Goal: Information Seeking & Learning: Learn about a topic

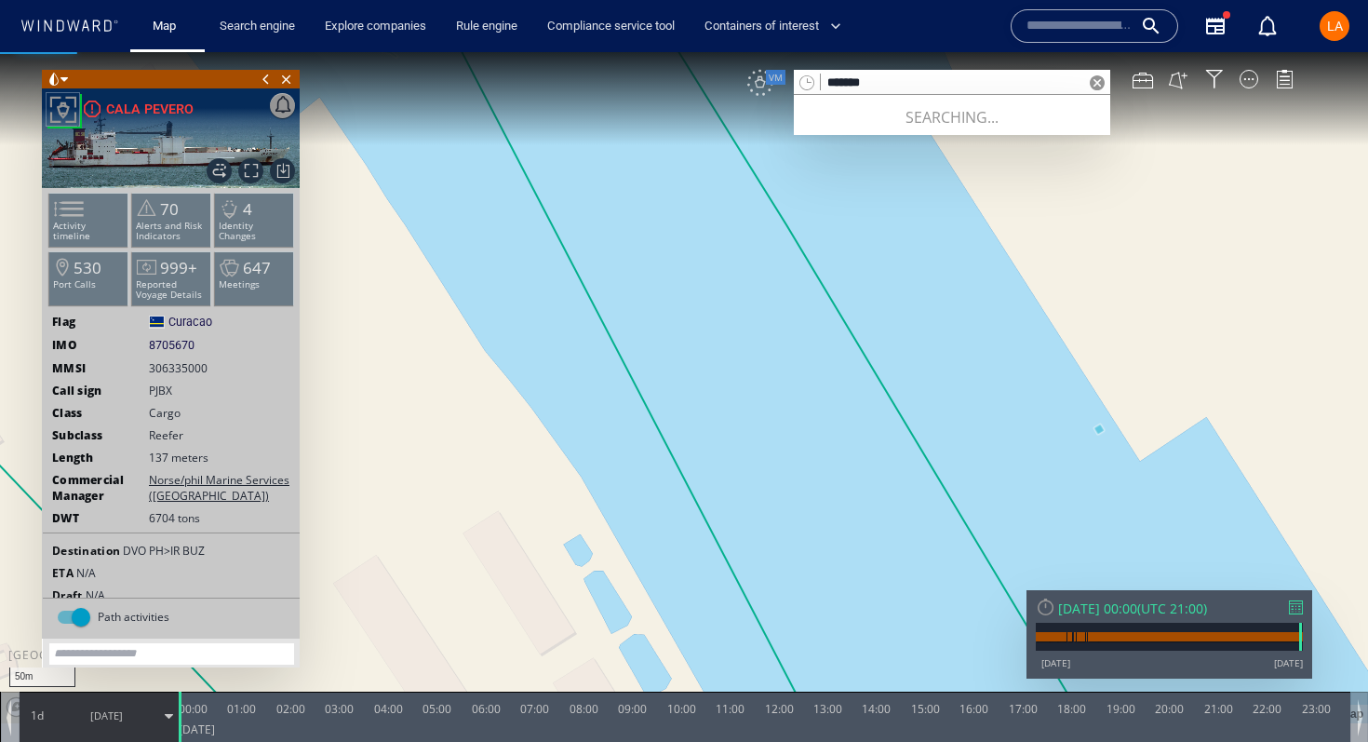
type input "*******"
click at [764, 79] on div "VM" at bounding box center [761, 83] width 26 height 26
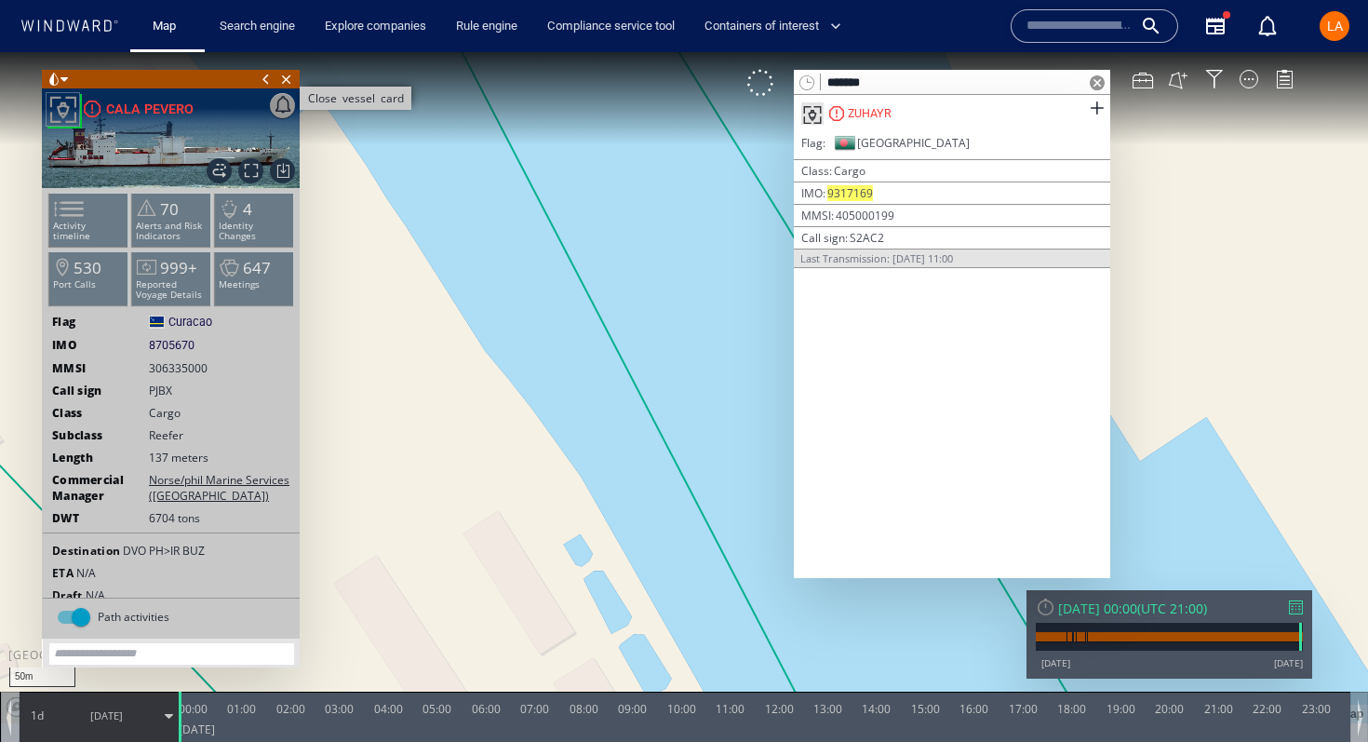
click at [290, 81] on span "Close vessel card" at bounding box center [286, 79] width 20 height 19
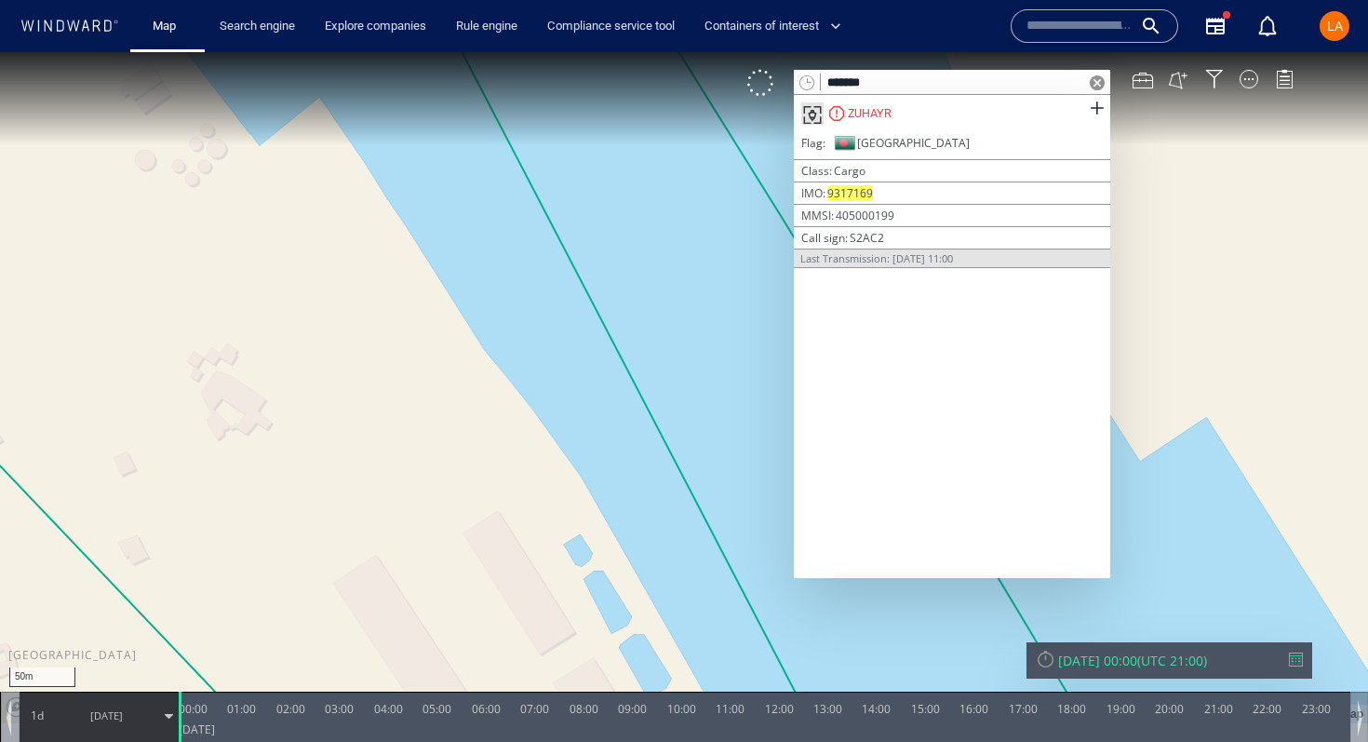
click at [1009, 123] on div "ZUHAYR" at bounding box center [952, 113] width 317 height 37
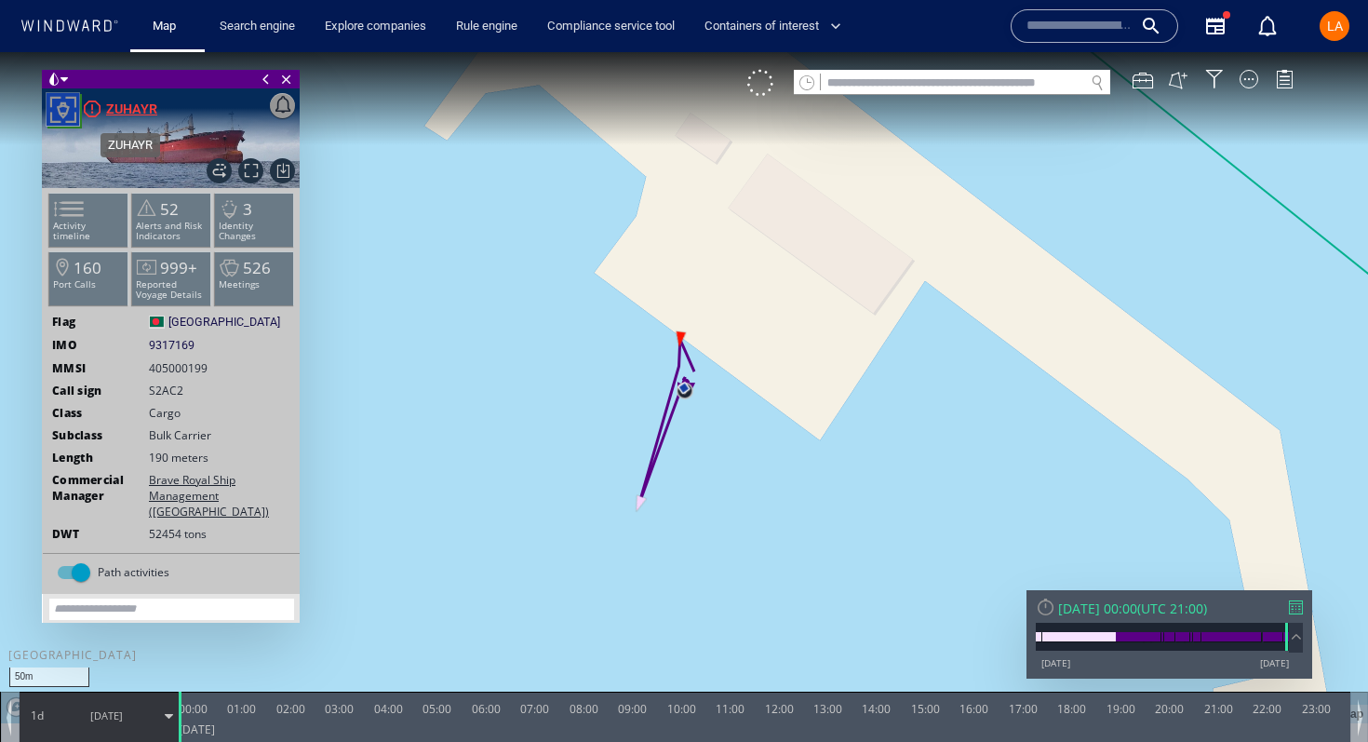
click at [136, 107] on div "ZUHAYR" at bounding box center [131, 109] width 51 height 22
click at [1119, 623] on div at bounding box center [1162, 637] width 253 height 28
click at [1119, 613] on div "Thu 23/02/2017 11:04" at bounding box center [1097, 609] width 79 height 18
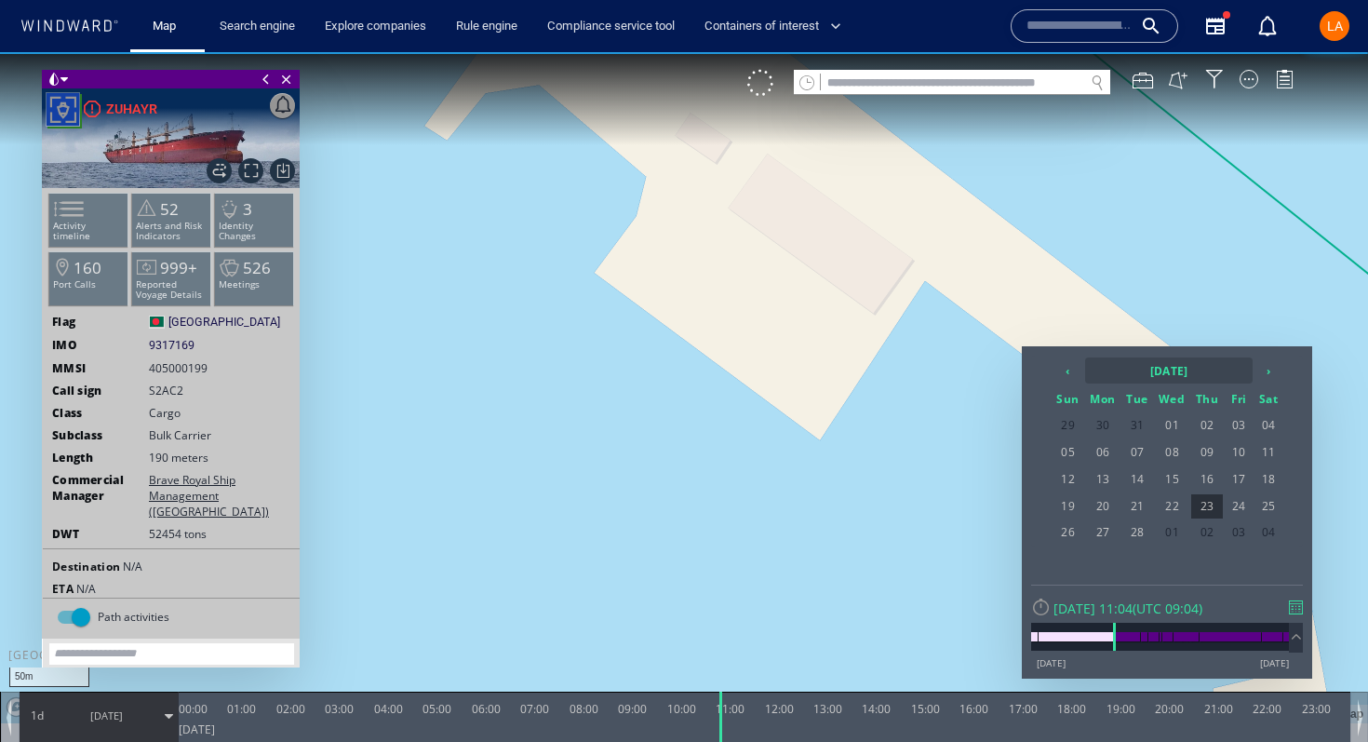
click at [1149, 379] on th "2017 February" at bounding box center [1169, 370] width 168 height 26
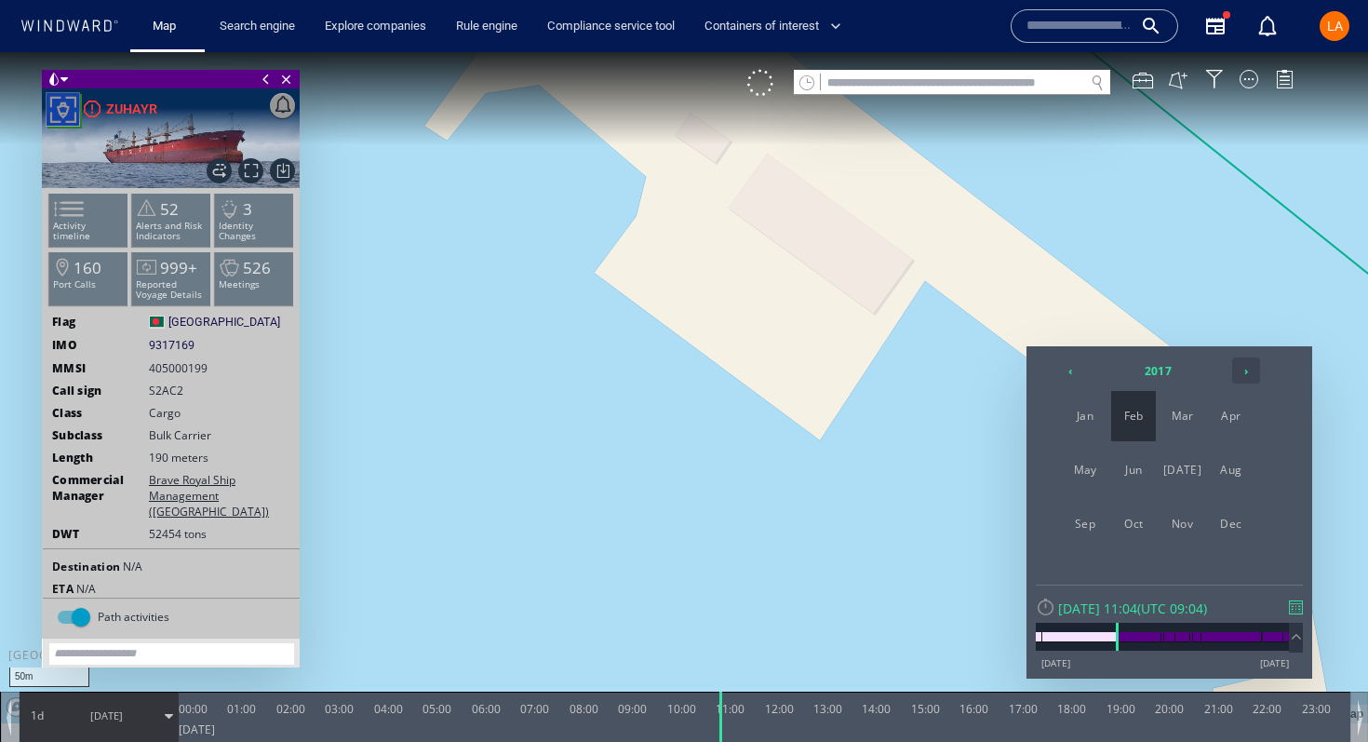
click at [1245, 373] on th "›" at bounding box center [1247, 370] width 28 height 26
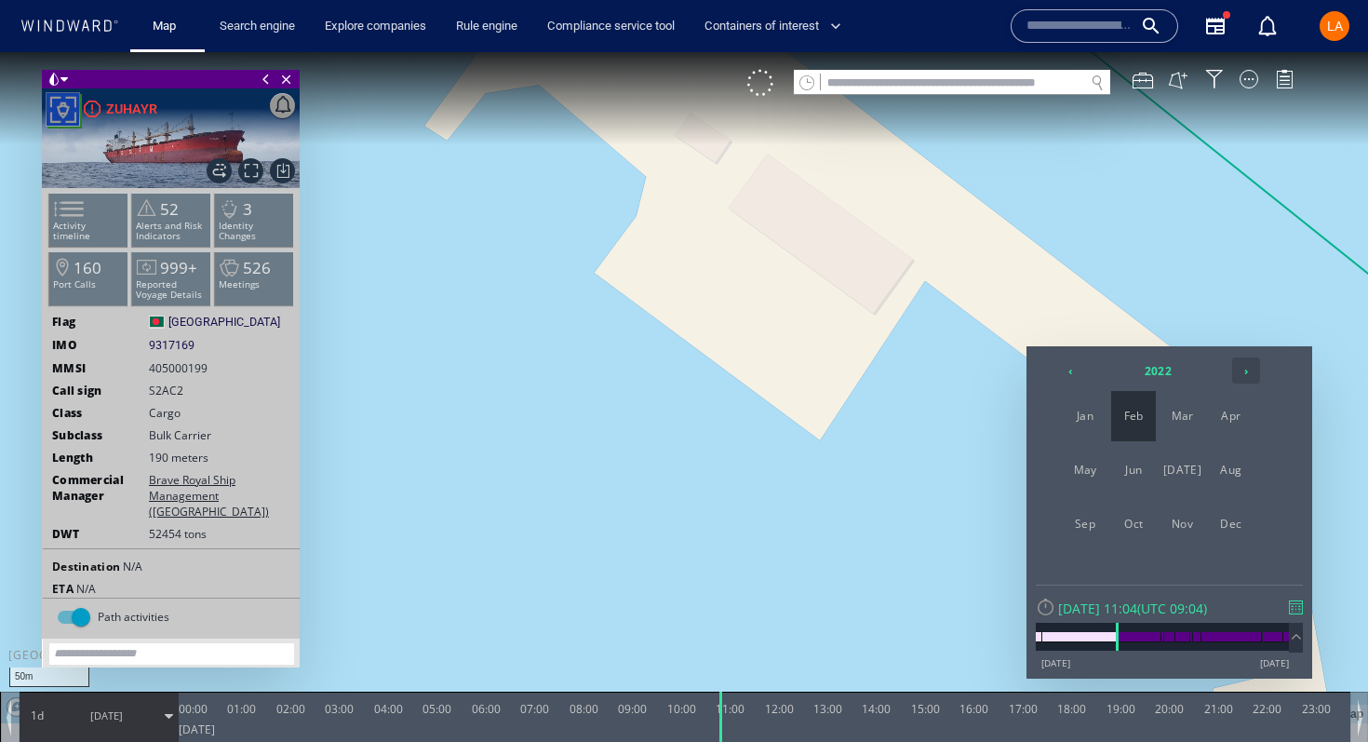
click at [1245, 373] on th "›" at bounding box center [1247, 370] width 28 height 26
click at [1184, 476] on span "Jul" at bounding box center [1183, 470] width 45 height 50
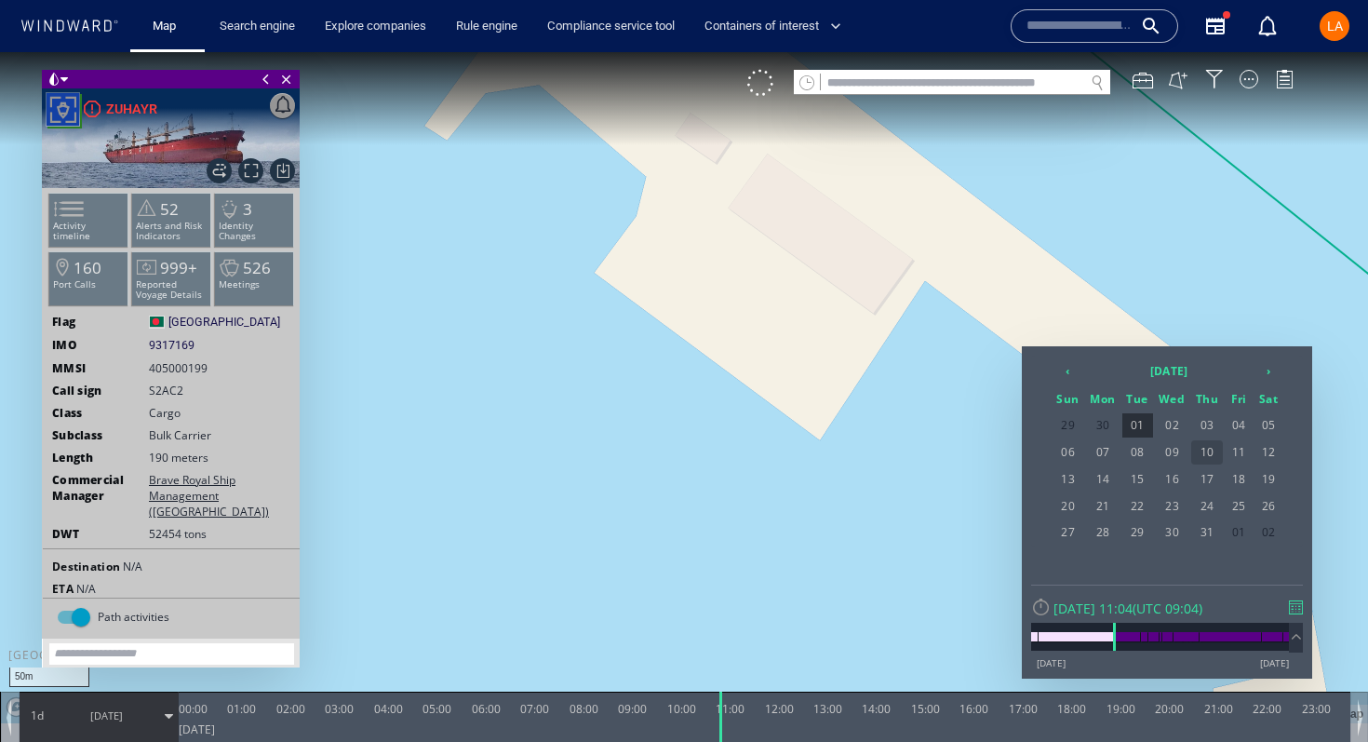
click at [1211, 455] on span "10" at bounding box center [1208, 452] width 32 height 24
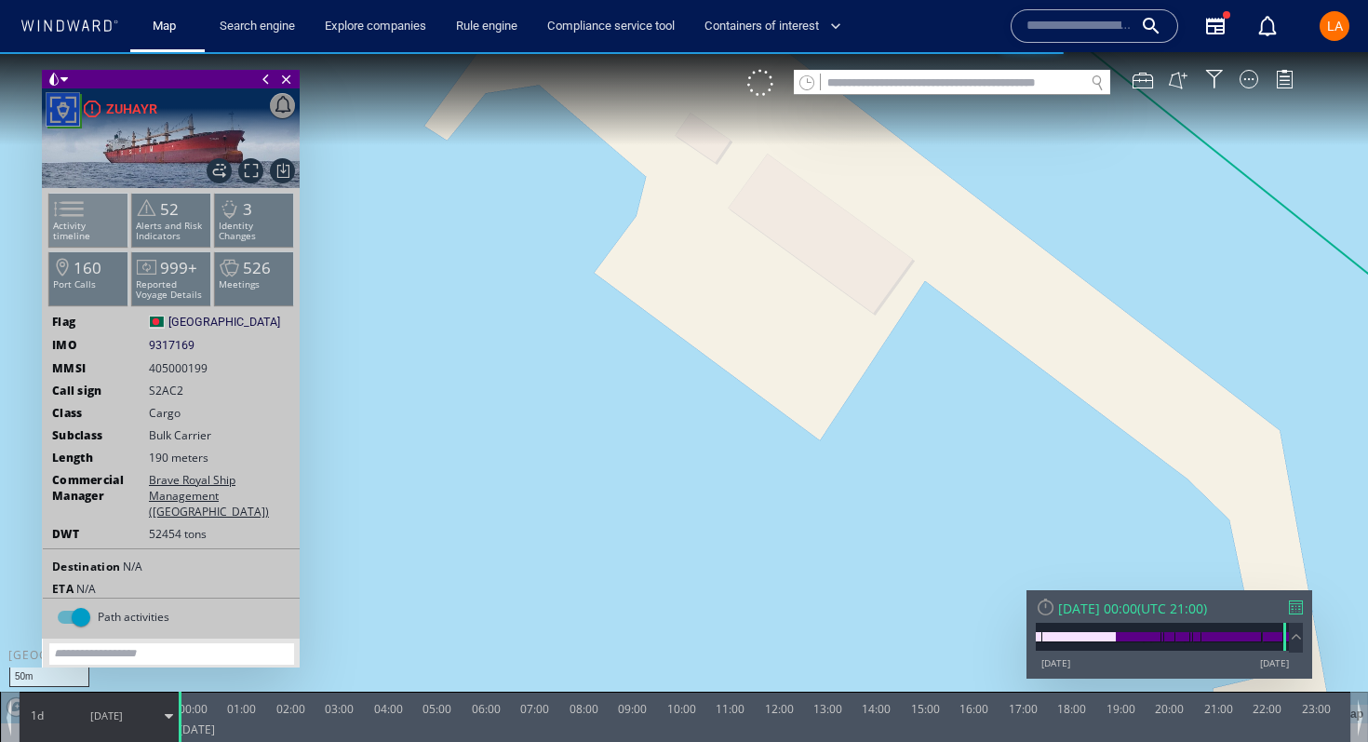
click at [104, 222] on p "Activity timeline" at bounding box center [88, 231] width 79 height 20
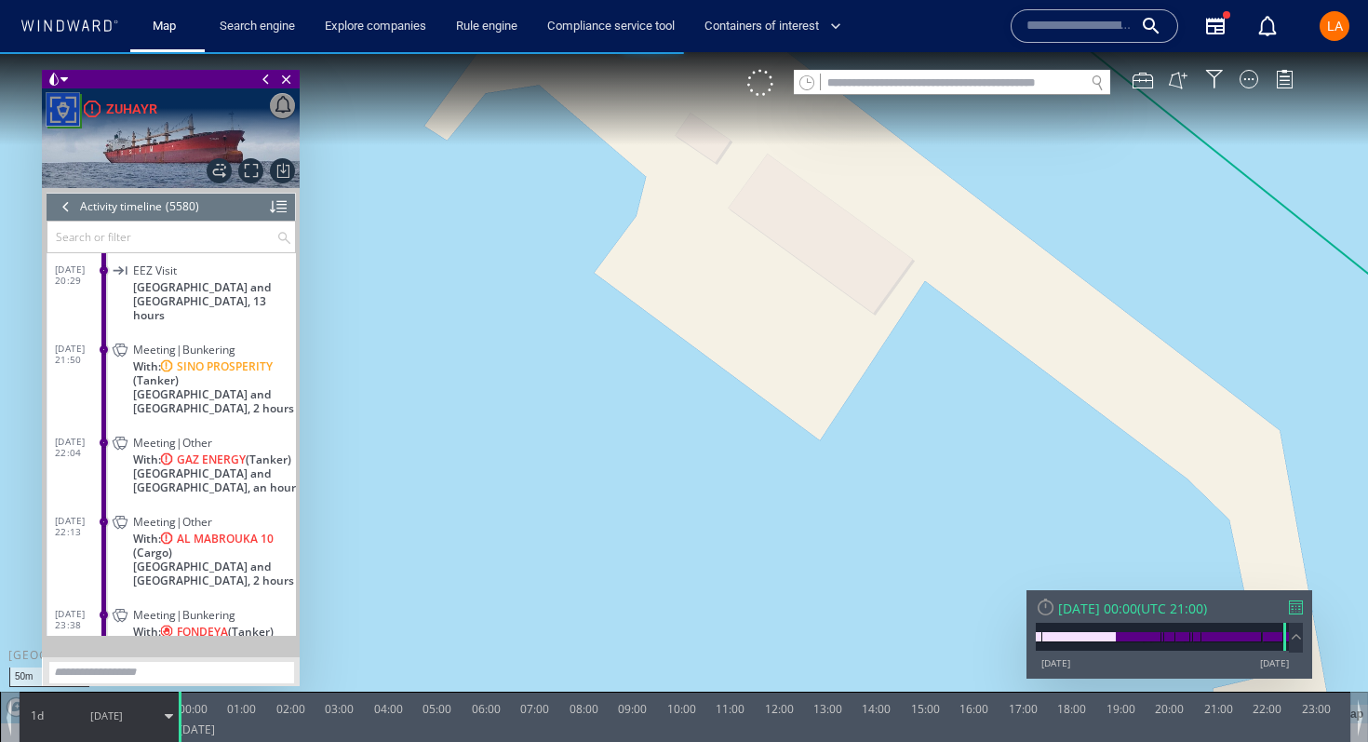
scroll to position [276937, 0]
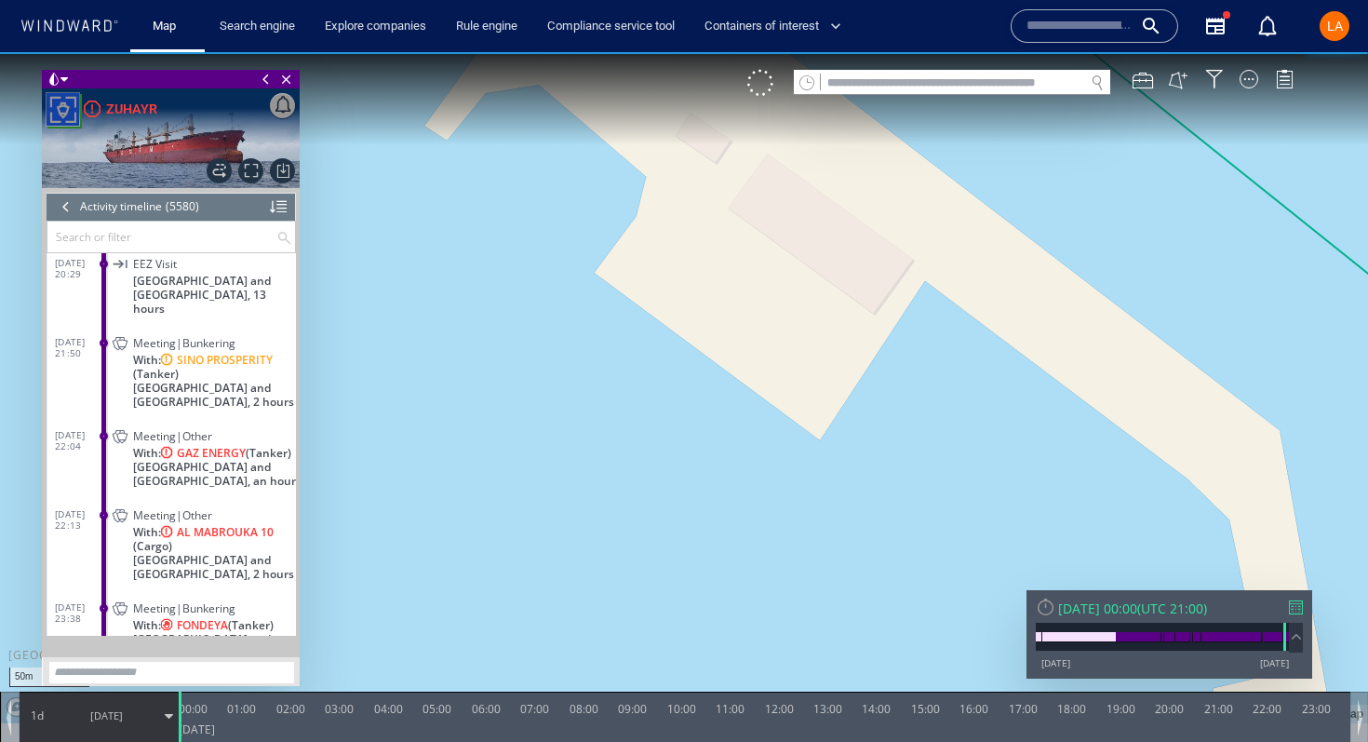
click at [137, 381] on span "Sudan and South Sudan, 2 hours" at bounding box center [214, 395] width 163 height 28
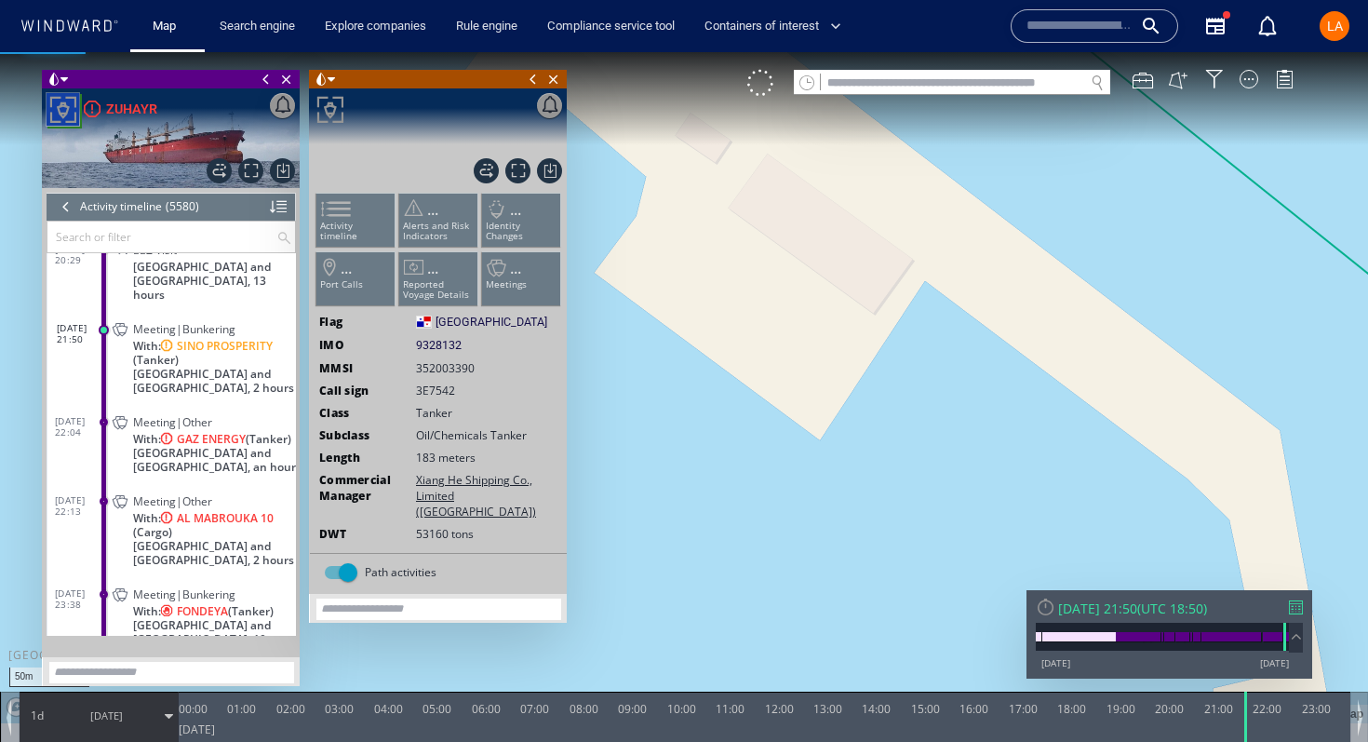
scroll to position [276951, 0]
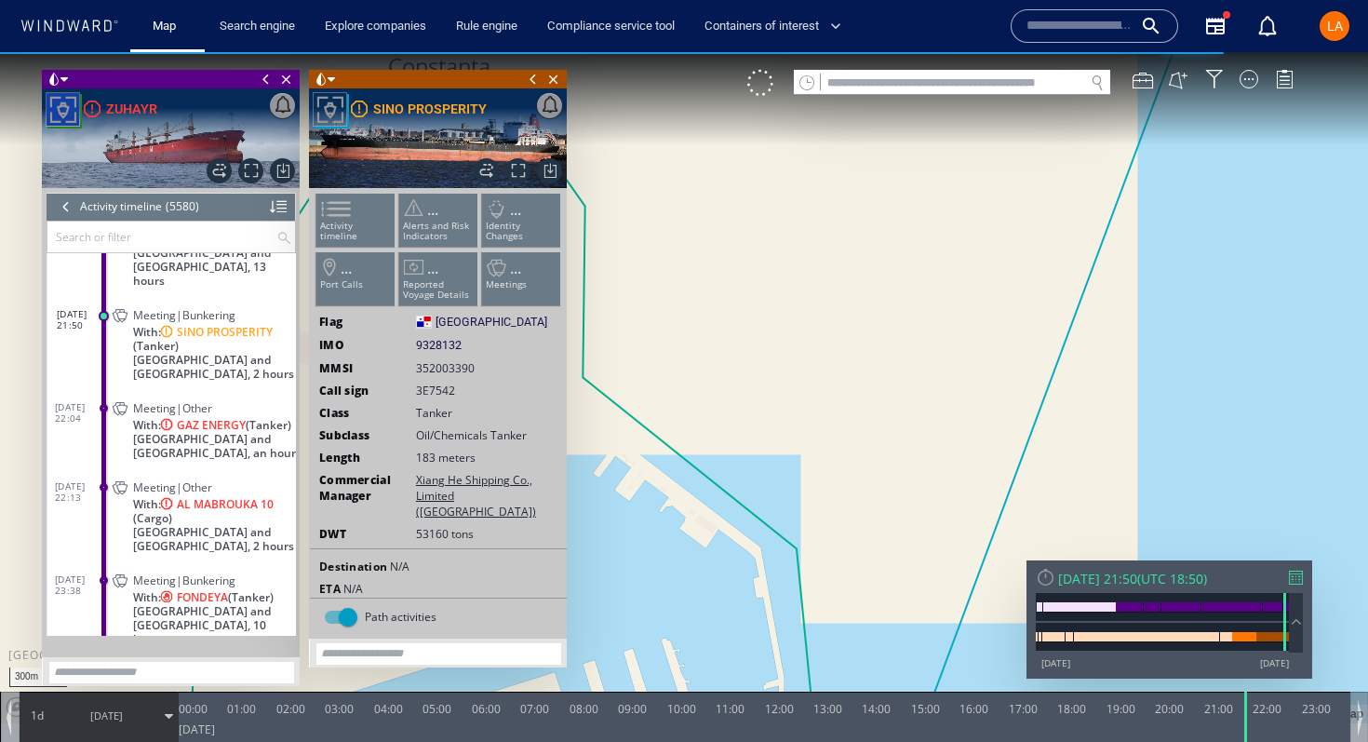
click at [263, 174] on img at bounding box center [171, 138] width 258 height 100
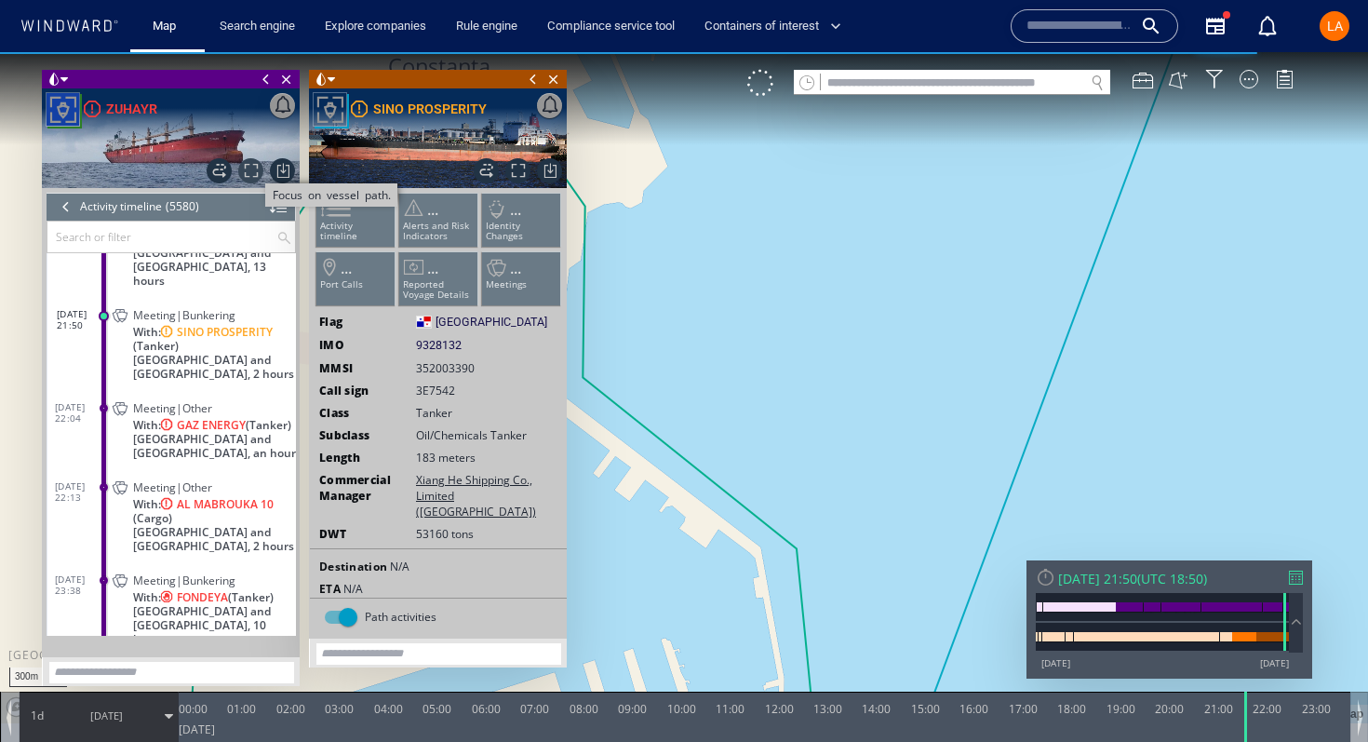
click at [254, 176] on span "Focus on vessel path." at bounding box center [250, 170] width 25 height 25
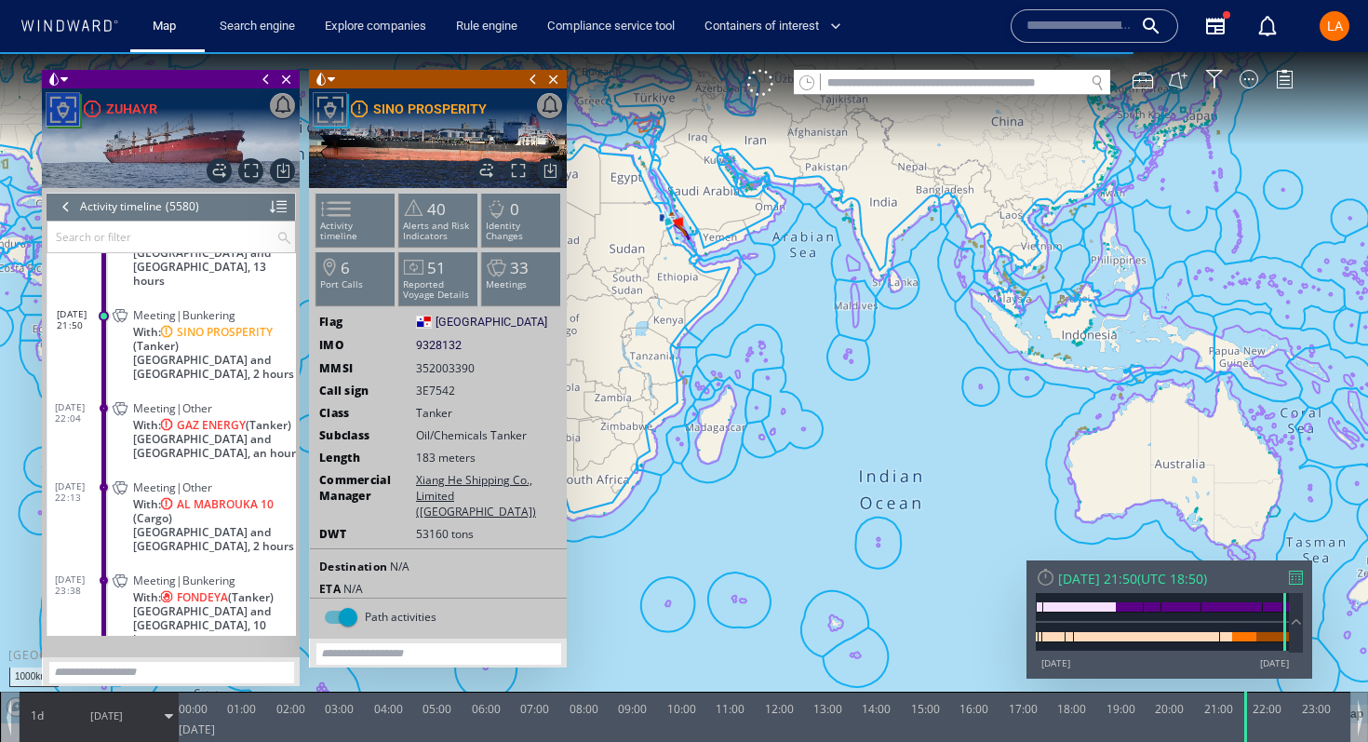
drag, startPoint x: 691, startPoint y: 236, endPoint x: 708, endPoint y: 378, distance: 143.5
click at [708, 378] on canvas "Map" at bounding box center [684, 387] width 1368 height 671
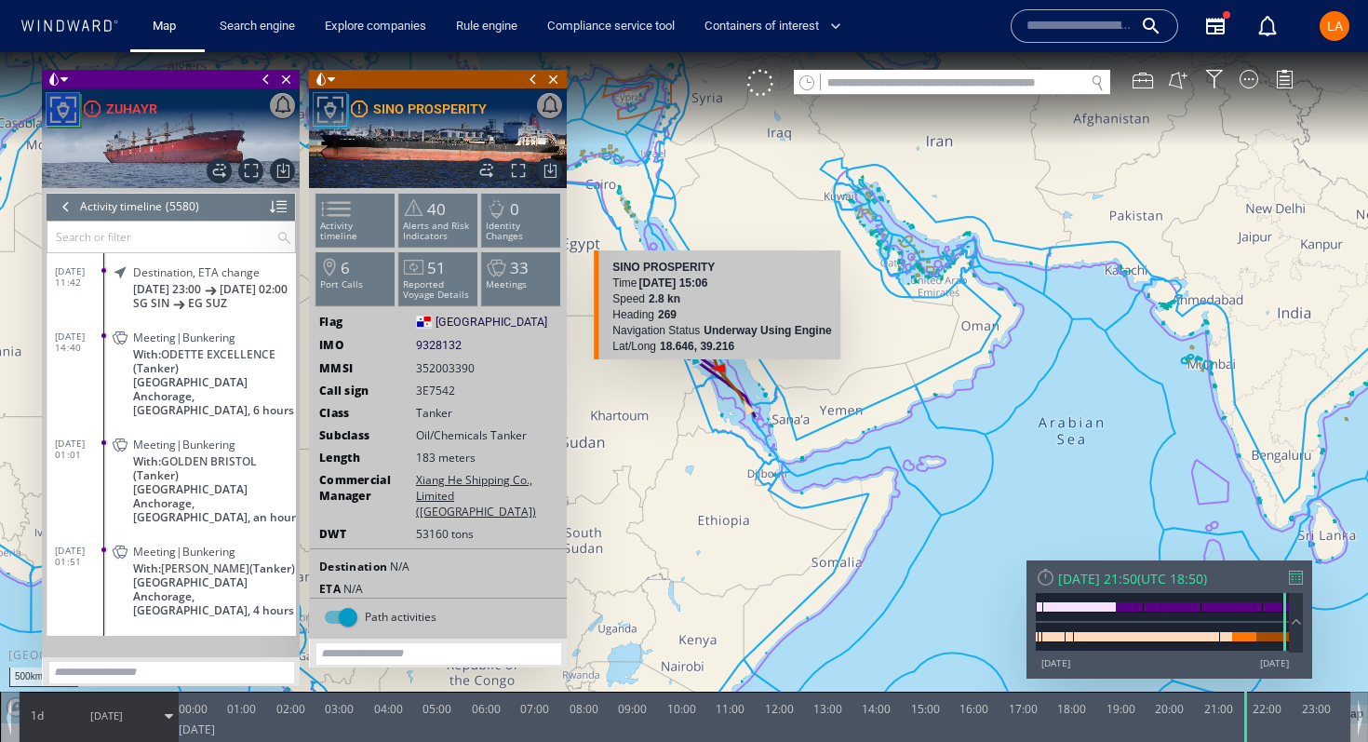
scroll to position [275028, 0]
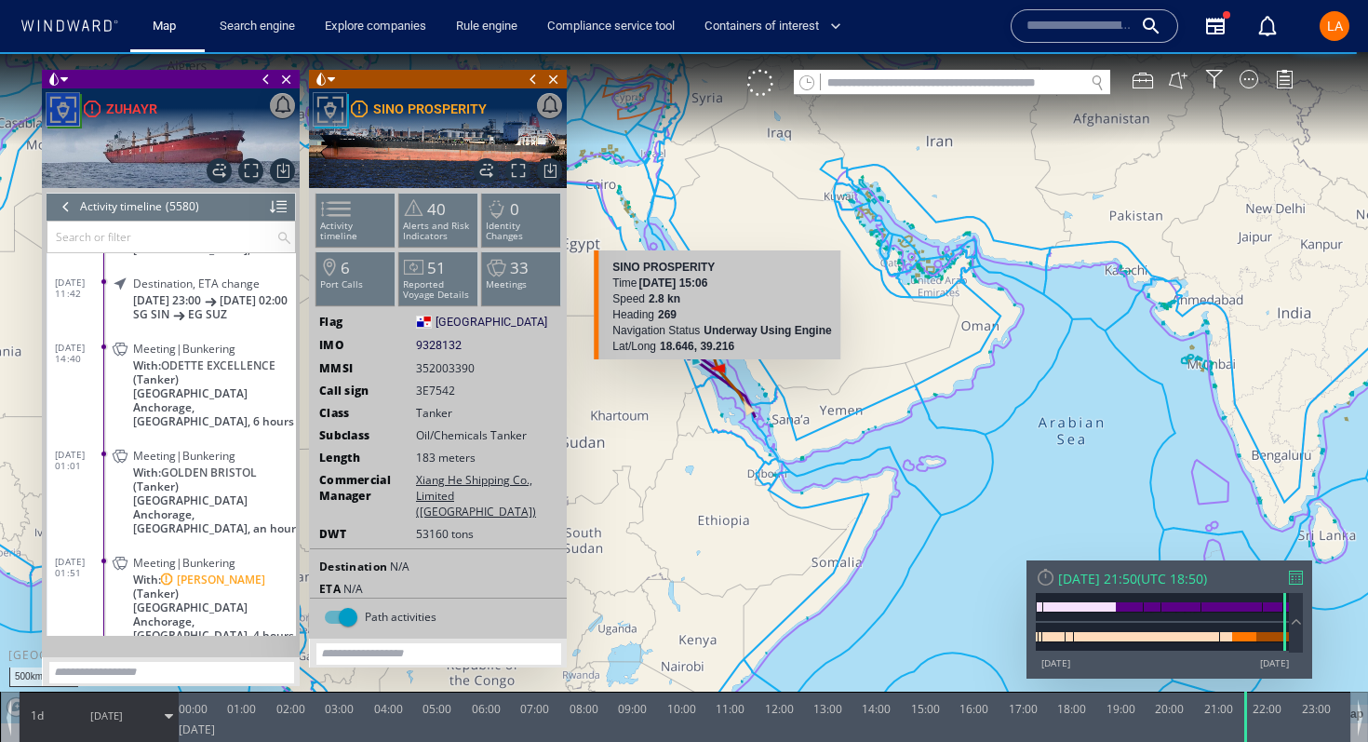
click at [87, 373] on dl "19/06/25 14:40 Meeting|Bunkering With: ODETTE EXCELLENCE (Tanker) Singapore Anc…" at bounding box center [175, 382] width 241 height 107
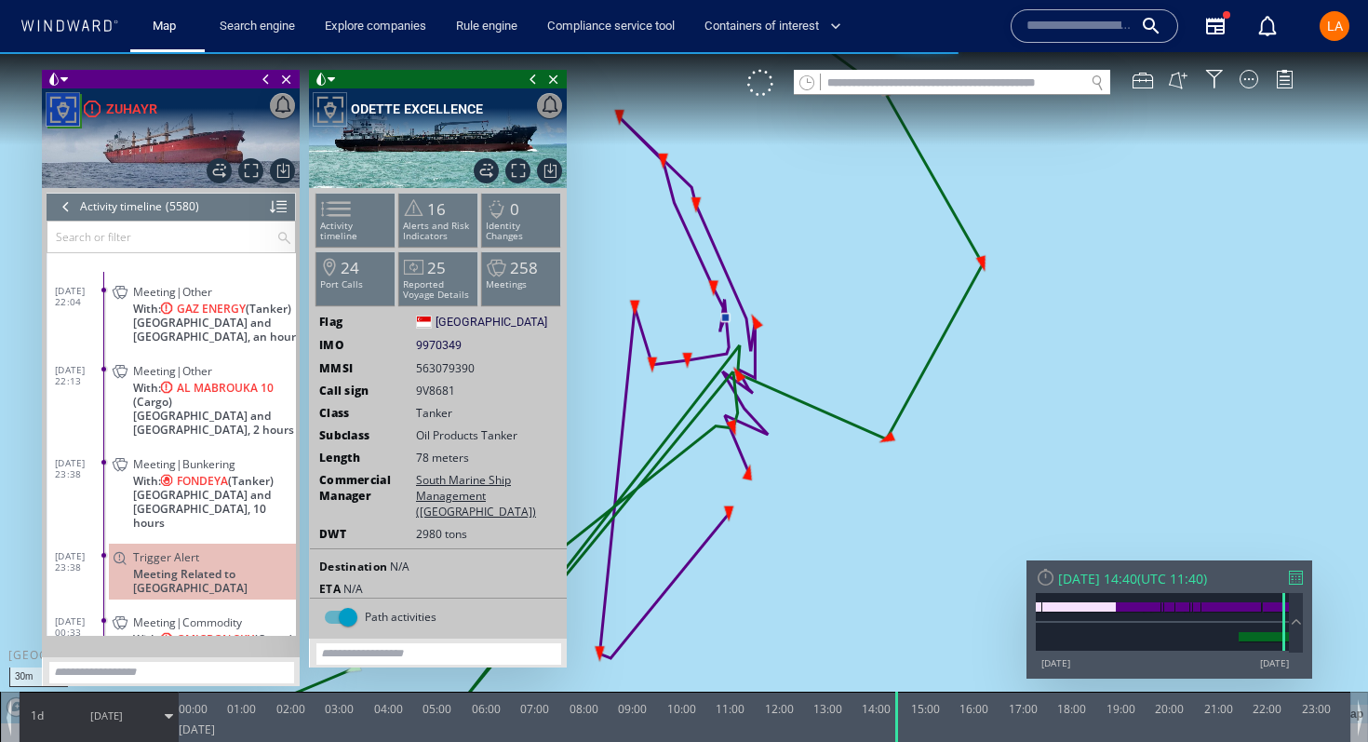
scroll to position [277310, 0]
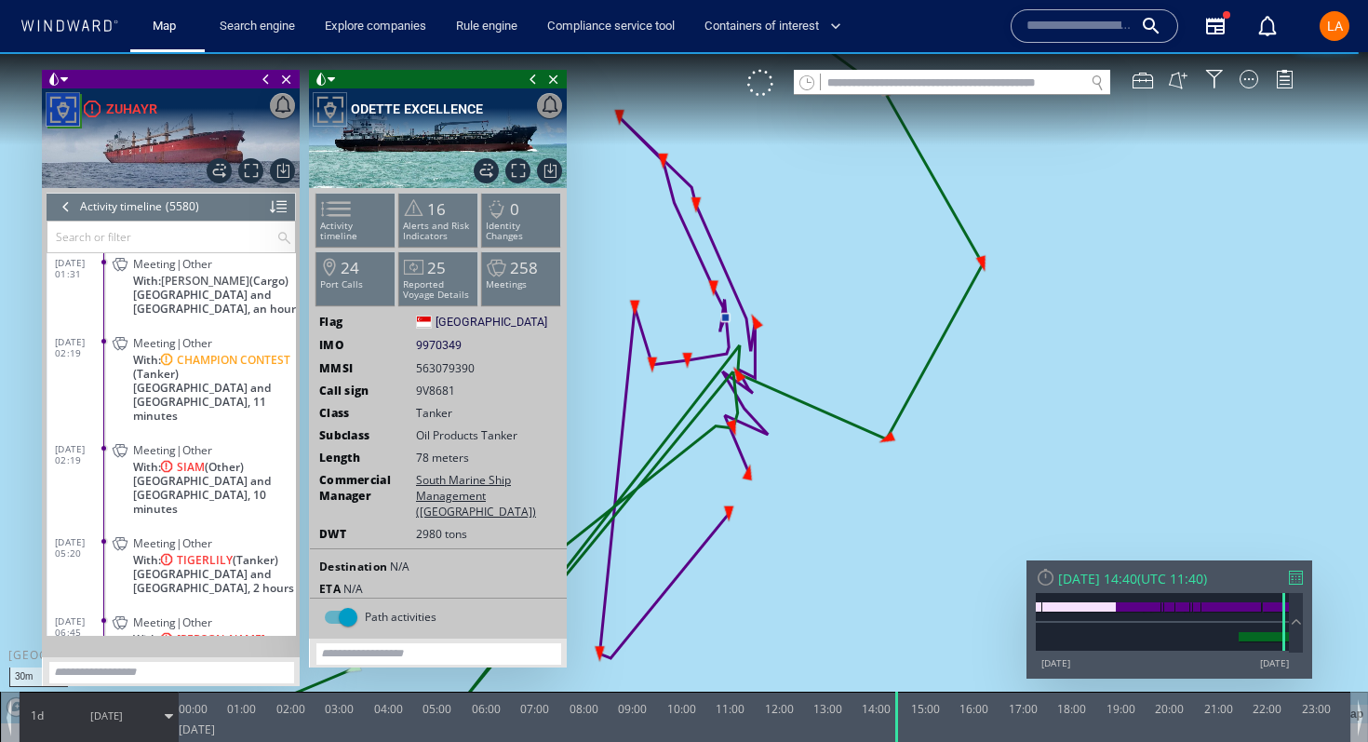
click at [120, 398] on div "Meeting|Other With: CHAMPION CONTEST (Tanker) Sudan and South Sudan, 11 minutes" at bounding box center [202, 379] width 187 height 98
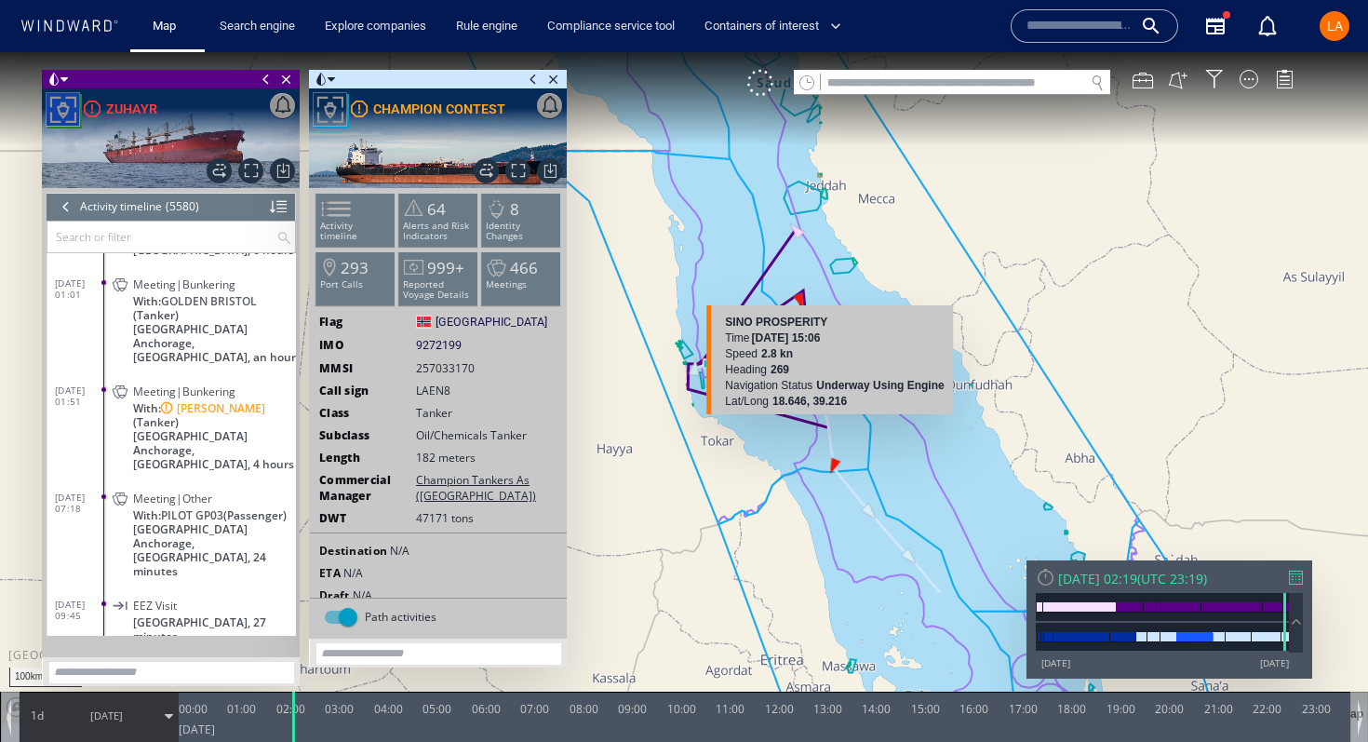
scroll to position [275116, 0]
click at [737, 222] on canvas "Map" at bounding box center [684, 387] width 1368 height 671
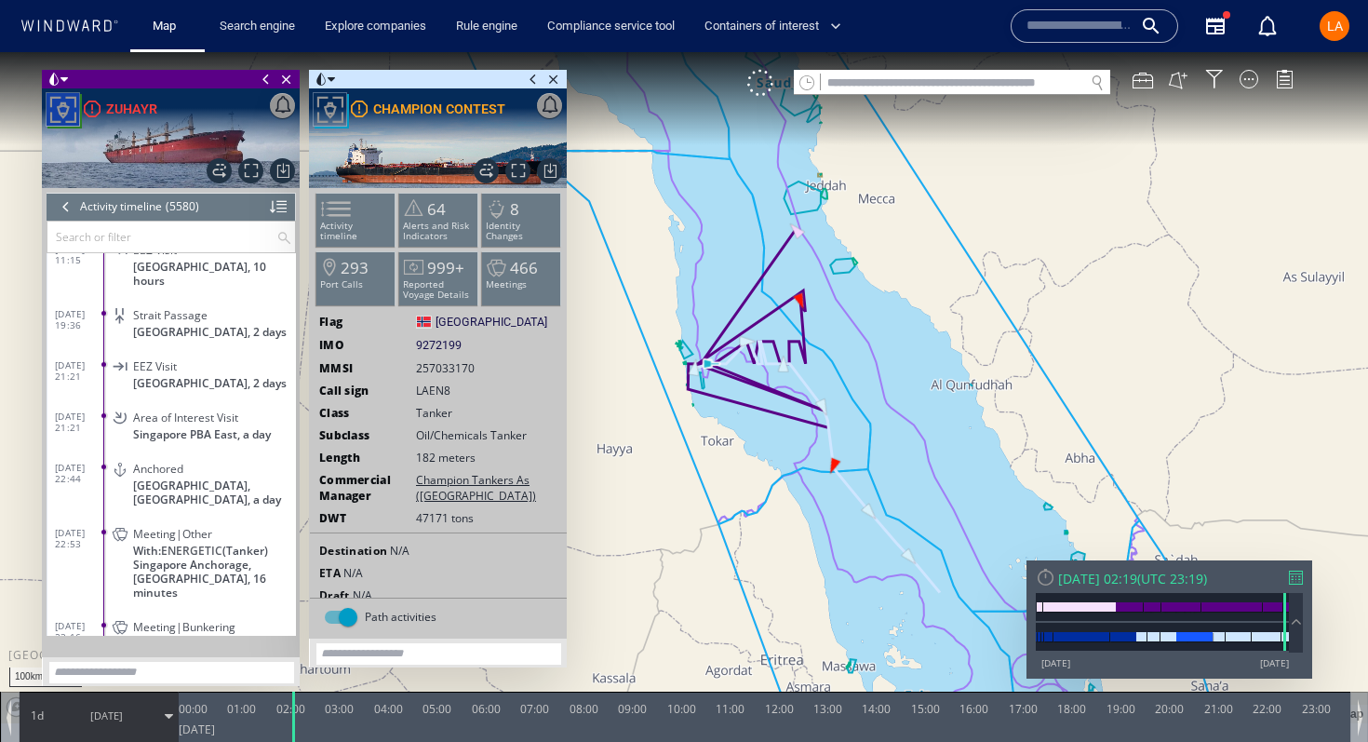
scroll to position [274439, 0]
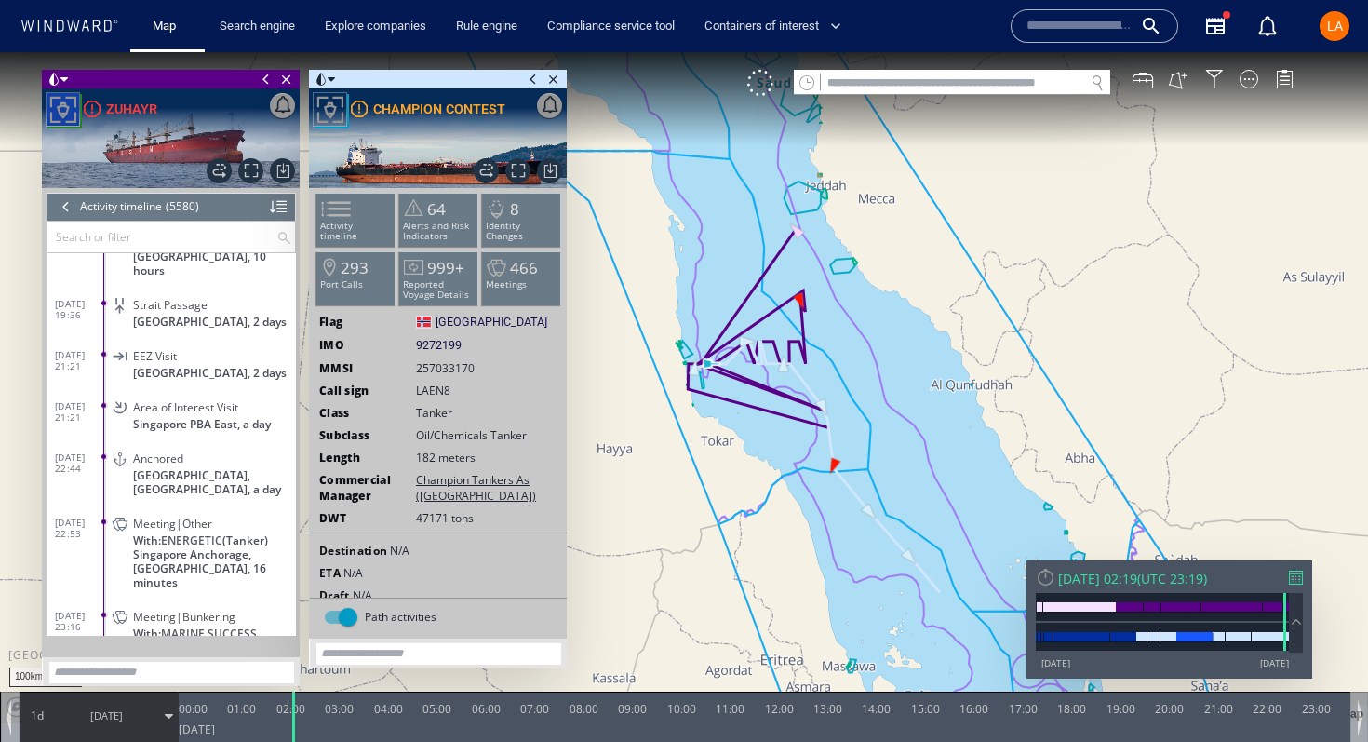
click at [72, 522] on span "18/06/25 22:53" at bounding box center [79, 528] width 49 height 22
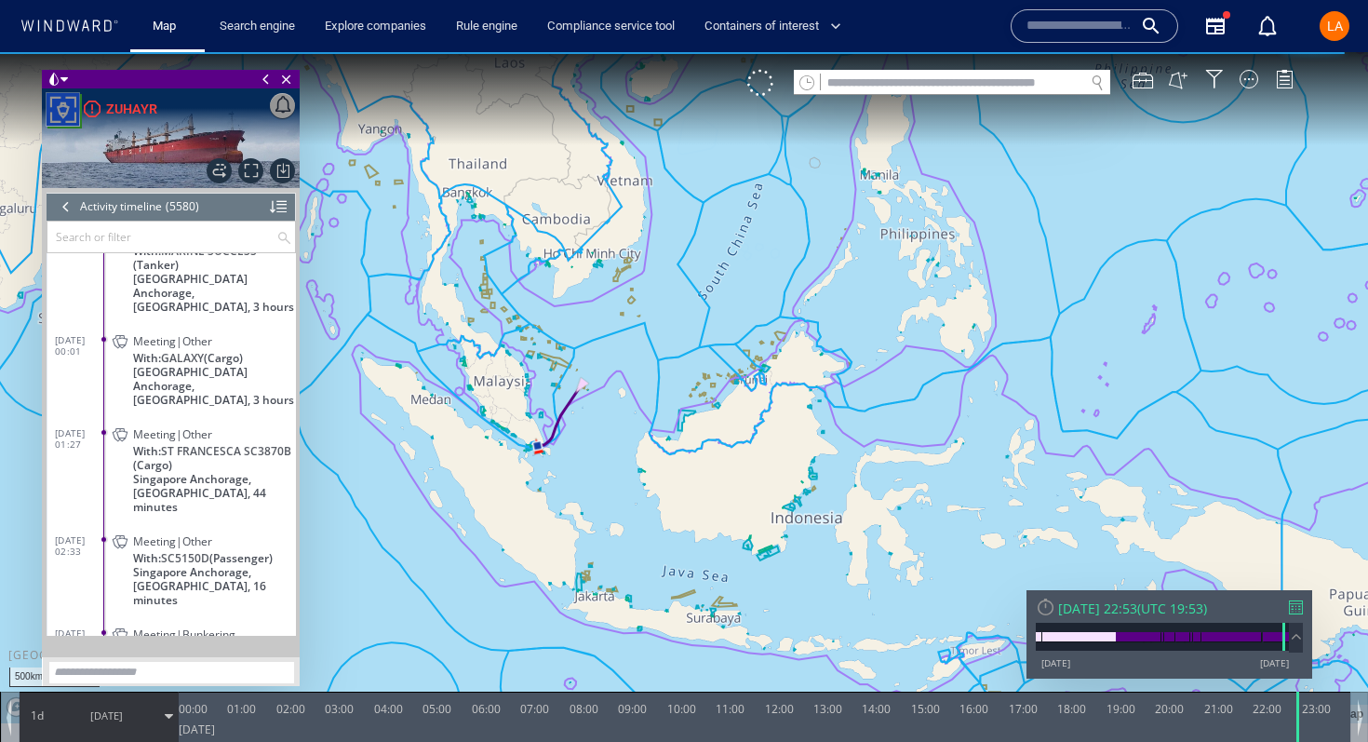
scroll to position [274796, 0]
click at [151, 348] on span "With: GALAXY (Cargo)" at bounding box center [188, 355] width 110 height 14
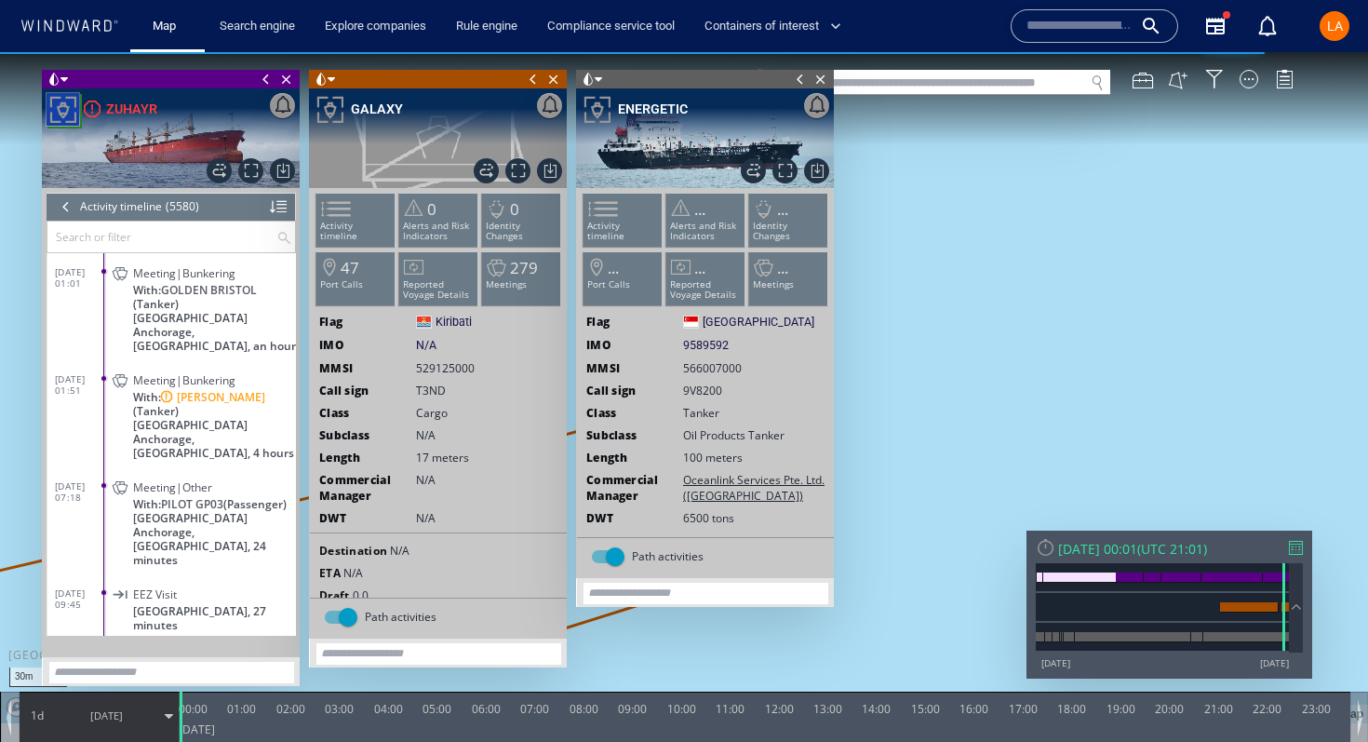
scroll to position [275108, 0]
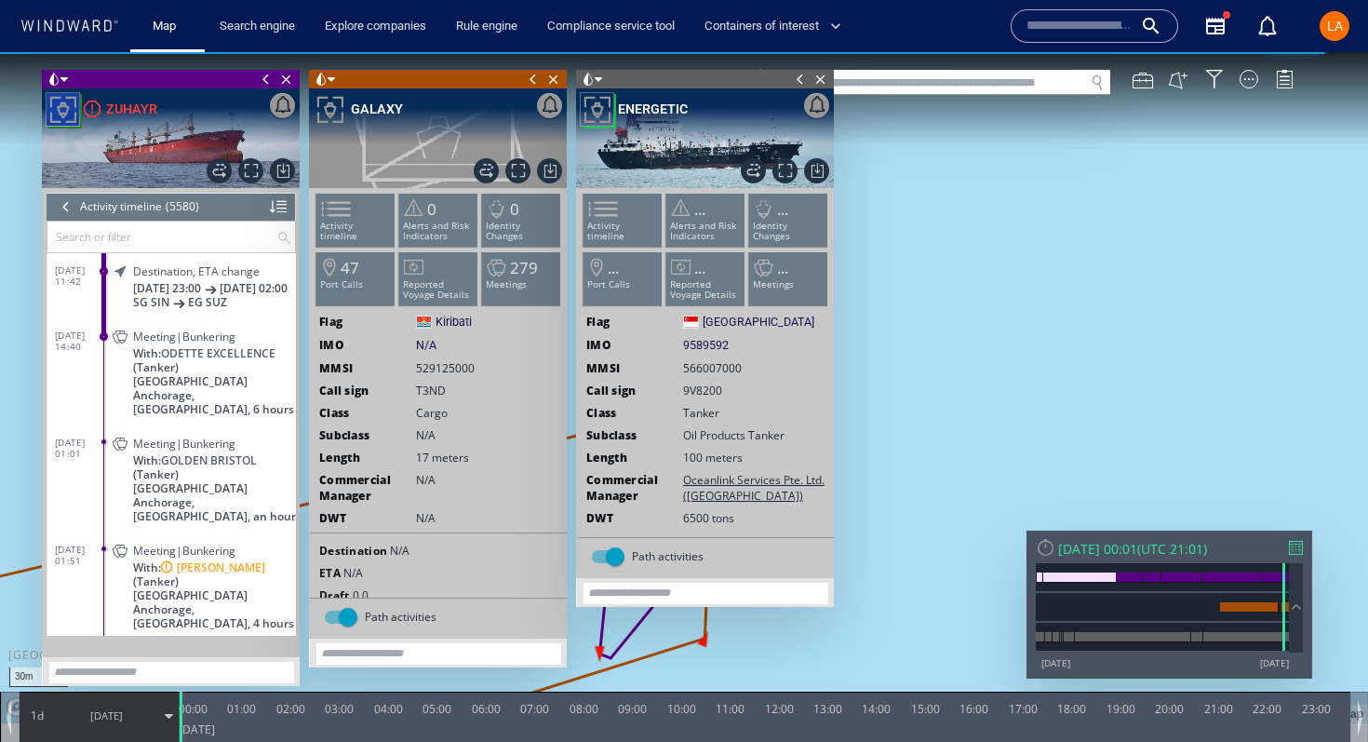
scroll to position [275013, 0]
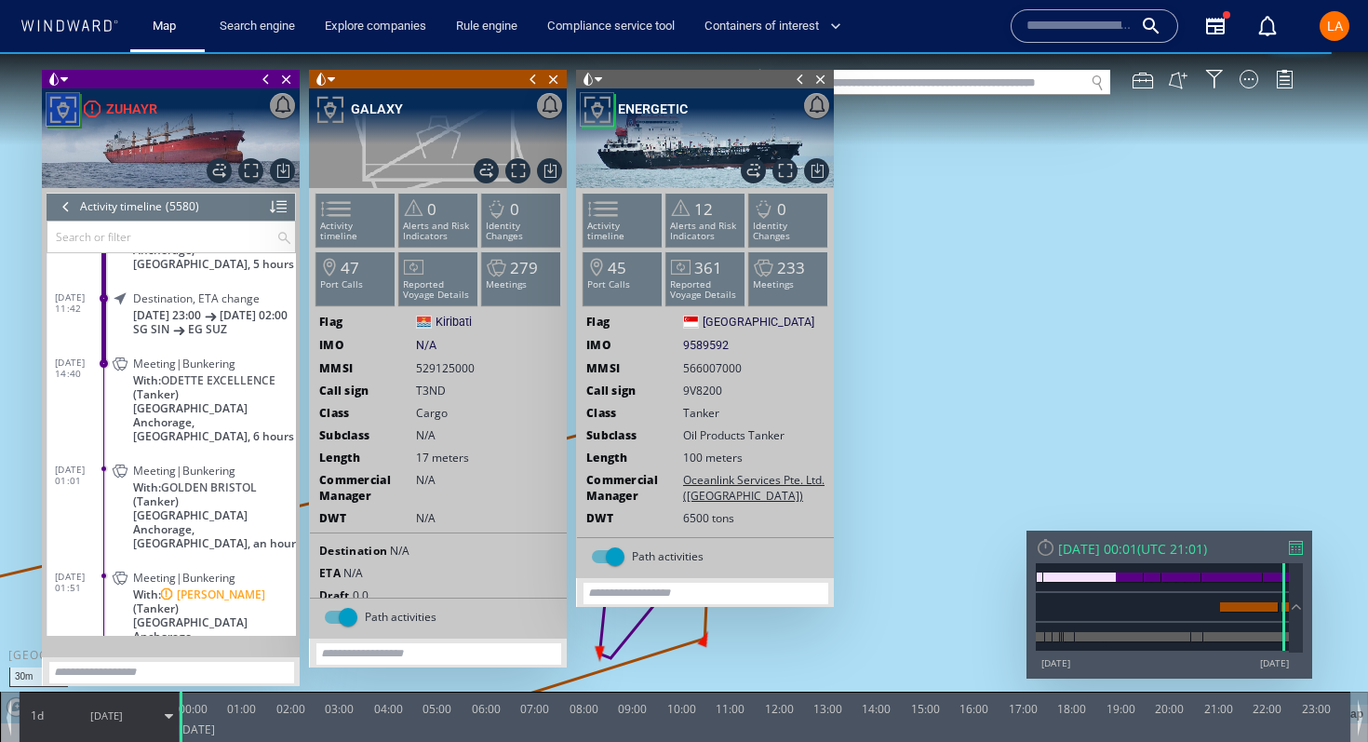
click at [144, 480] on span "With: GOLDEN BRISTOL (Tanker)" at bounding box center [214, 494] width 163 height 28
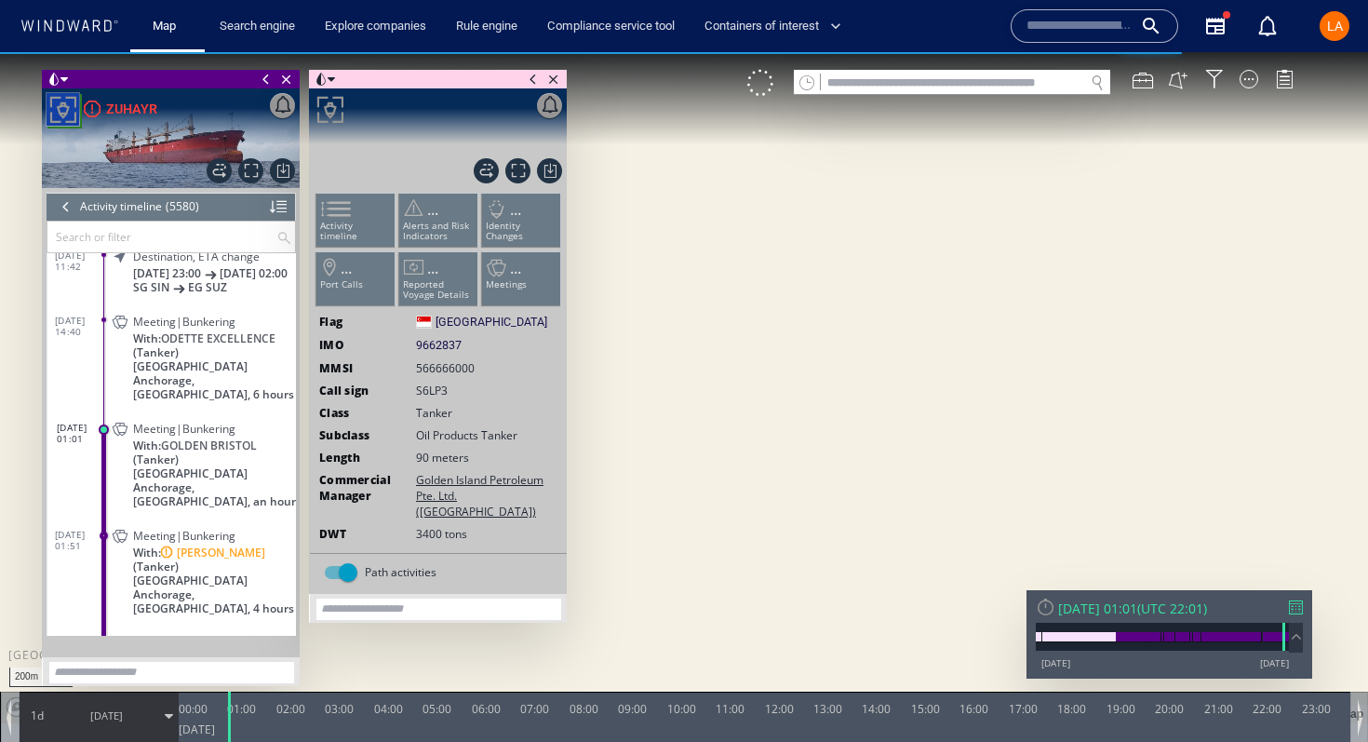
scroll to position [275057, 0]
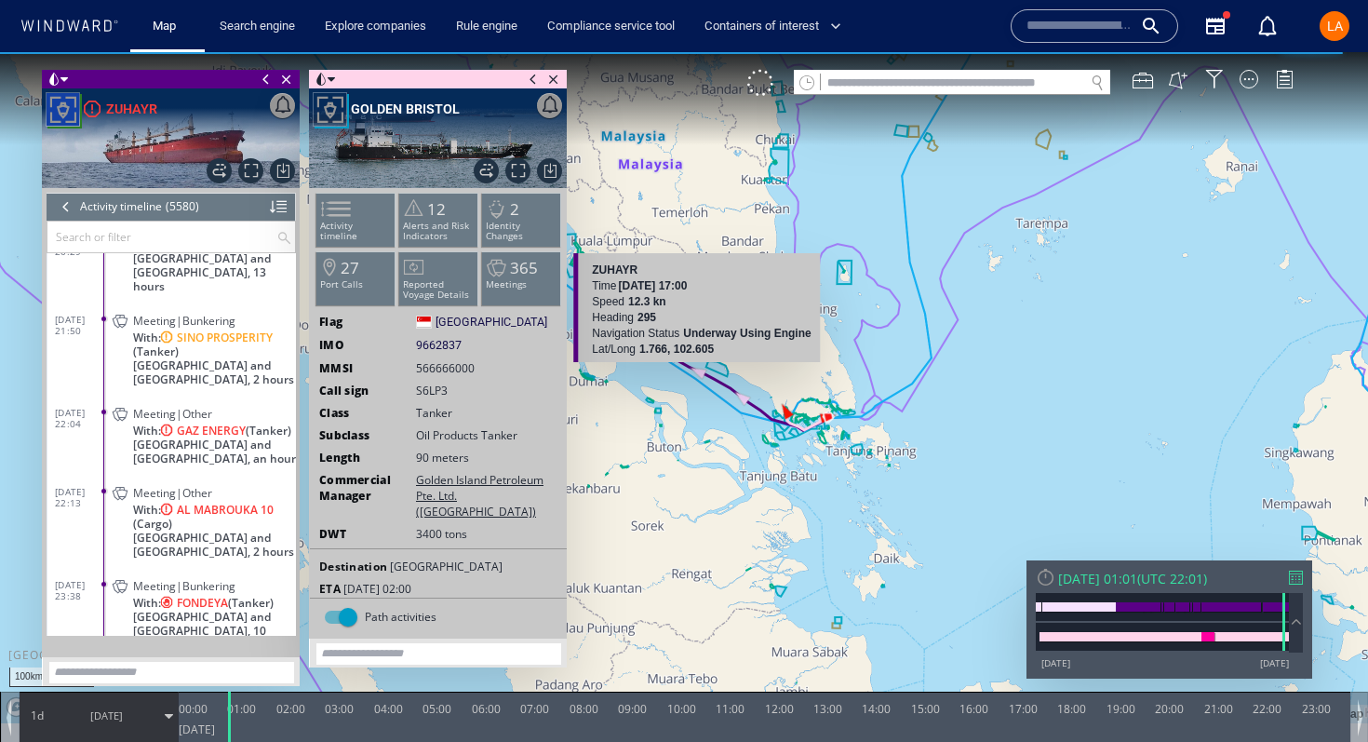
scroll to position [276856, 0]
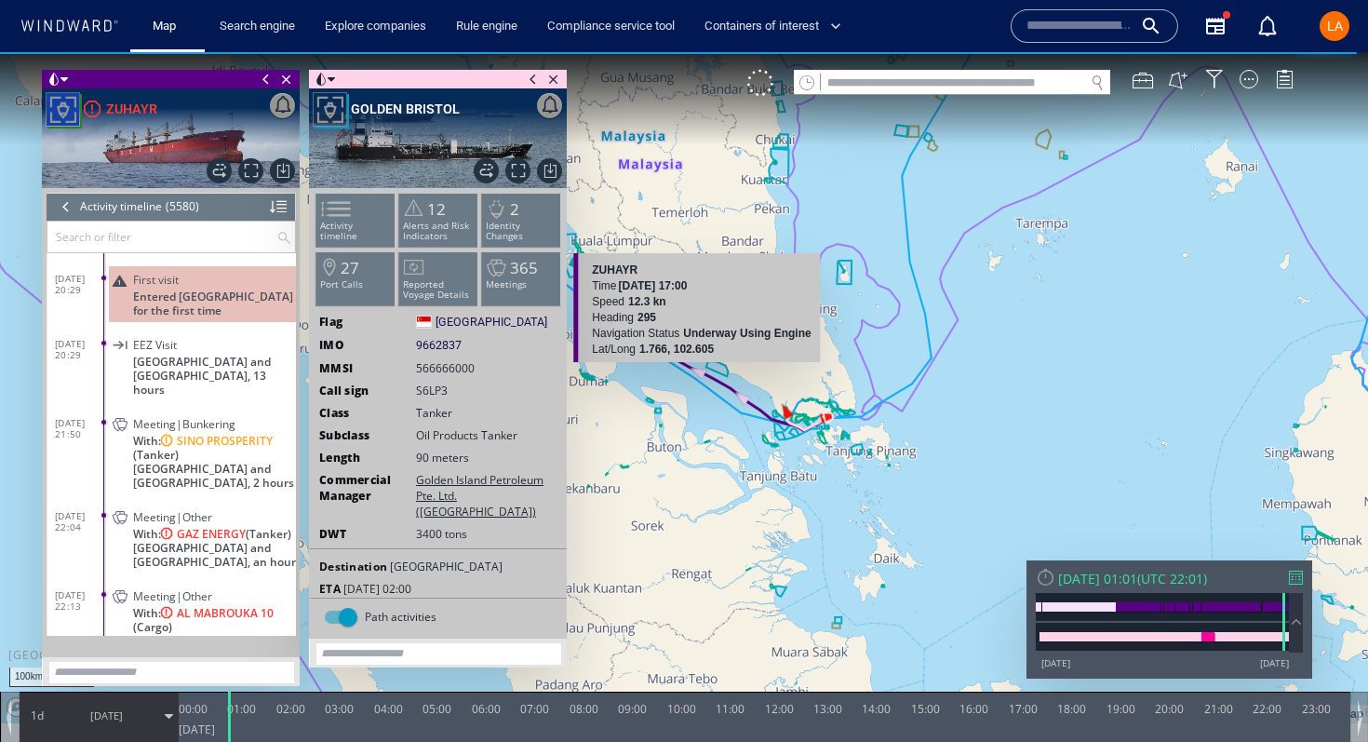
click at [139, 434] on span "With: SINO PROSPERITY (Tanker)" at bounding box center [214, 448] width 163 height 28
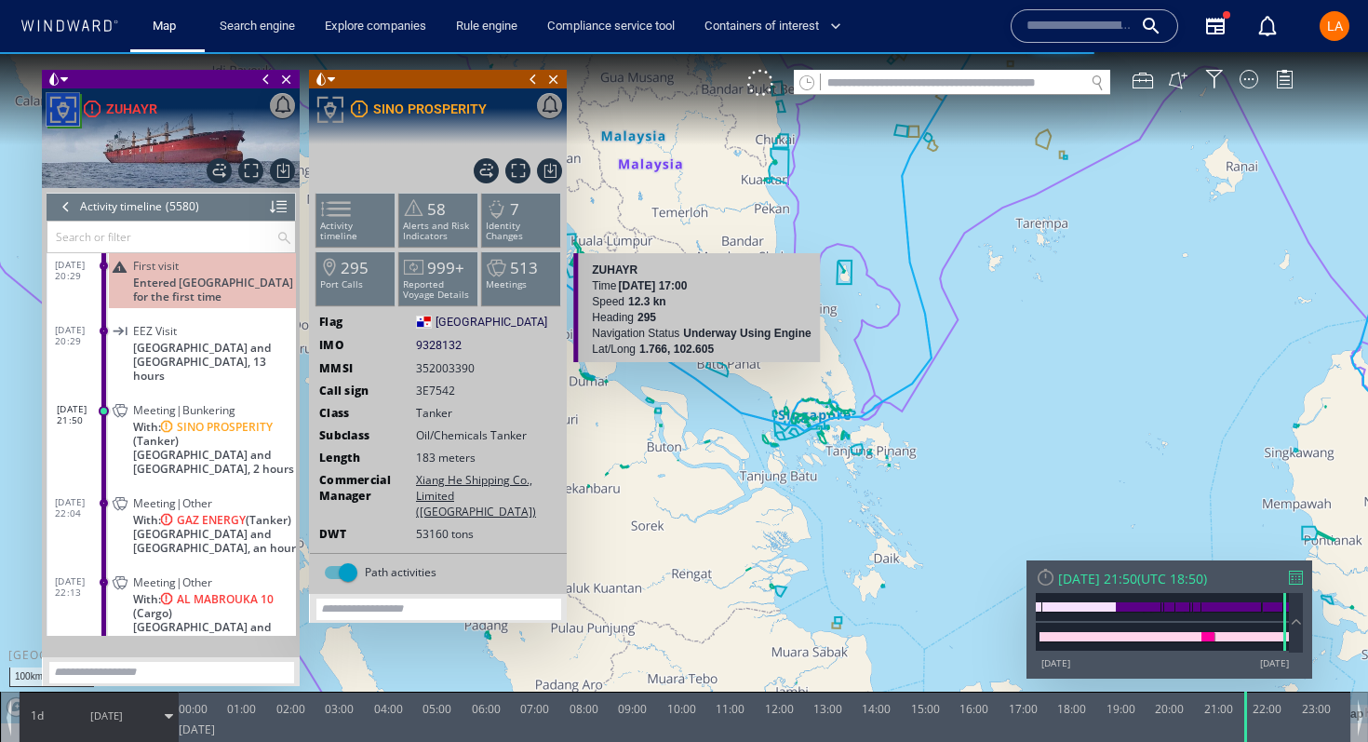
scroll to position [276951, 0]
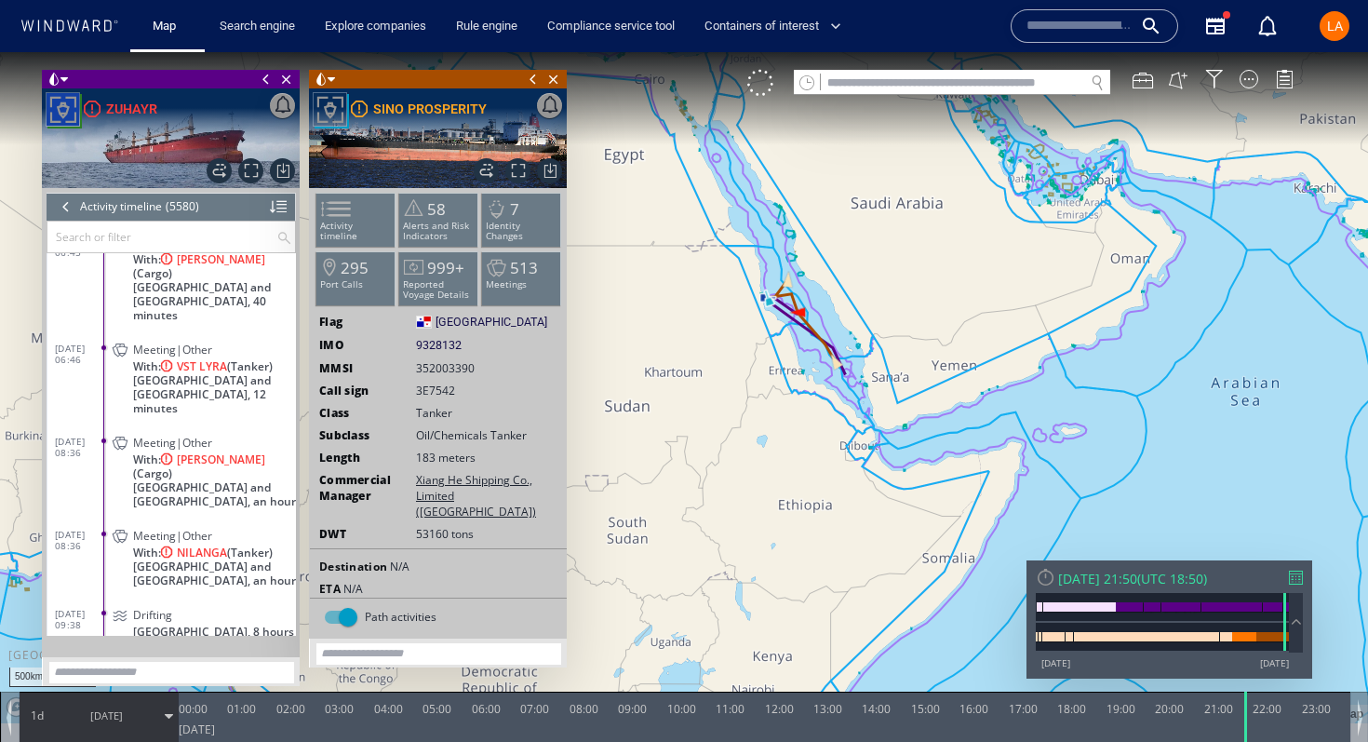
scroll to position [277556, 0]
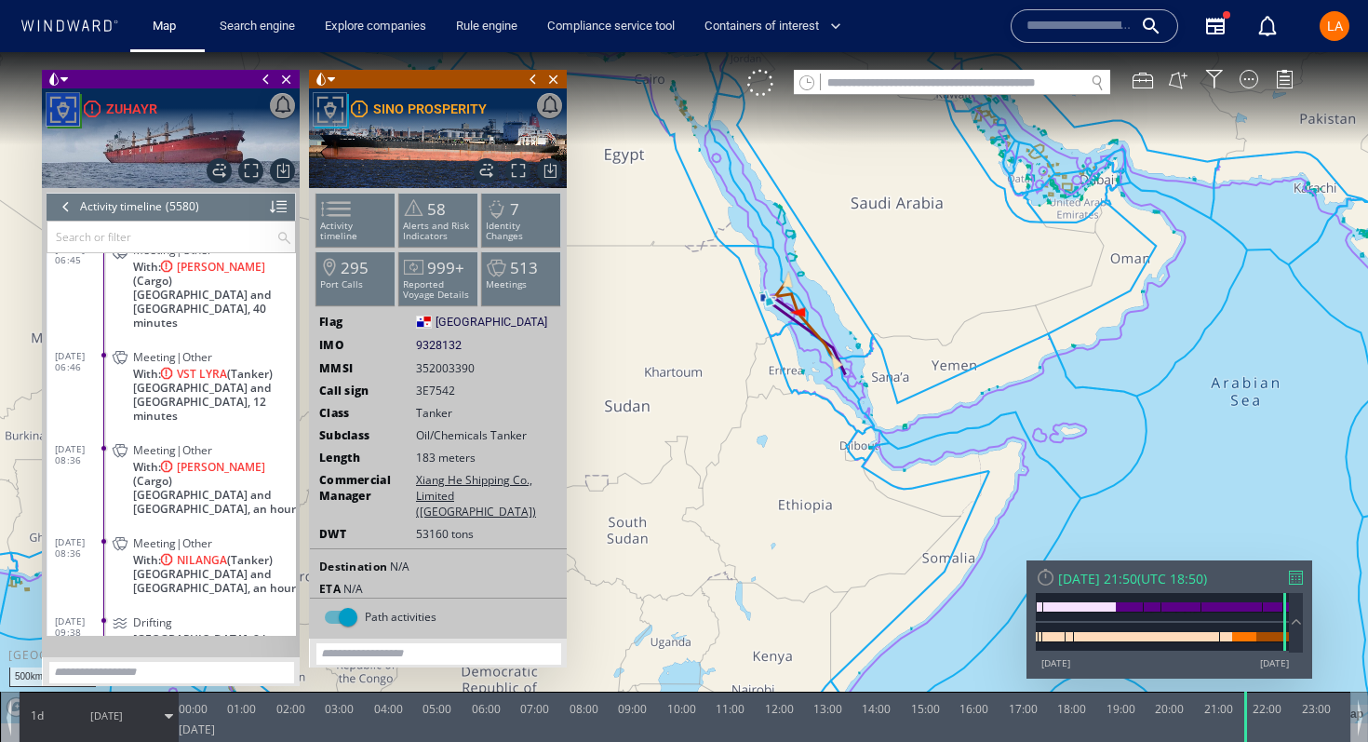
click at [138, 567] on span "Sudan and South Sudan, an hour" at bounding box center [214, 581] width 163 height 28
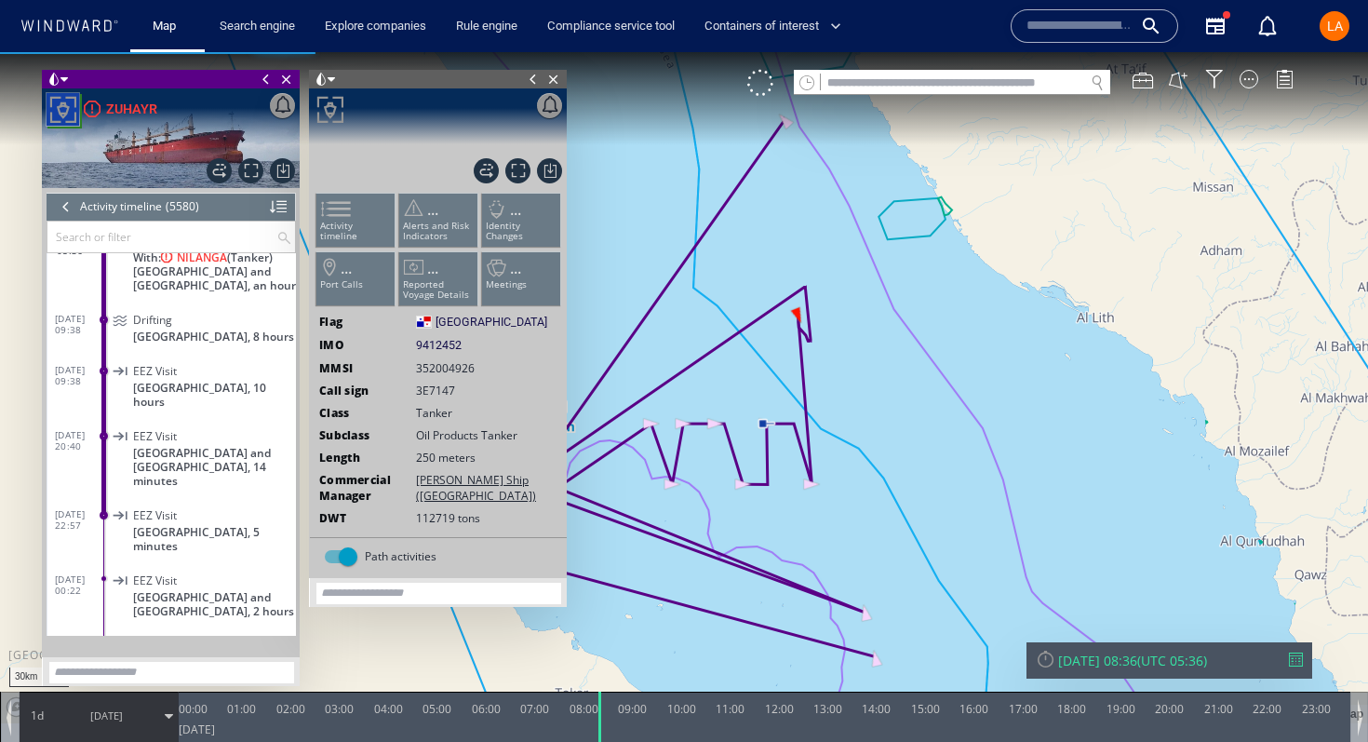
scroll to position [277566, 0]
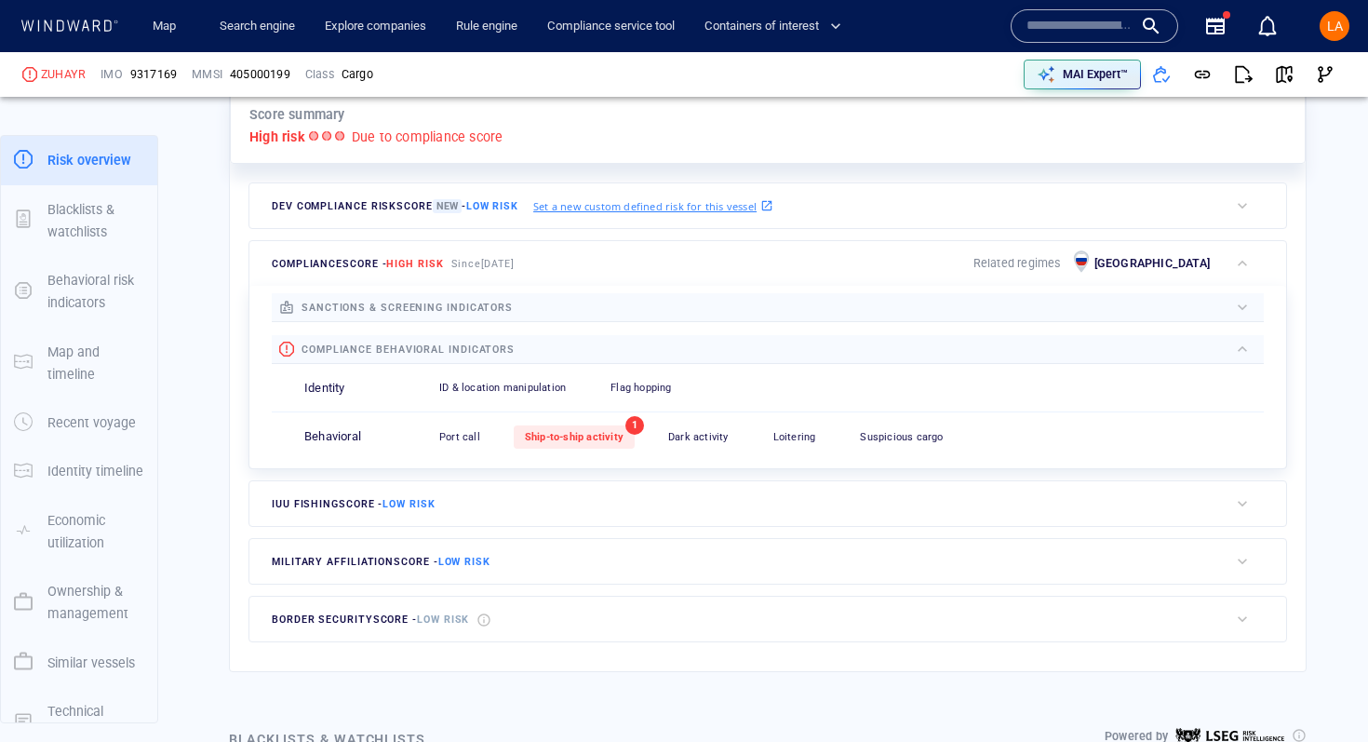
scroll to position [472, 0]
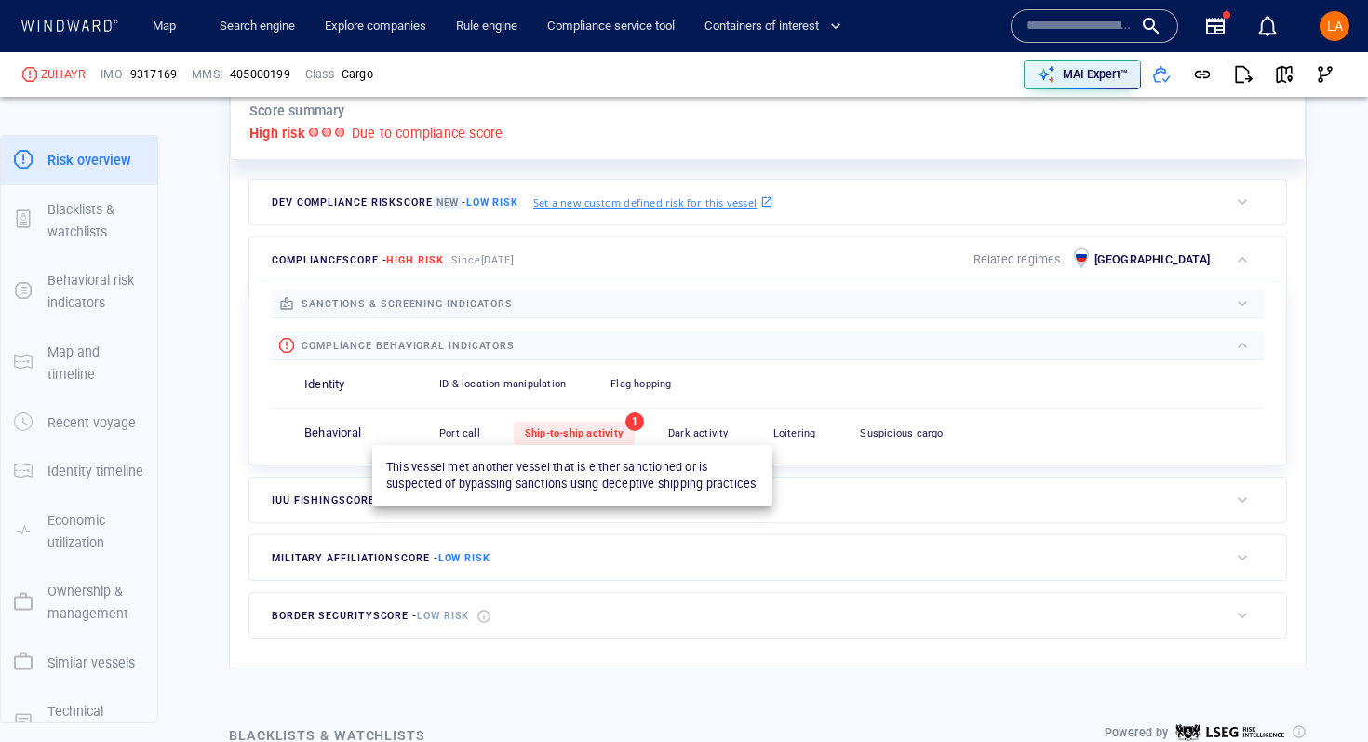
click at [604, 443] on div "Ship-to-ship activity" at bounding box center [574, 433] width 121 height 23
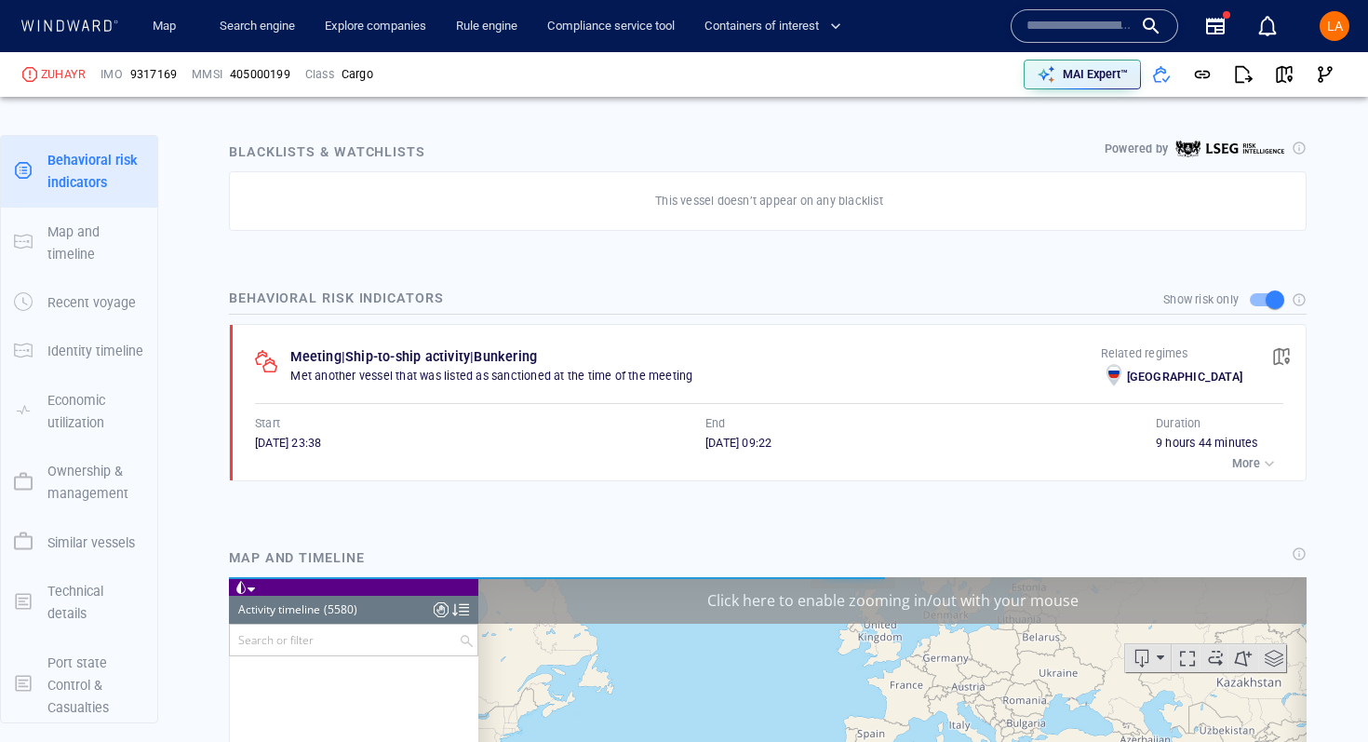
scroll to position [285211, 0]
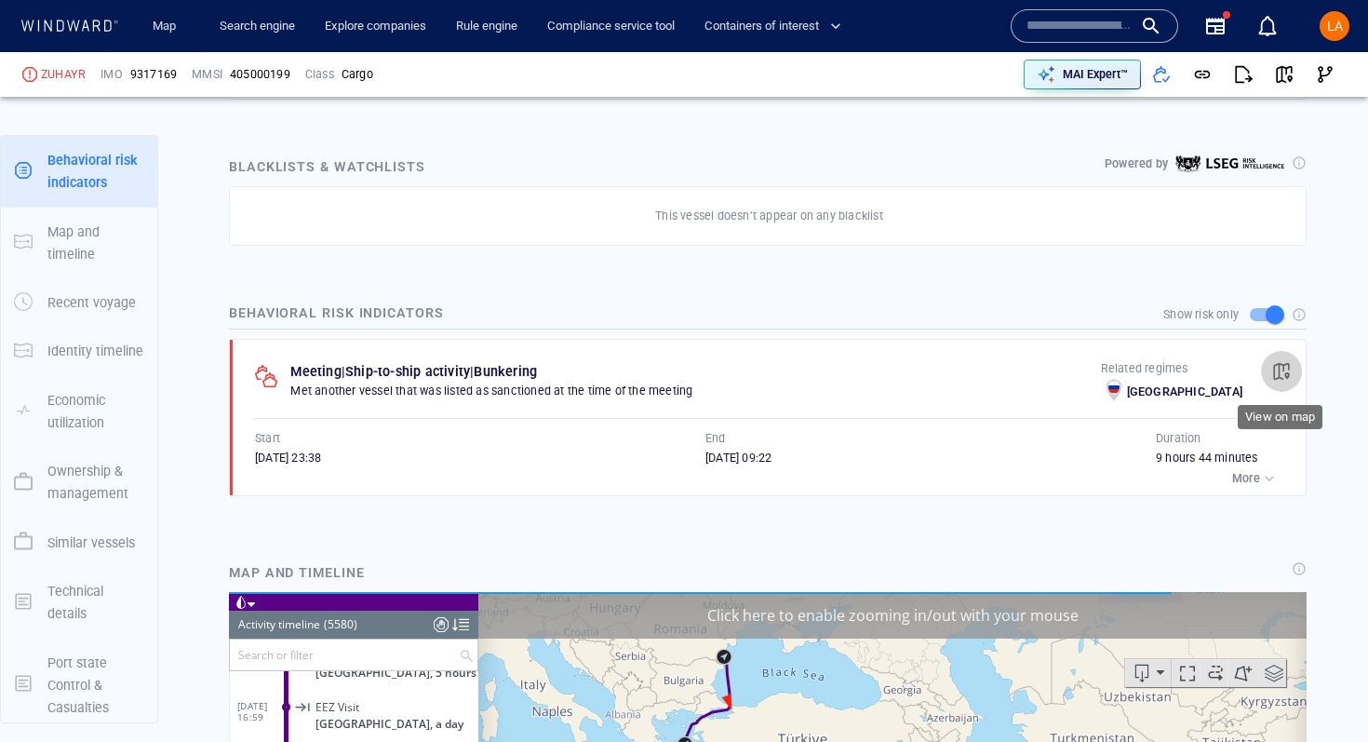
click at [1285, 372] on span "button" at bounding box center [1282, 371] width 19 height 19
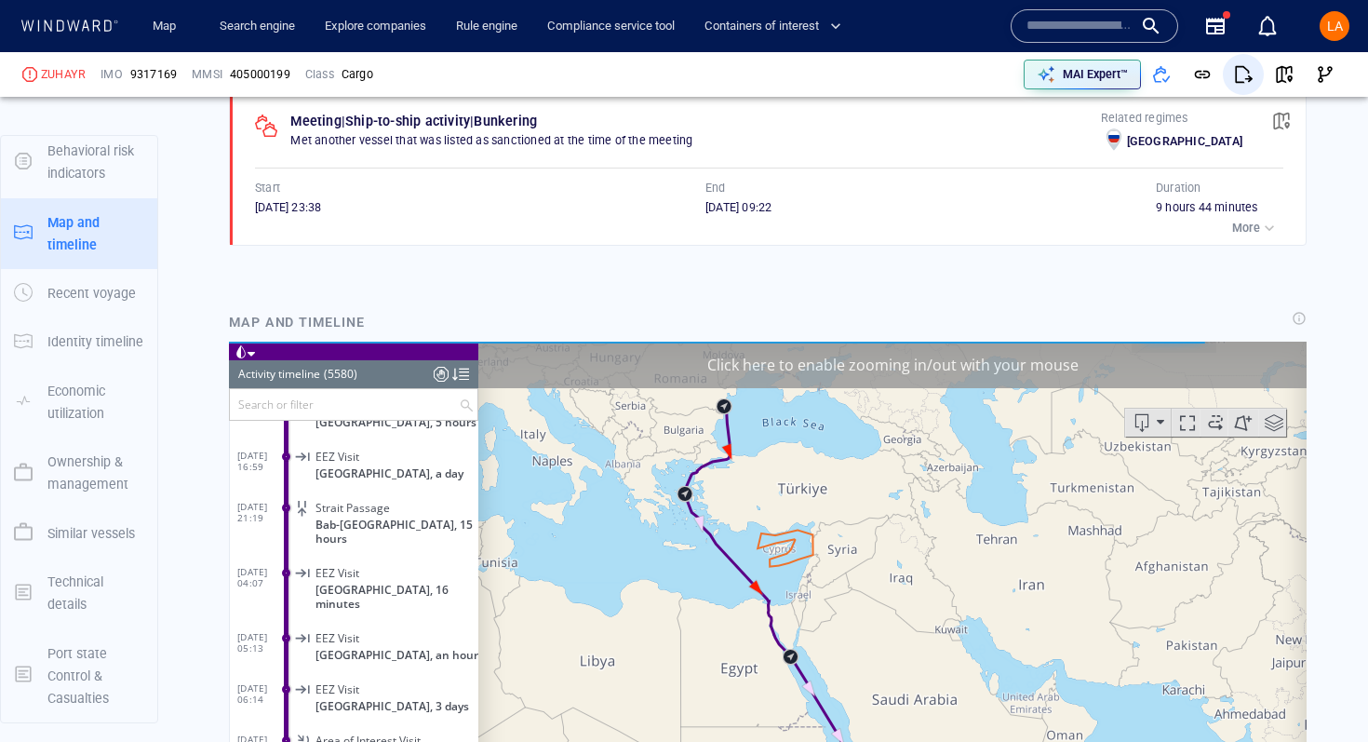
scroll to position [1292, 0]
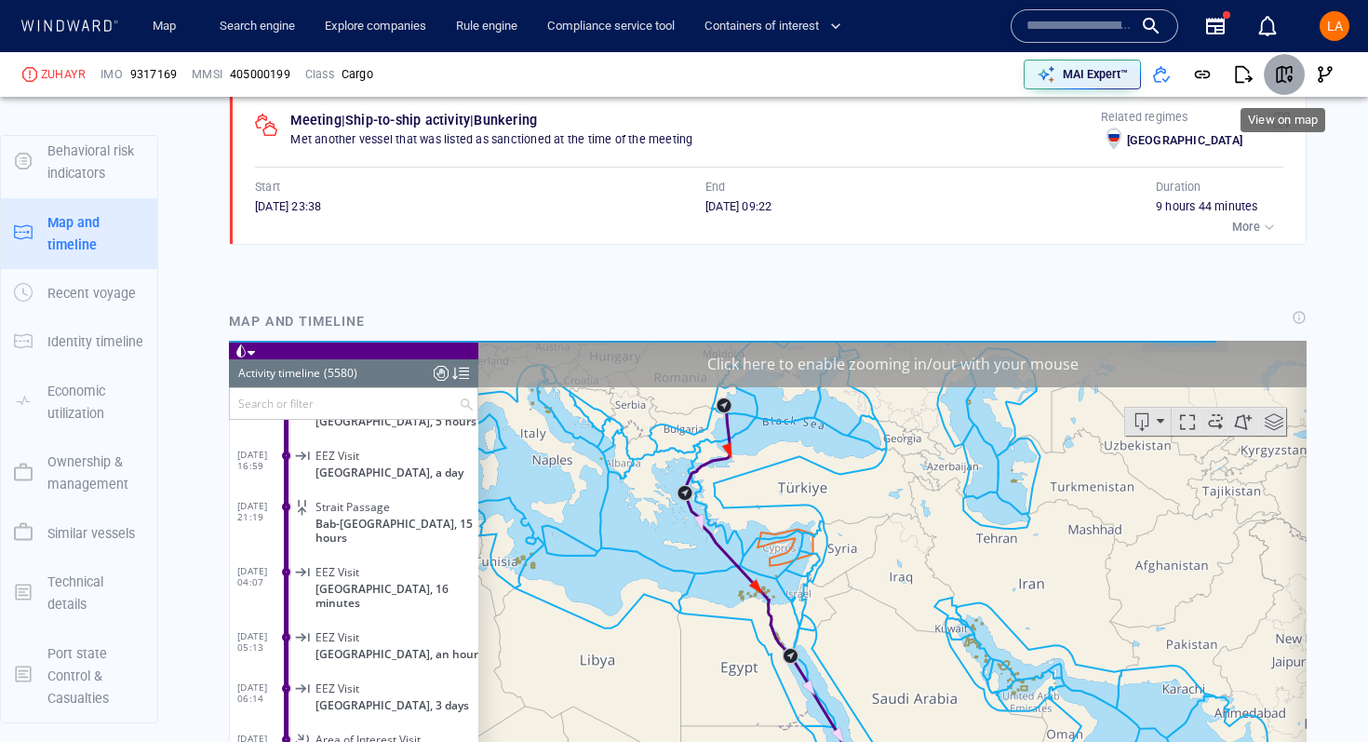
click at [1281, 79] on span "button" at bounding box center [1284, 74] width 19 height 19
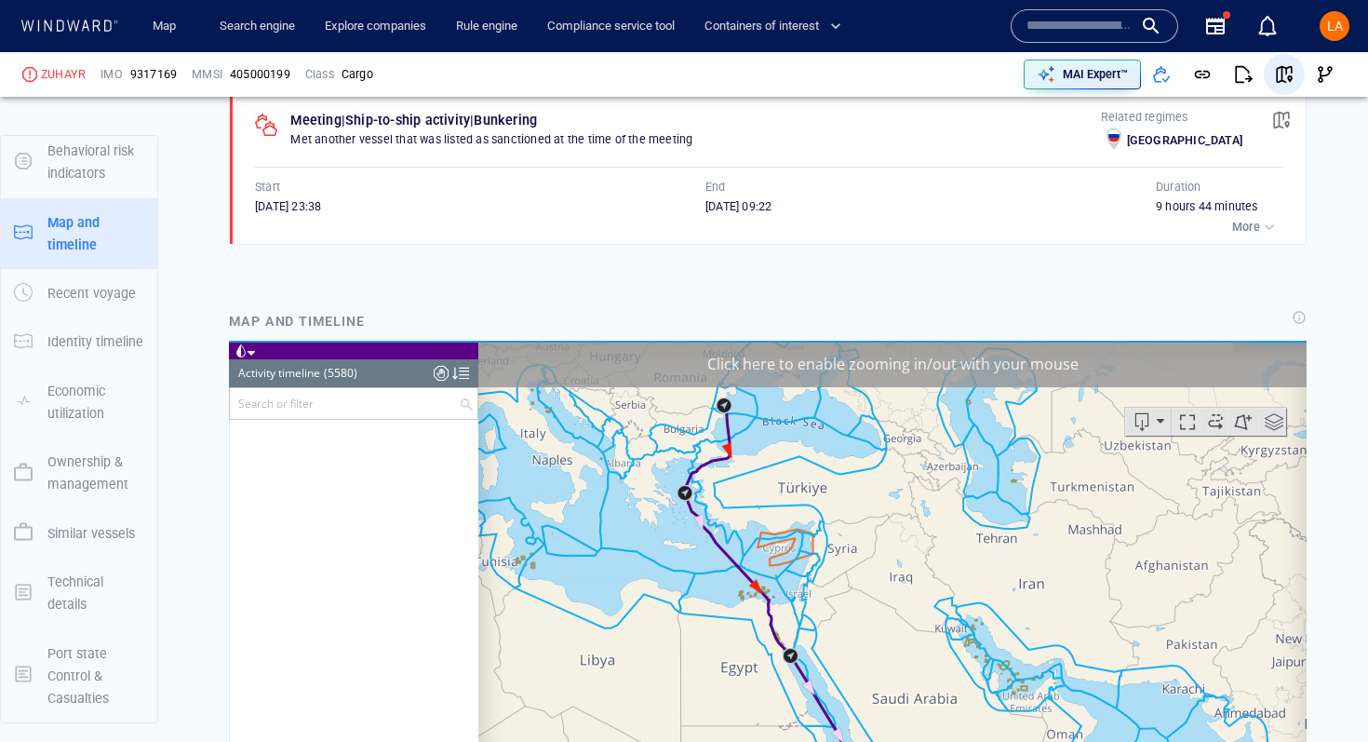
scroll to position [277105, 0]
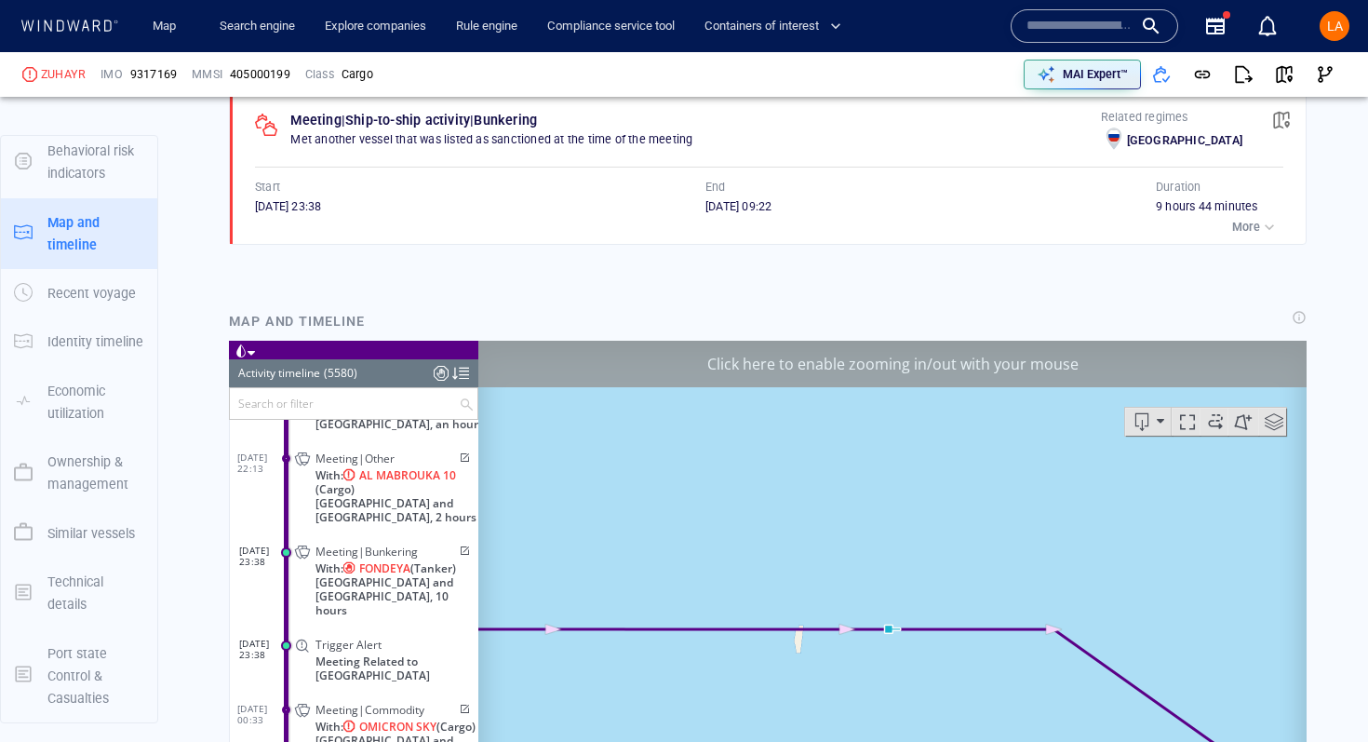
click at [1070, 20] on input "text" at bounding box center [1080, 26] width 106 height 28
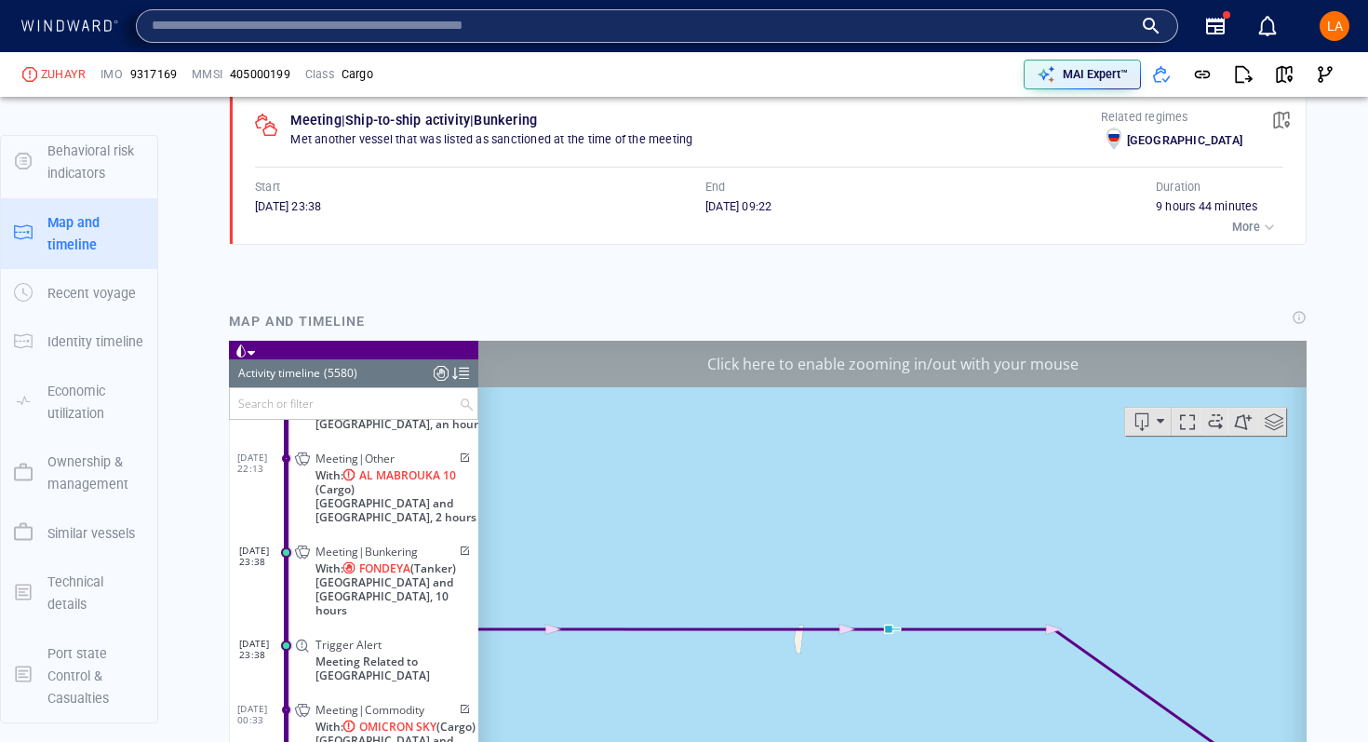
paste input "*******"
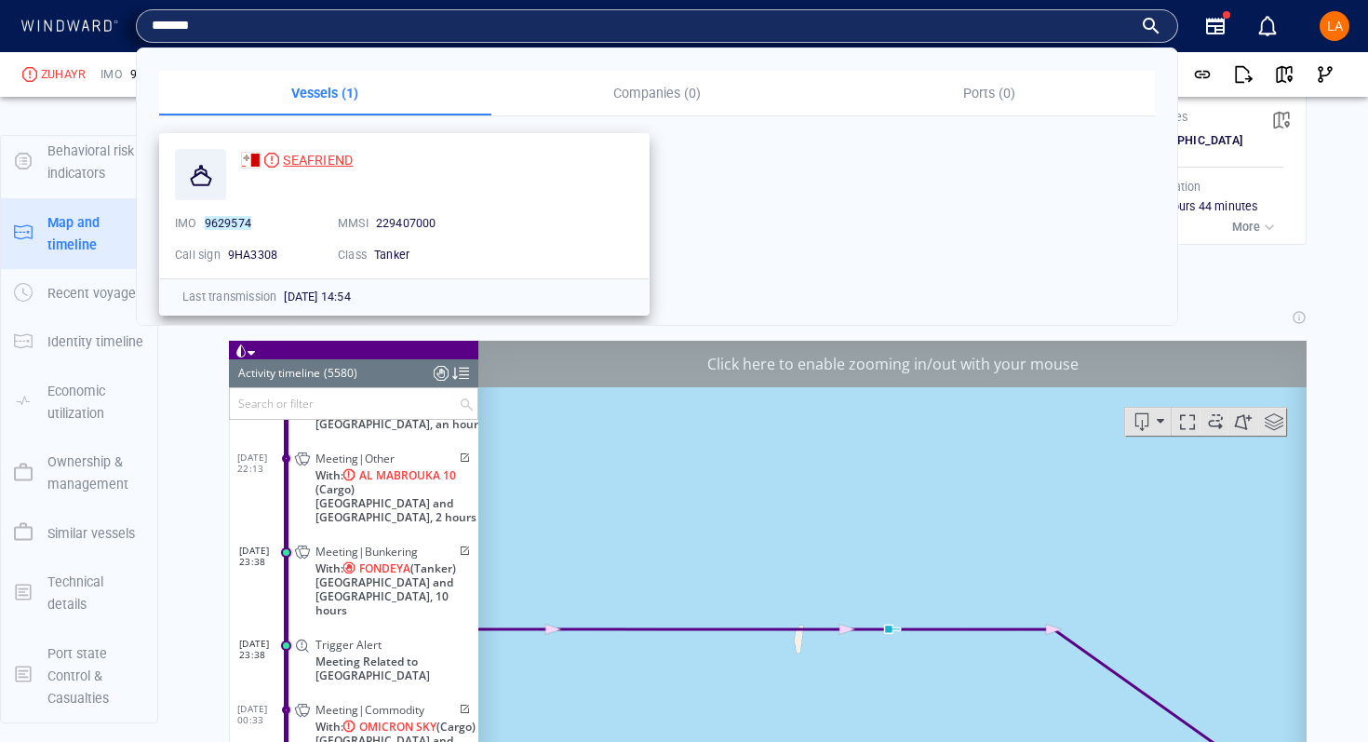
type input "*******"
click at [315, 156] on span "SEAFRIEND" at bounding box center [318, 160] width 70 height 15
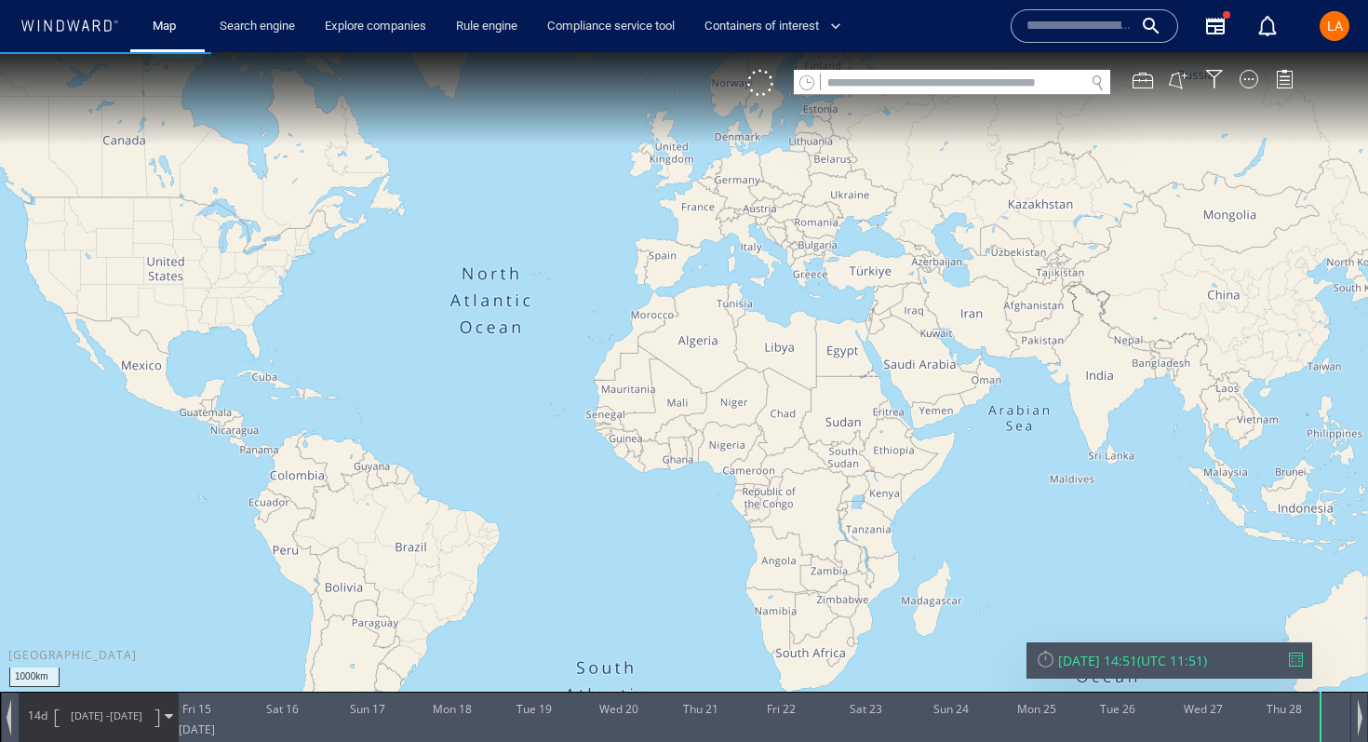
click at [1069, 93] on input "text" at bounding box center [952, 83] width 263 height 25
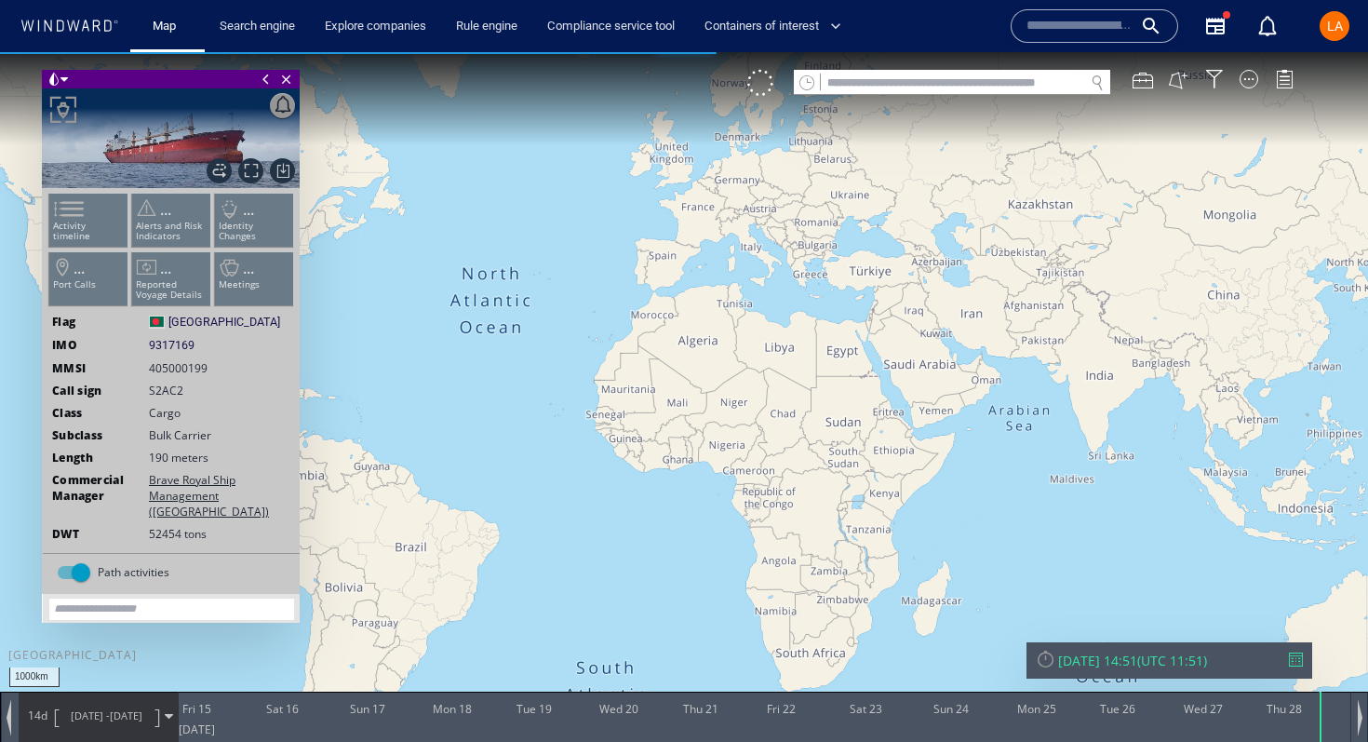
click at [1071, 81] on input "text" at bounding box center [952, 83] width 263 height 25
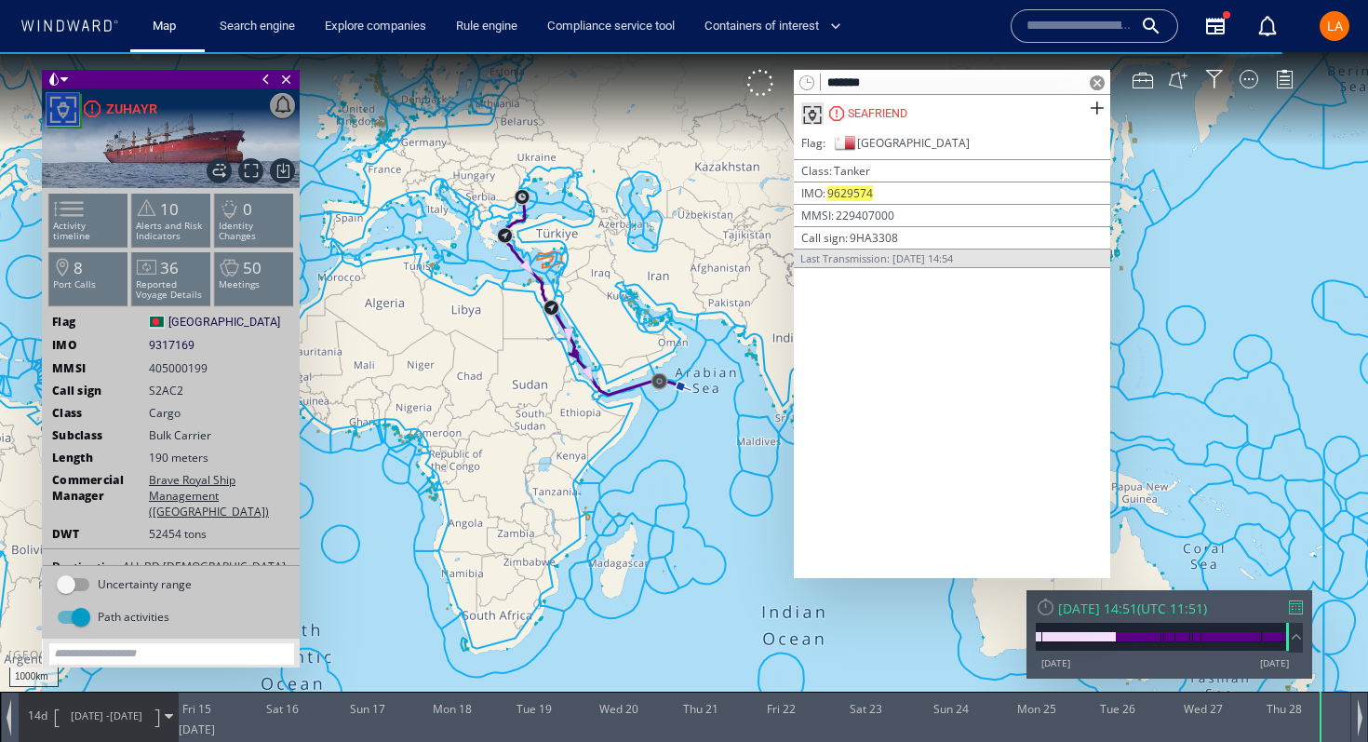
type input "*******"
click at [939, 110] on div "SEAFRIEND" at bounding box center [952, 113] width 317 height 37
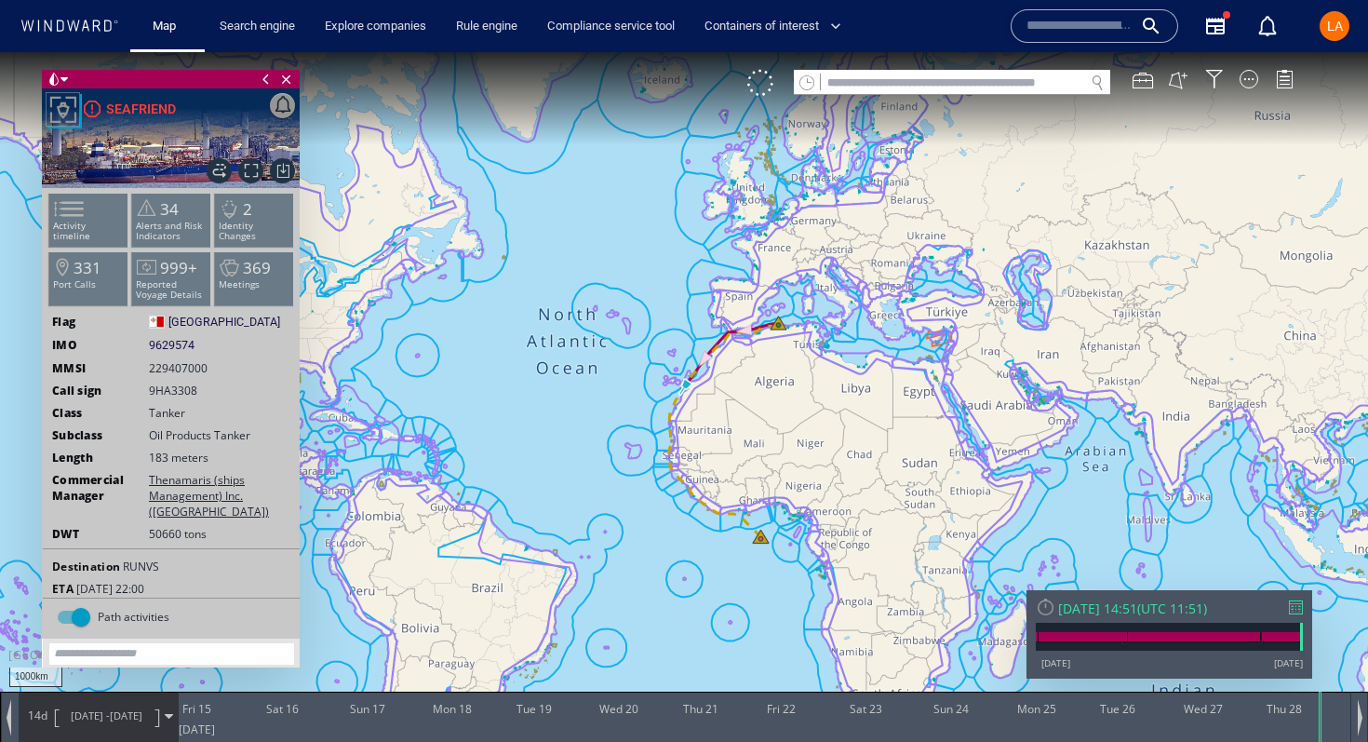
click at [1138, 613] on div "Thu 28/08/2025 14:51" at bounding box center [1097, 609] width 79 height 18
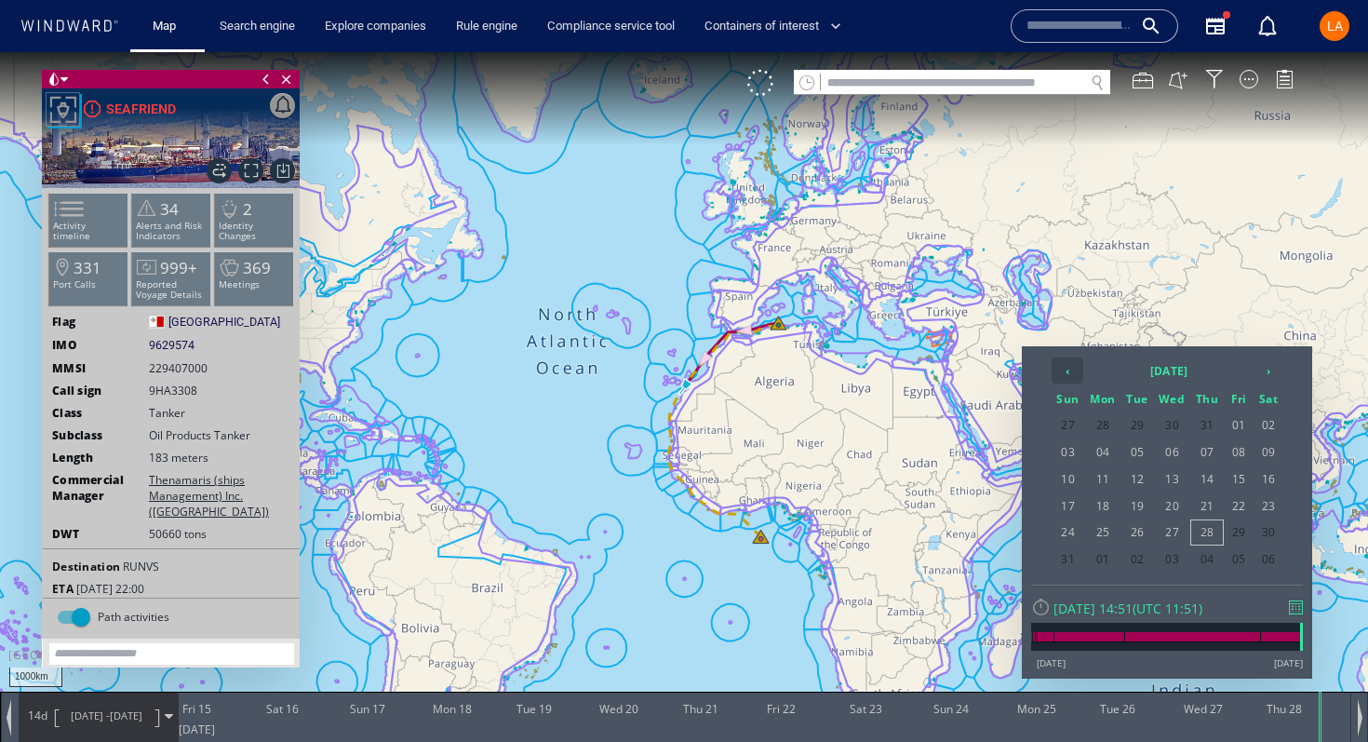
click at [1076, 369] on th "‹" at bounding box center [1068, 370] width 32 height 26
click at [1275, 464] on span "12" at bounding box center [1269, 452] width 28 height 24
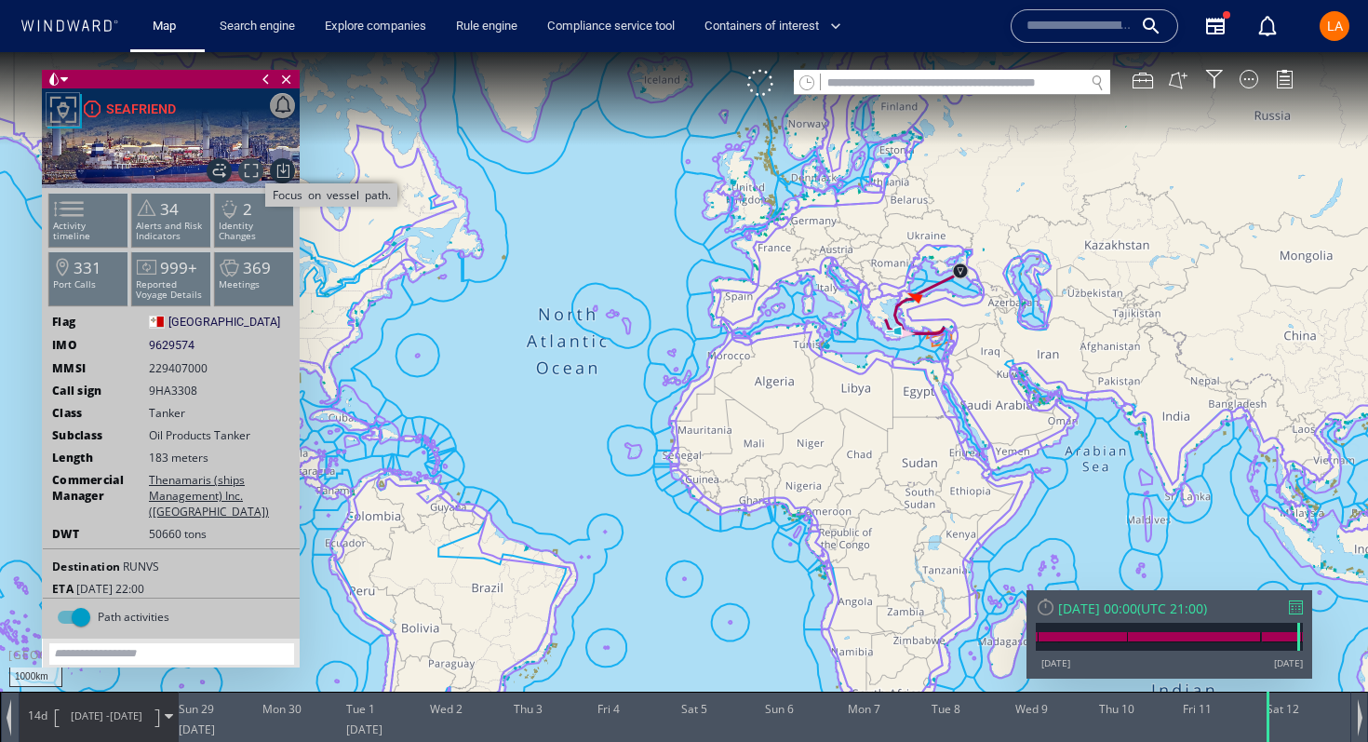
click at [259, 168] on span "Focus on vessel path." at bounding box center [250, 170] width 25 height 25
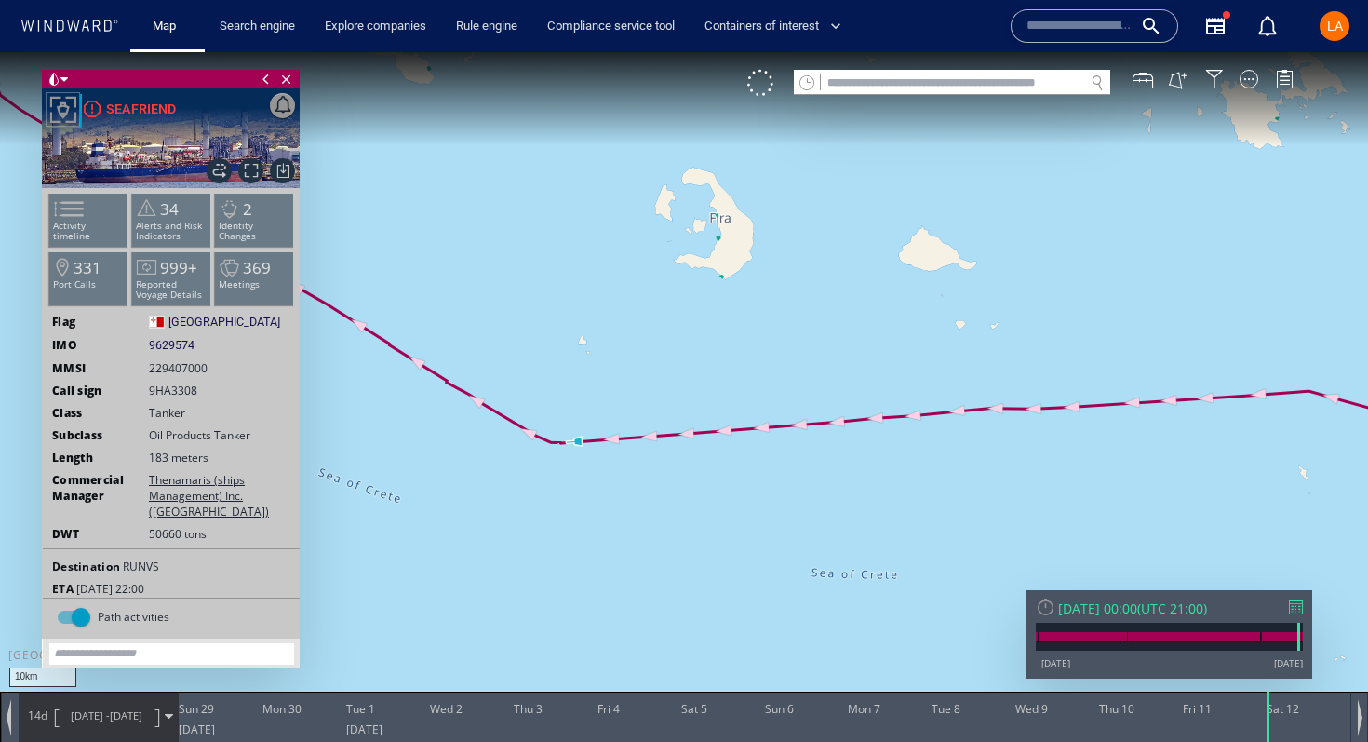
drag, startPoint x: 627, startPoint y: 372, endPoint x: 1004, endPoint y: 601, distance: 441.9
click at [1004, 601] on canvas "Map" at bounding box center [684, 387] width 1368 height 671
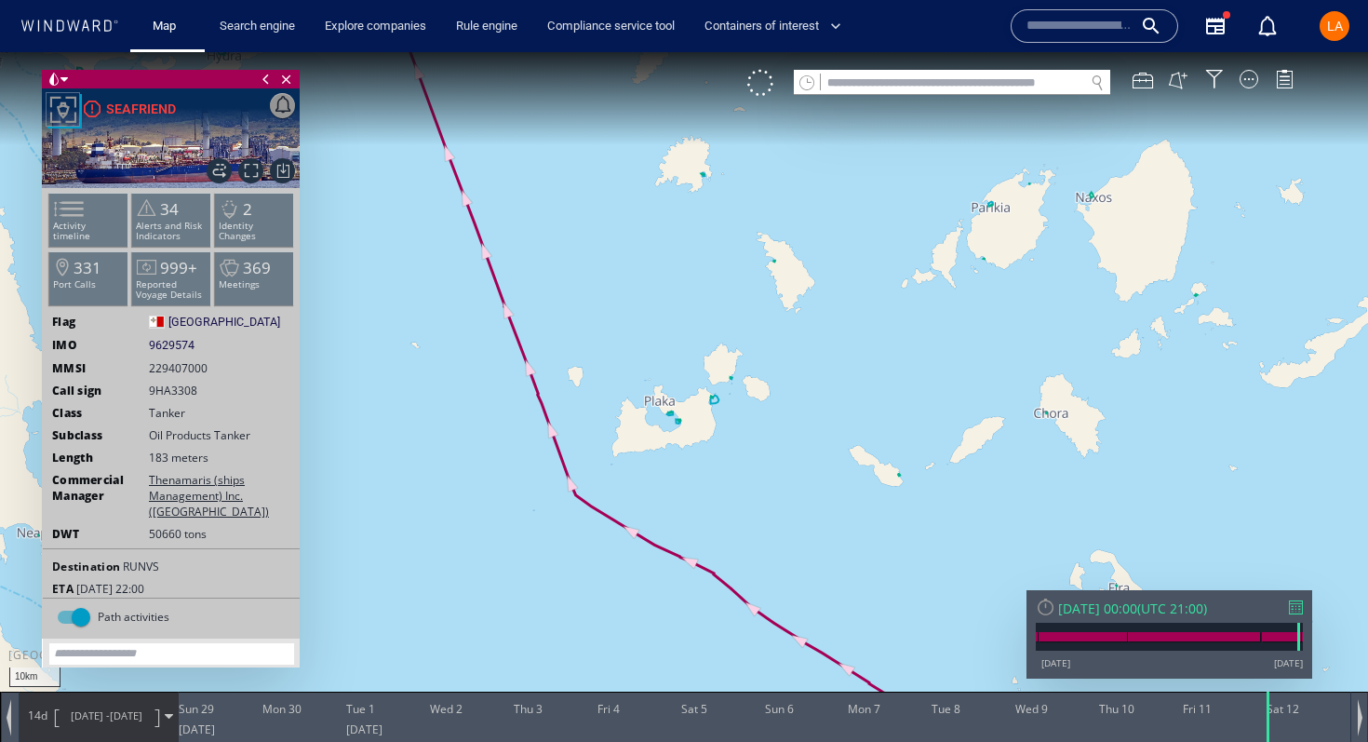
drag, startPoint x: 550, startPoint y: 282, endPoint x: 739, endPoint y: 706, distance: 463.8
click at [739, 52] on div "10km © Mapbox © OpenStreetMap Improve this map 0 0 Sat 28 July 2025 Sun 29 Mon …" at bounding box center [684, 52] width 1368 height 0
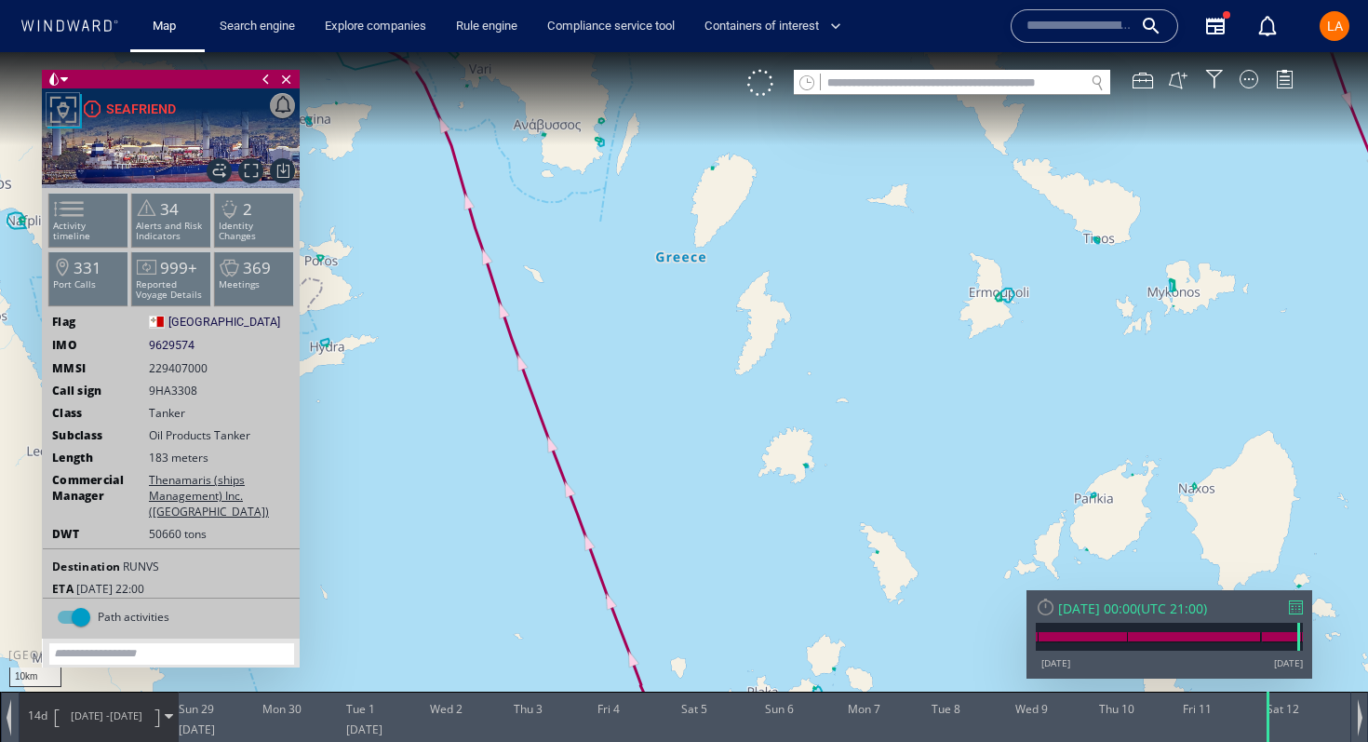
drag, startPoint x: 371, startPoint y: 160, endPoint x: 517, endPoint y: 598, distance: 461.0
click at [517, 598] on canvas "Map" at bounding box center [684, 387] width 1368 height 671
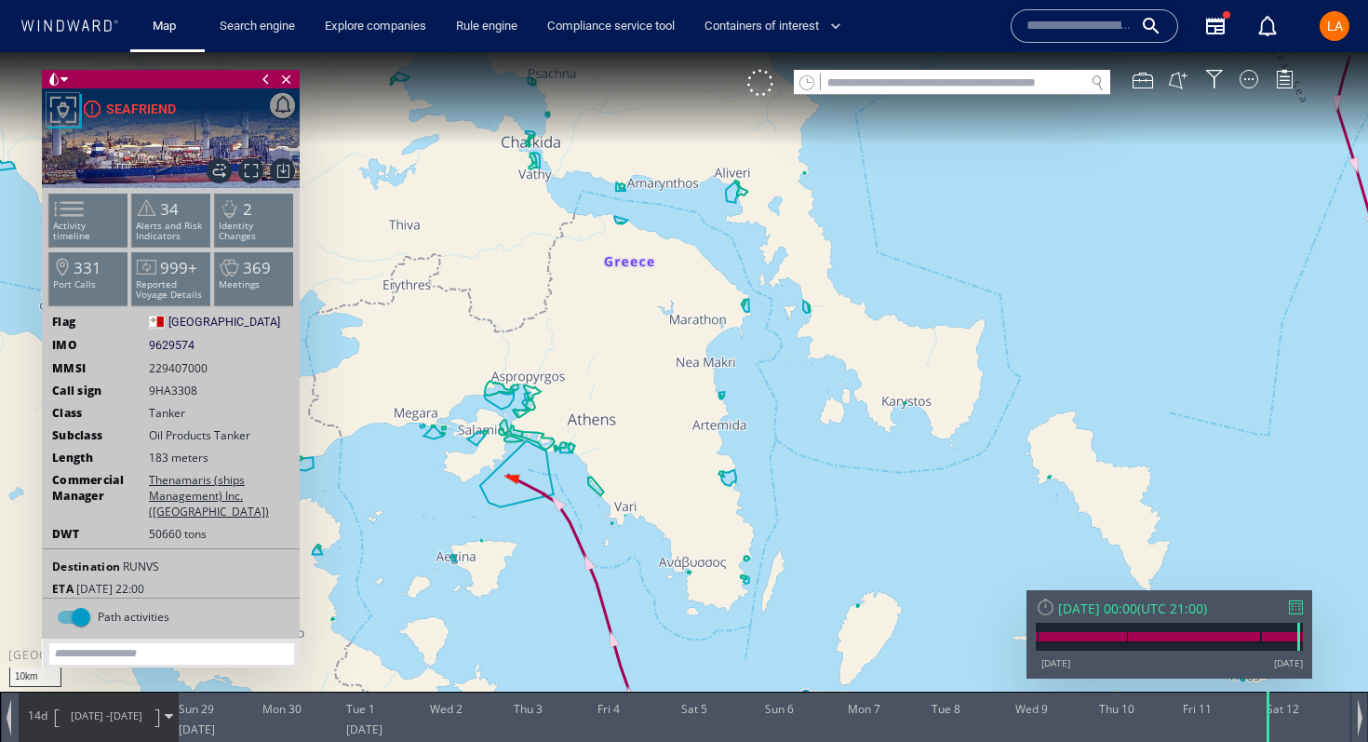
click at [93, 715] on span "28/06/25 -" at bounding box center [90, 715] width 39 height 14
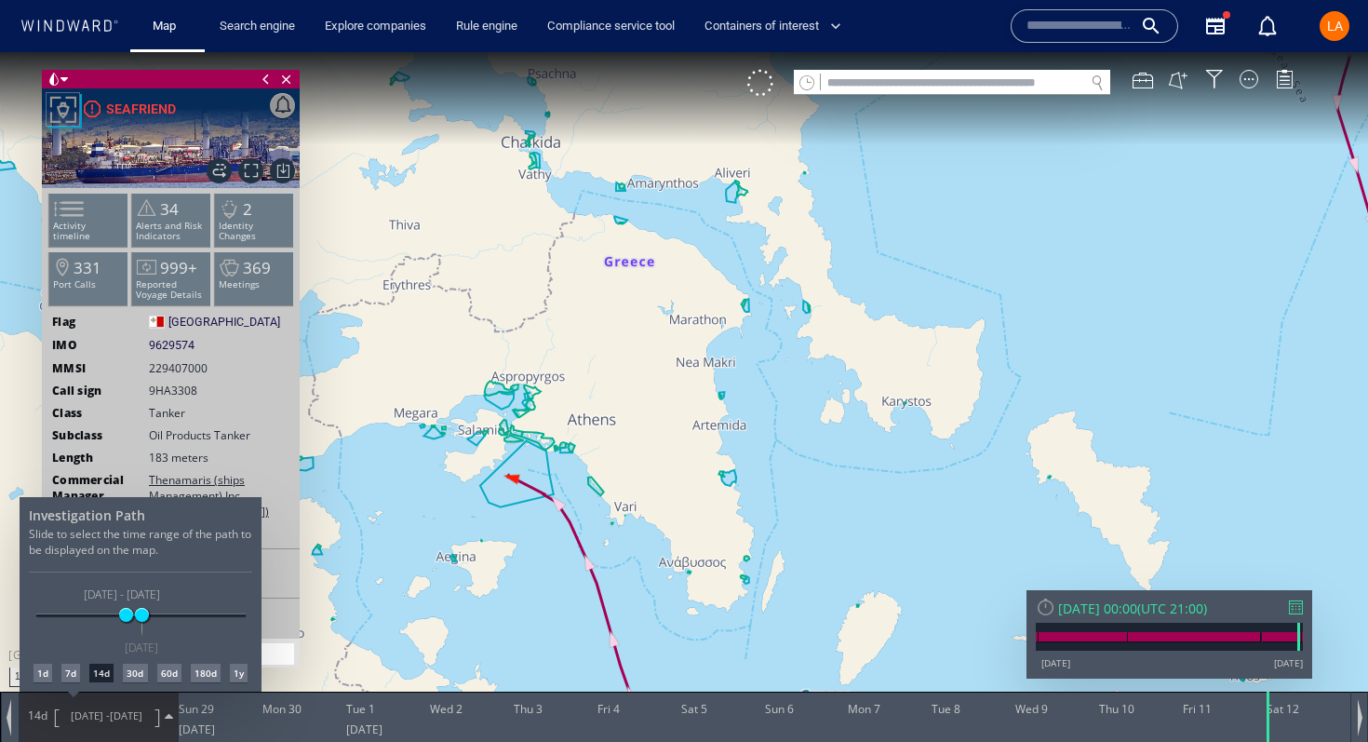
click at [74, 669] on div "7d" at bounding box center [70, 673] width 19 height 19
click at [526, 474] on div at bounding box center [684, 397] width 1368 height 690
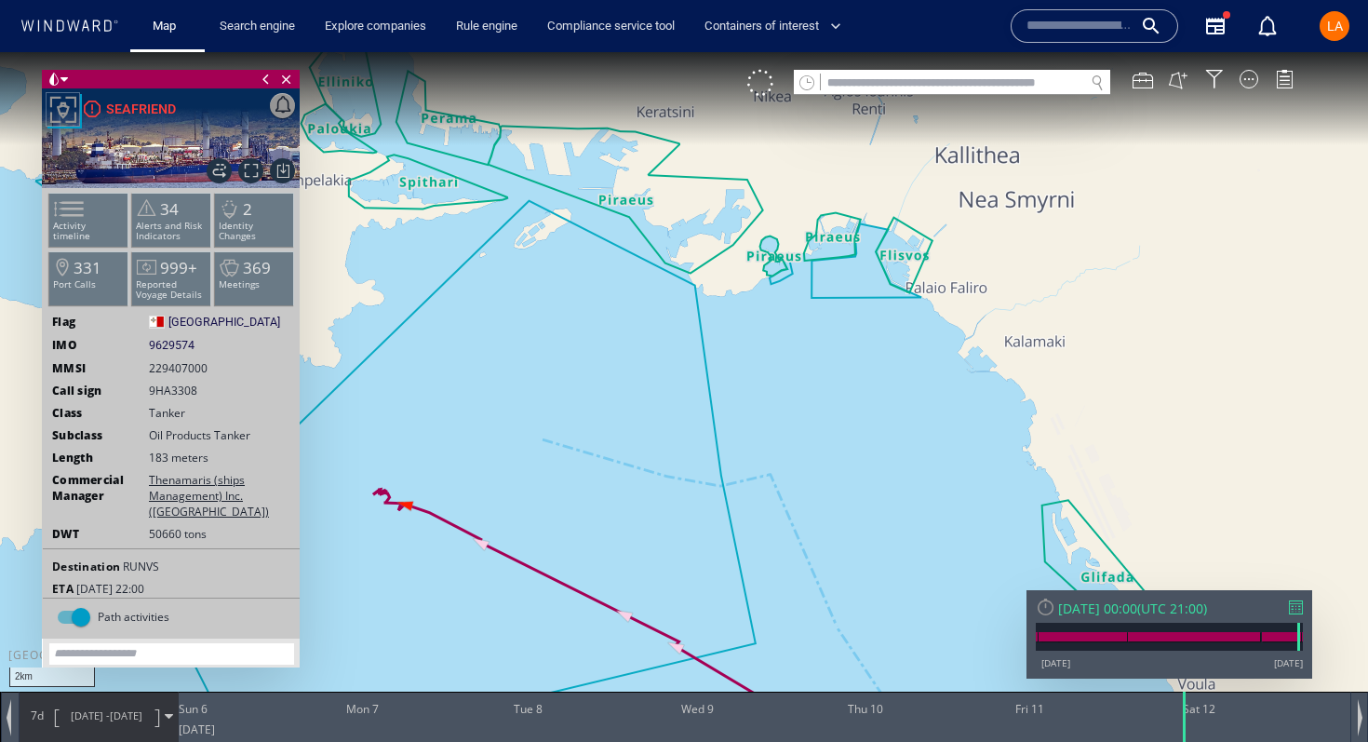
click at [1120, 618] on div "Sat 12/07/2025 00:00 ( UTC 21:00 ) 18/05/13 28/08/25" at bounding box center [1170, 634] width 286 height 88
click at [1122, 603] on div "Sat 12/07/2025 00:00" at bounding box center [1097, 609] width 79 height 18
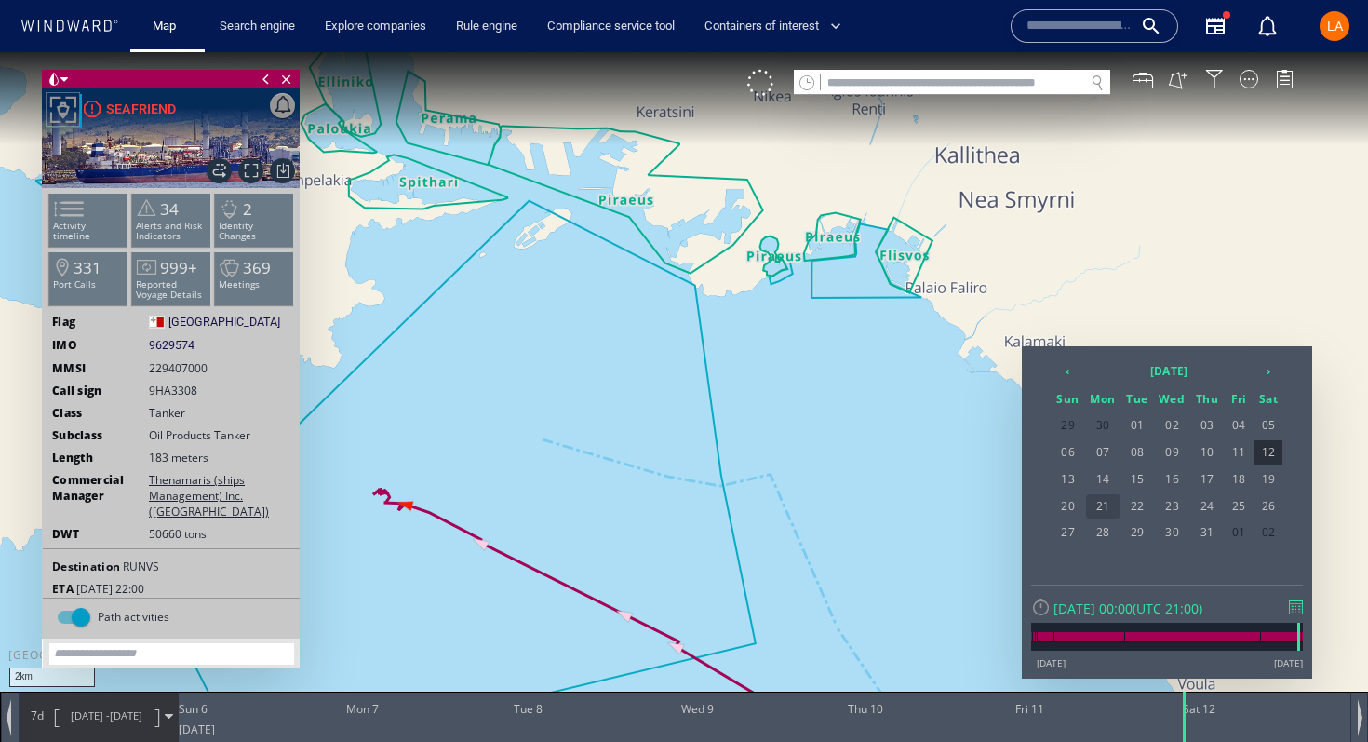
click at [1098, 505] on span "21" at bounding box center [1103, 506] width 34 height 24
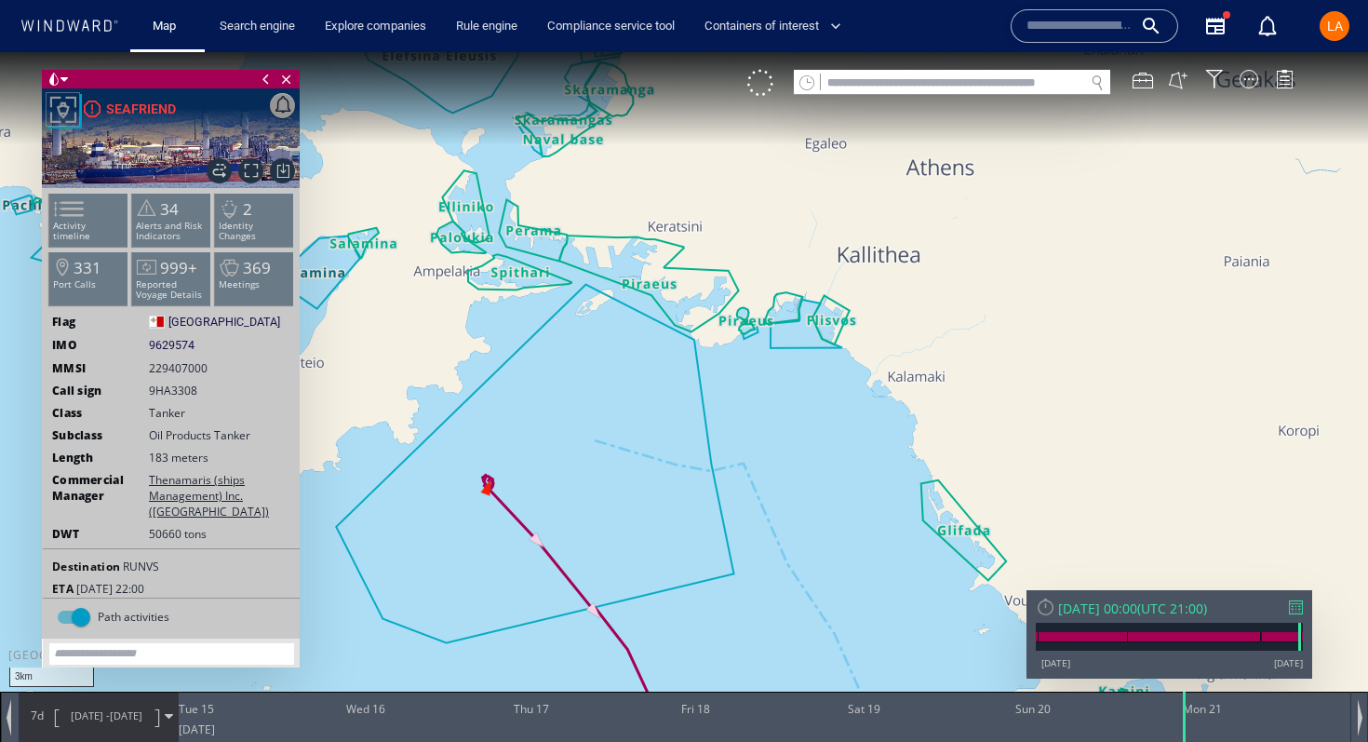
click at [1132, 606] on div "Mon 21/07/2025 00:00" at bounding box center [1097, 609] width 79 height 18
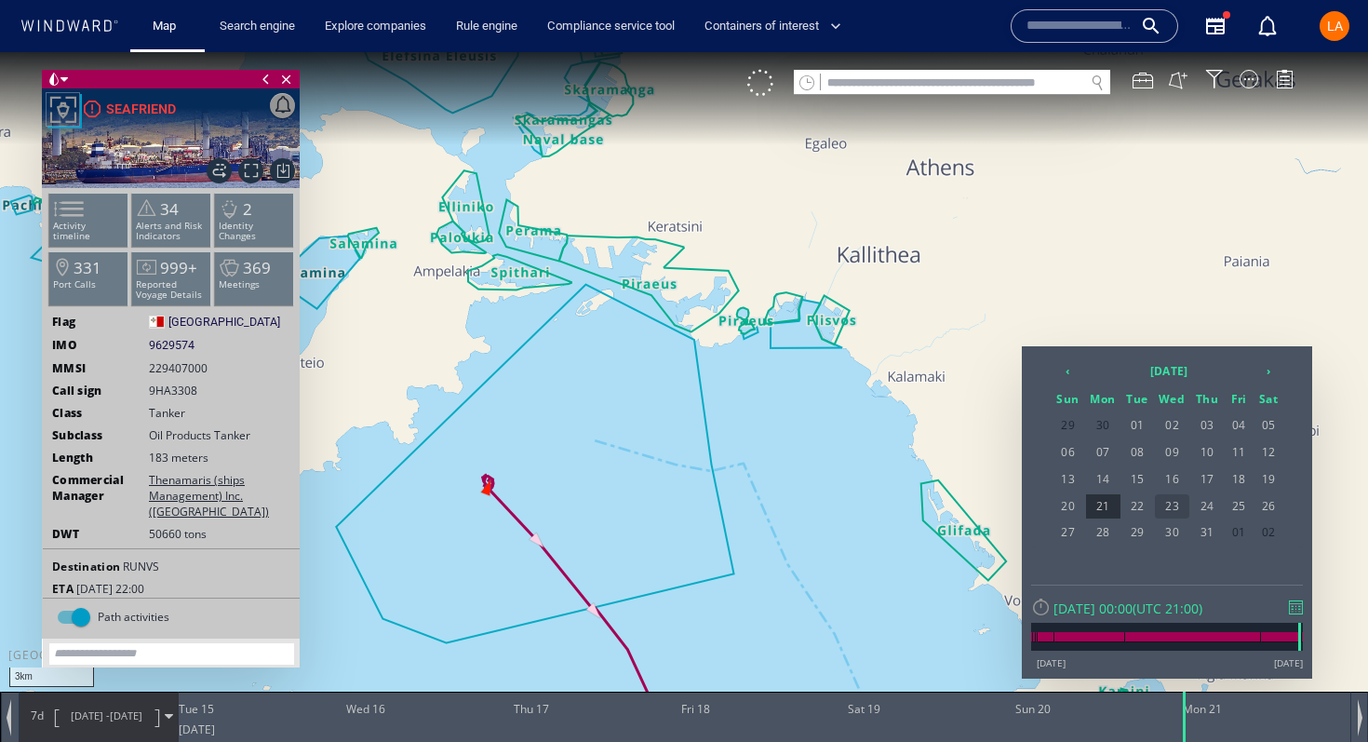
click at [1174, 511] on span "23" at bounding box center [1172, 506] width 35 height 24
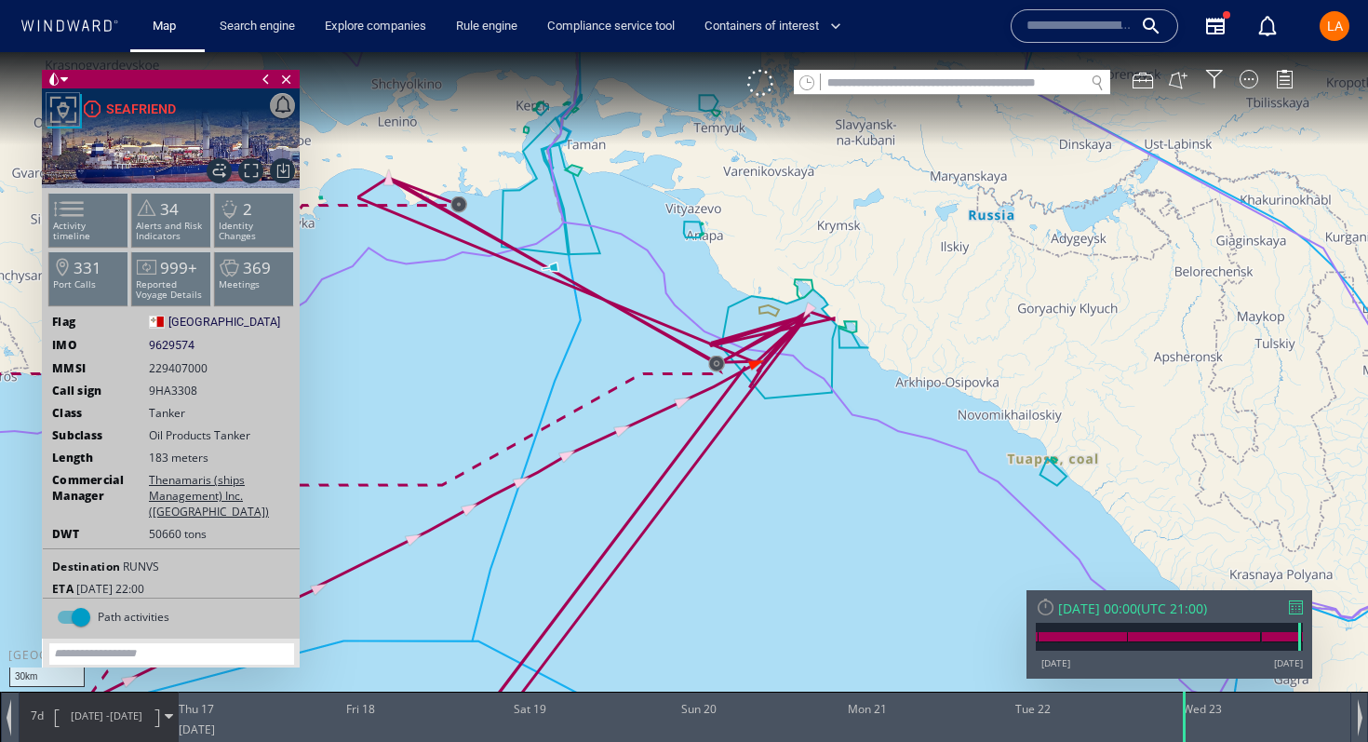
click at [1110, 614] on div "Wed 23/07/2025 00:00" at bounding box center [1097, 609] width 79 height 18
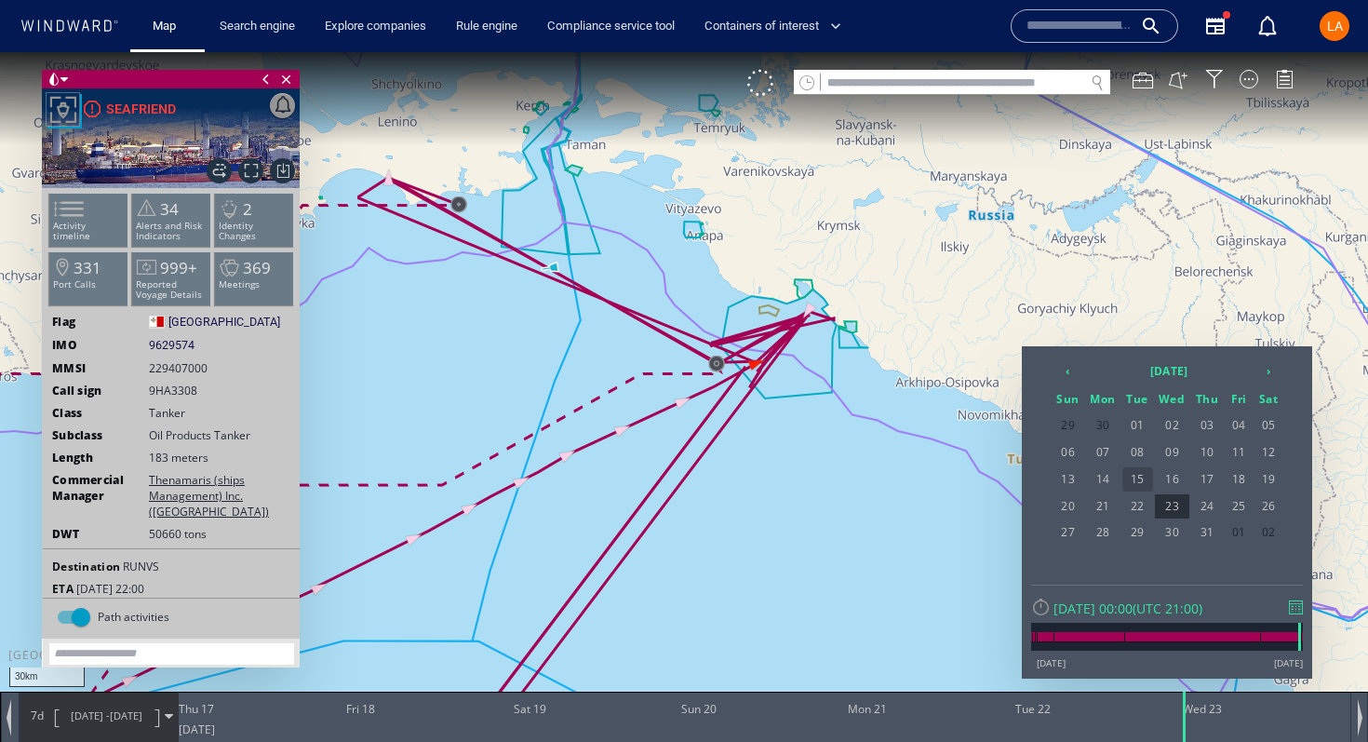
click at [1151, 482] on span "15" at bounding box center [1138, 479] width 31 height 24
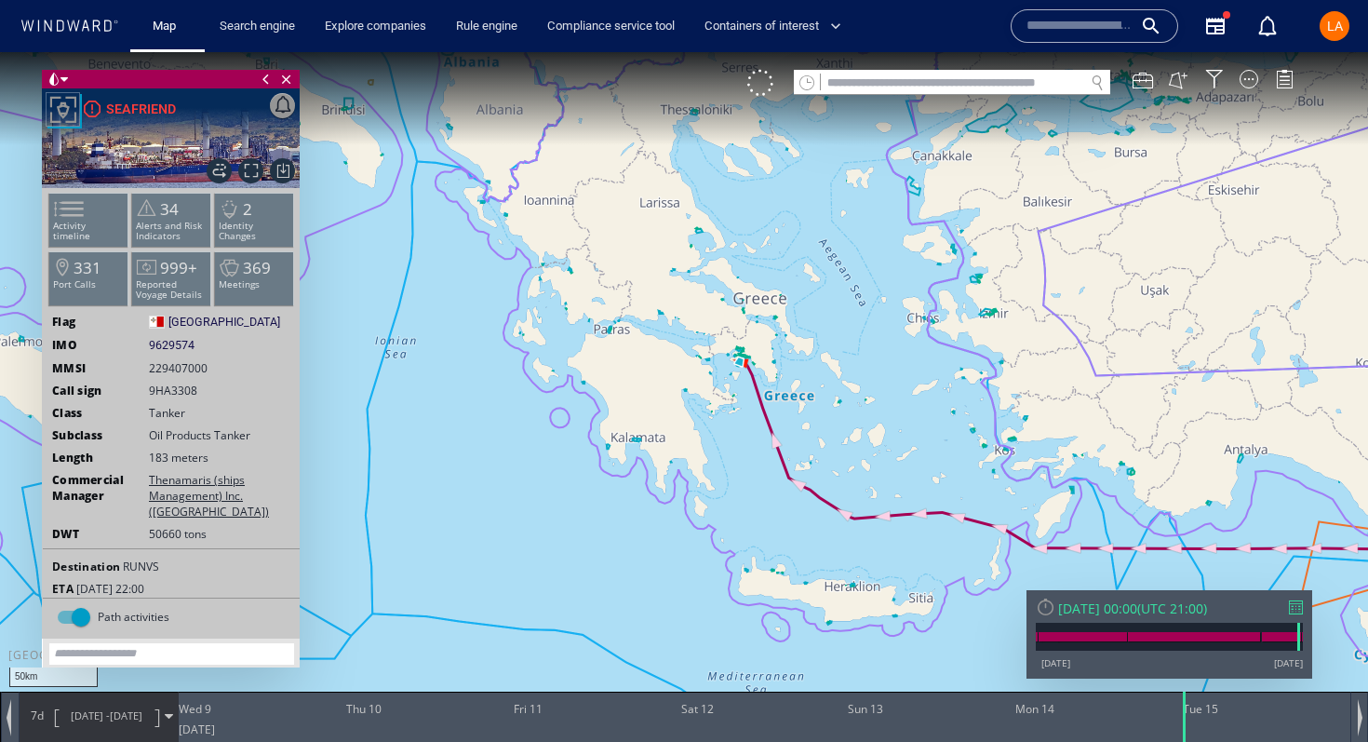
drag, startPoint x: 807, startPoint y: 285, endPoint x: 807, endPoint y: 441, distance: 156.4
click at [808, 442] on canvas "Map" at bounding box center [684, 387] width 1368 height 671
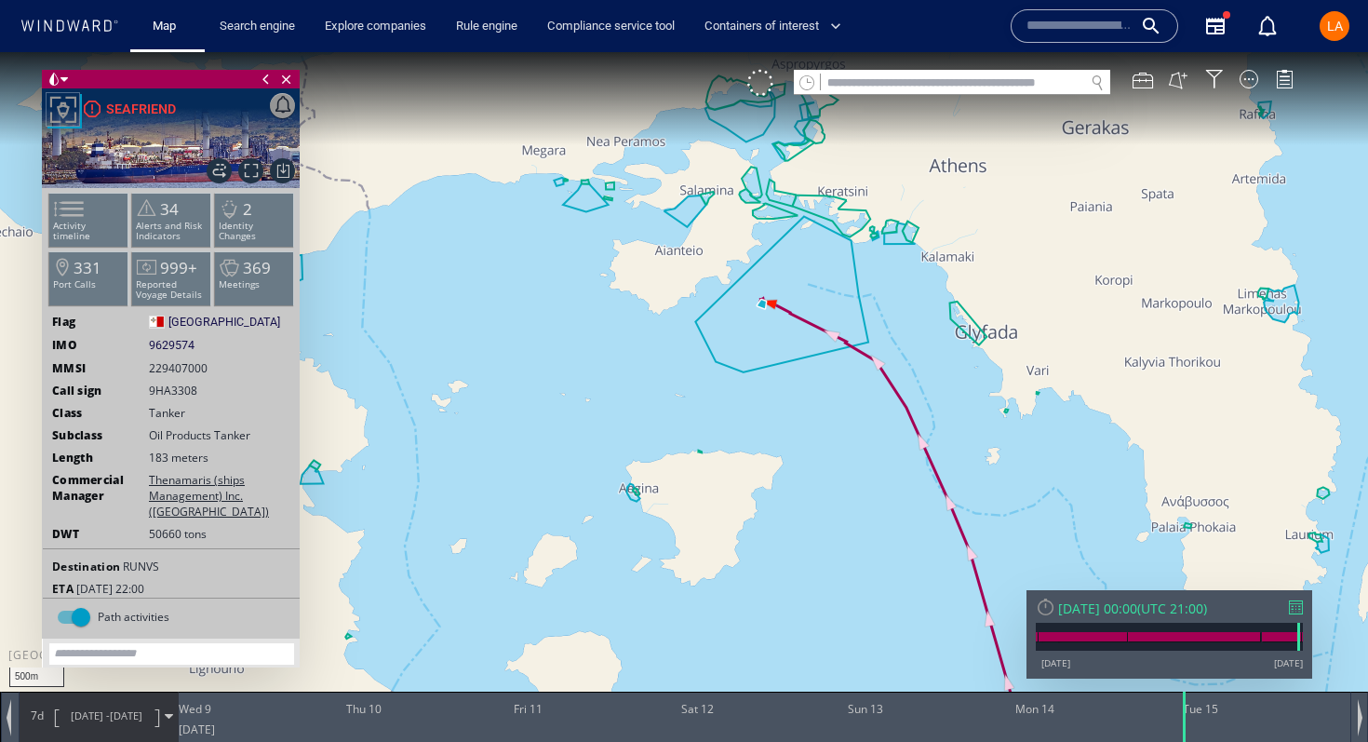
drag, startPoint x: 802, startPoint y: 331, endPoint x: 799, endPoint y: 503, distance: 171.3
click at [799, 503] on canvas "Map" at bounding box center [684, 387] width 1368 height 671
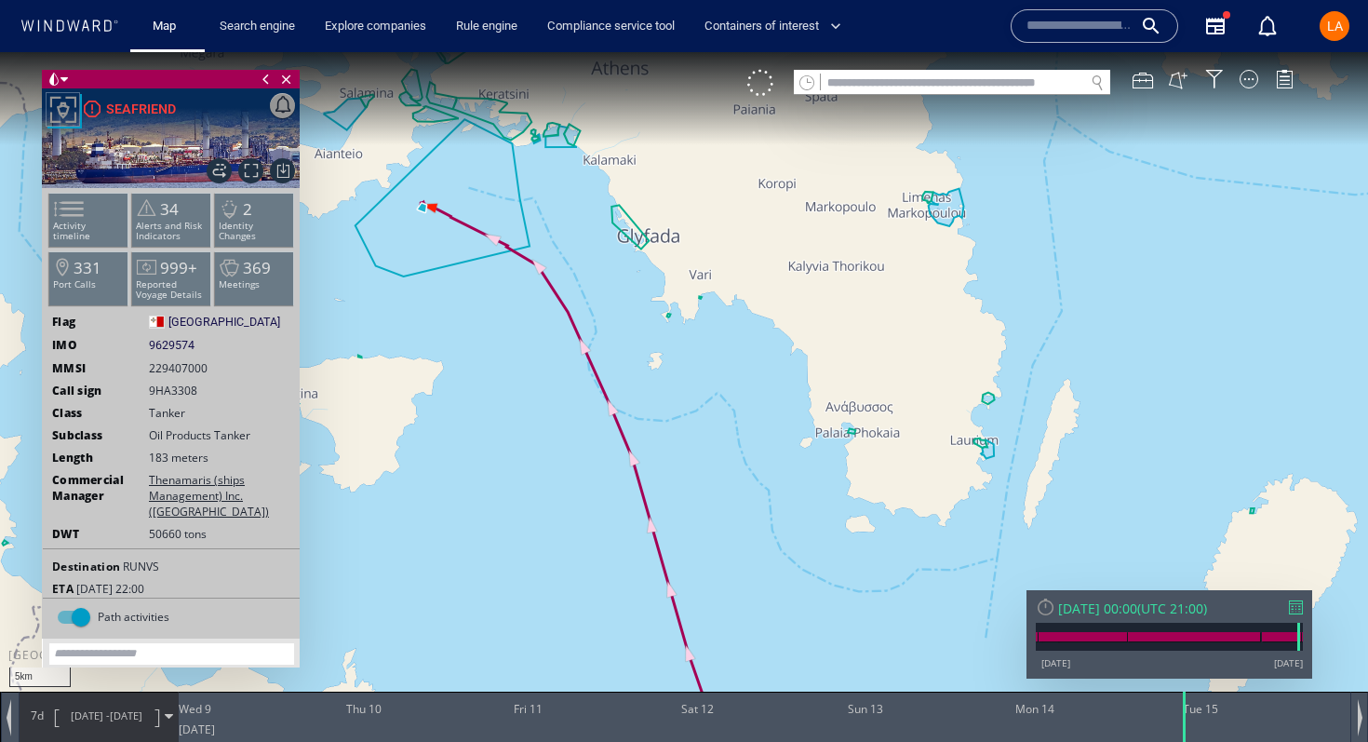
click at [1079, 613] on div "Tue 15/07/2025 00:00" at bounding box center [1097, 609] width 79 height 18
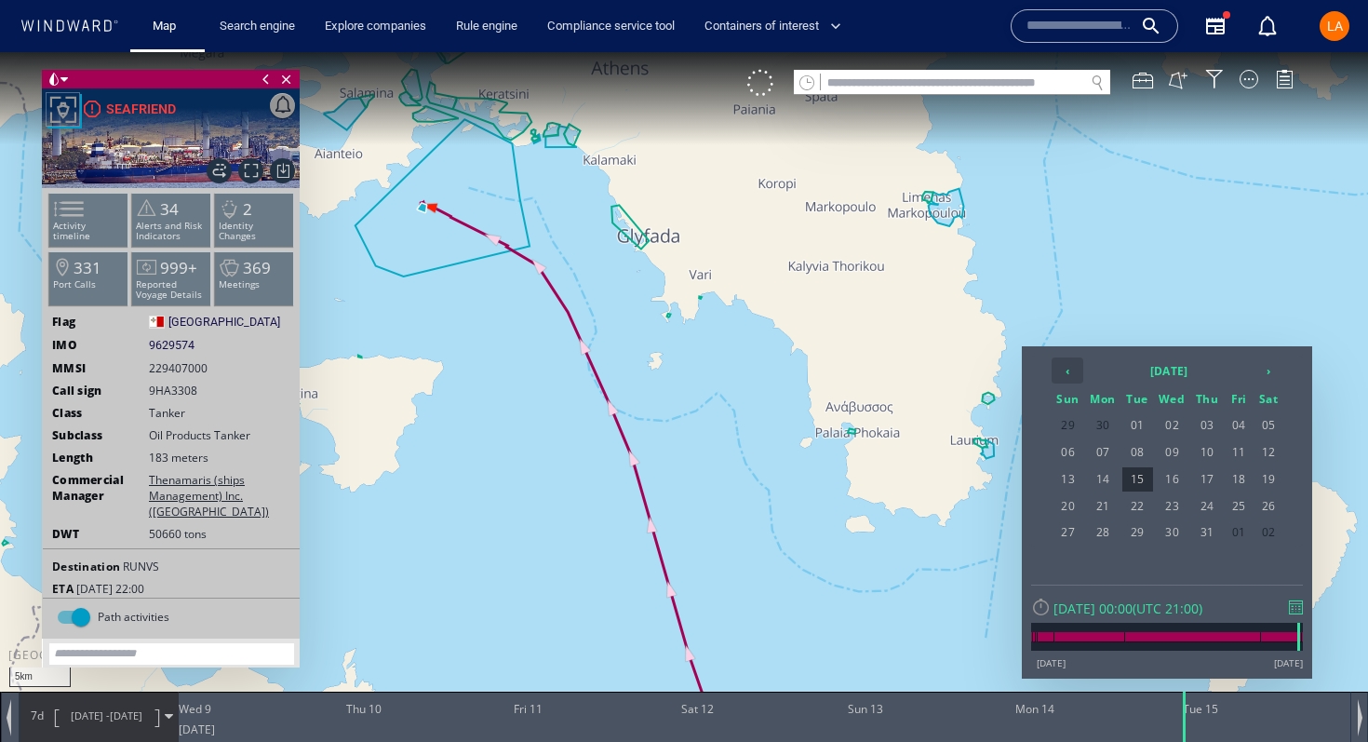
click at [1070, 374] on th "‹" at bounding box center [1068, 370] width 32 height 26
click at [1093, 561] on span "30" at bounding box center [1103, 559] width 34 height 24
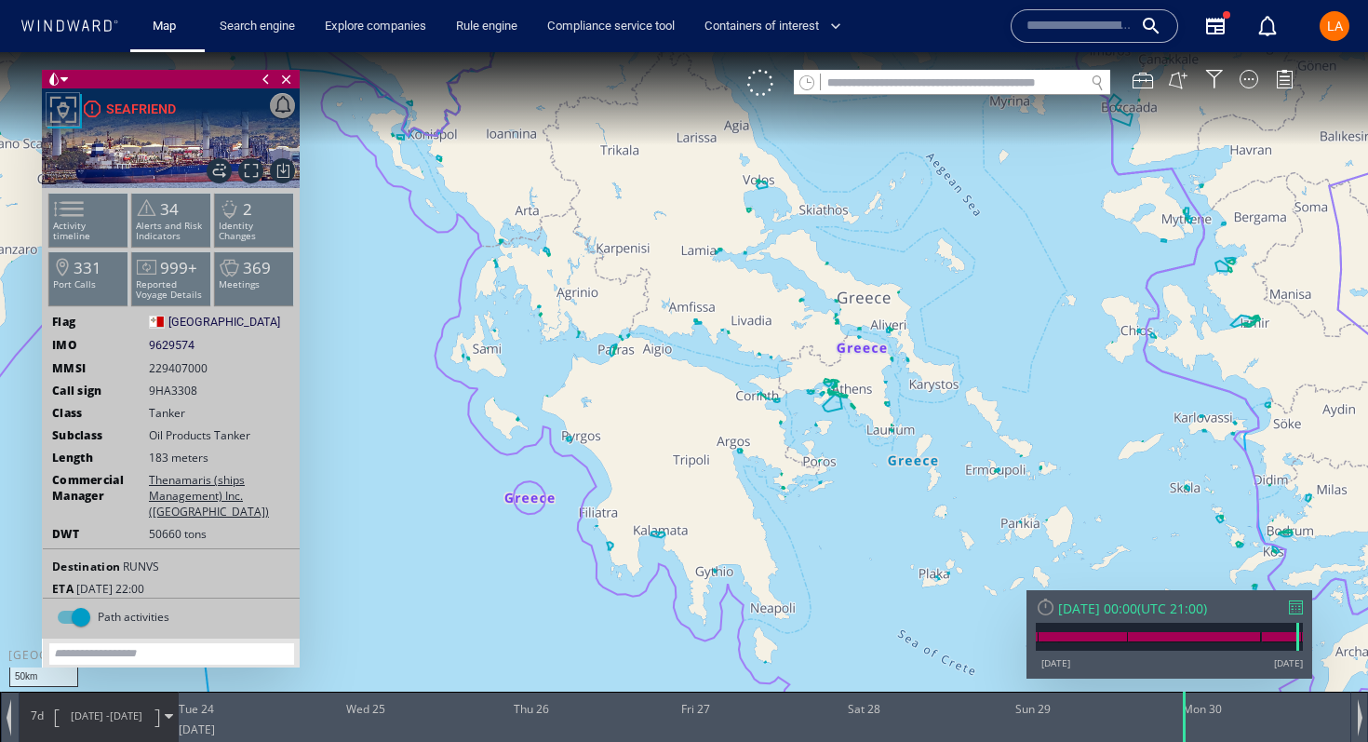
drag, startPoint x: 1057, startPoint y: 289, endPoint x: 736, endPoint y: 498, distance: 382.7
click at [737, 498] on canvas "Map" at bounding box center [684, 387] width 1368 height 671
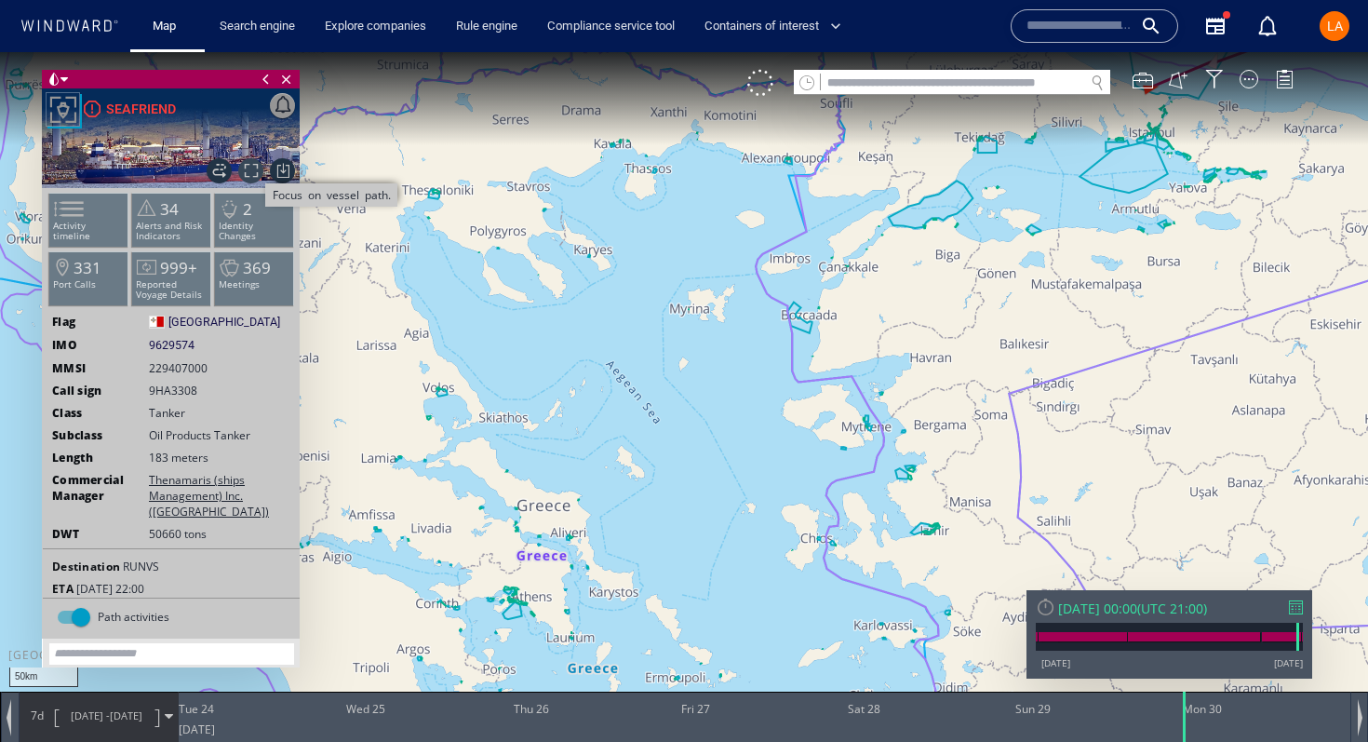
click at [248, 172] on span "Focus on vessel path." at bounding box center [250, 170] width 25 height 25
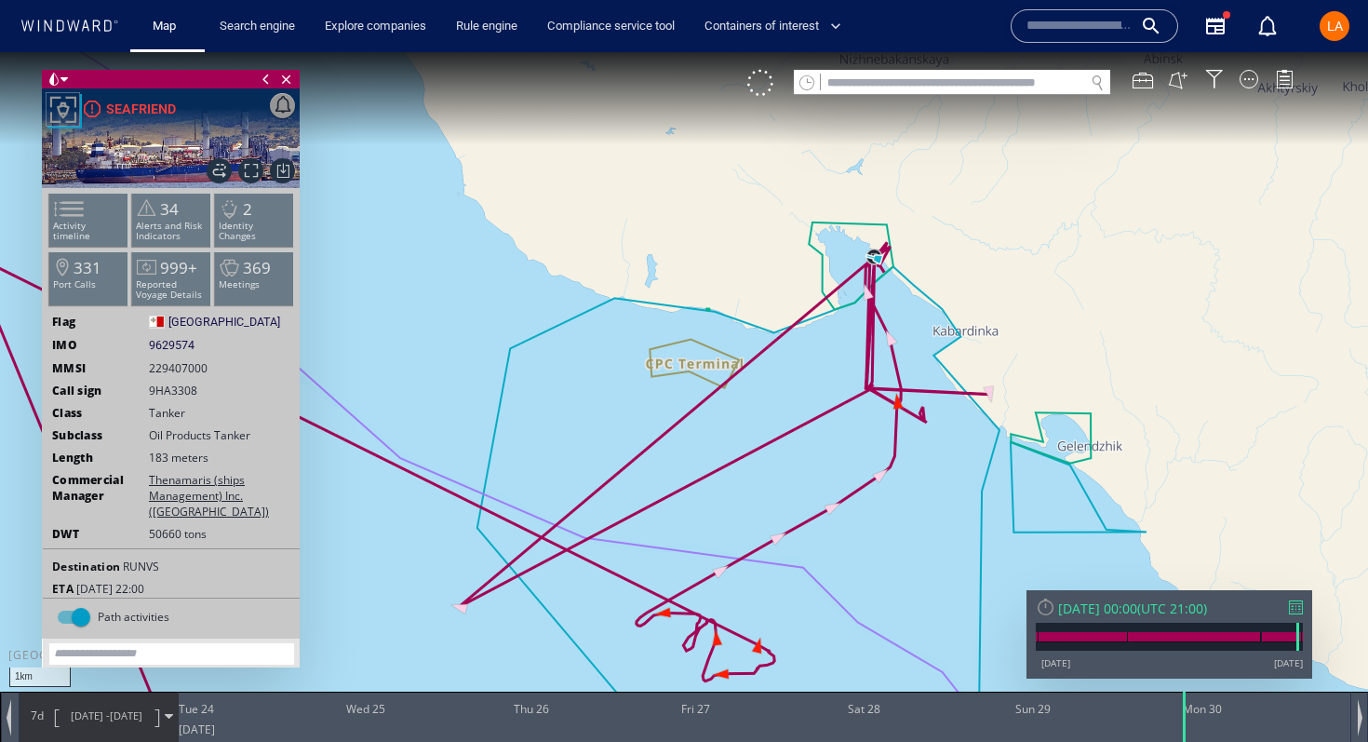
drag, startPoint x: 984, startPoint y: 250, endPoint x: 982, endPoint y: 213, distance: 37.3
click at [982, 221] on canvas "Map" at bounding box center [684, 387] width 1368 height 671
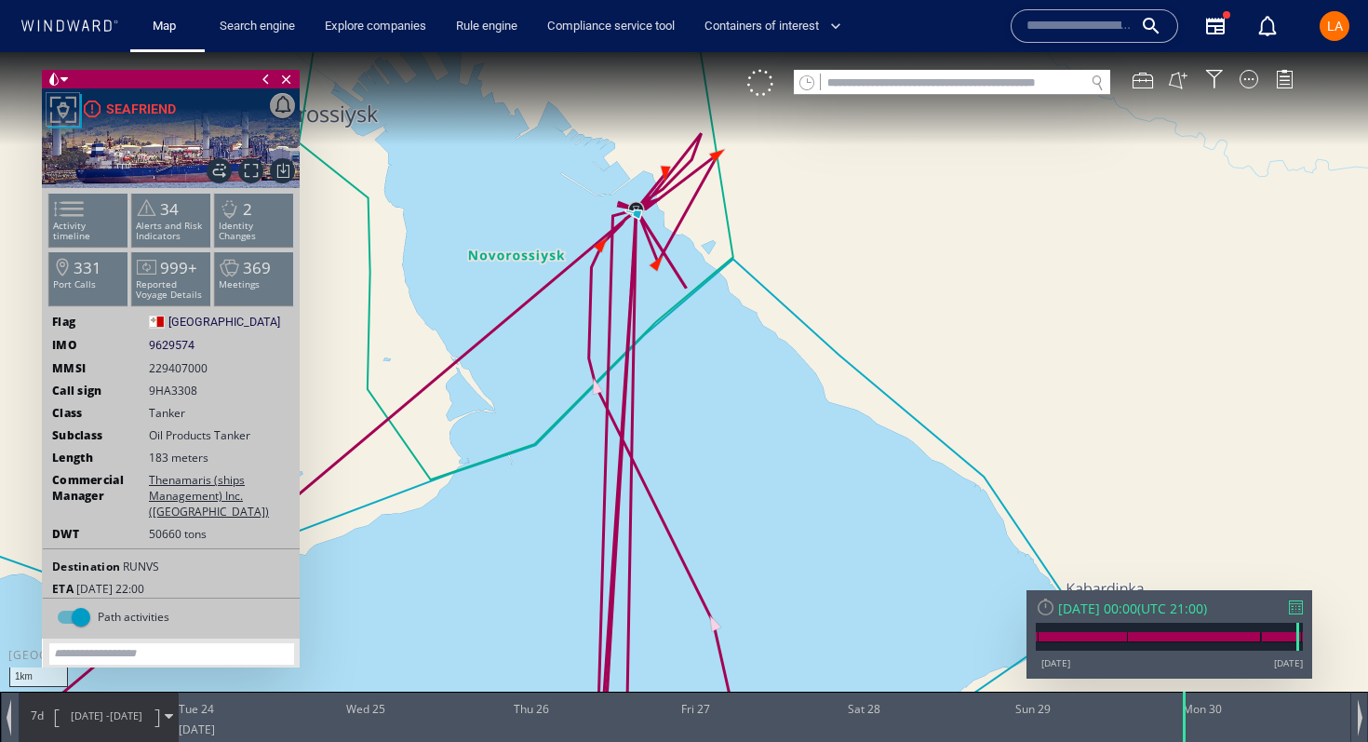
drag, startPoint x: 693, startPoint y: 283, endPoint x: 1131, endPoint y: 393, distance: 452.0
click at [1131, 393] on canvas "Map" at bounding box center [684, 387] width 1368 height 671
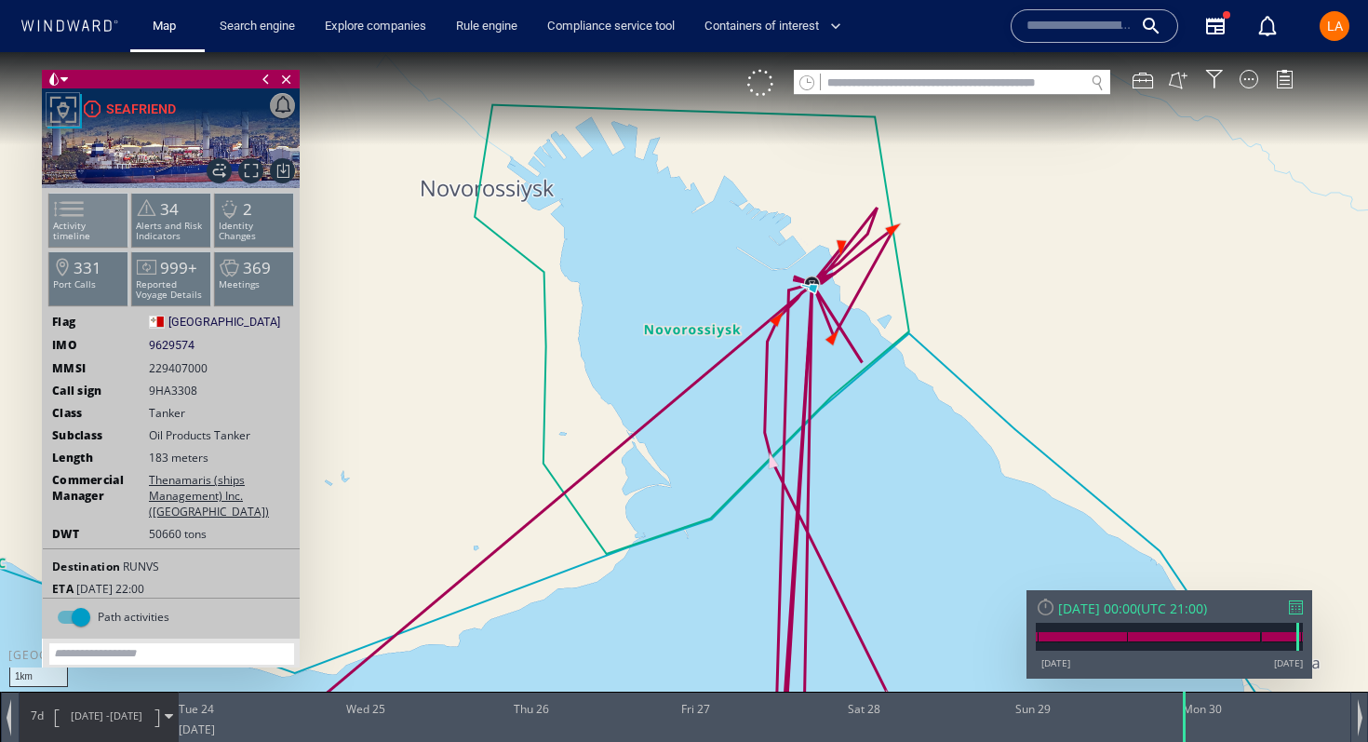
click at [100, 221] on p "Activity timeline" at bounding box center [88, 231] width 79 height 20
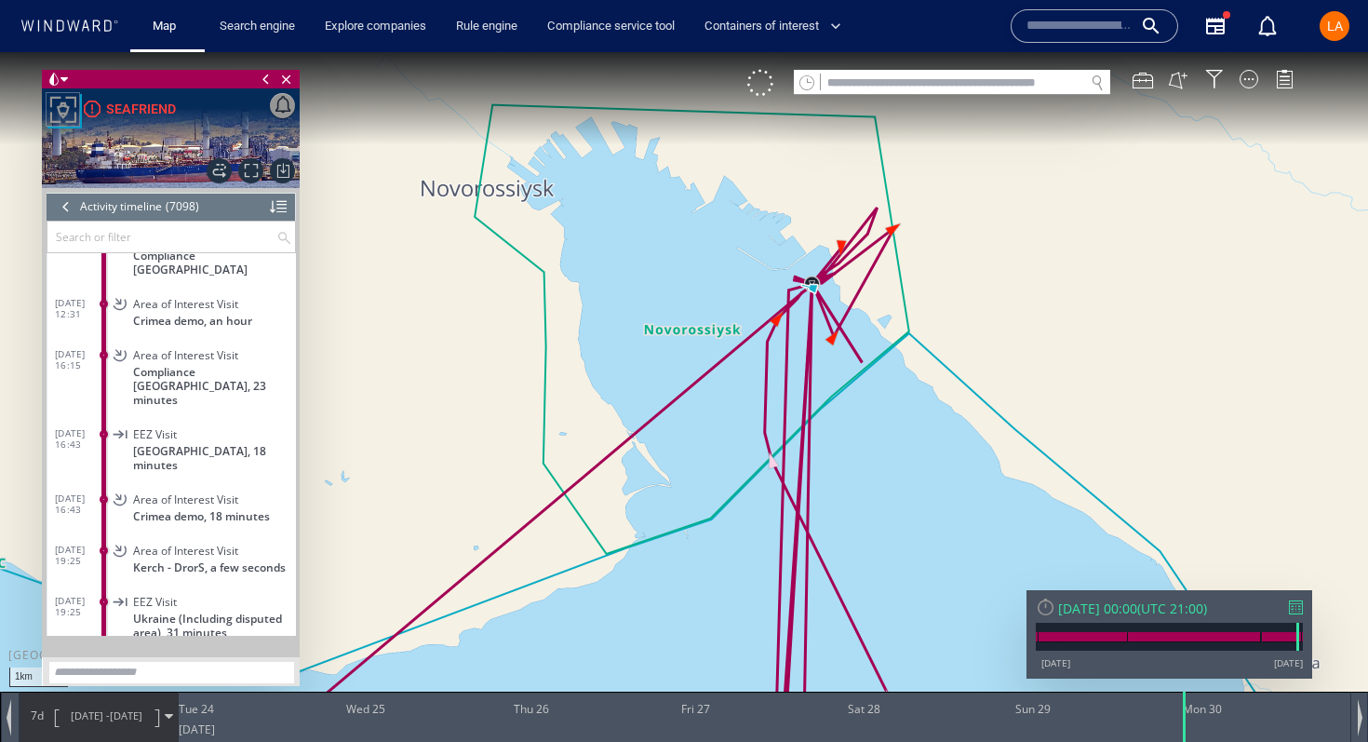
scroll to position [354322, 0]
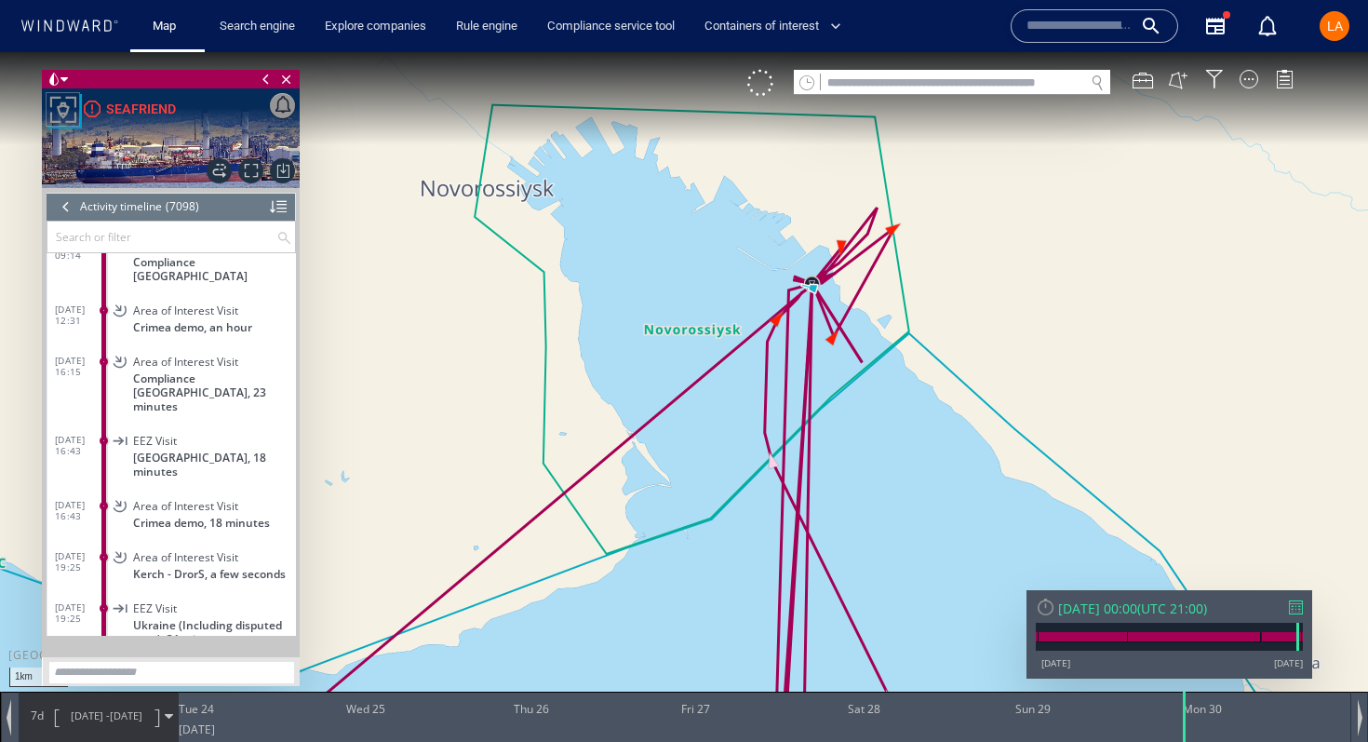
click at [1124, 606] on div "Mon 30/06/2025 00:00" at bounding box center [1097, 609] width 79 height 18
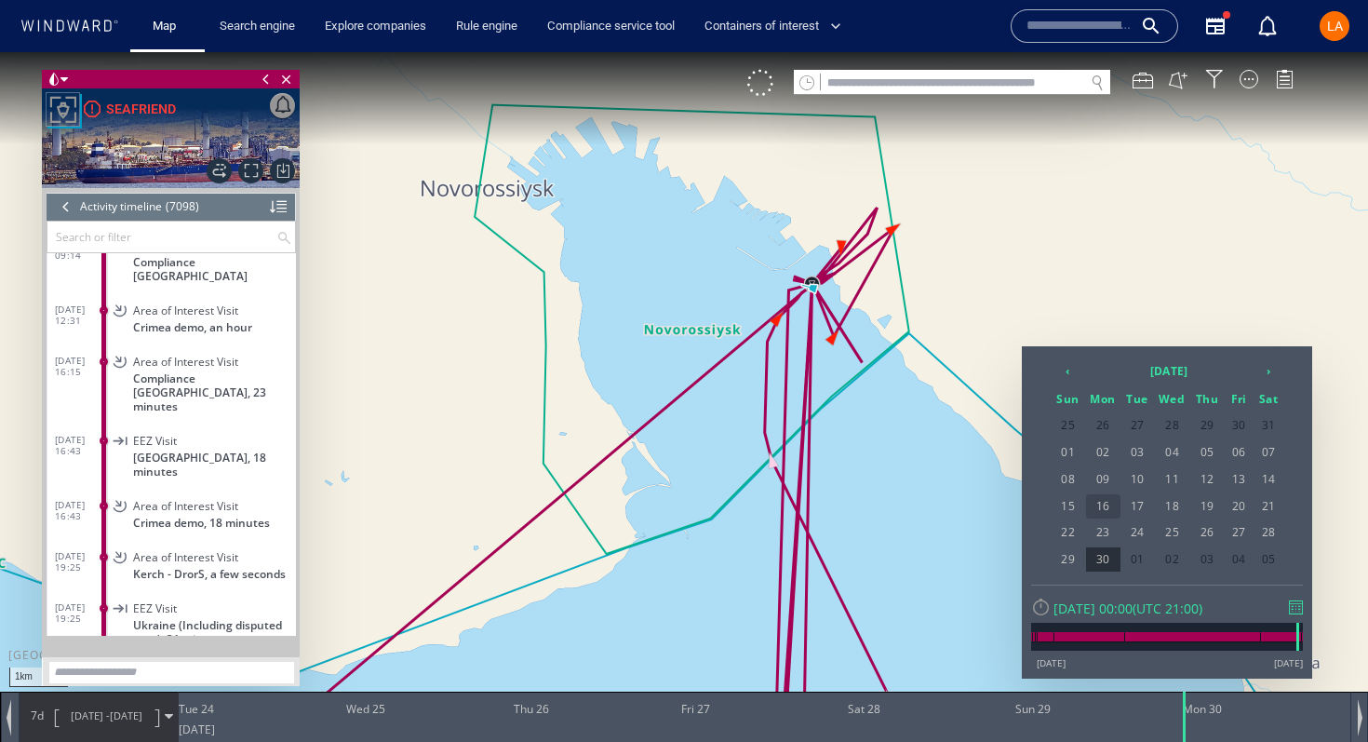
click at [1105, 510] on span "16" at bounding box center [1103, 506] width 34 height 24
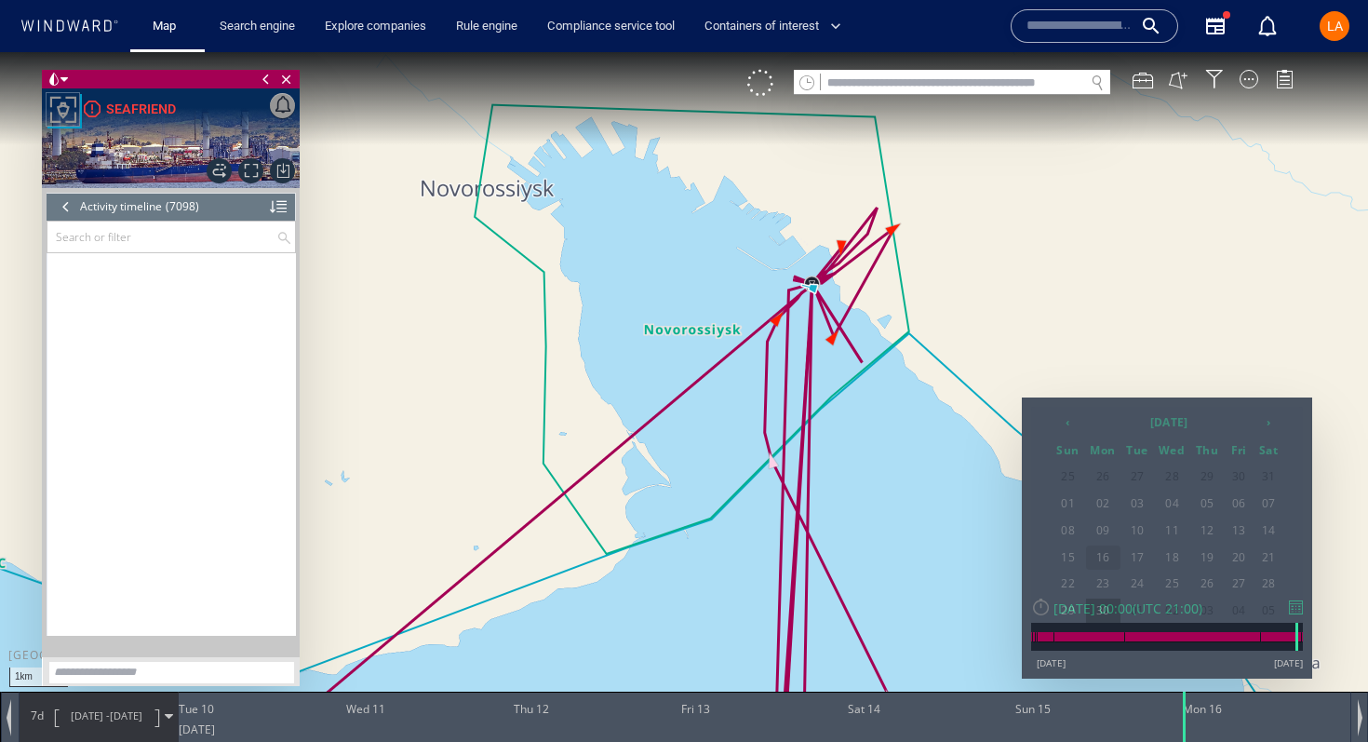
scroll to position [349043, 0]
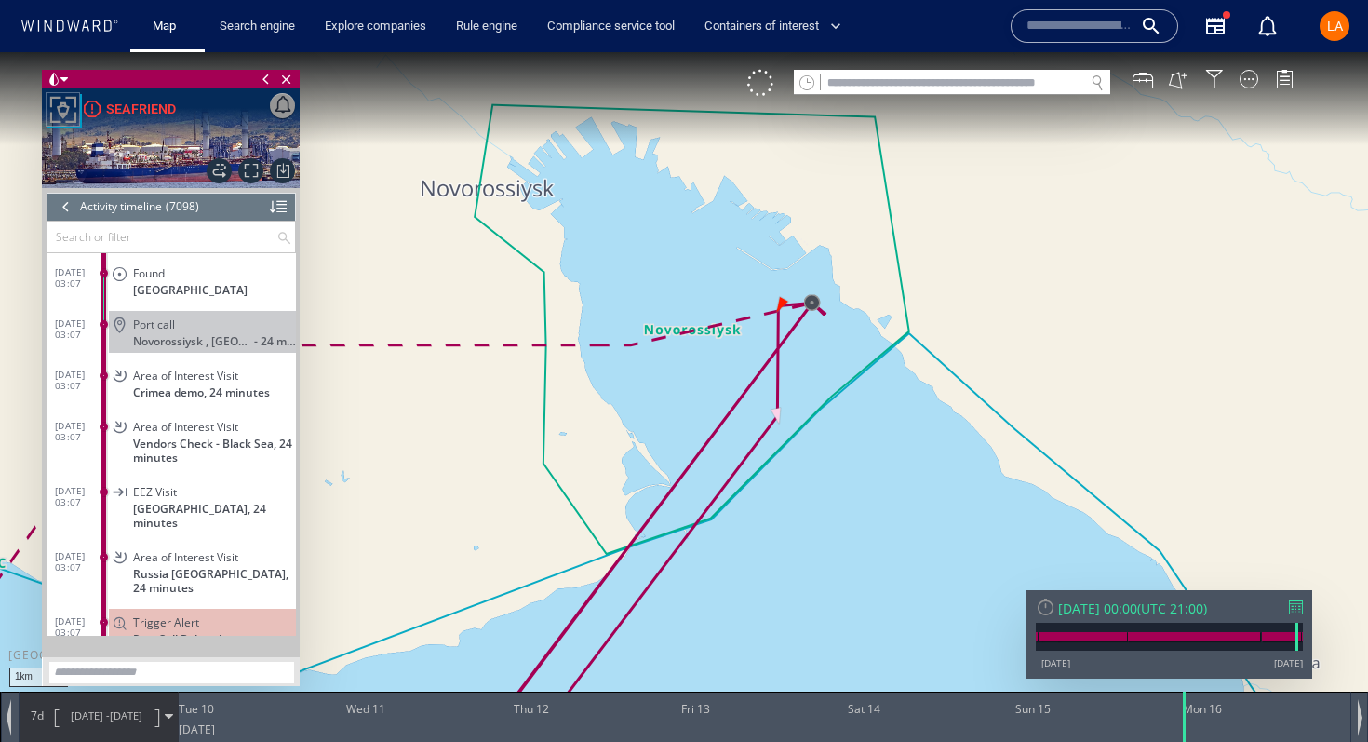
click at [1094, 604] on div "Mon 16/06/2025 00:00" at bounding box center [1097, 609] width 79 height 18
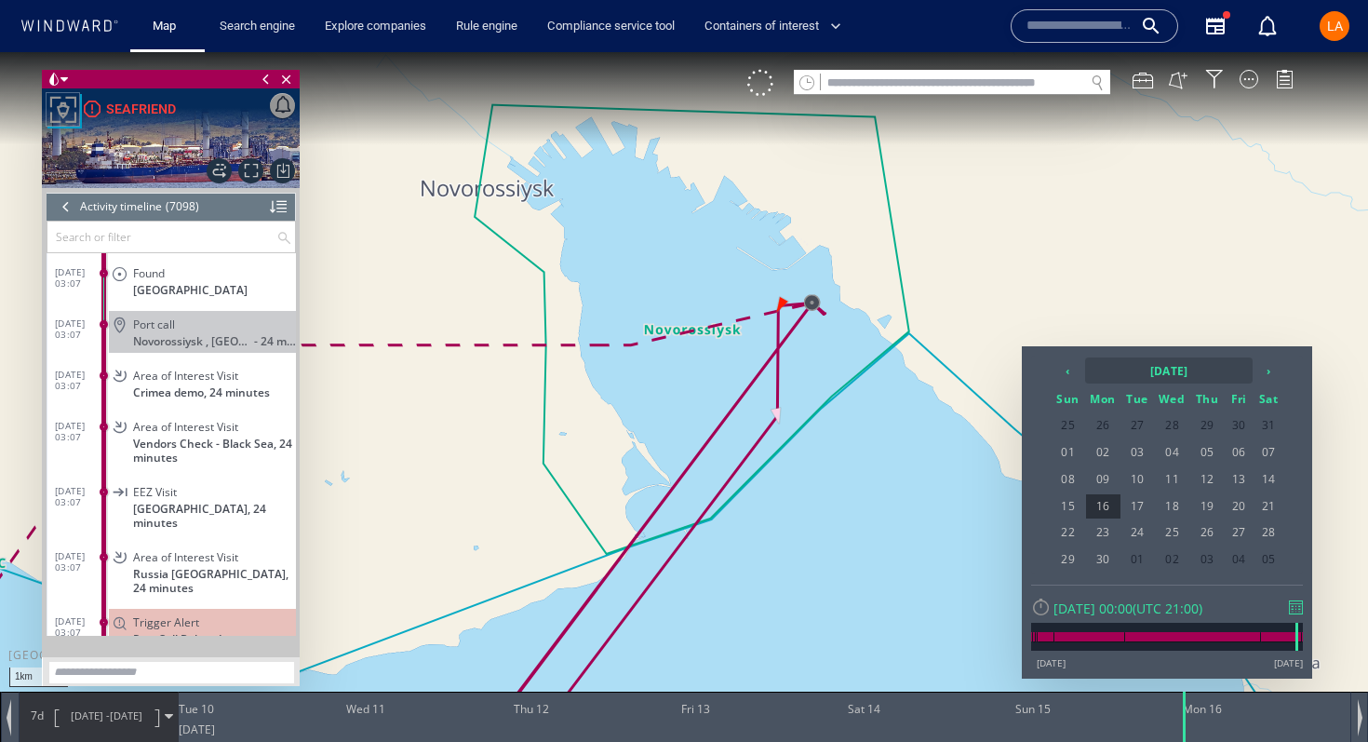
click at [1106, 372] on th "2025 June" at bounding box center [1169, 370] width 168 height 26
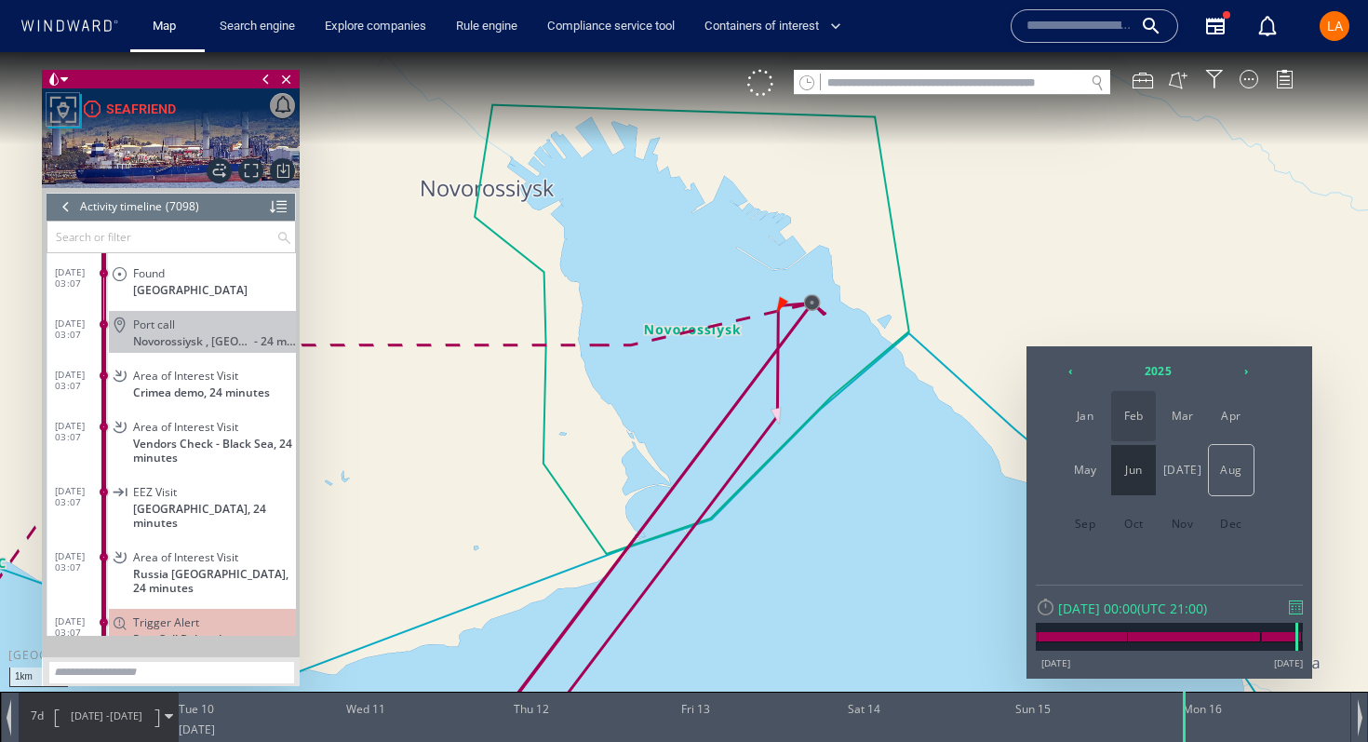
click at [1132, 430] on span "Feb" at bounding box center [1134, 416] width 45 height 50
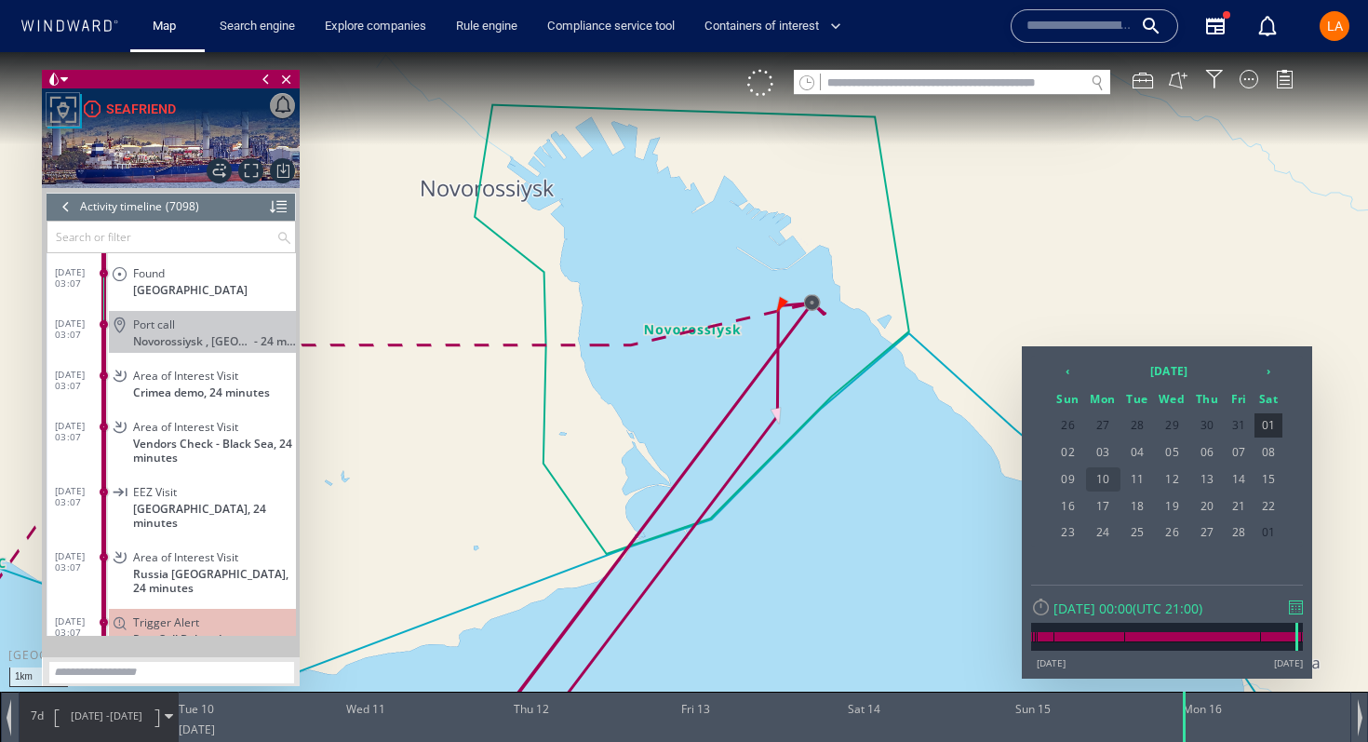
click at [1111, 474] on span "10" at bounding box center [1103, 479] width 34 height 24
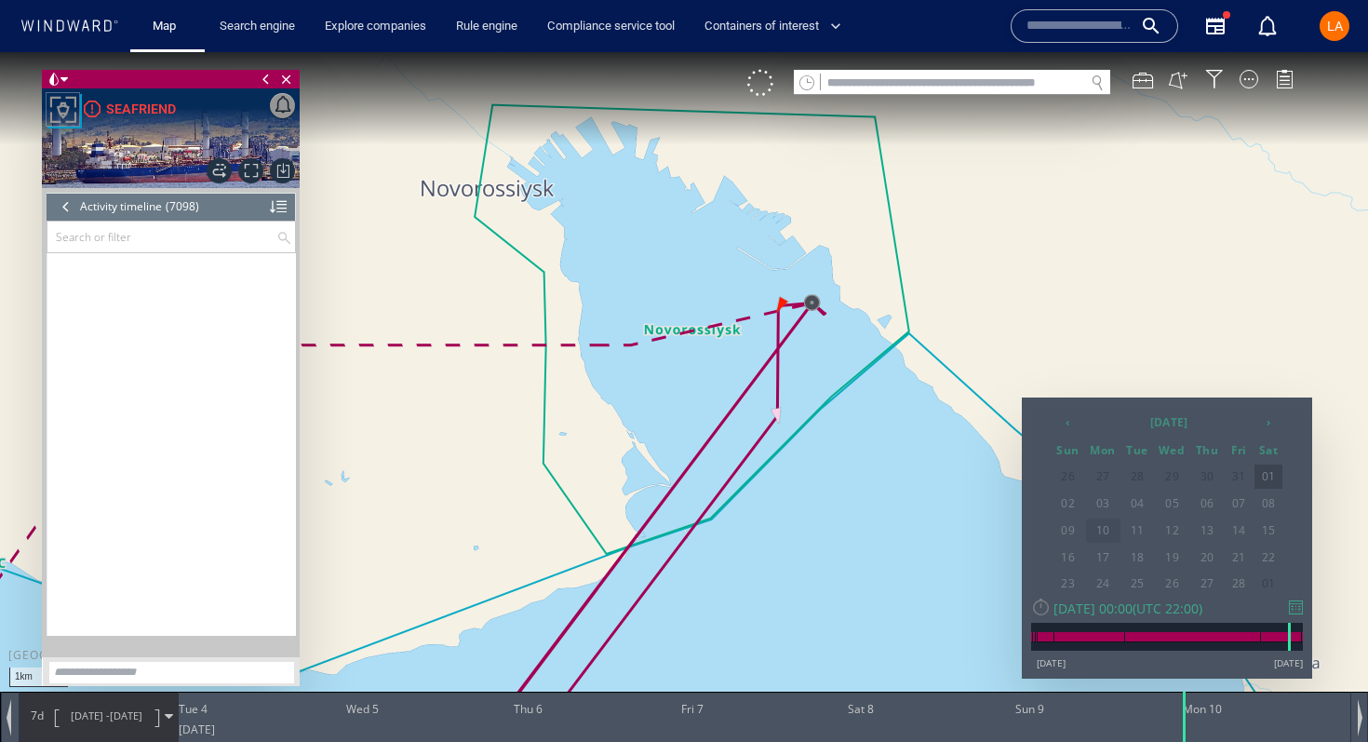
scroll to position [328511, 0]
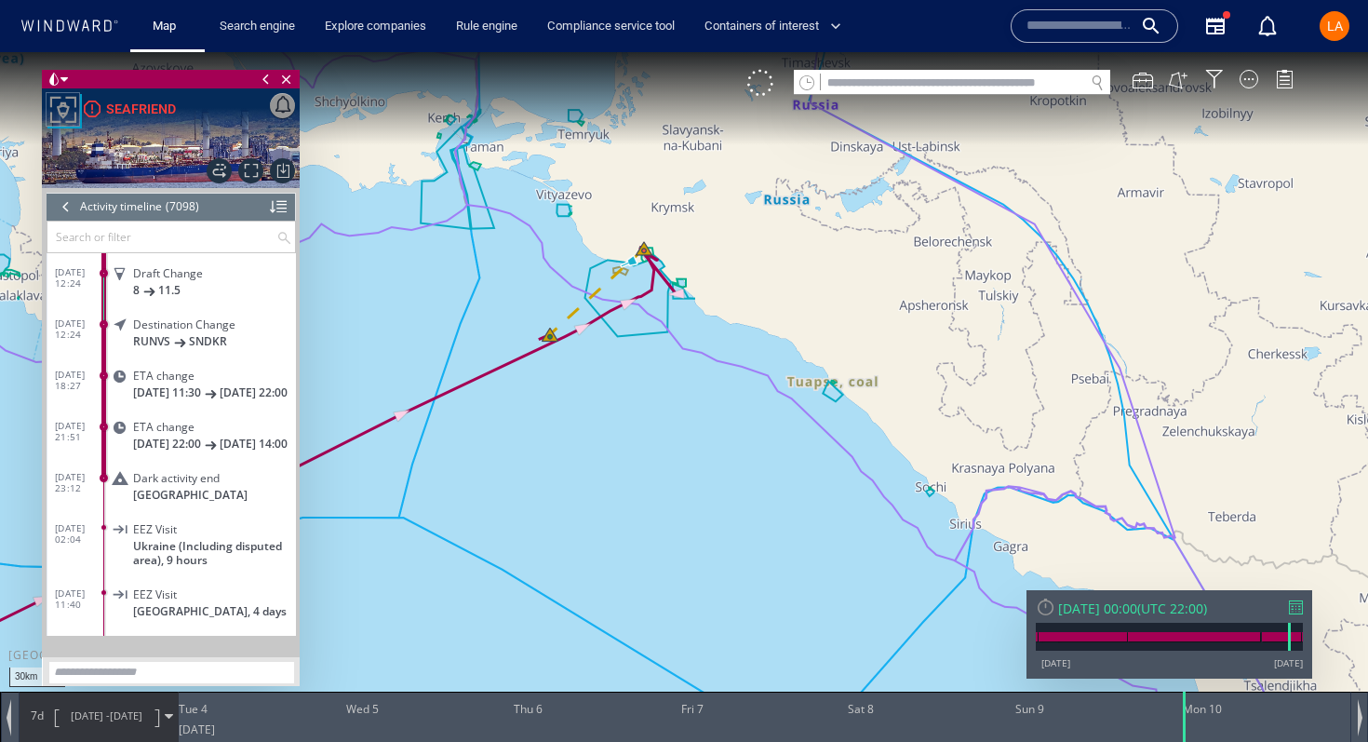
click at [1138, 614] on div "Mon 10/02/2025 00:00" at bounding box center [1097, 609] width 79 height 18
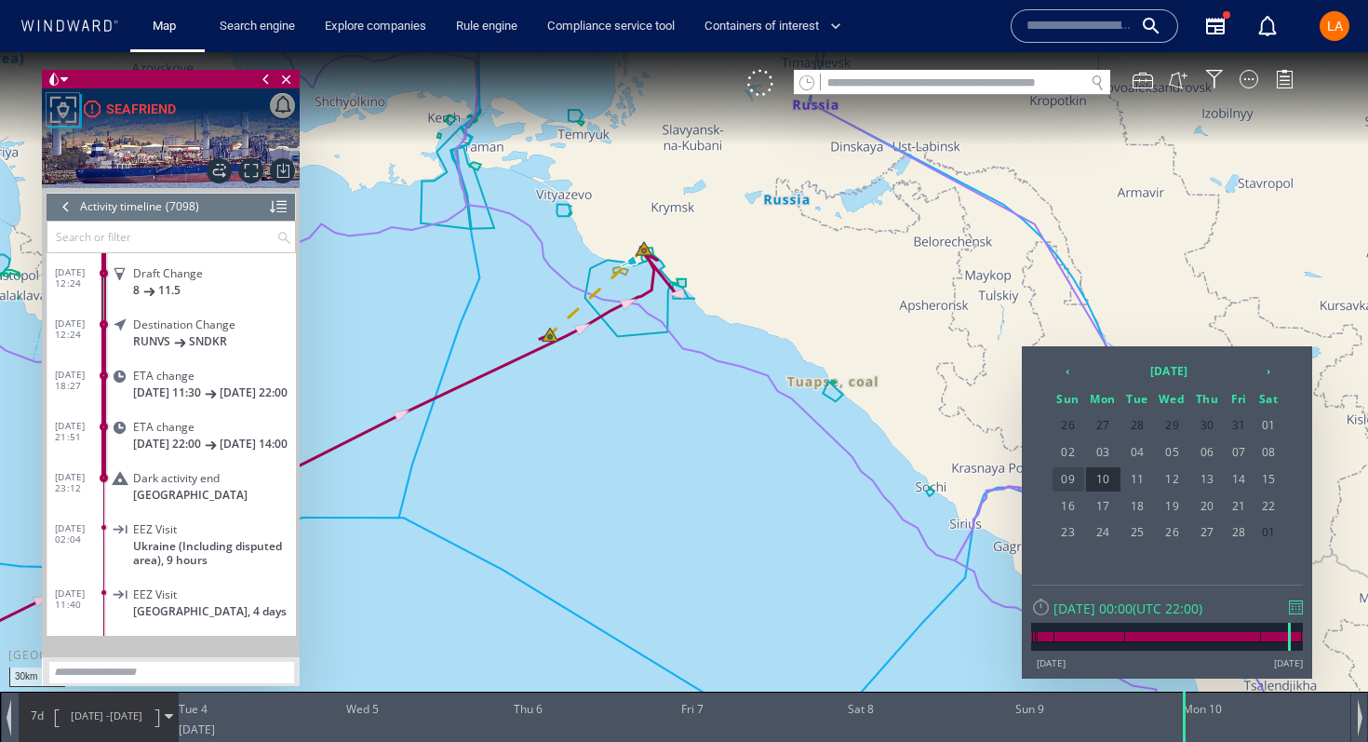
click at [1069, 482] on span "09" at bounding box center [1069, 479] width 32 height 24
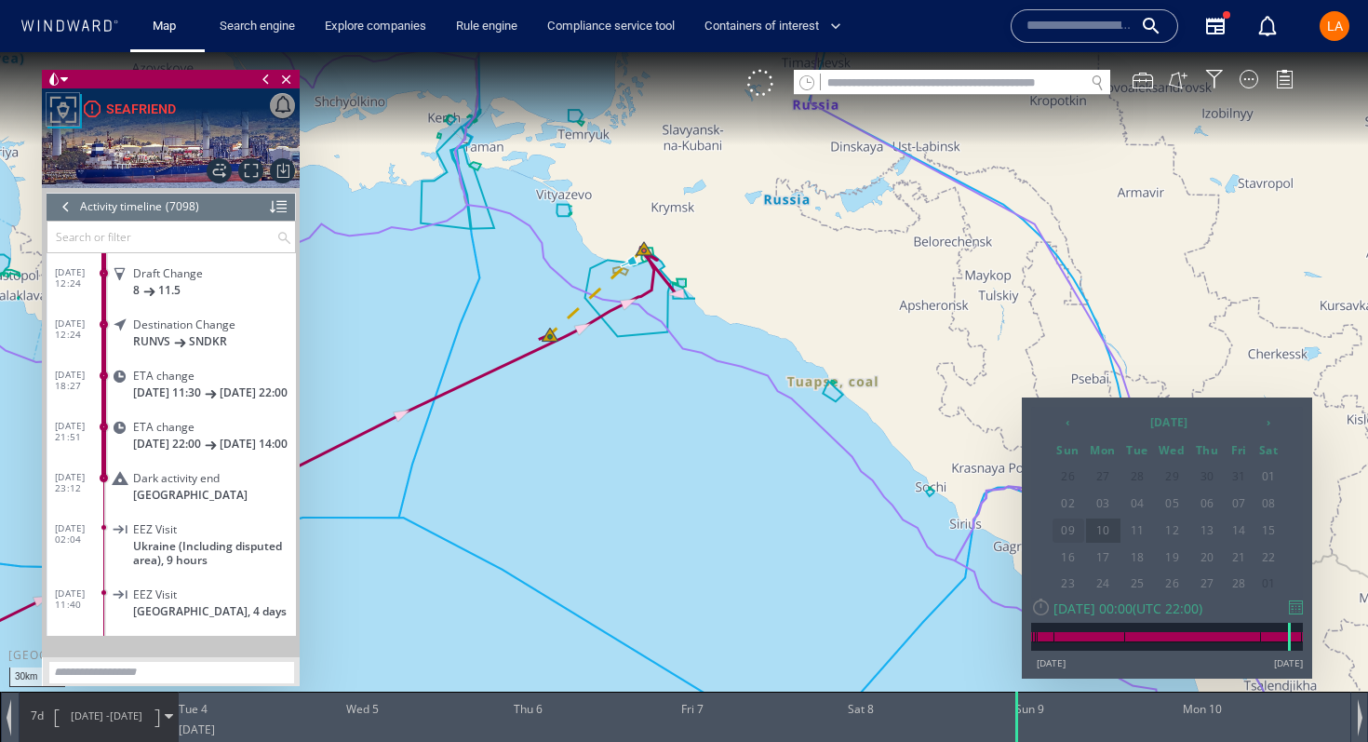
scroll to position [328358, 0]
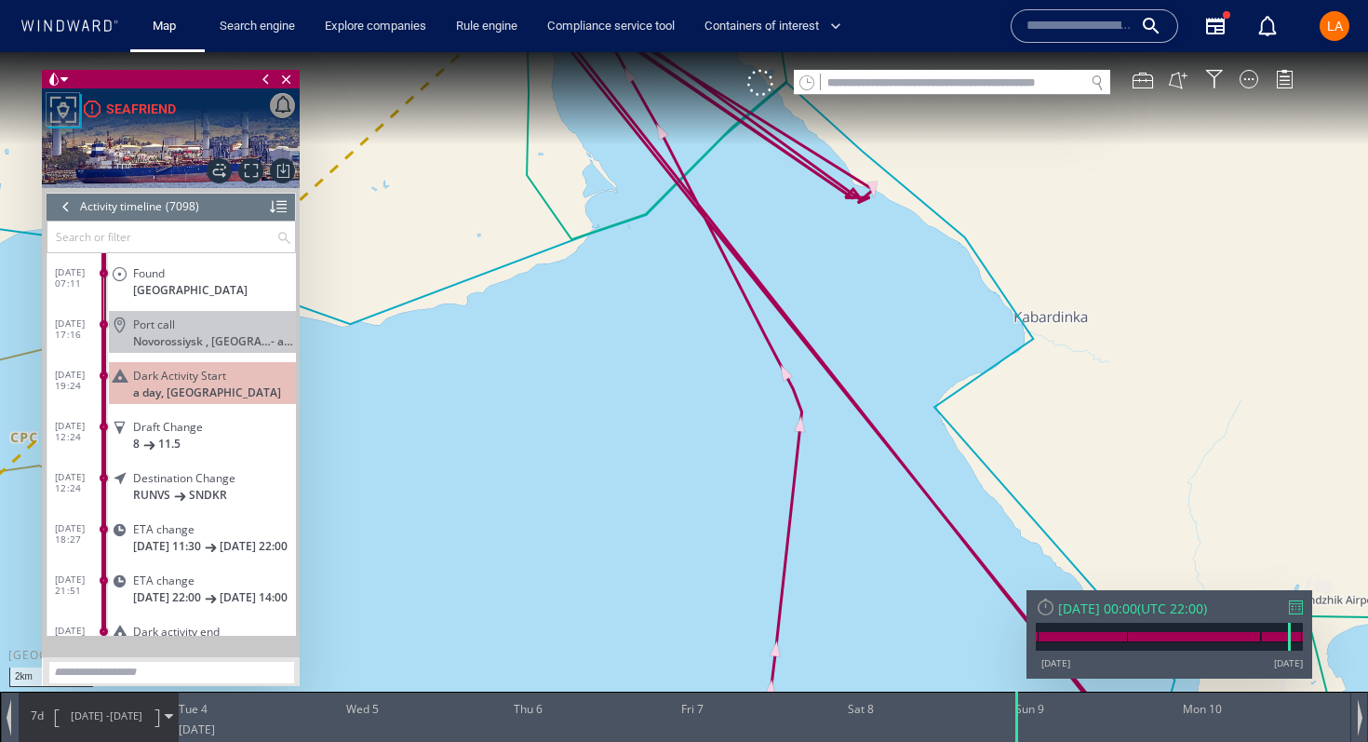
drag, startPoint x: 691, startPoint y: 200, endPoint x: 714, endPoint y: 384, distance: 185.8
click at [714, 384] on canvas "Map" at bounding box center [684, 387] width 1368 height 671
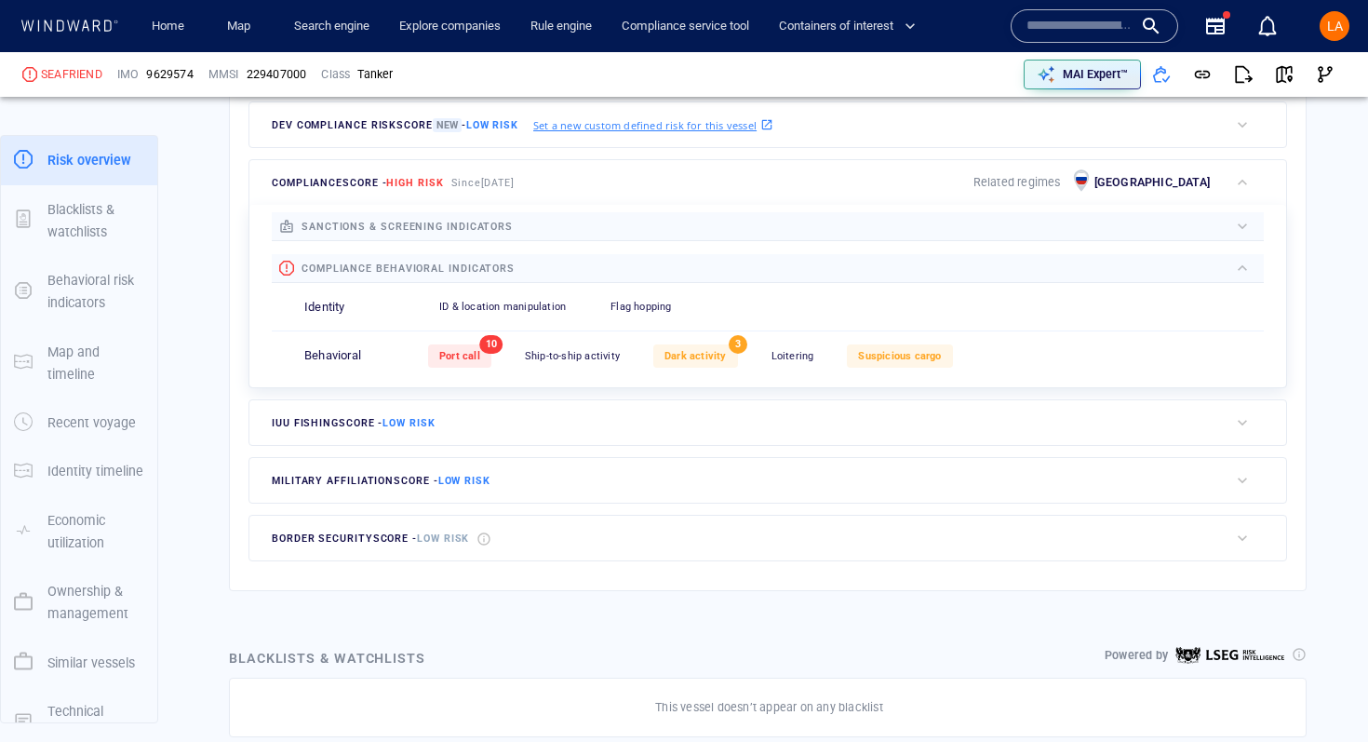
scroll to position [558, 0]
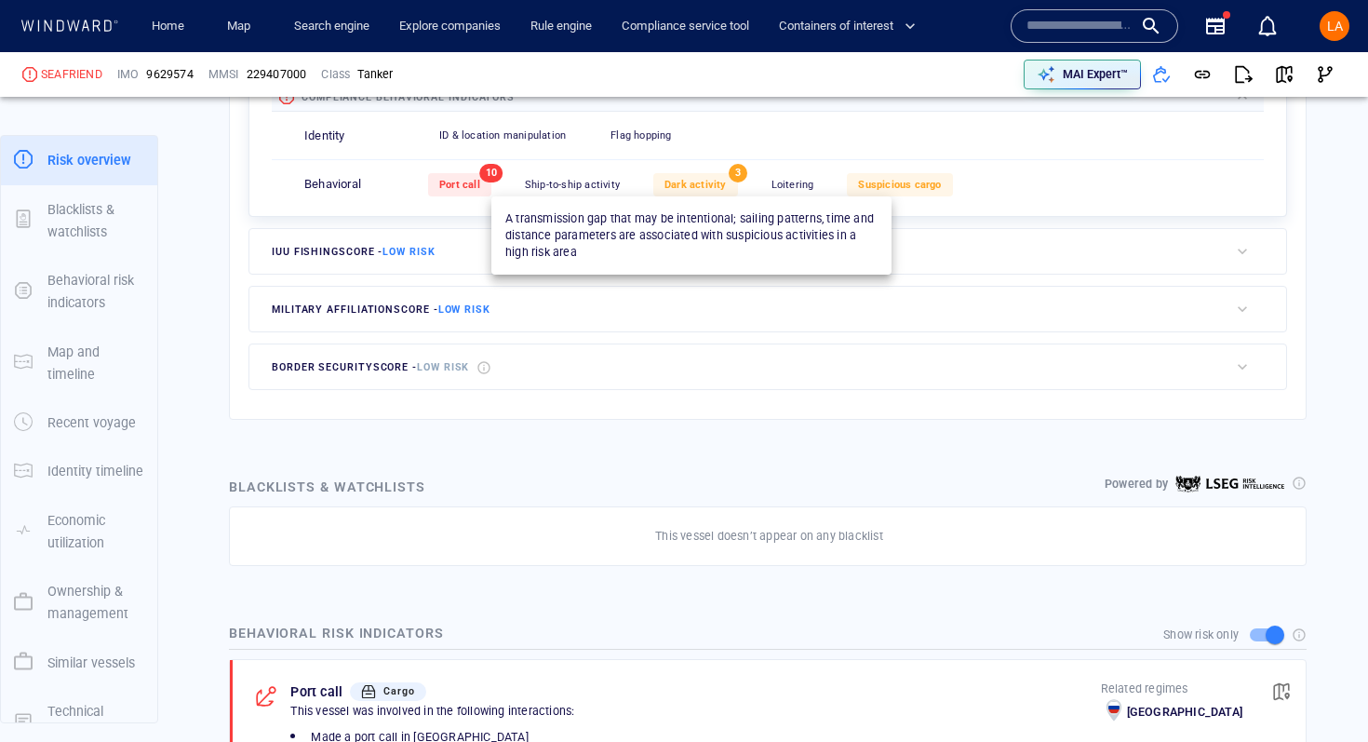
click at [691, 184] on span "Dark activity" at bounding box center [696, 185] width 62 height 12
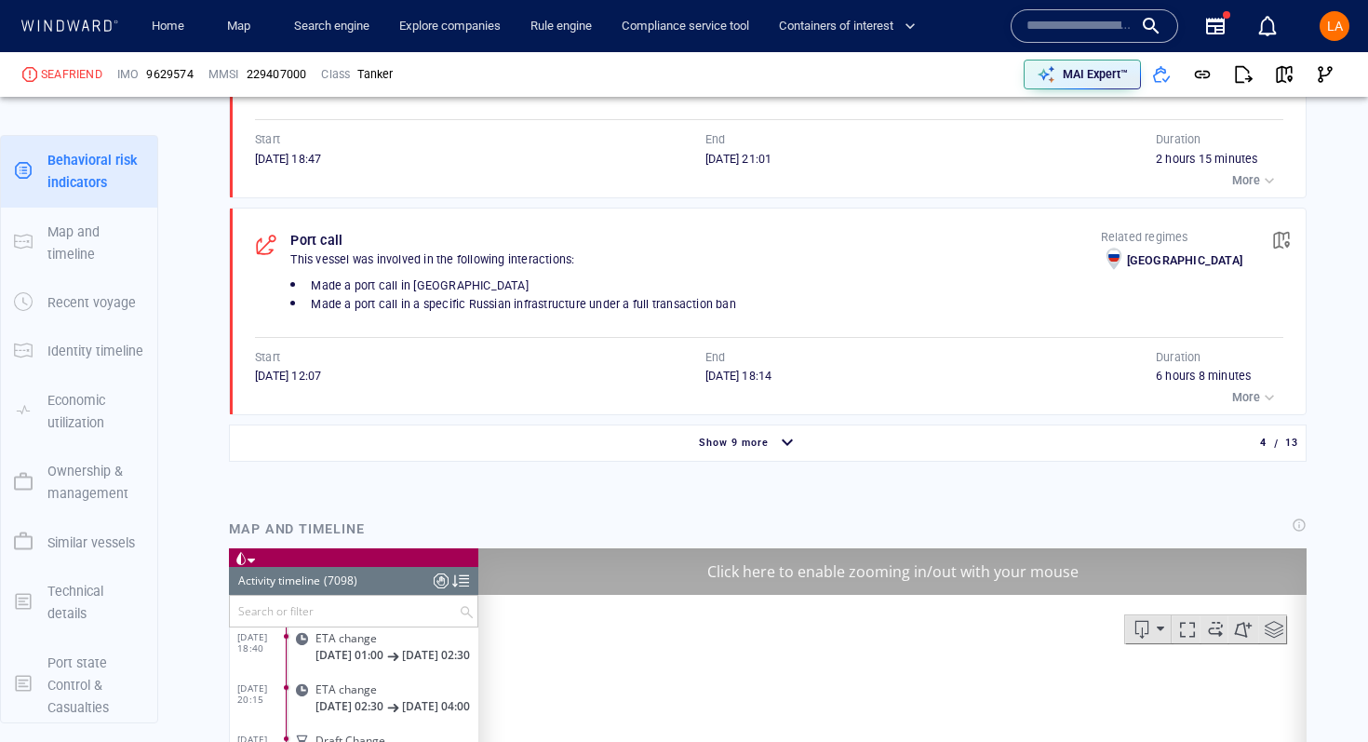
scroll to position [1885, 0]
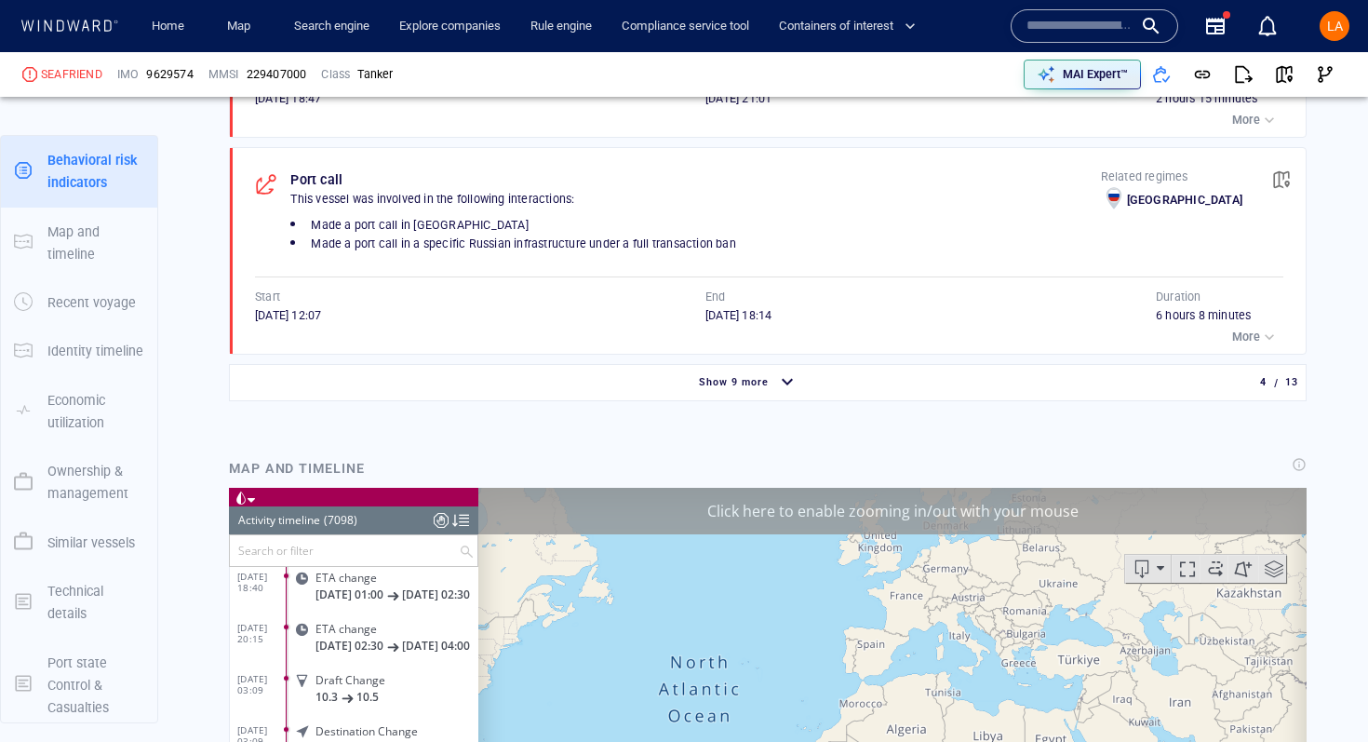
click at [770, 388] on div "Show 9 more" at bounding box center [733, 383] width 77 height 24
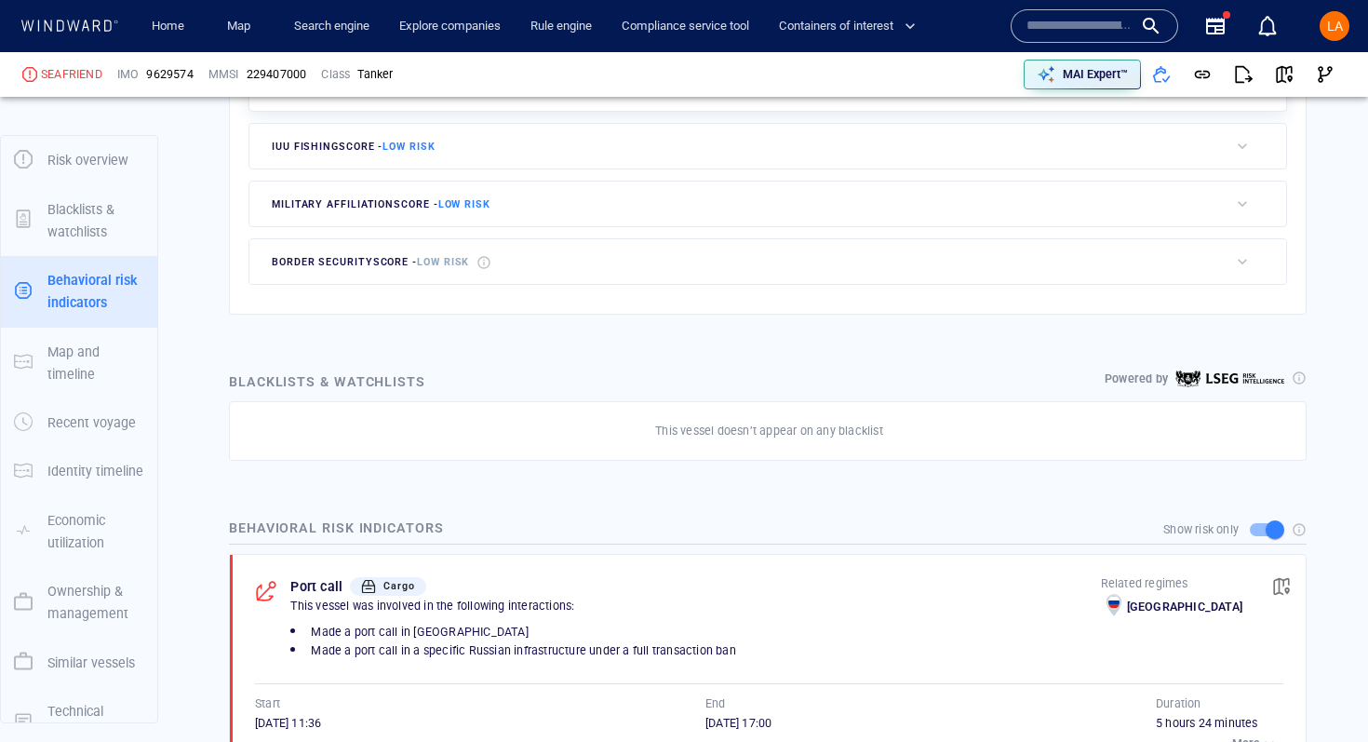
scroll to position [1234, 0]
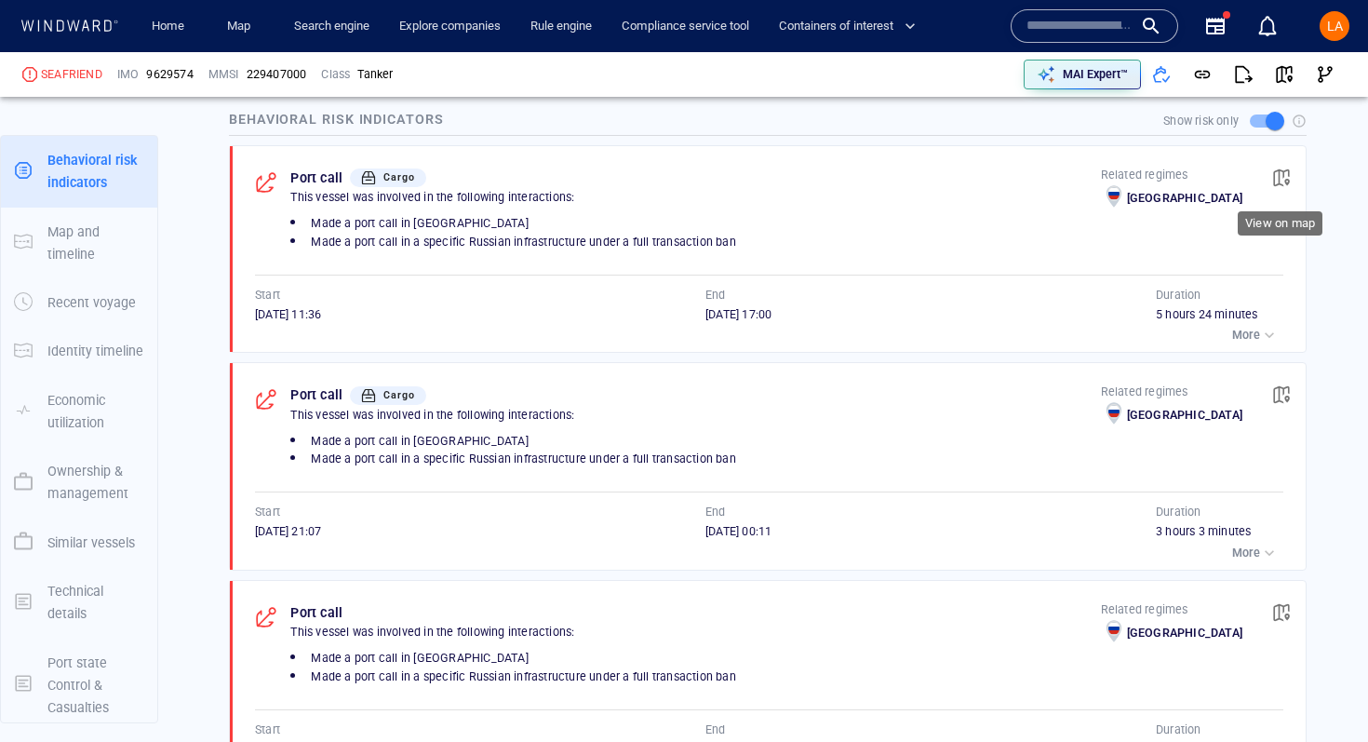
click at [1281, 185] on span "button" at bounding box center [1282, 178] width 19 height 19
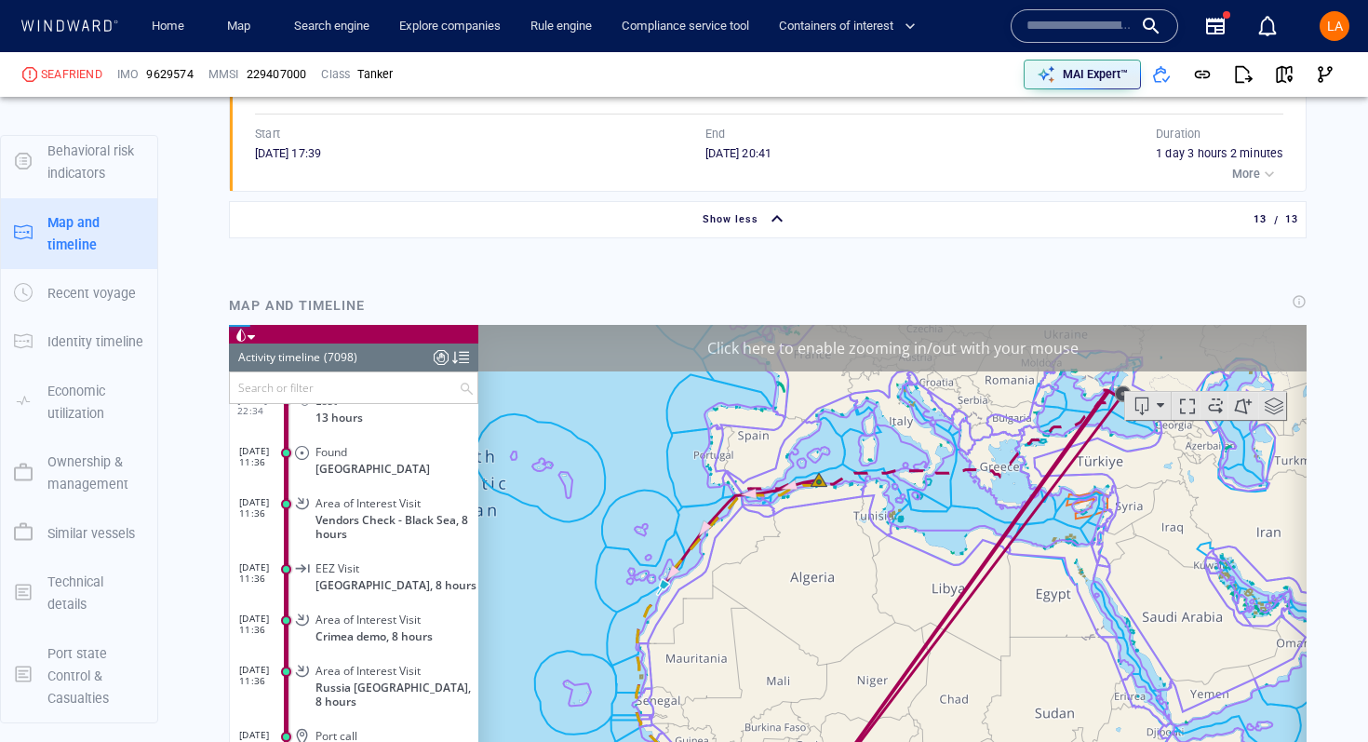
scroll to position [3738, 0]
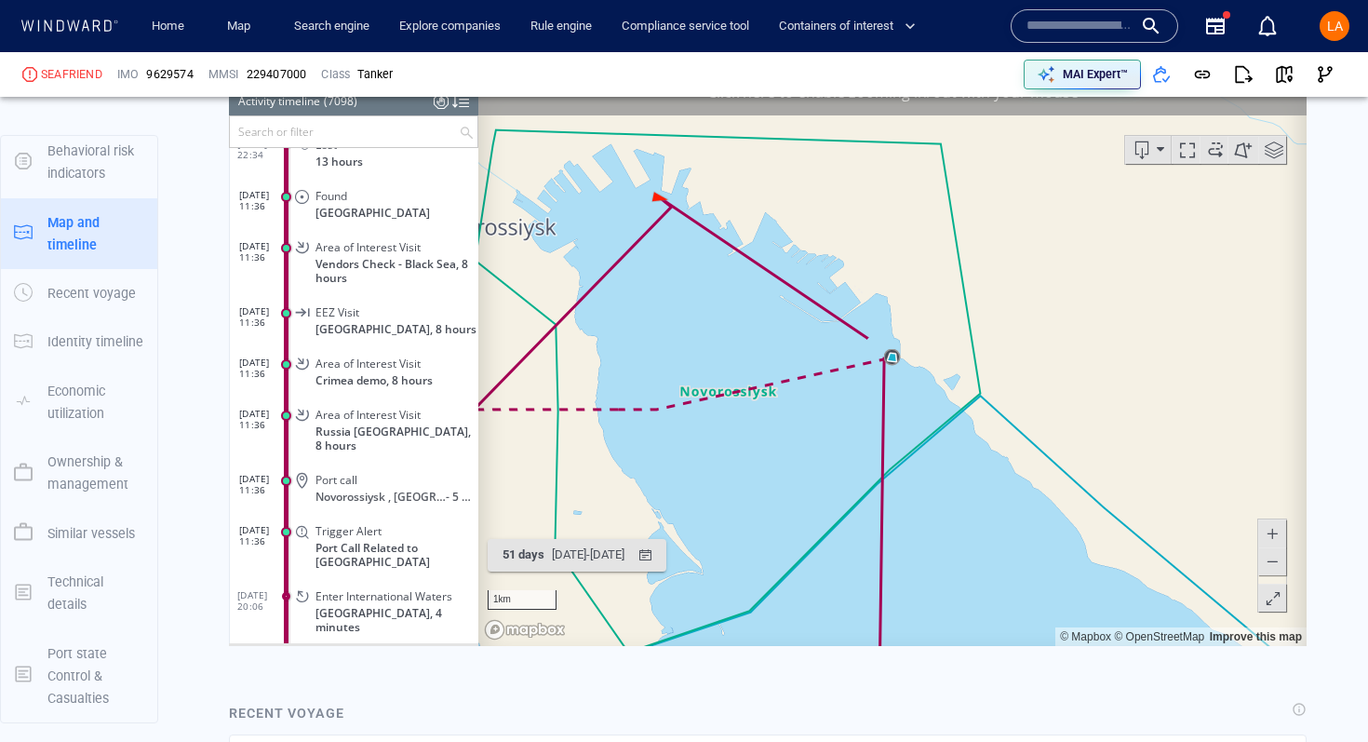
scroll to position [3995, 0]
click at [1274, 567] on span at bounding box center [1272, 559] width 19 height 28
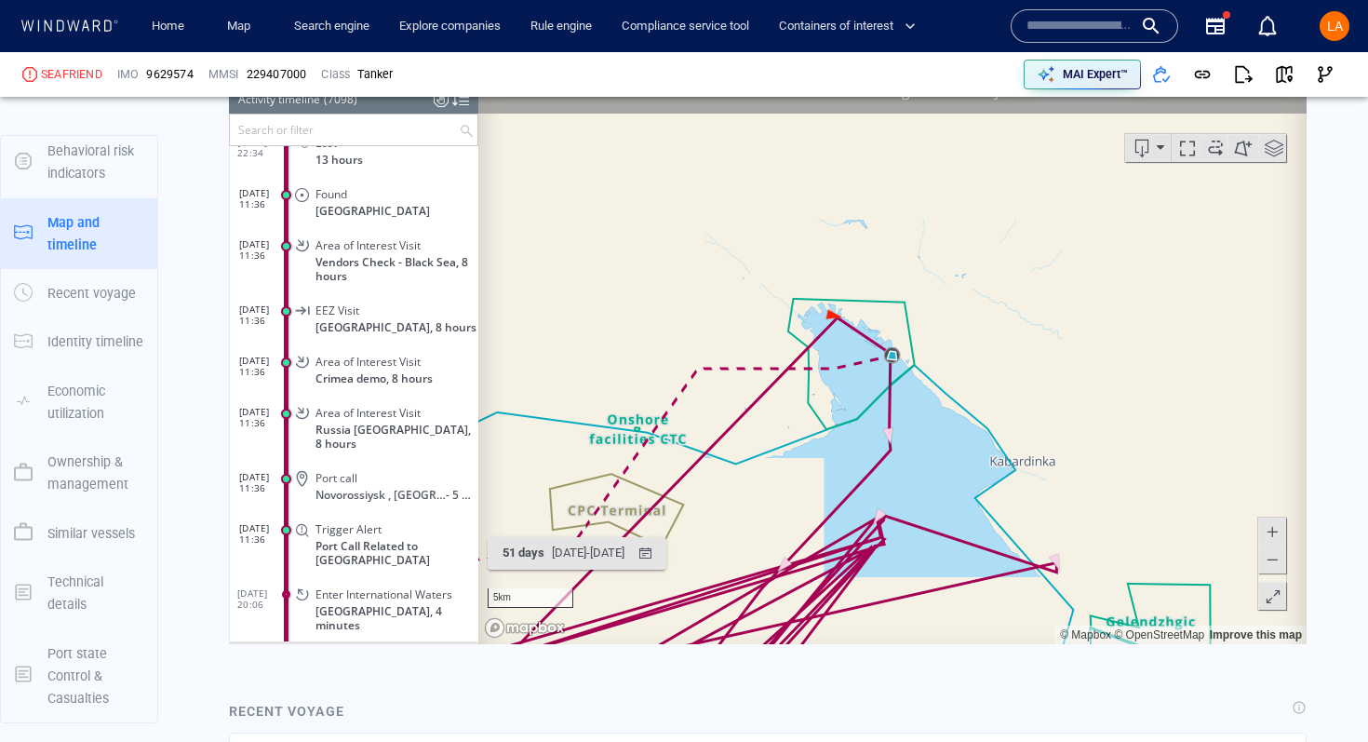
click at [1274, 567] on span at bounding box center [1272, 559] width 19 height 28
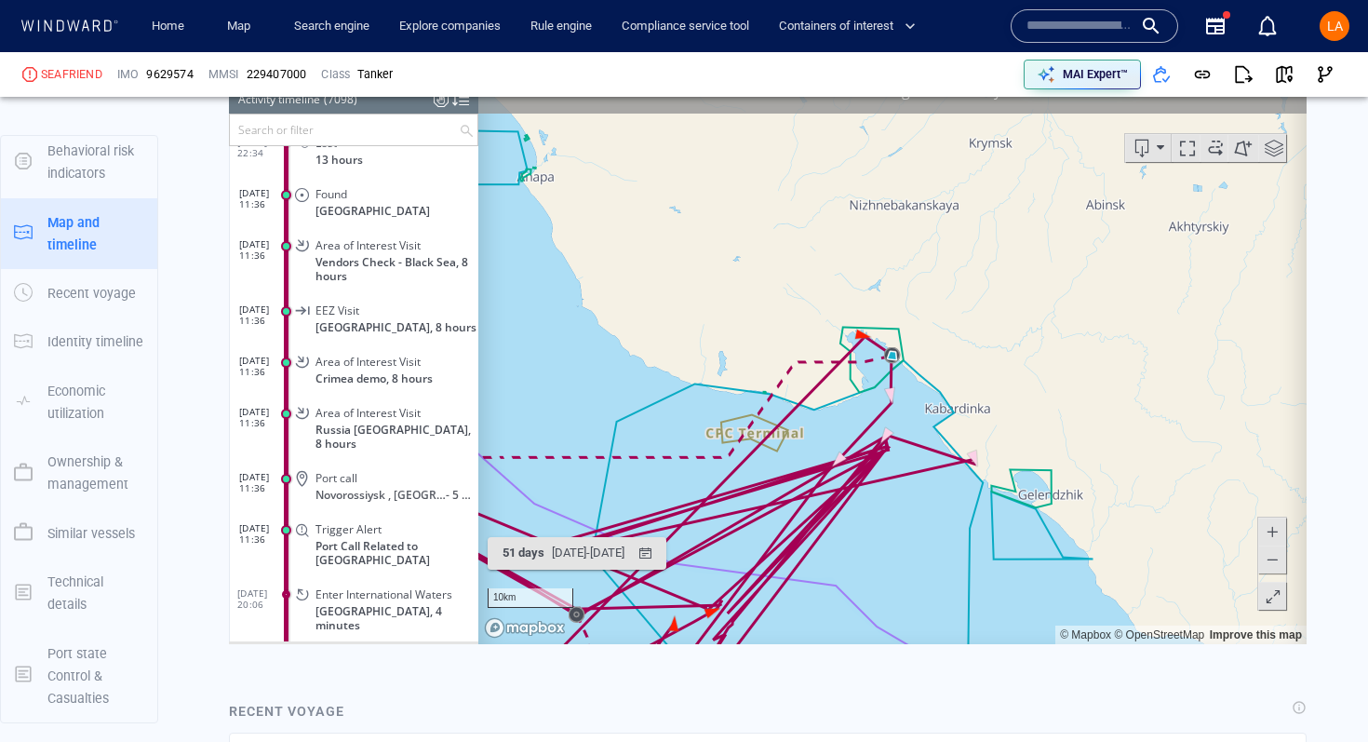
click at [1274, 567] on span at bounding box center [1272, 559] width 19 height 28
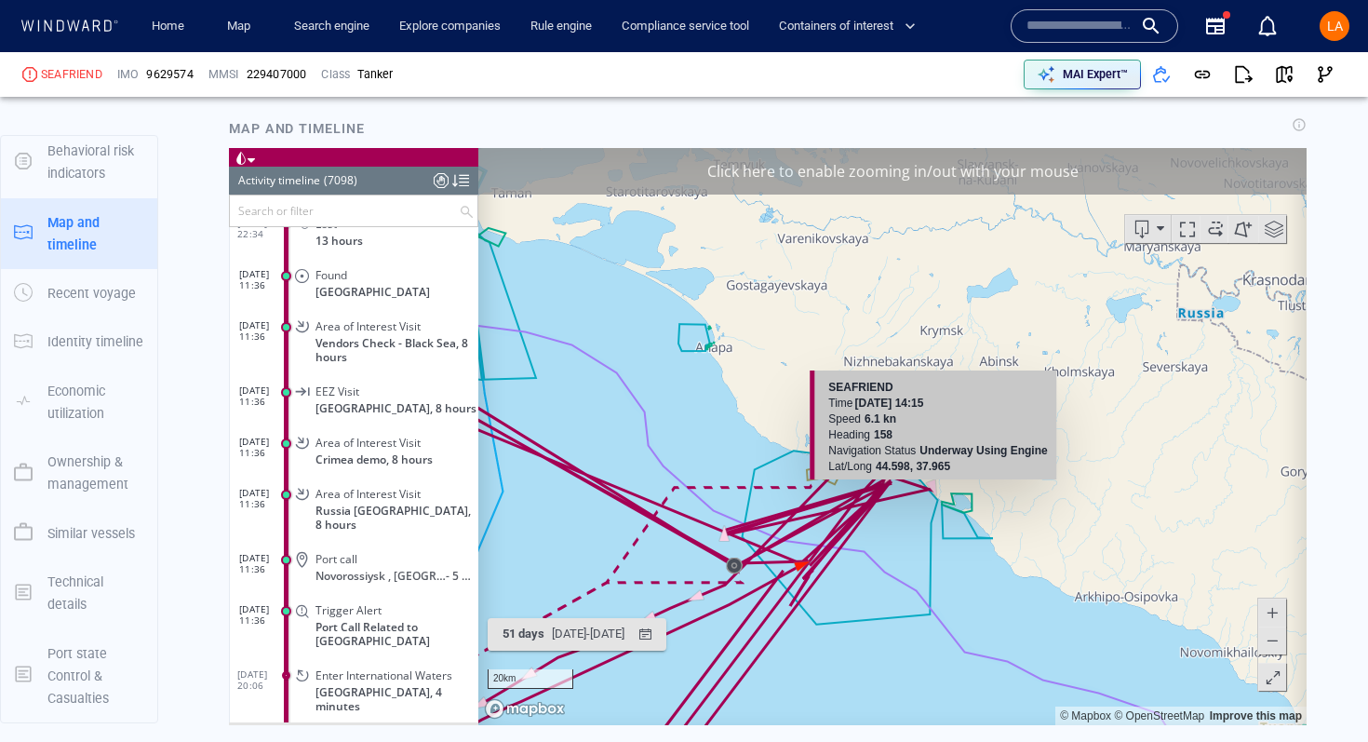
scroll to position [3926, 0]
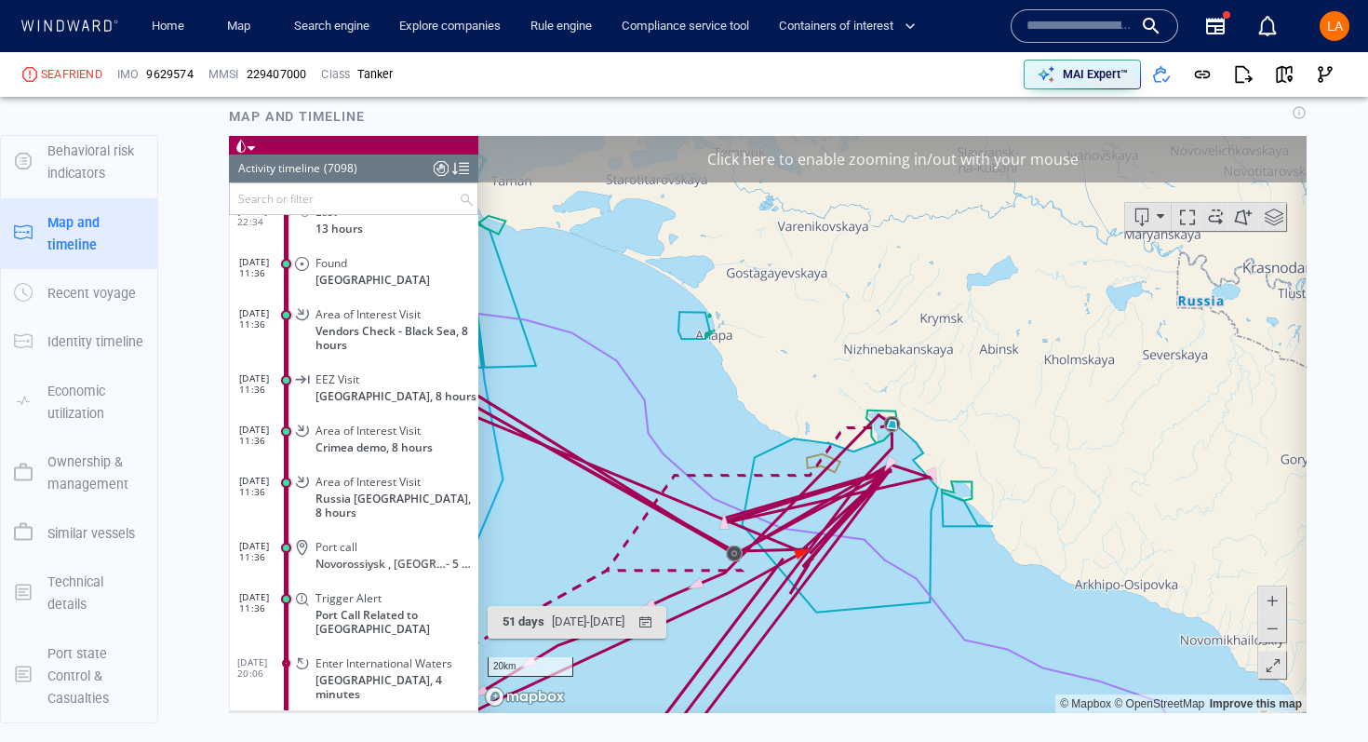
click at [1277, 598] on span at bounding box center [1272, 600] width 19 height 28
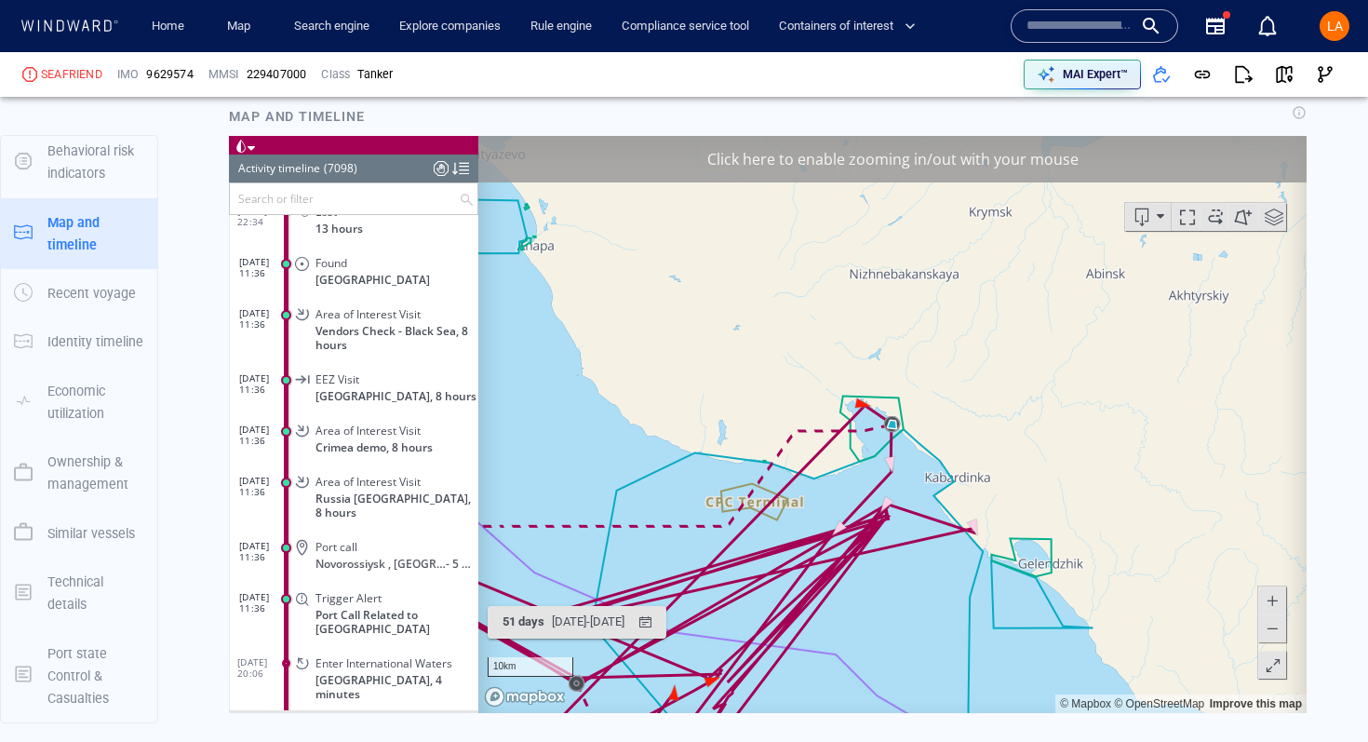
click at [1277, 598] on span at bounding box center [1272, 600] width 19 height 28
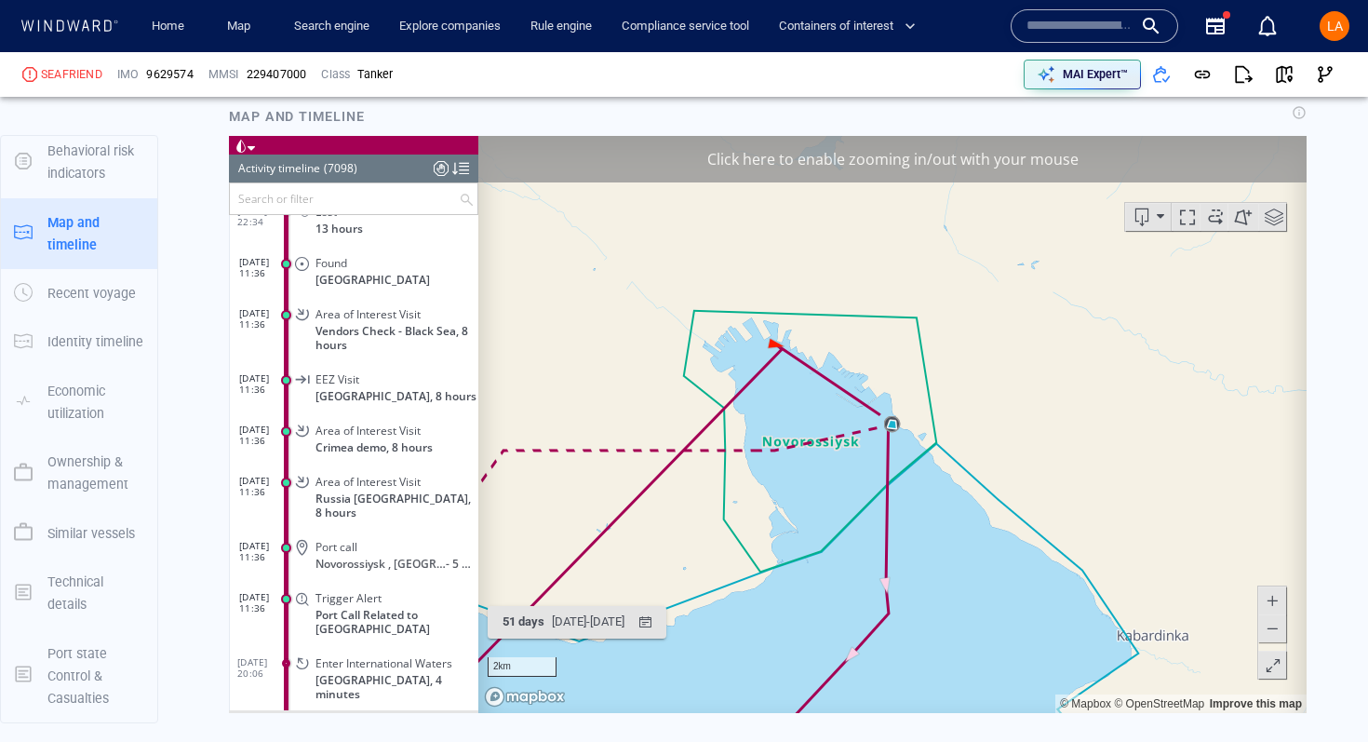
drag, startPoint x: 1018, startPoint y: 548, endPoint x: 947, endPoint y: 418, distance: 148.7
click at [947, 418] on canvas "Map" at bounding box center [893, 423] width 829 height 577
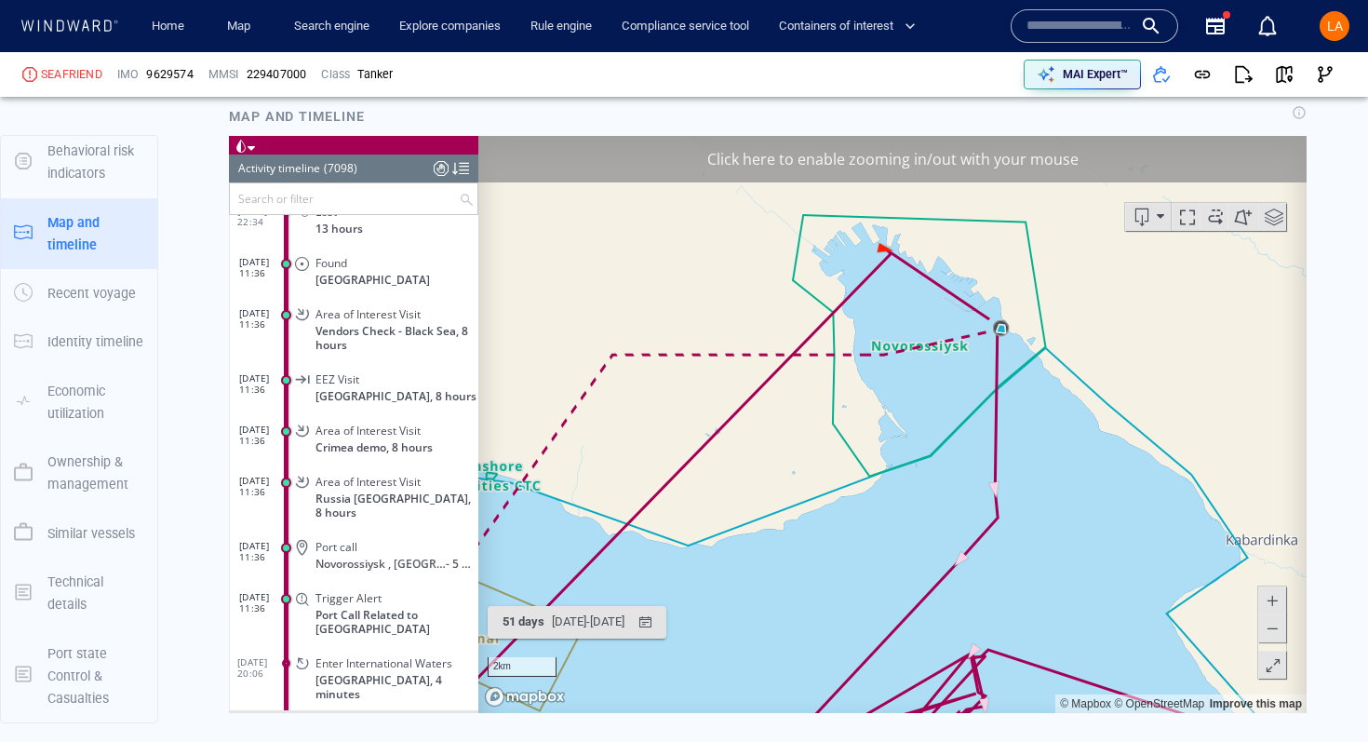
drag, startPoint x: 889, startPoint y: 606, endPoint x: 1079, endPoint y: 660, distance: 197.4
click at [1079, 660] on canvas "Map" at bounding box center [893, 423] width 829 height 577
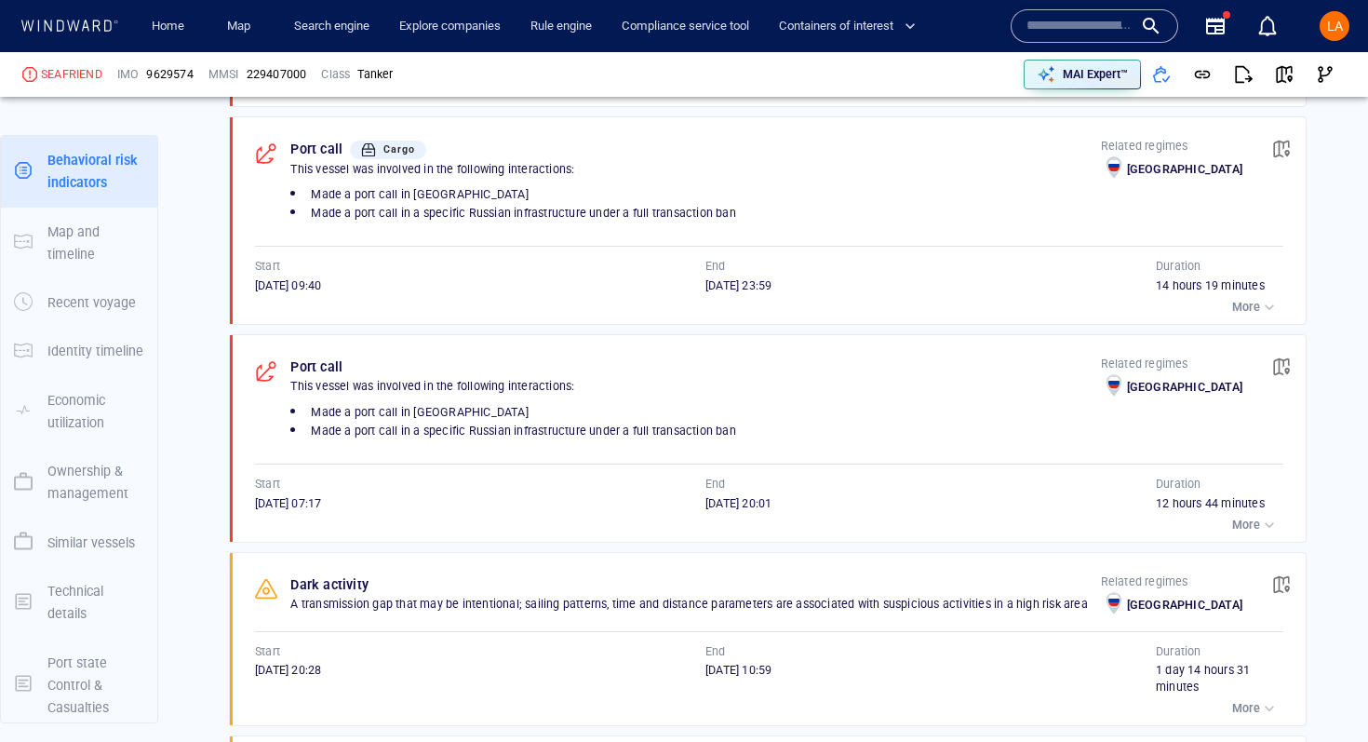
scroll to position [2135, 0]
click at [1292, 369] on button "button" at bounding box center [1281, 364] width 41 height 41
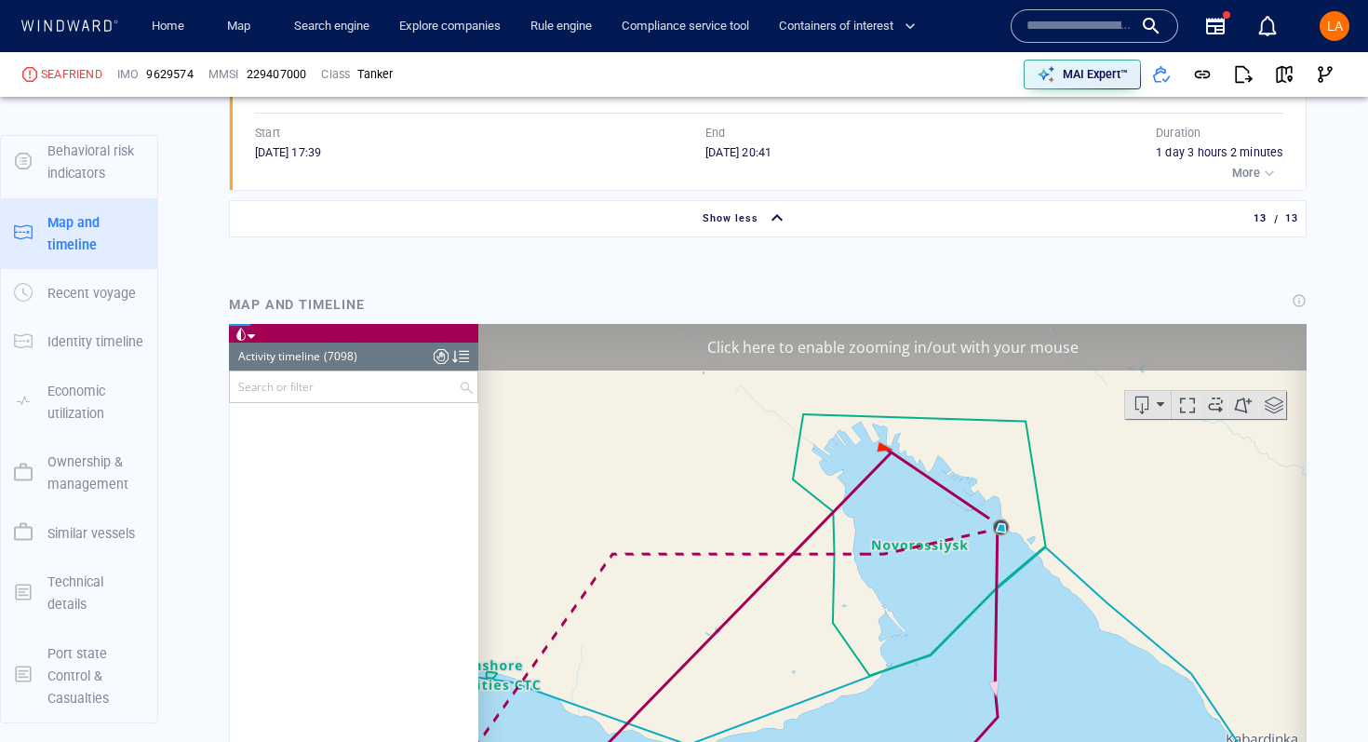
scroll to position [349658, 0]
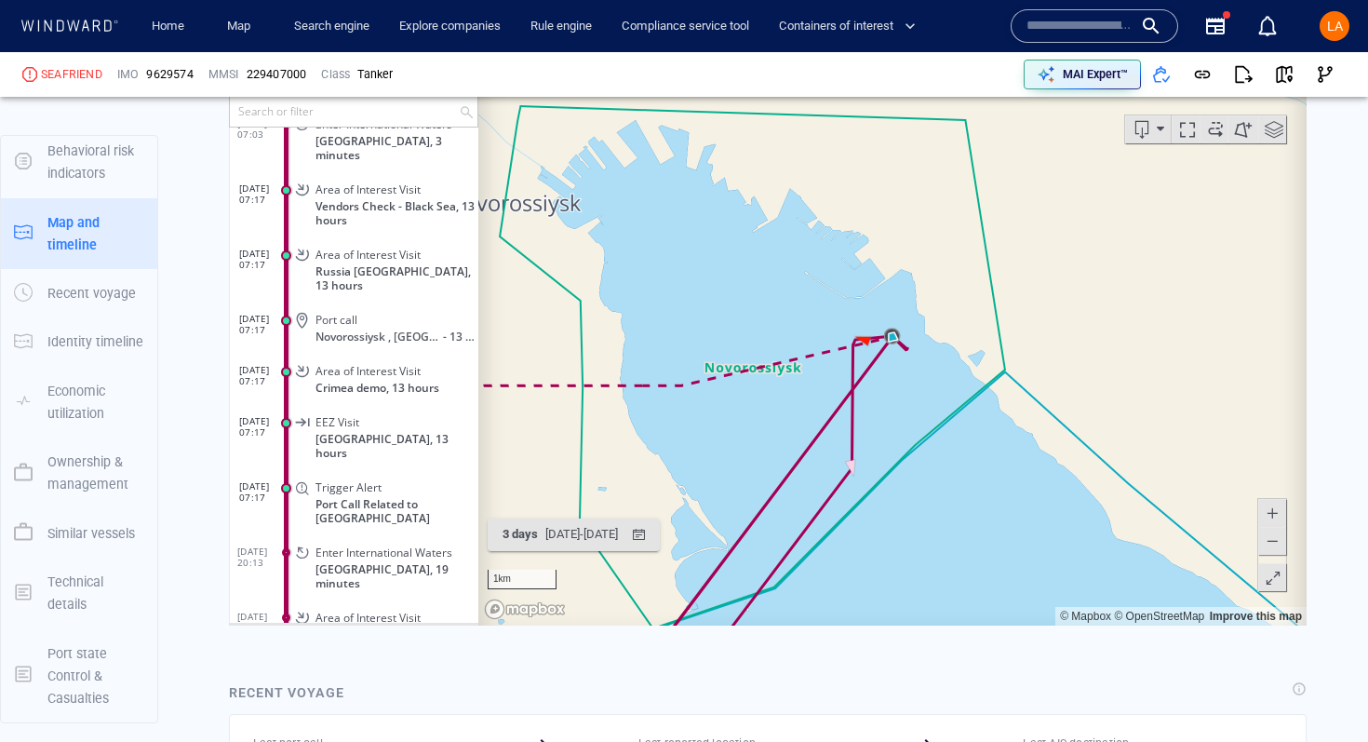
scroll to position [4052, 0]
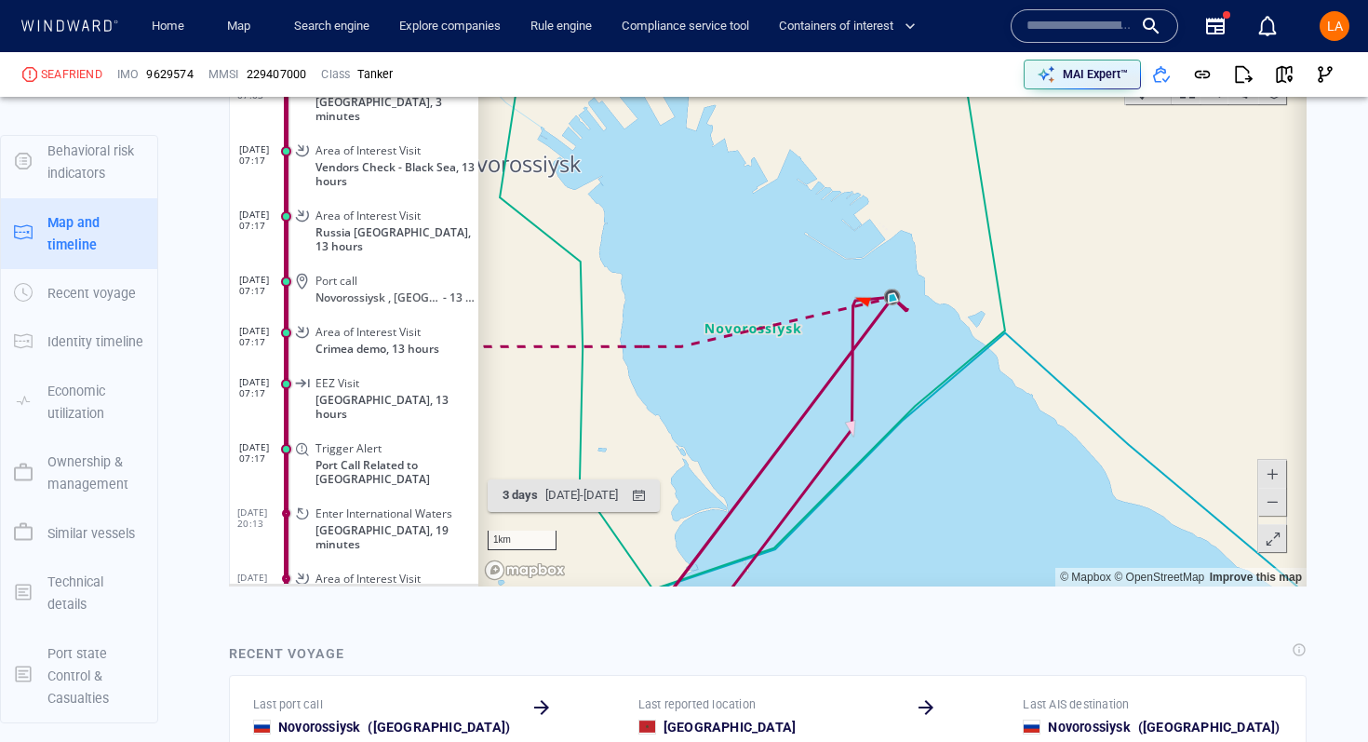
click at [1265, 509] on span at bounding box center [1272, 501] width 19 height 28
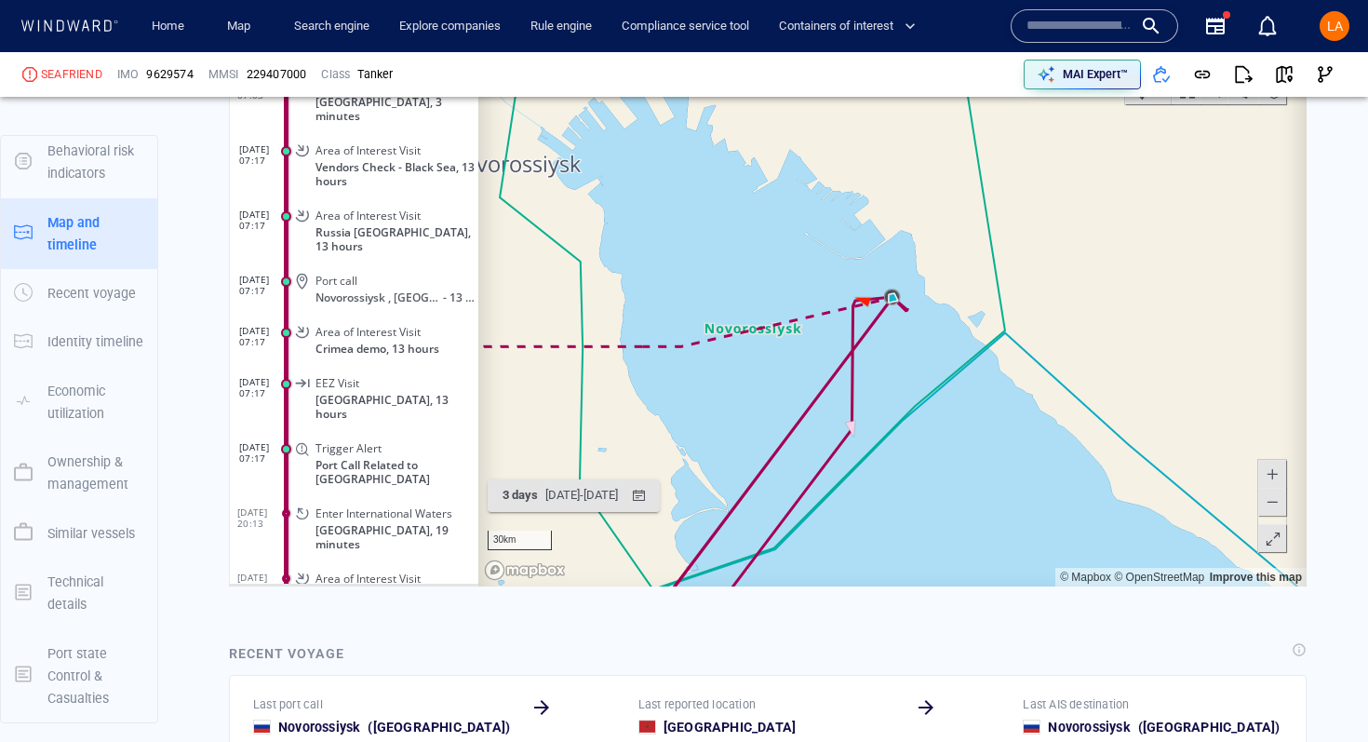
click at [1265, 509] on span at bounding box center [1272, 501] width 19 height 28
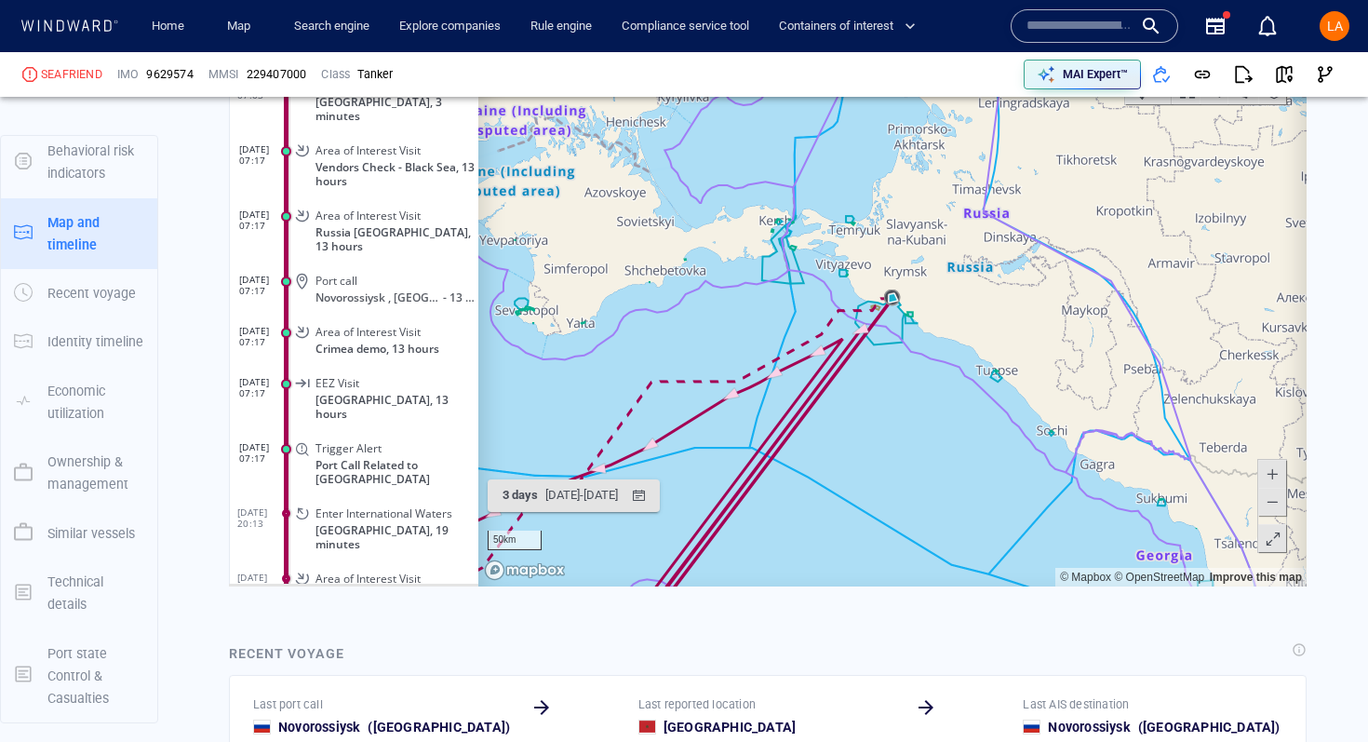
click at [1265, 509] on span at bounding box center [1272, 501] width 19 height 28
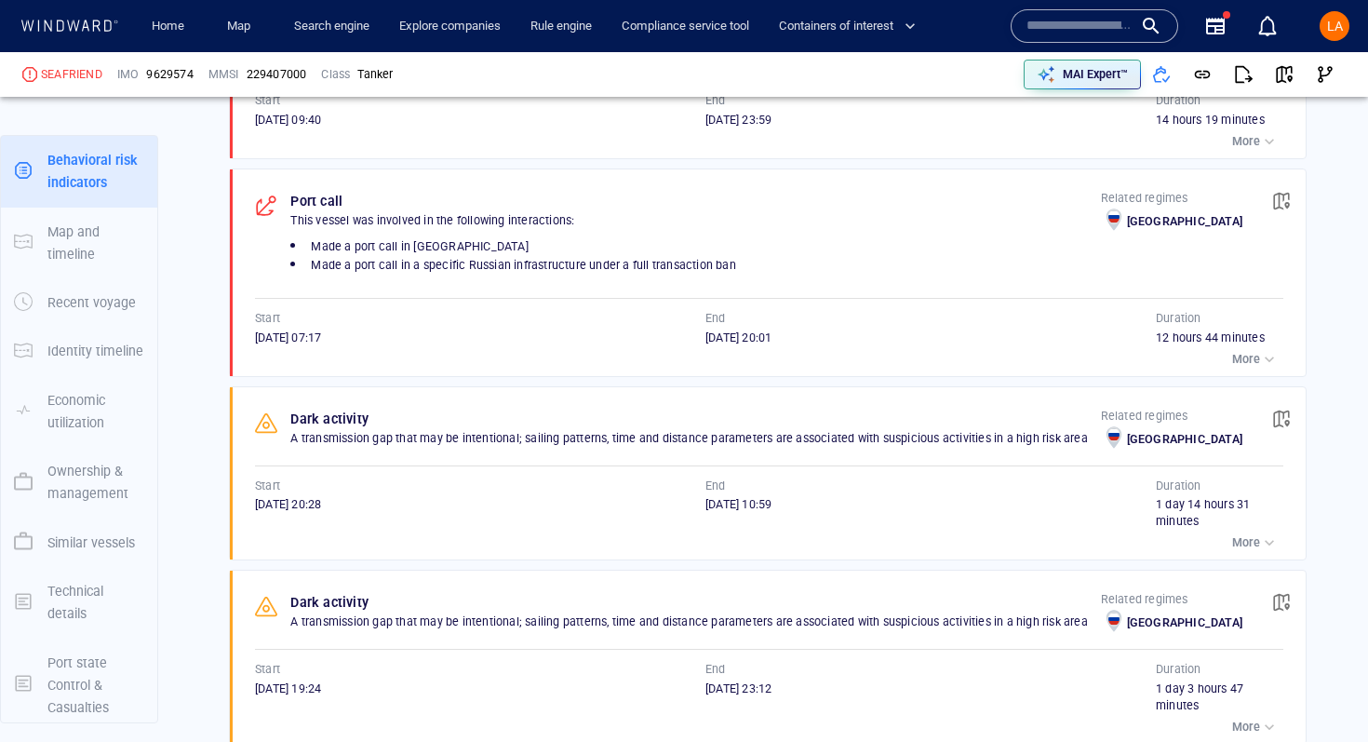
scroll to position [2297, 0]
click at [1287, 205] on span "button" at bounding box center [1282, 203] width 19 height 19
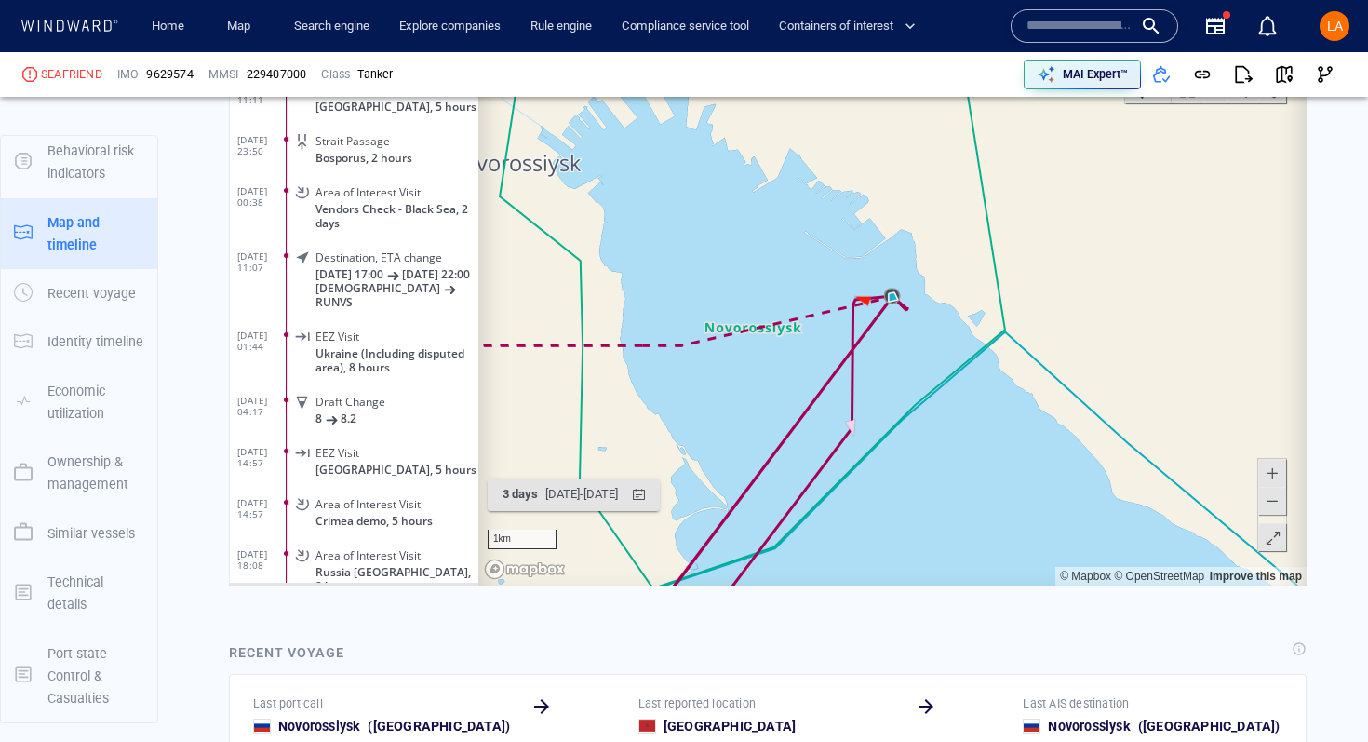
scroll to position [348233, 0]
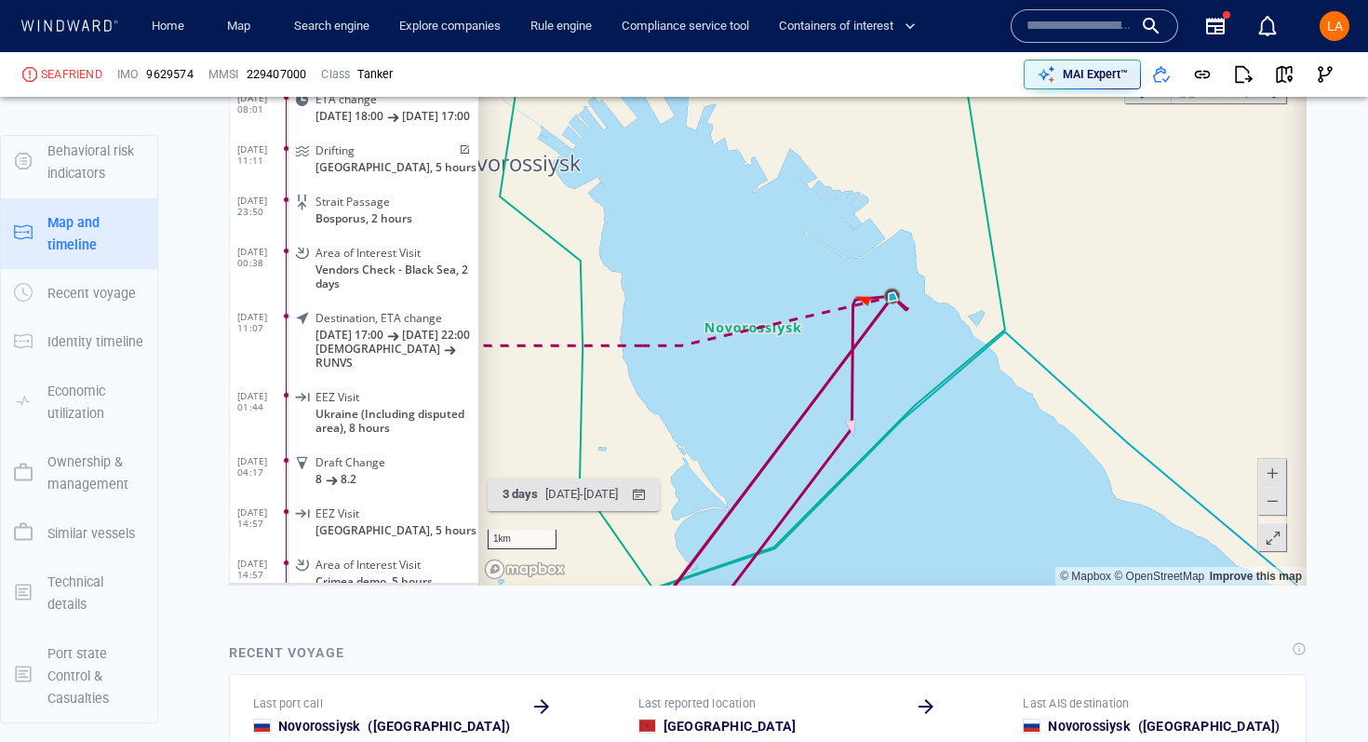
click at [458, 155] on span at bounding box center [463, 148] width 16 height 11
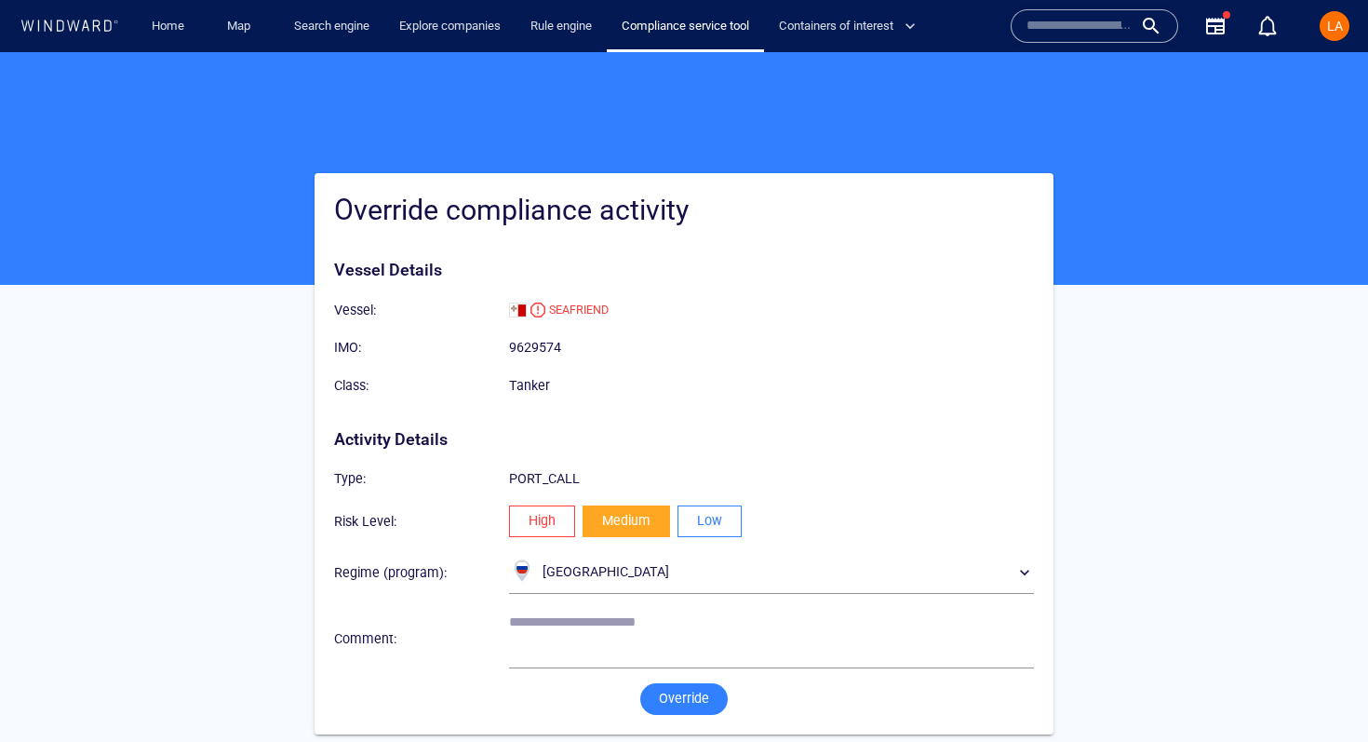
click at [721, 511] on span "Low" at bounding box center [709, 520] width 25 height 23
click at [679, 703] on span "Override" at bounding box center [684, 698] width 50 height 23
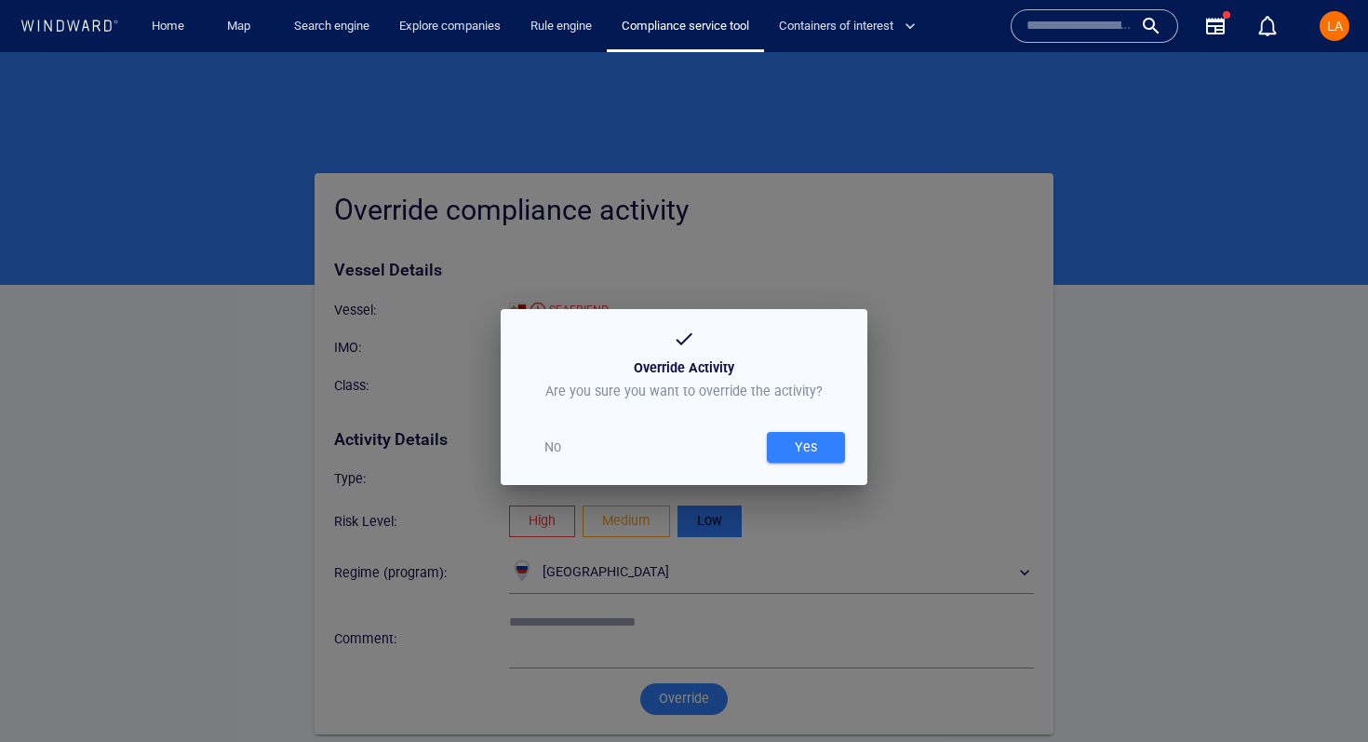
click at [819, 443] on div "Yes" at bounding box center [806, 447] width 30 height 31
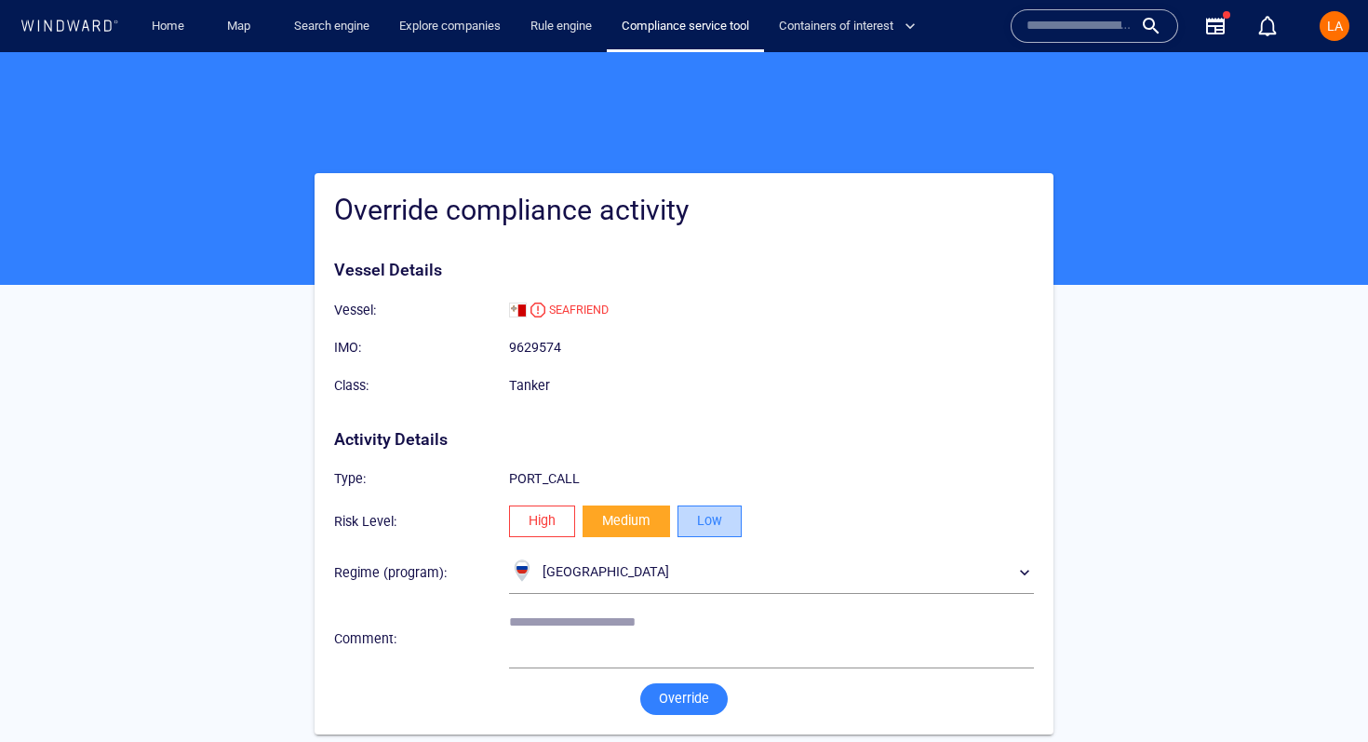
click at [703, 518] on span "Low" at bounding box center [709, 520] width 25 height 23
click at [667, 704] on span "Override" at bounding box center [684, 698] width 50 height 23
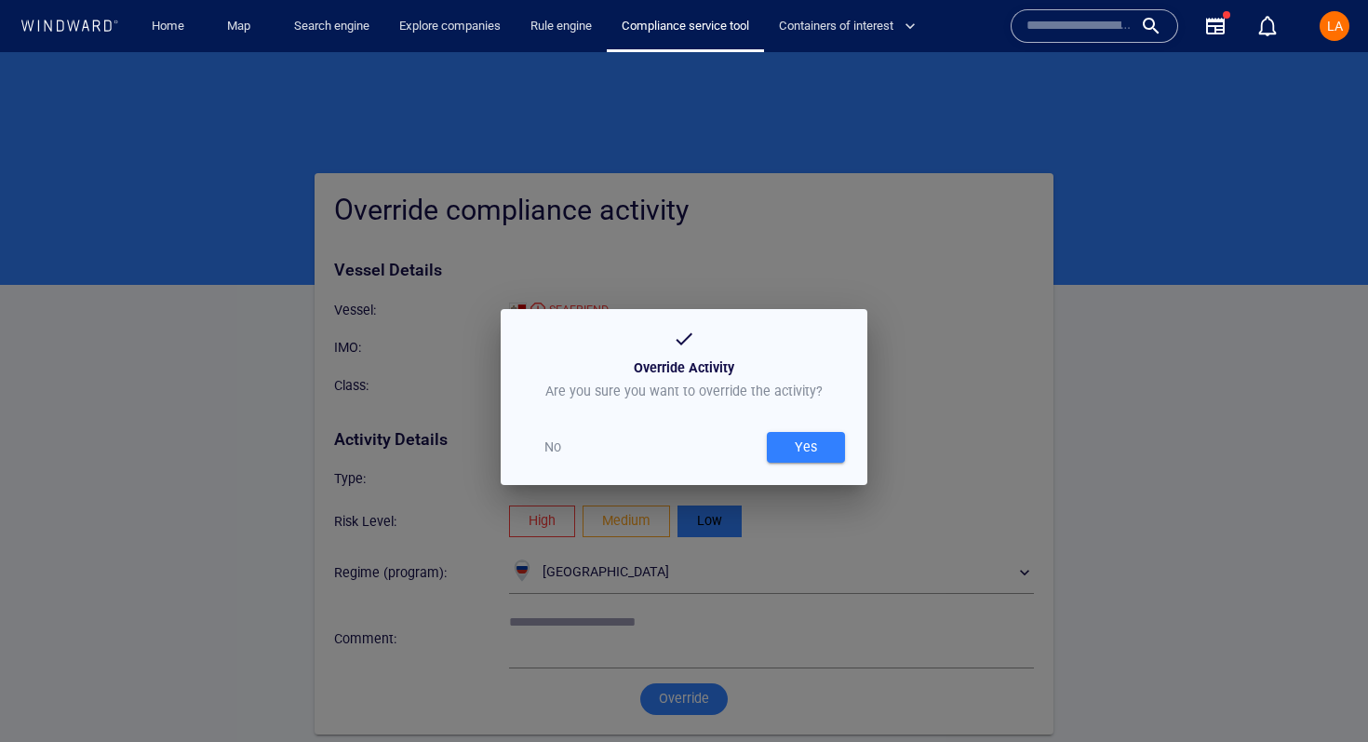
click at [816, 441] on div "Yes" at bounding box center [806, 447] width 30 height 31
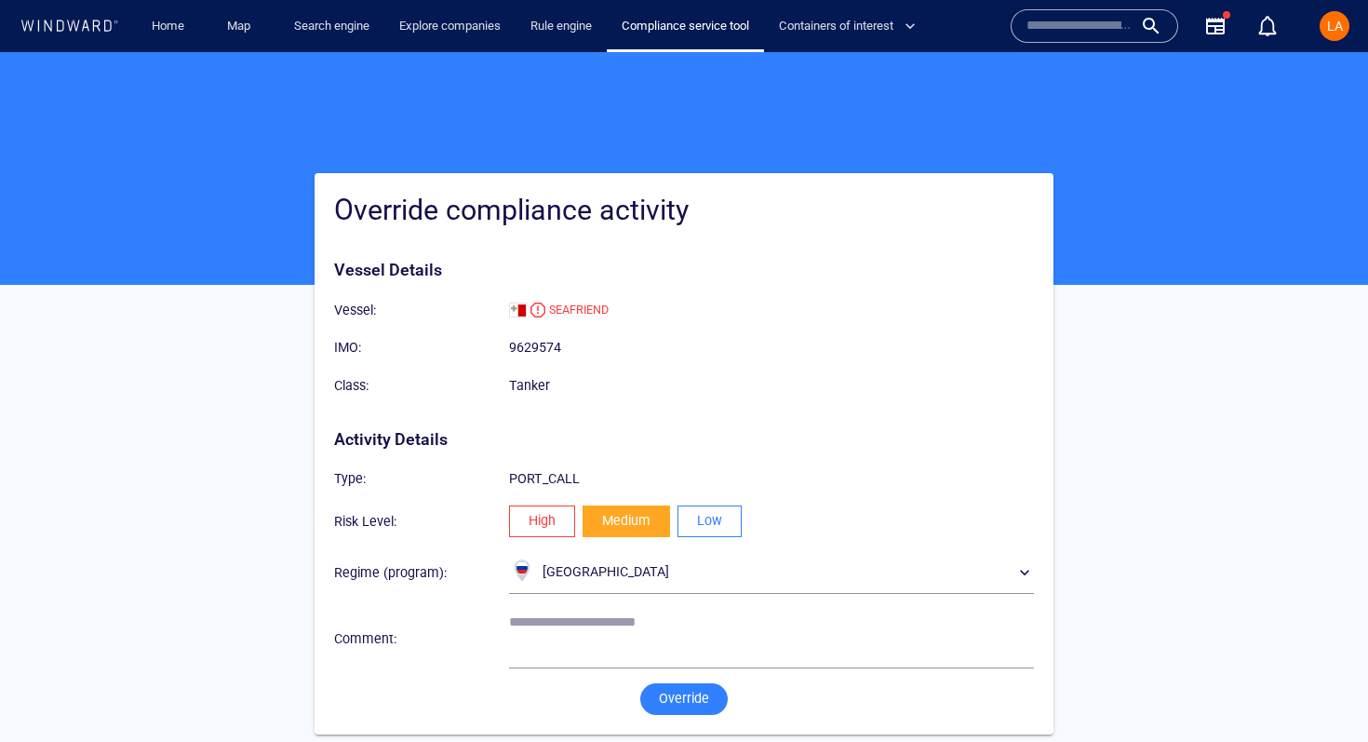
click at [691, 520] on button "Low" at bounding box center [710, 522] width 64 height 32
click at [656, 712] on button "Override" at bounding box center [684, 699] width 88 height 32
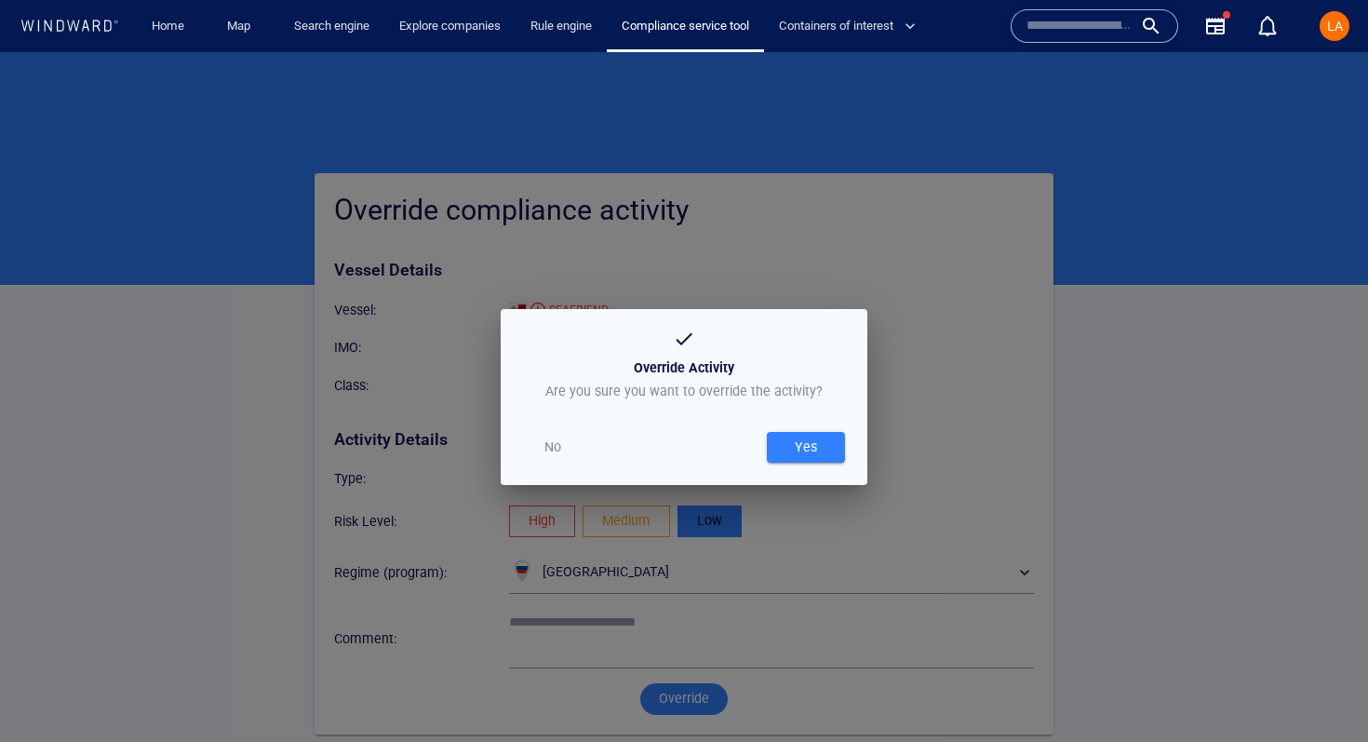
click at [825, 449] on span "Yes" at bounding box center [806, 447] width 60 height 23
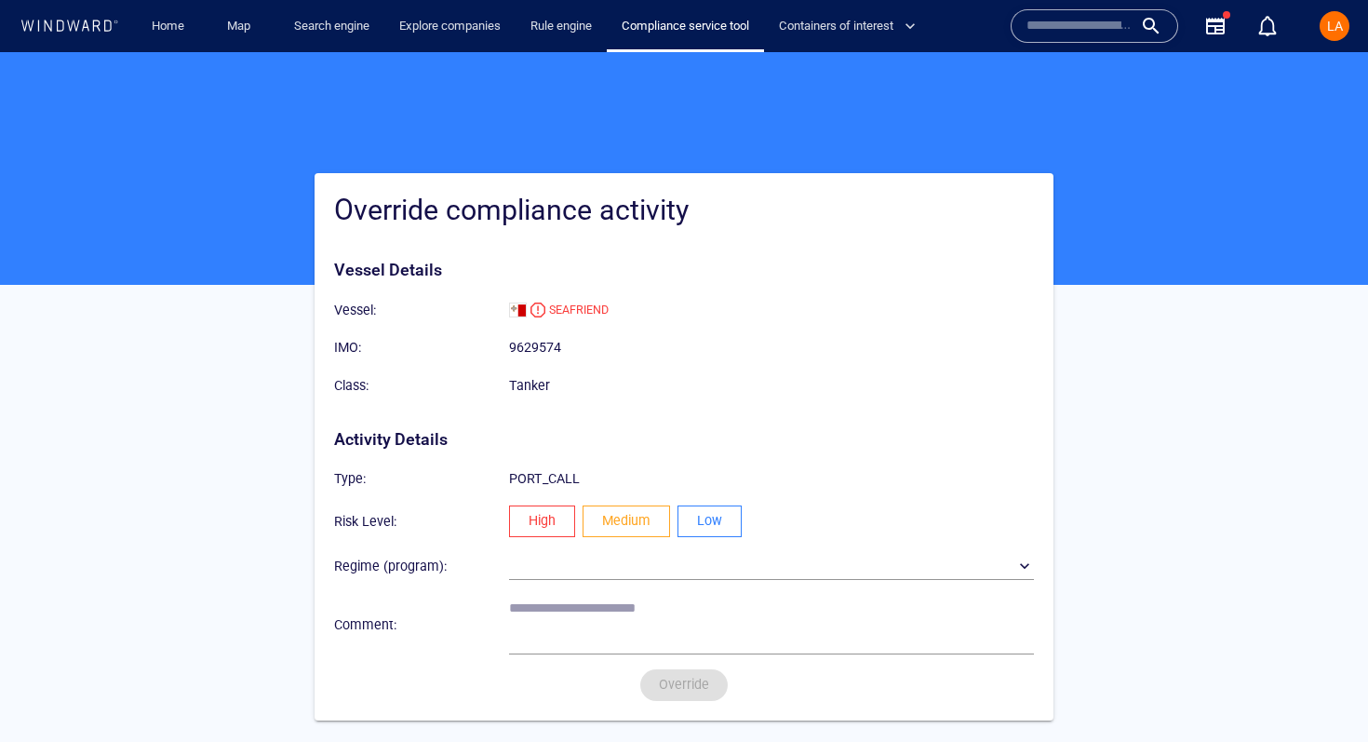
click at [717, 521] on span "Low" at bounding box center [709, 520] width 25 height 23
click at [702, 684] on span "Override" at bounding box center [684, 684] width 50 height 23
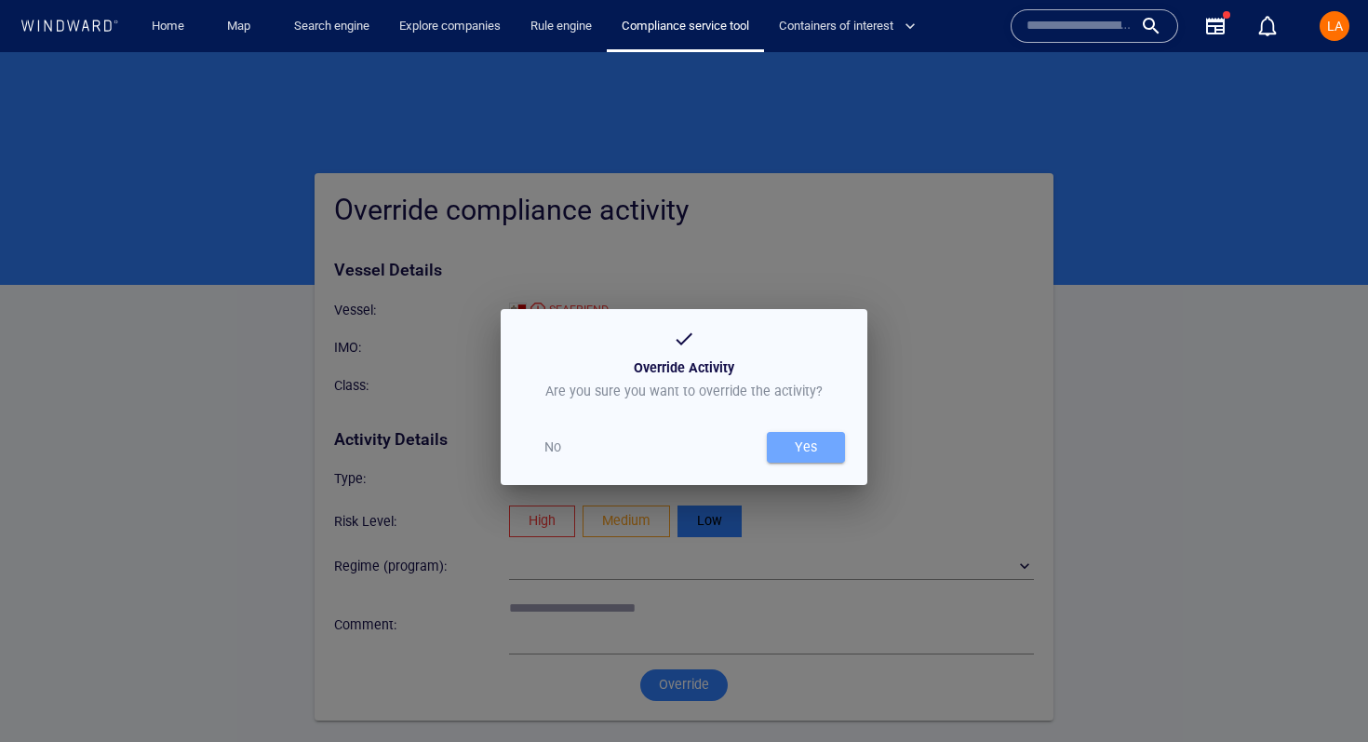
click at [818, 437] on div "Yes" at bounding box center [806, 447] width 30 height 31
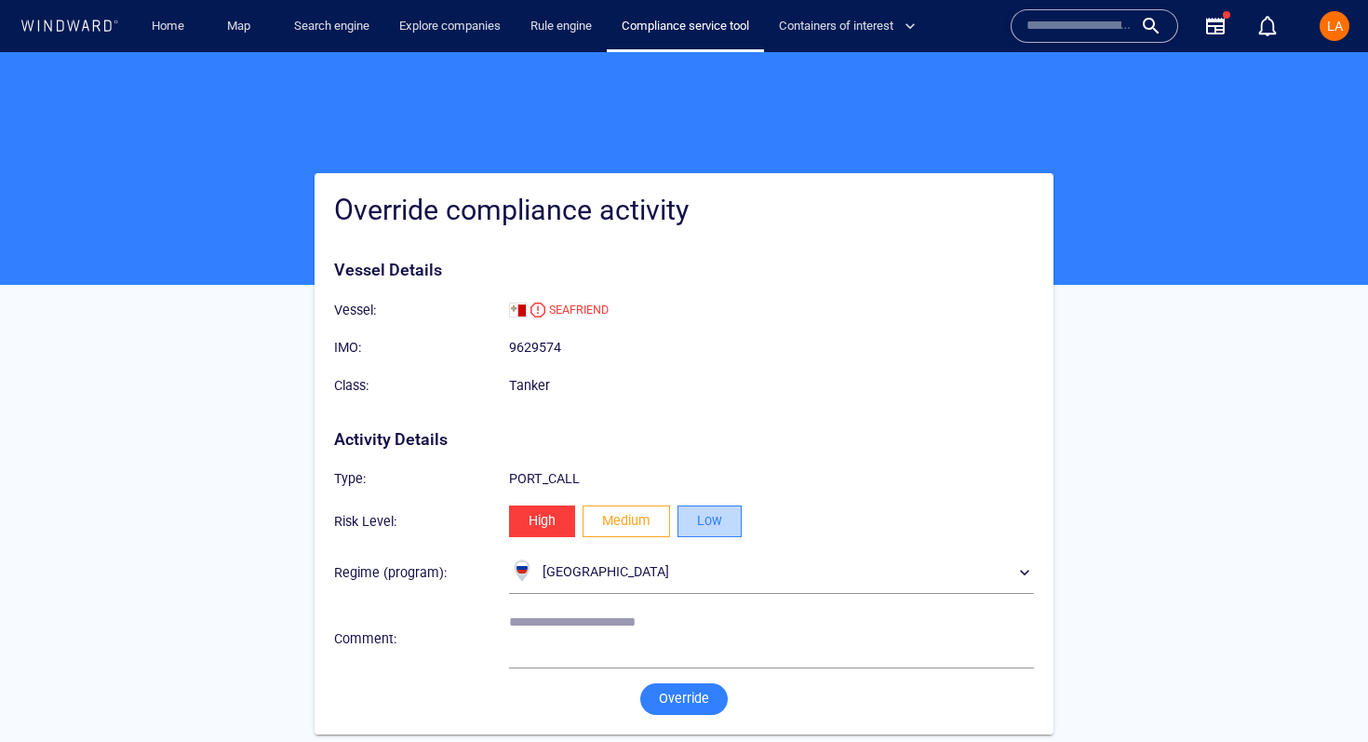
click at [694, 511] on button "Low" at bounding box center [710, 522] width 64 height 32
click at [693, 702] on span "Override" at bounding box center [684, 698] width 50 height 23
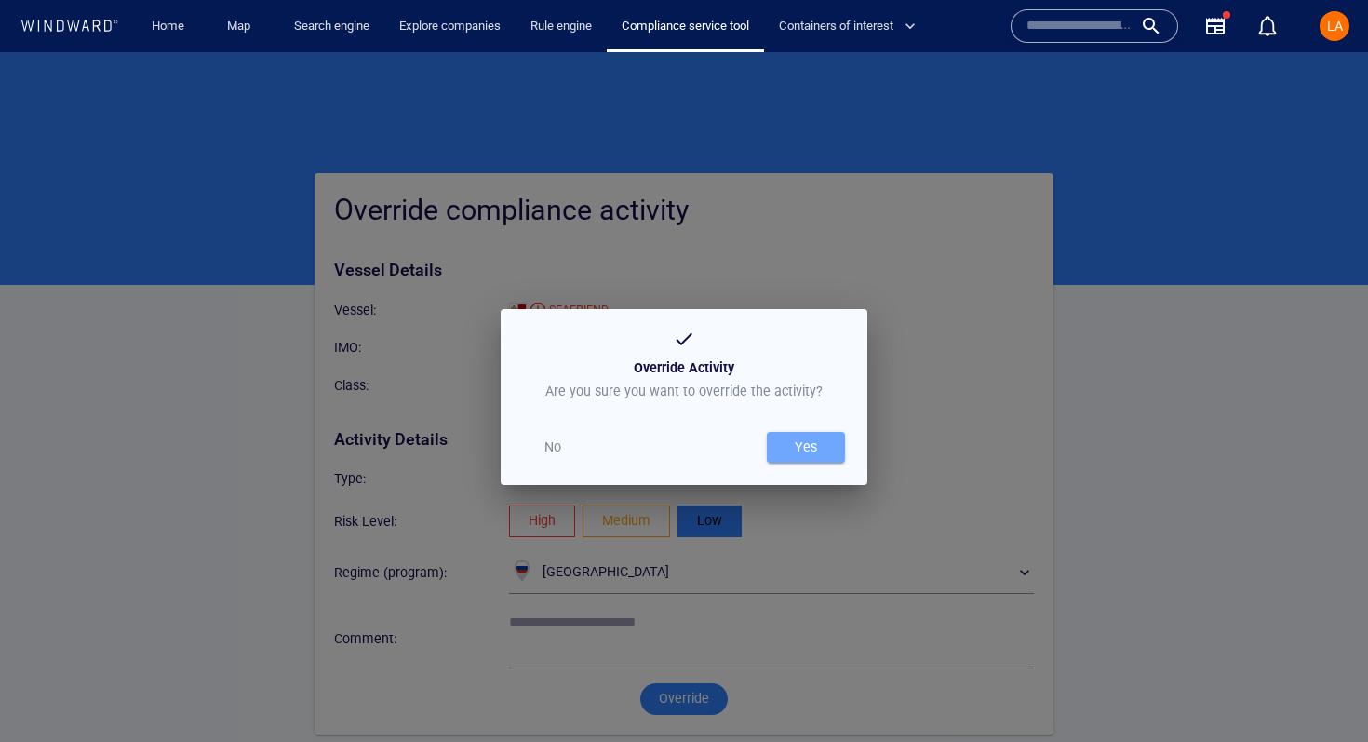
click at [799, 436] on div "Yes" at bounding box center [806, 447] width 30 height 31
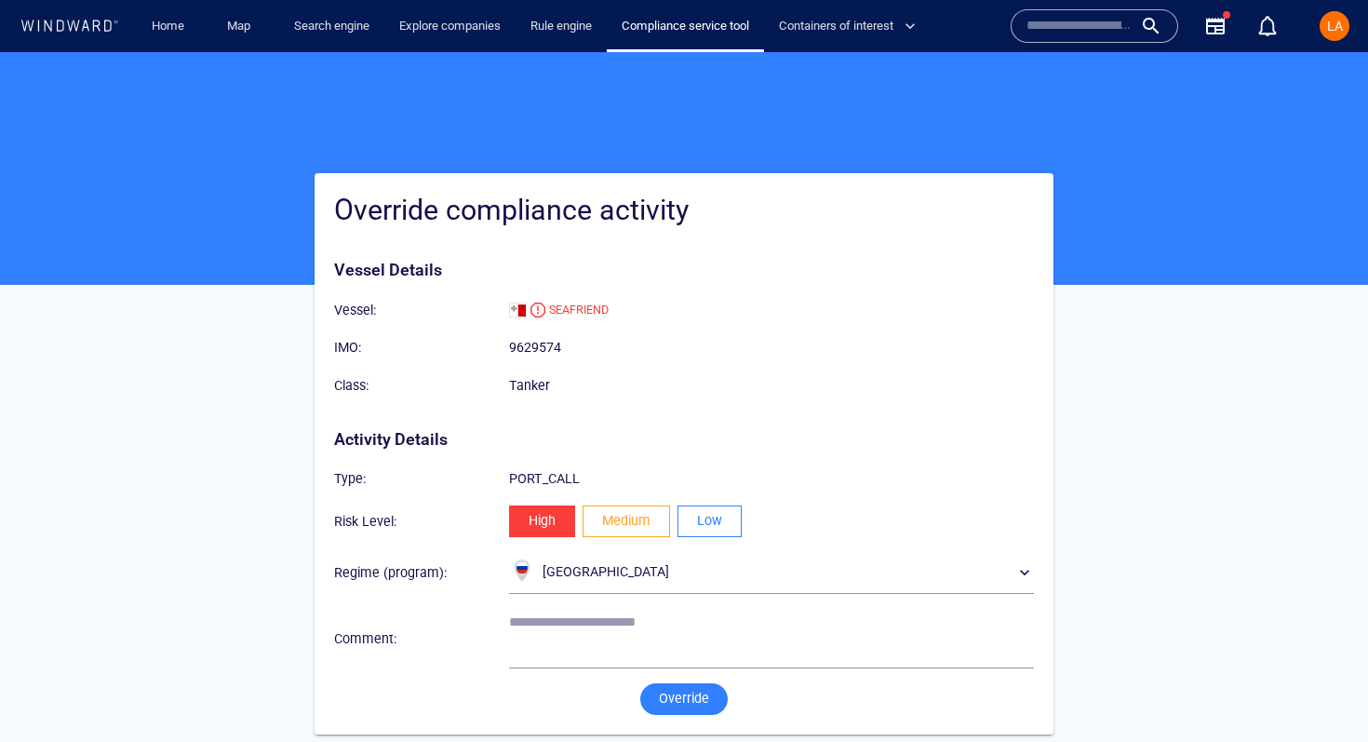
click at [708, 517] on span "Low" at bounding box center [709, 520] width 25 height 23
click at [670, 701] on span "Override" at bounding box center [684, 698] width 50 height 23
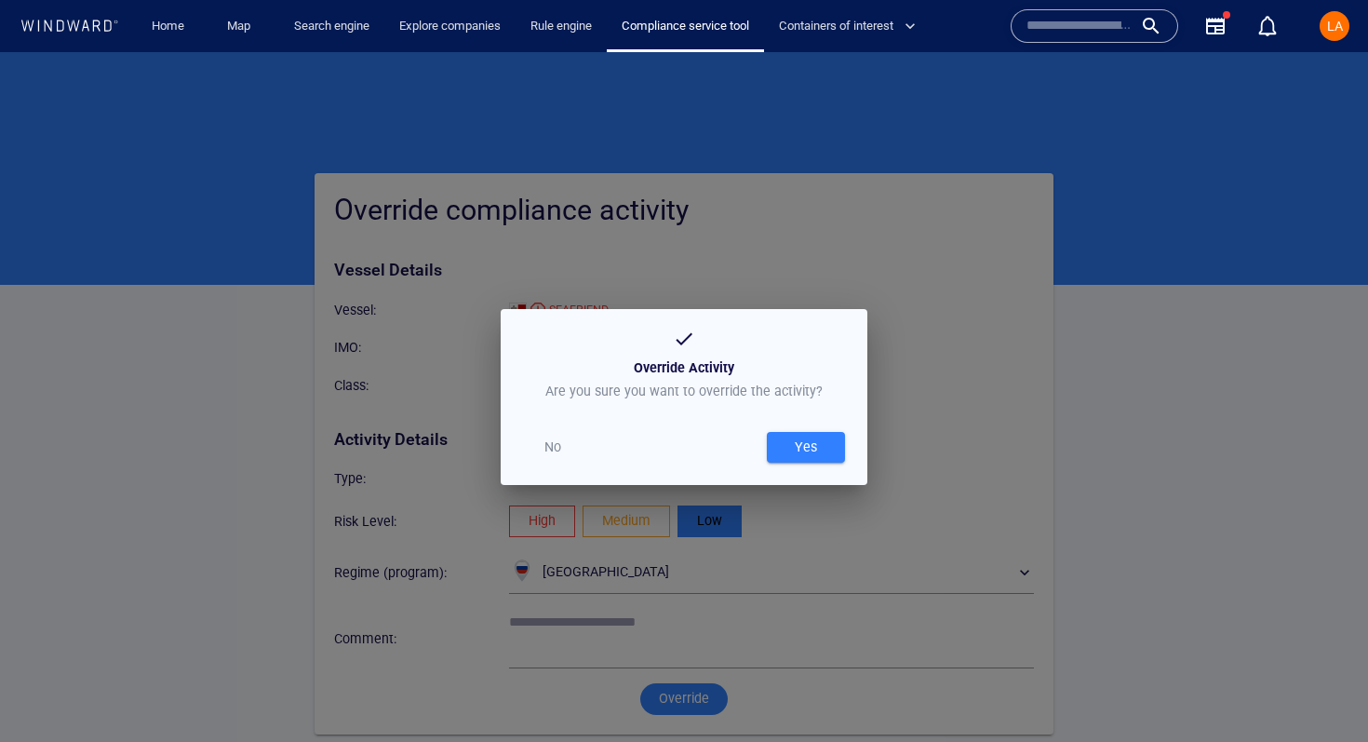
click at [820, 445] on div "Yes" at bounding box center [806, 447] width 30 height 31
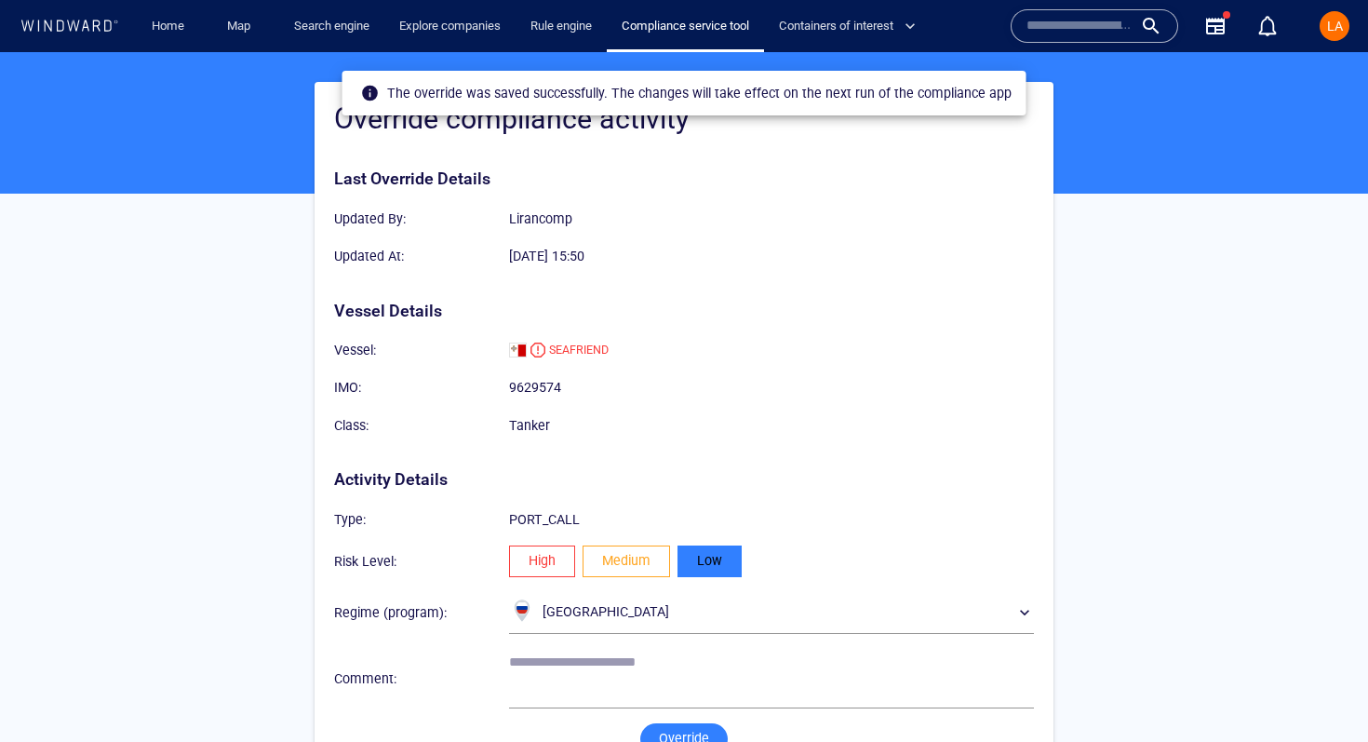
scroll to position [142, 0]
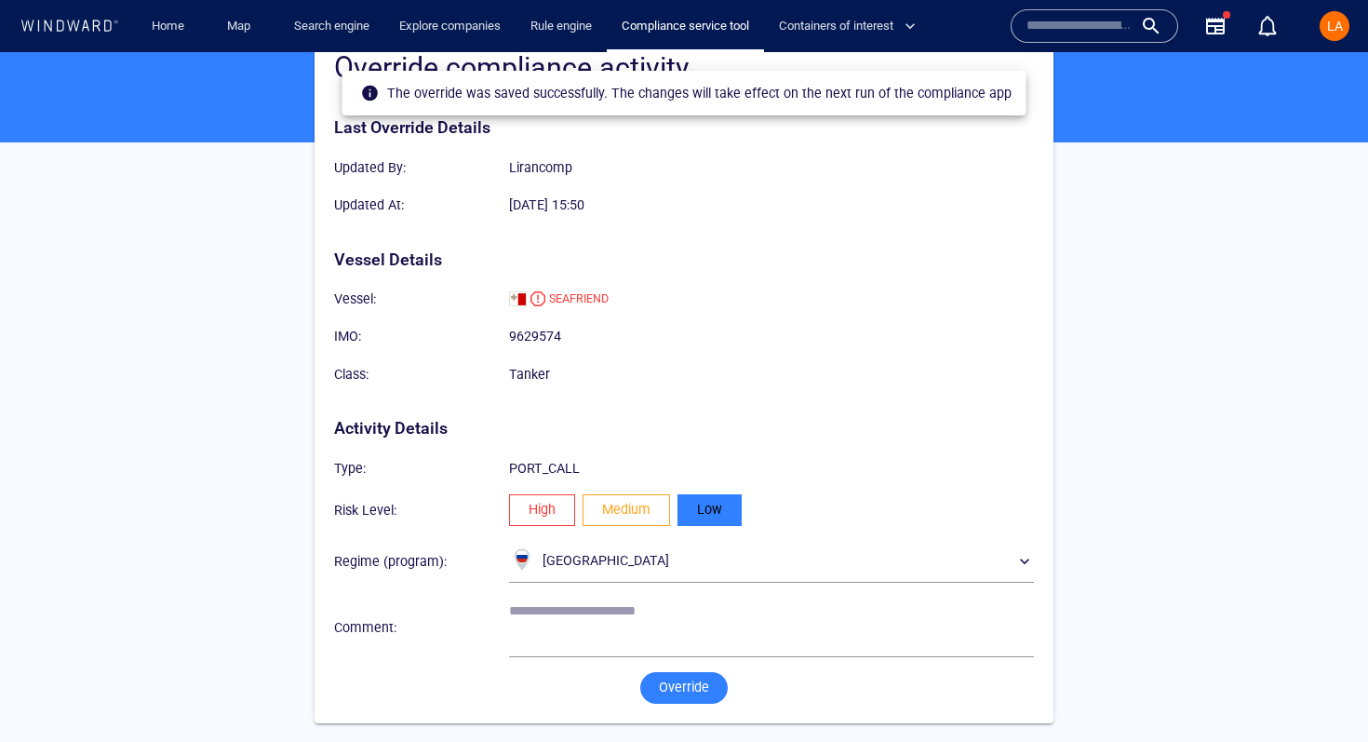
click at [691, 687] on span "Override" at bounding box center [684, 687] width 50 height 23
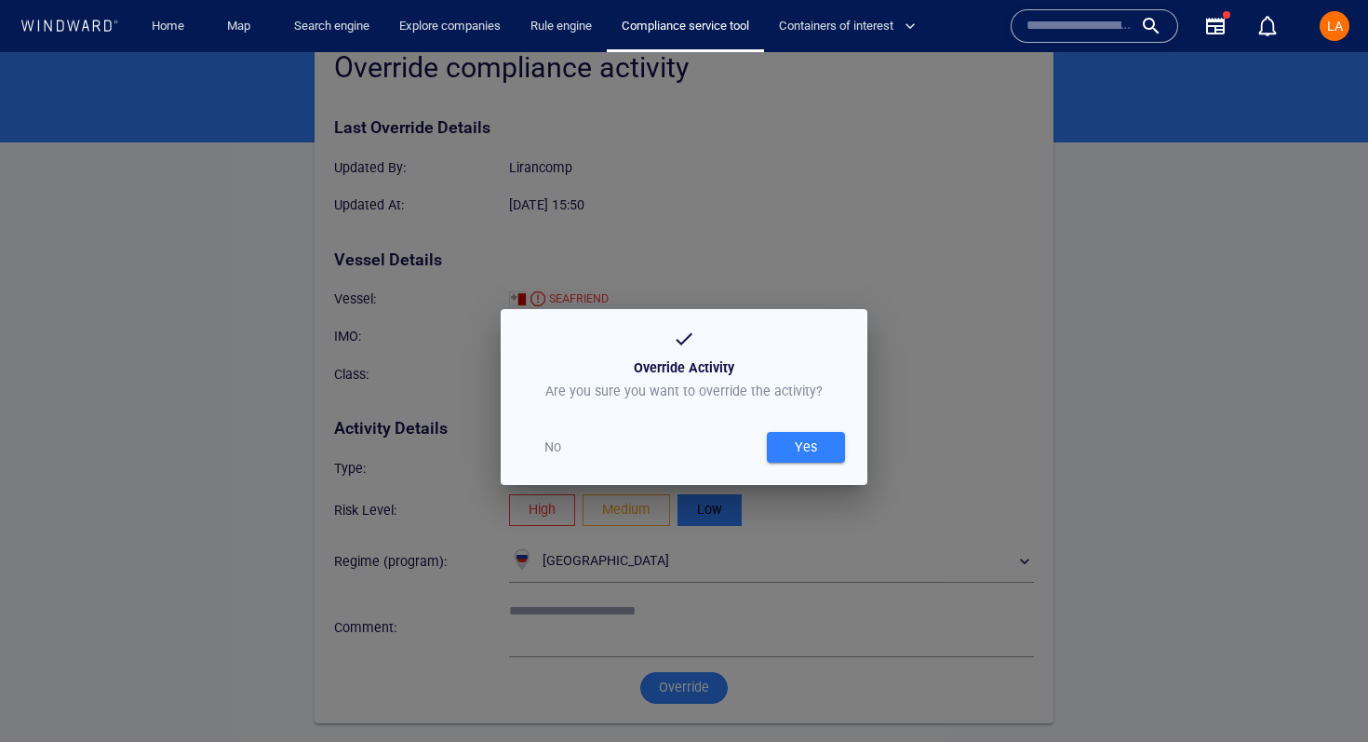
click at [824, 444] on span "Yes" at bounding box center [806, 447] width 60 height 23
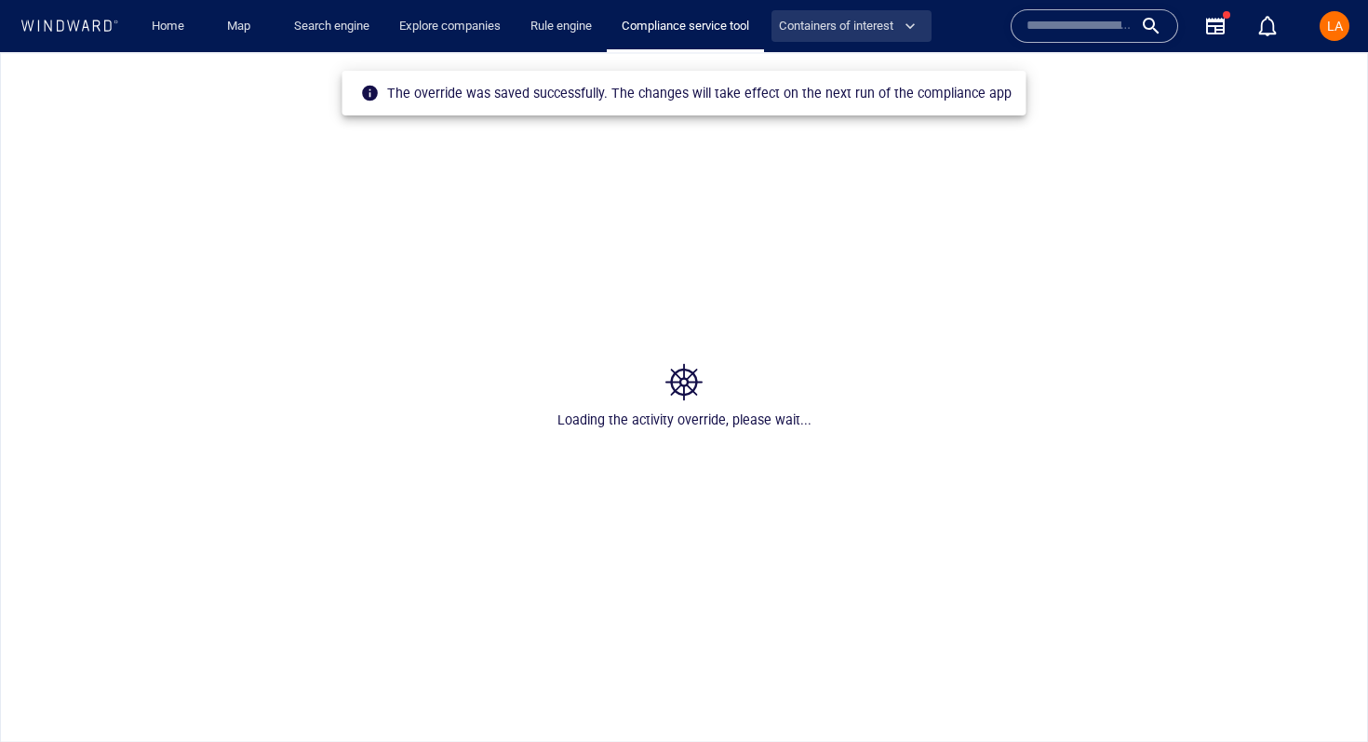
scroll to position [0, 0]
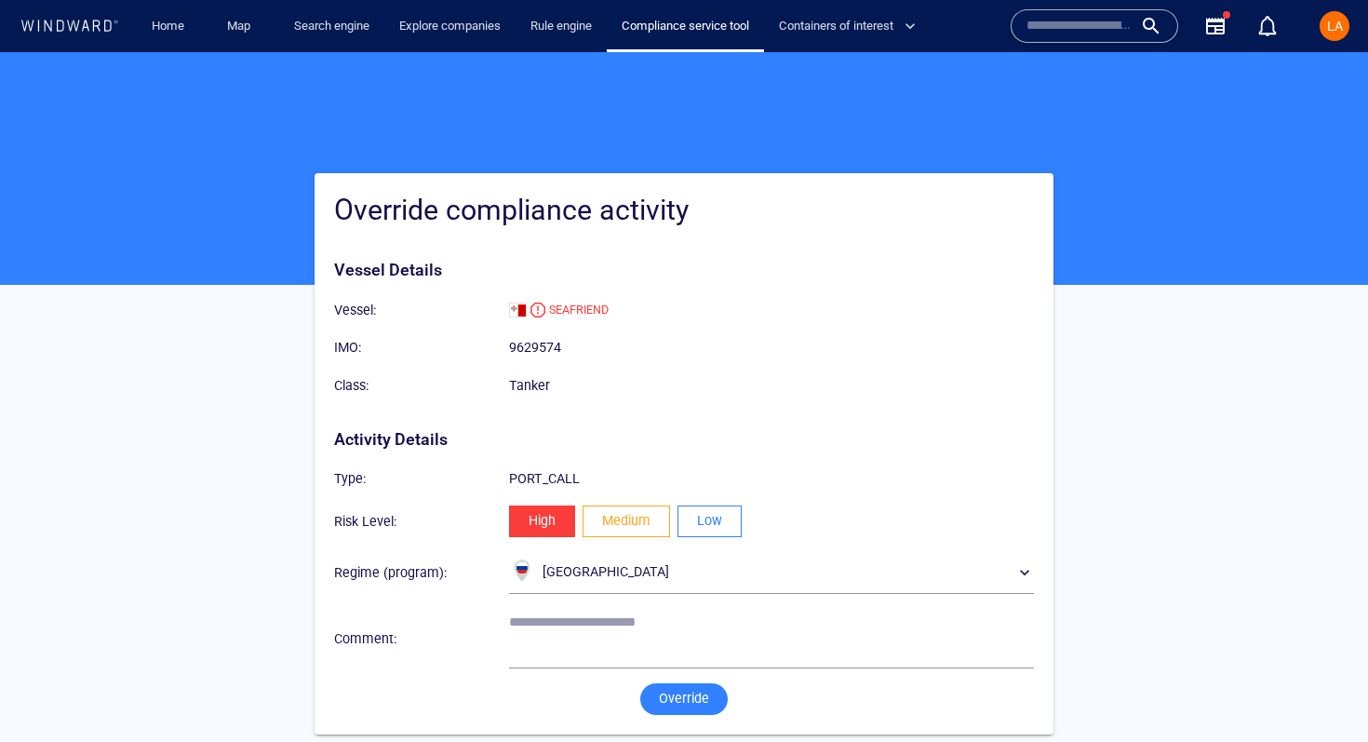
click at [730, 520] on button "Low" at bounding box center [710, 522] width 64 height 32
click at [656, 708] on button "Override" at bounding box center [684, 699] width 88 height 32
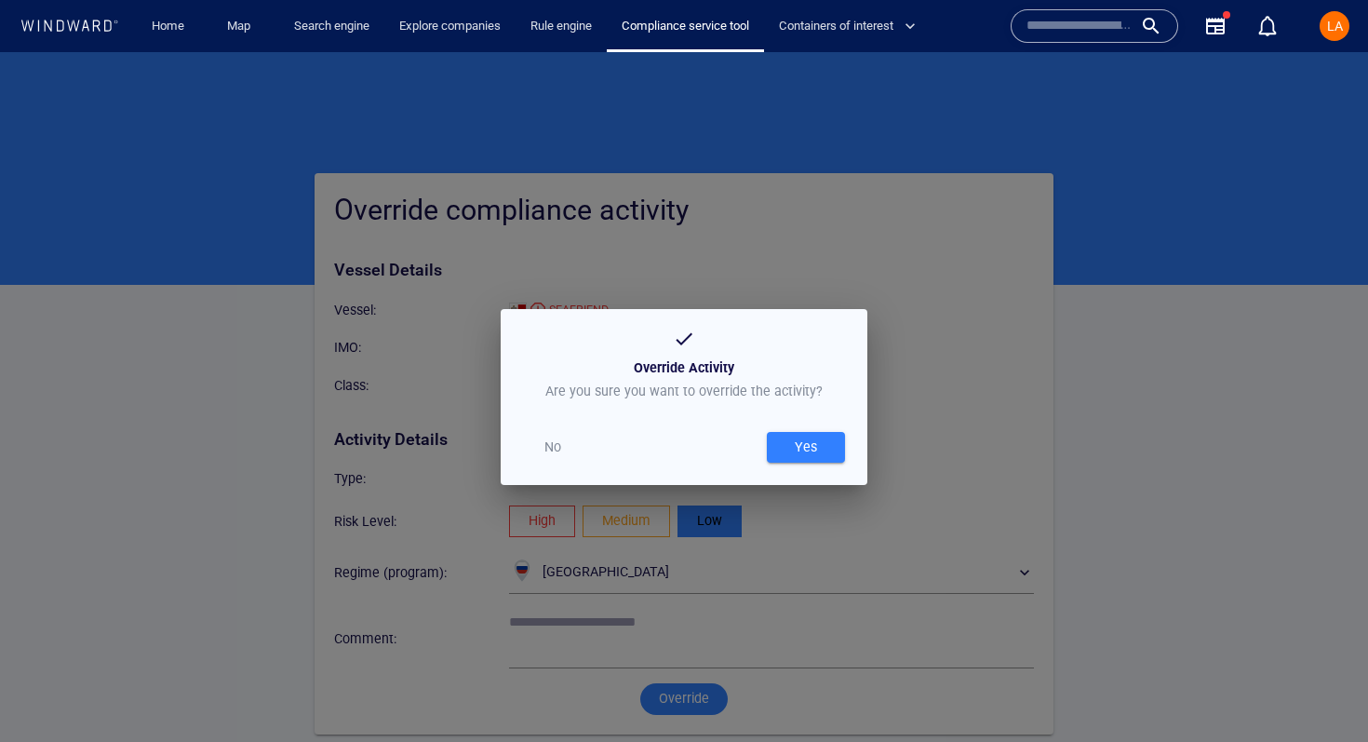
click at [816, 449] on div "Yes" at bounding box center [806, 447] width 30 height 31
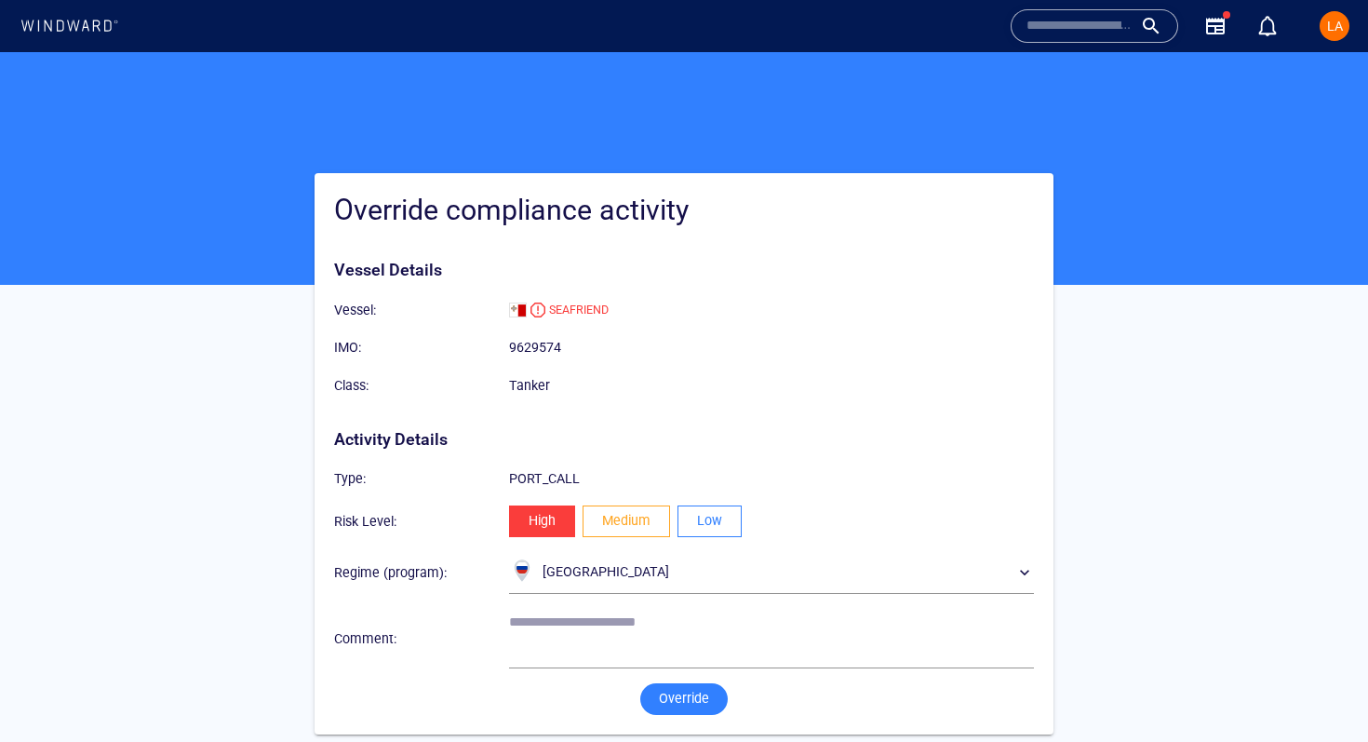
click at [722, 528] on button "Low" at bounding box center [710, 522] width 64 height 32
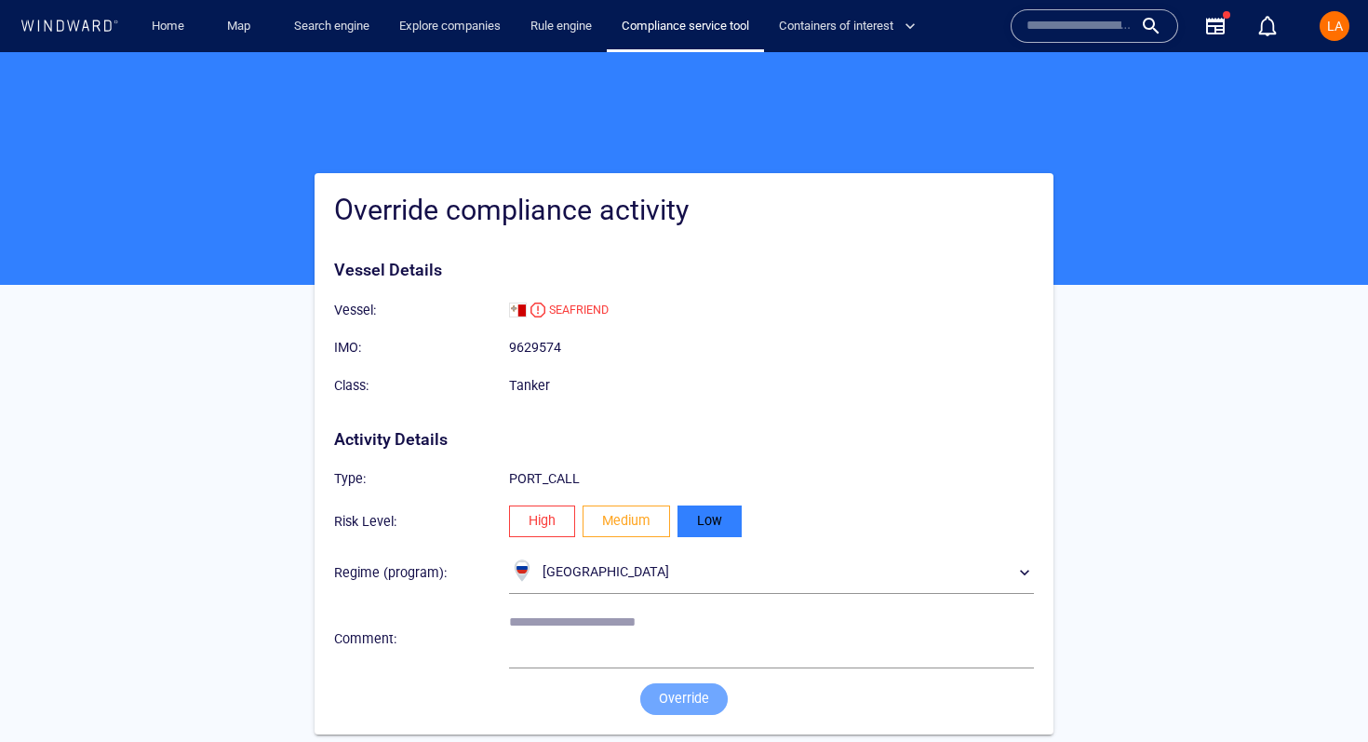
click at [692, 700] on span "Override" at bounding box center [684, 698] width 50 height 23
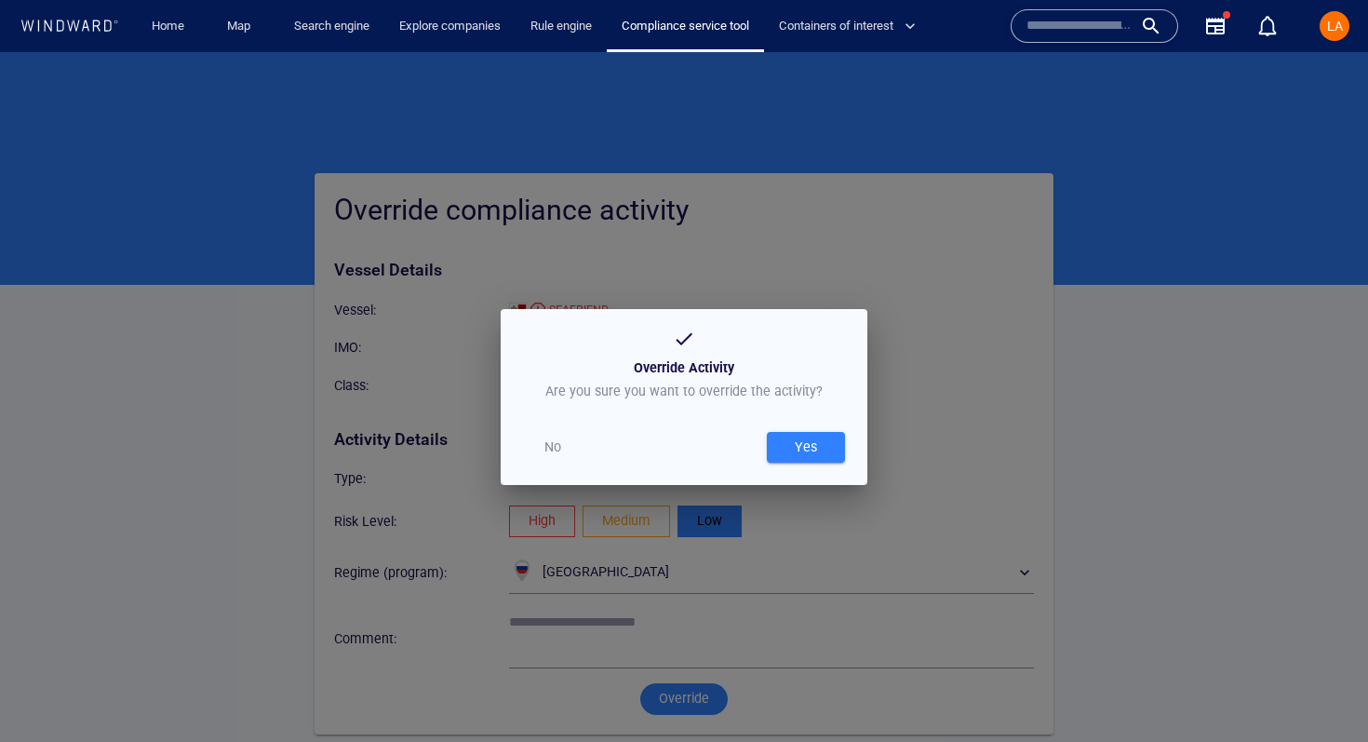
click at [805, 465] on div "Yes" at bounding box center [806, 447] width 86 height 38
click at [819, 439] on div "Yes" at bounding box center [806, 447] width 30 height 31
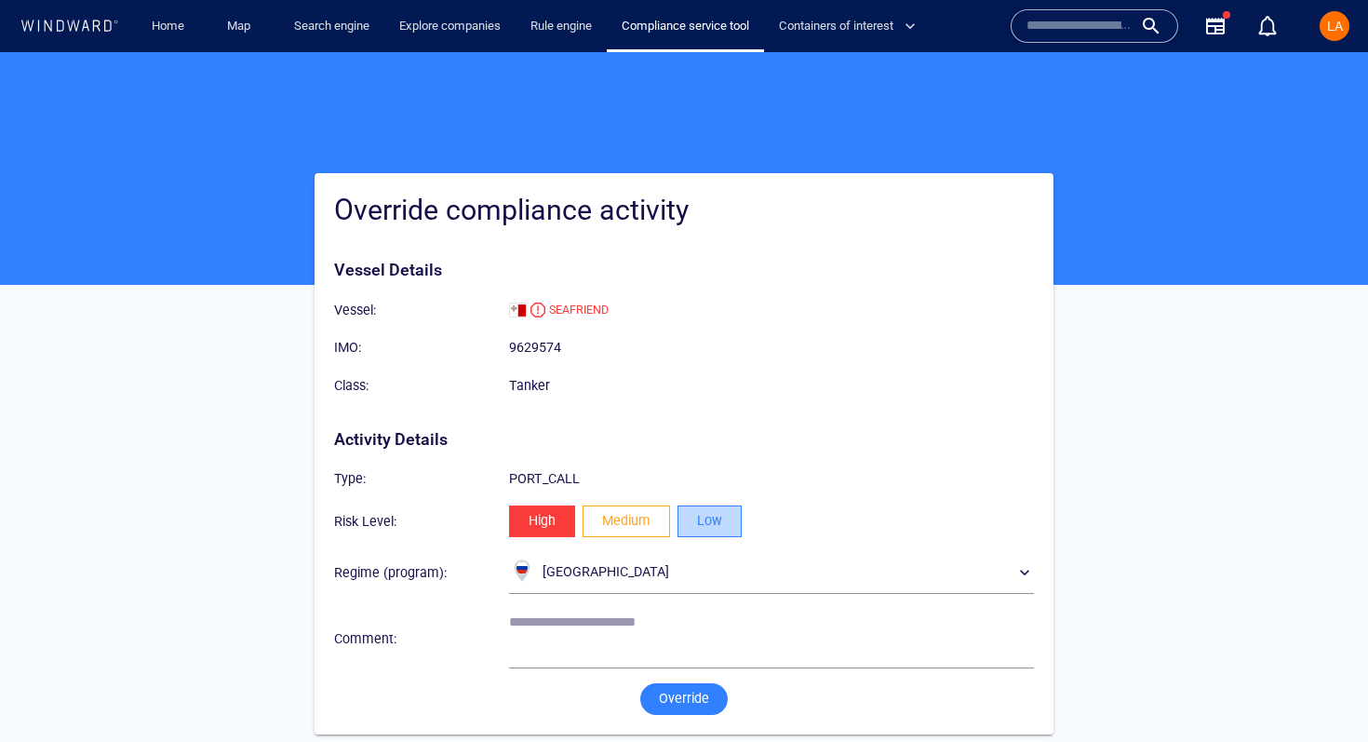
click at [721, 524] on span "Low" at bounding box center [709, 520] width 25 height 23
click at [693, 699] on span "Override" at bounding box center [684, 698] width 50 height 23
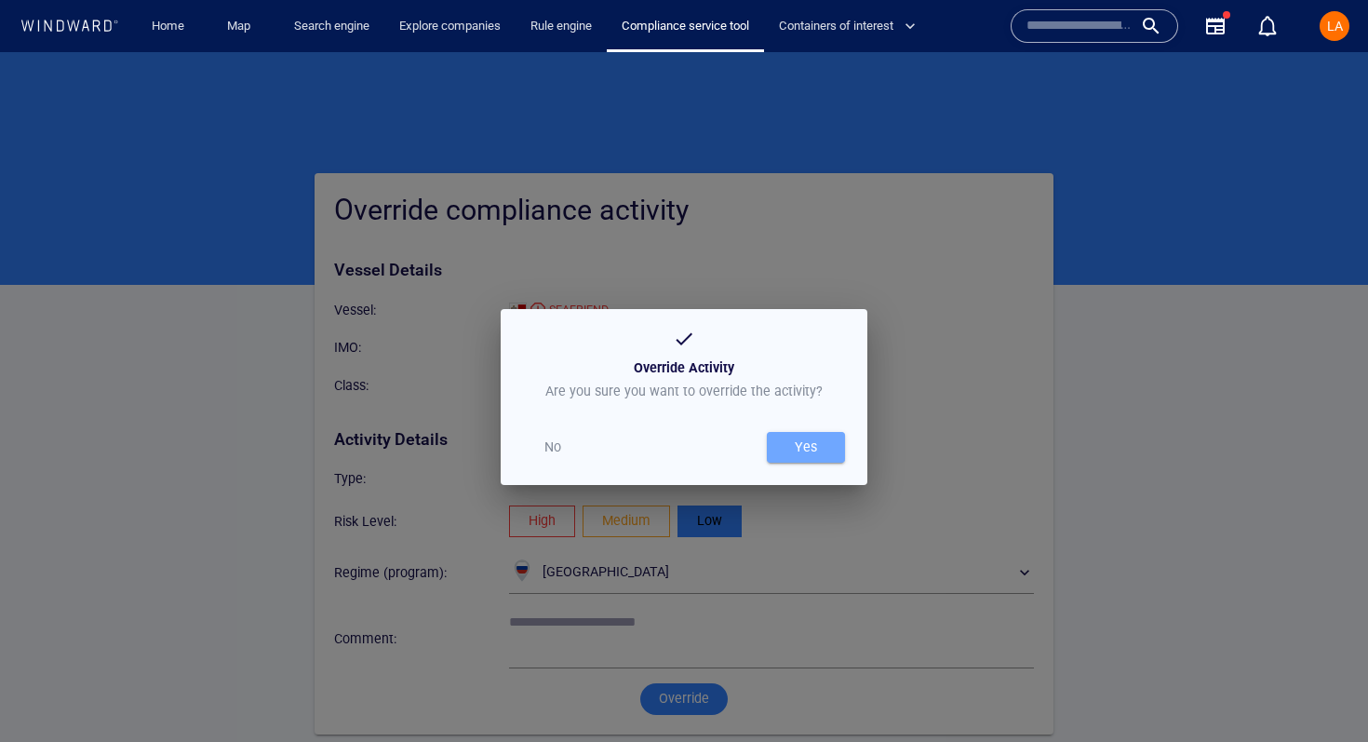
click at [793, 447] on div "Yes" at bounding box center [806, 447] width 30 height 31
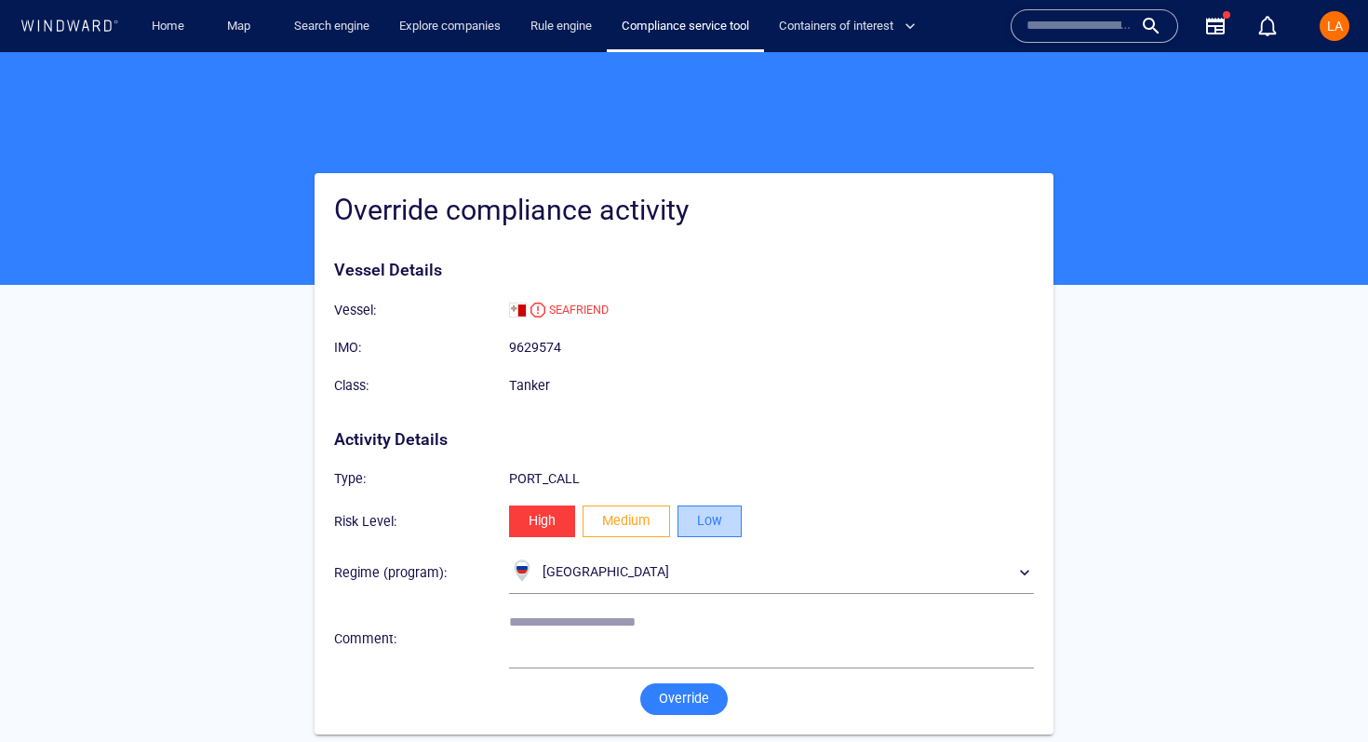
click at [708, 513] on span "Low" at bounding box center [709, 520] width 25 height 23
click at [688, 715] on div "Override" at bounding box center [684, 699] width 715 height 47
click at [692, 709] on span "Override" at bounding box center [684, 698] width 50 height 23
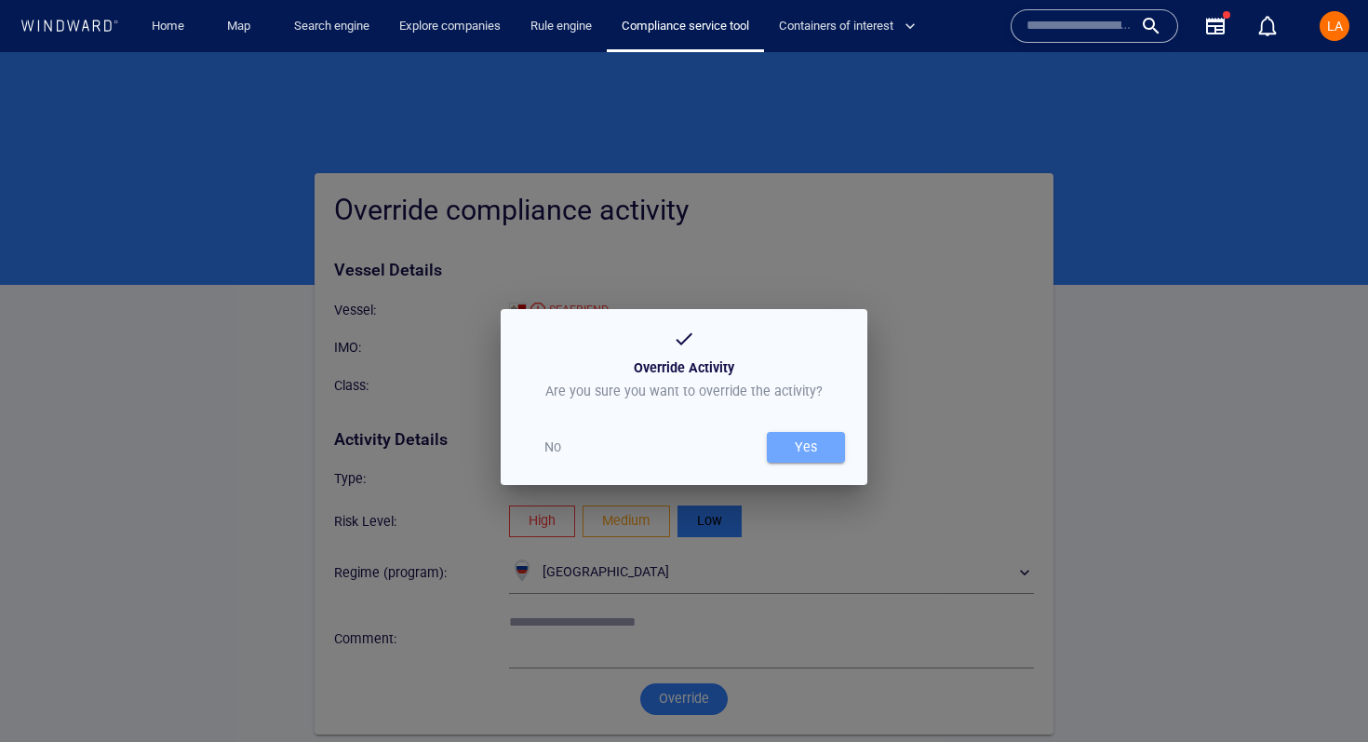
click at [804, 449] on div "Yes" at bounding box center [806, 447] width 30 height 31
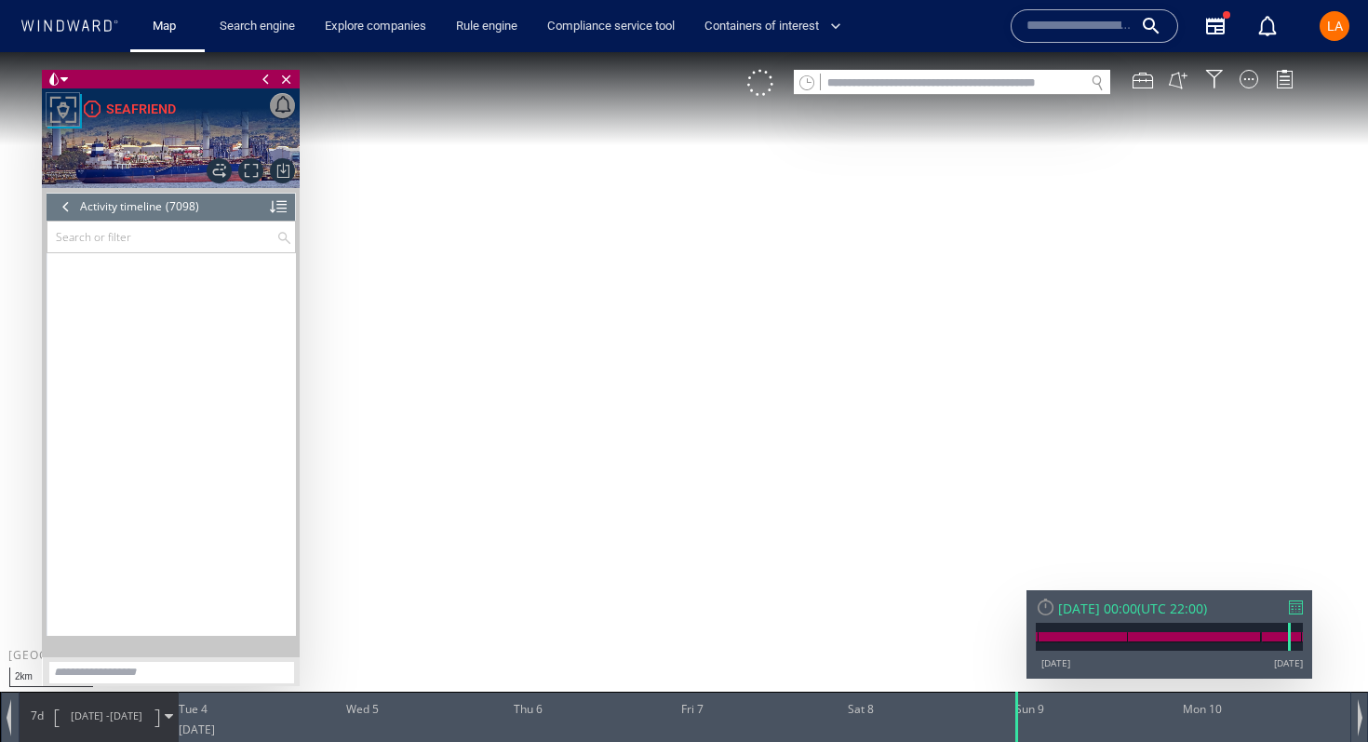
click at [904, 83] on input "text" at bounding box center [952, 83] width 263 height 25
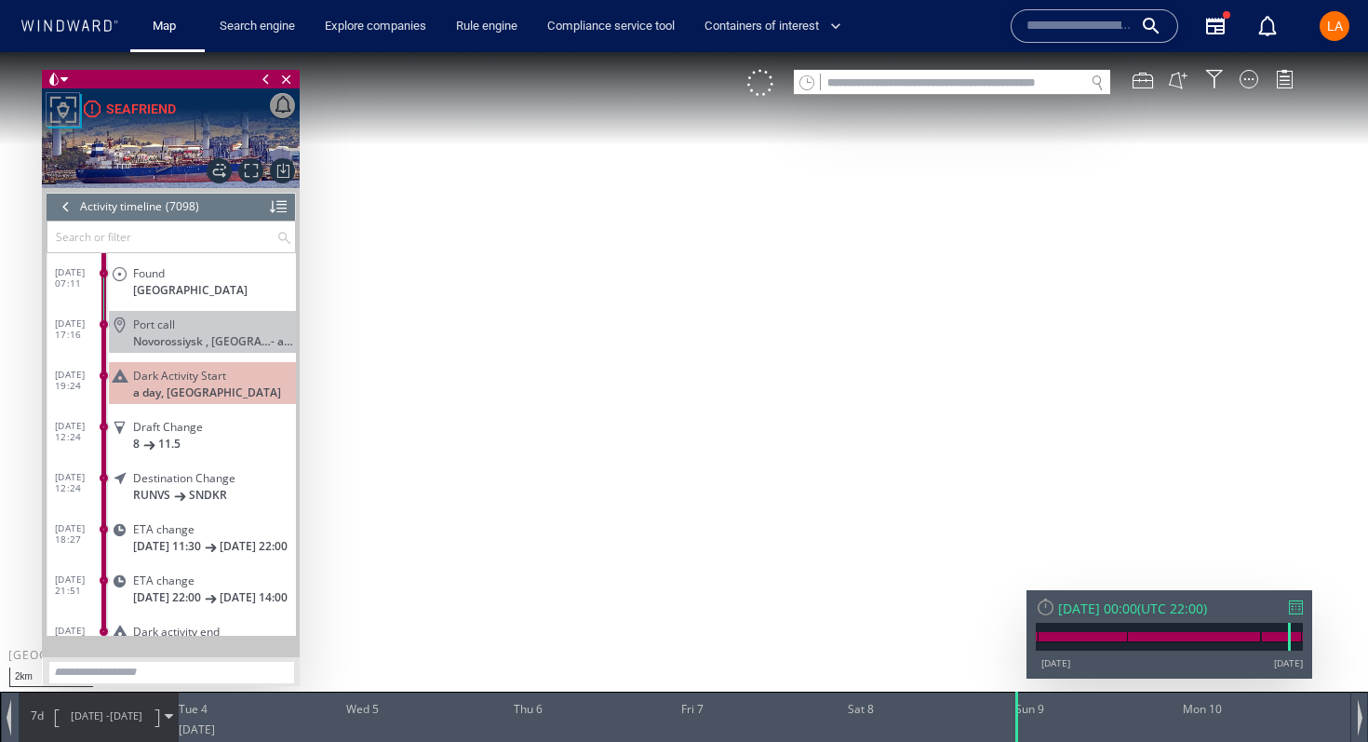
paste input "*******"
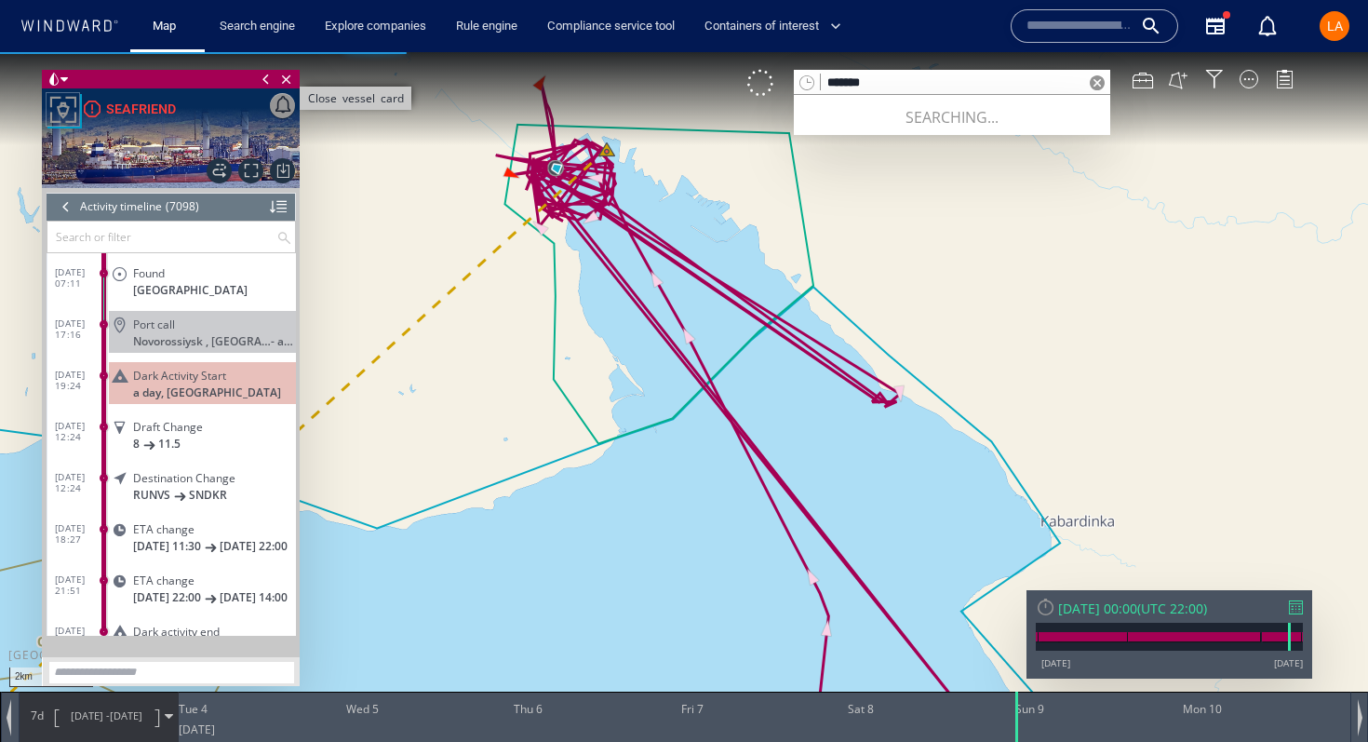
type input "*******"
click at [289, 79] on span "Close vessel card" at bounding box center [286, 79] width 20 height 19
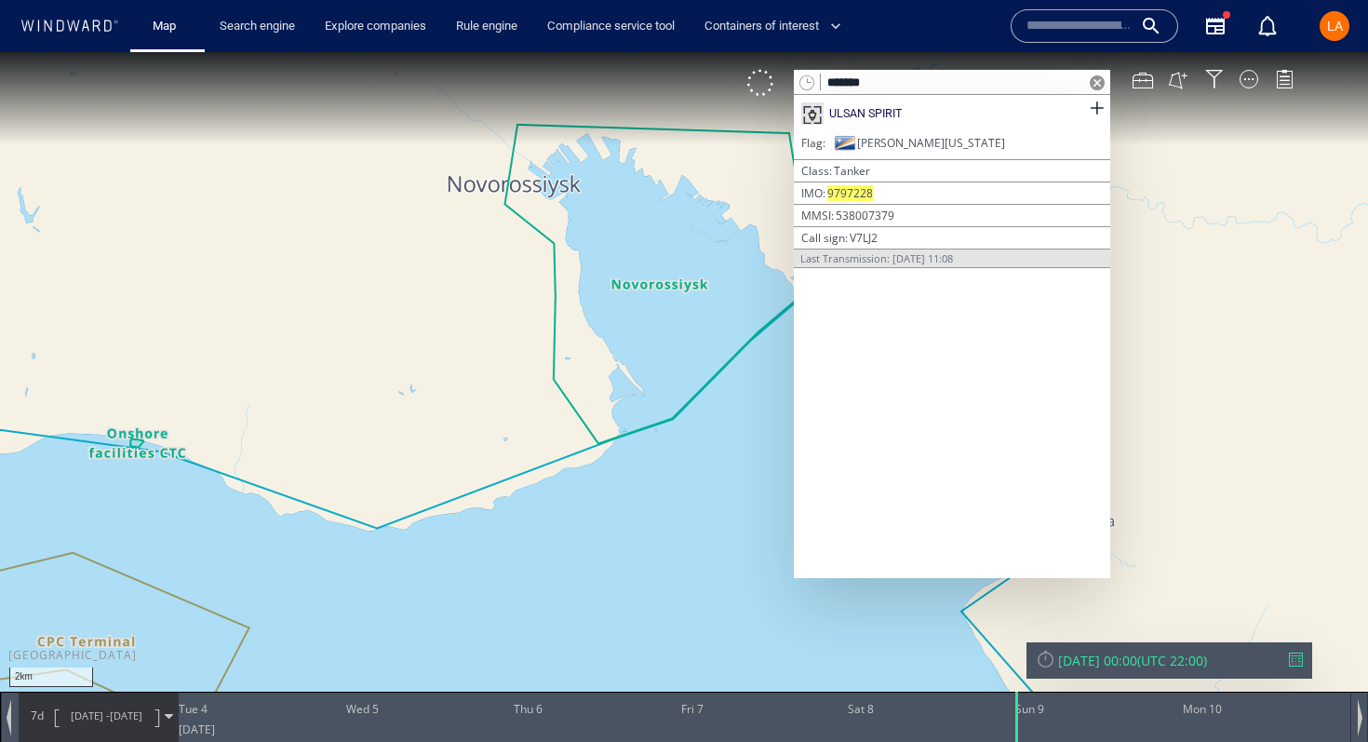
click at [949, 107] on div "ULSAN SPIRIT" at bounding box center [952, 113] width 317 height 37
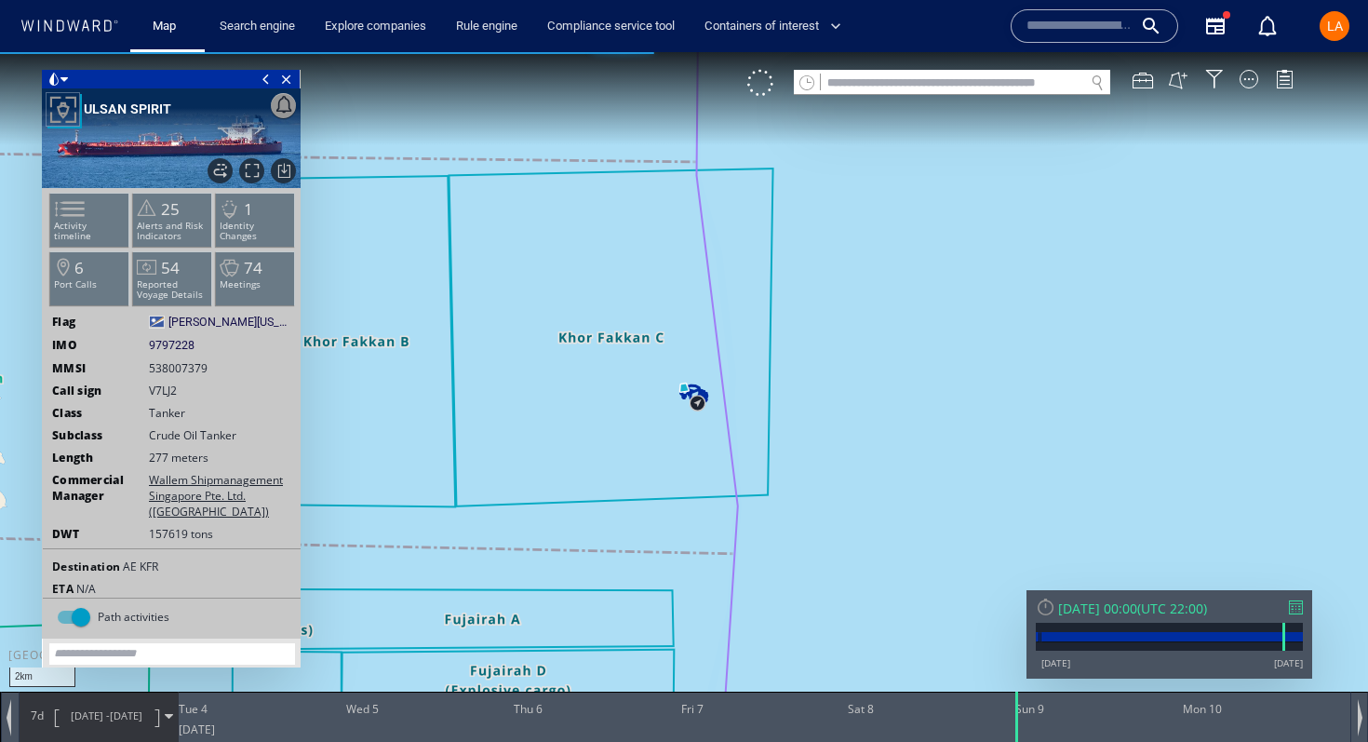
click at [1138, 602] on div "[DATE] 00:00" at bounding box center [1097, 609] width 79 height 18
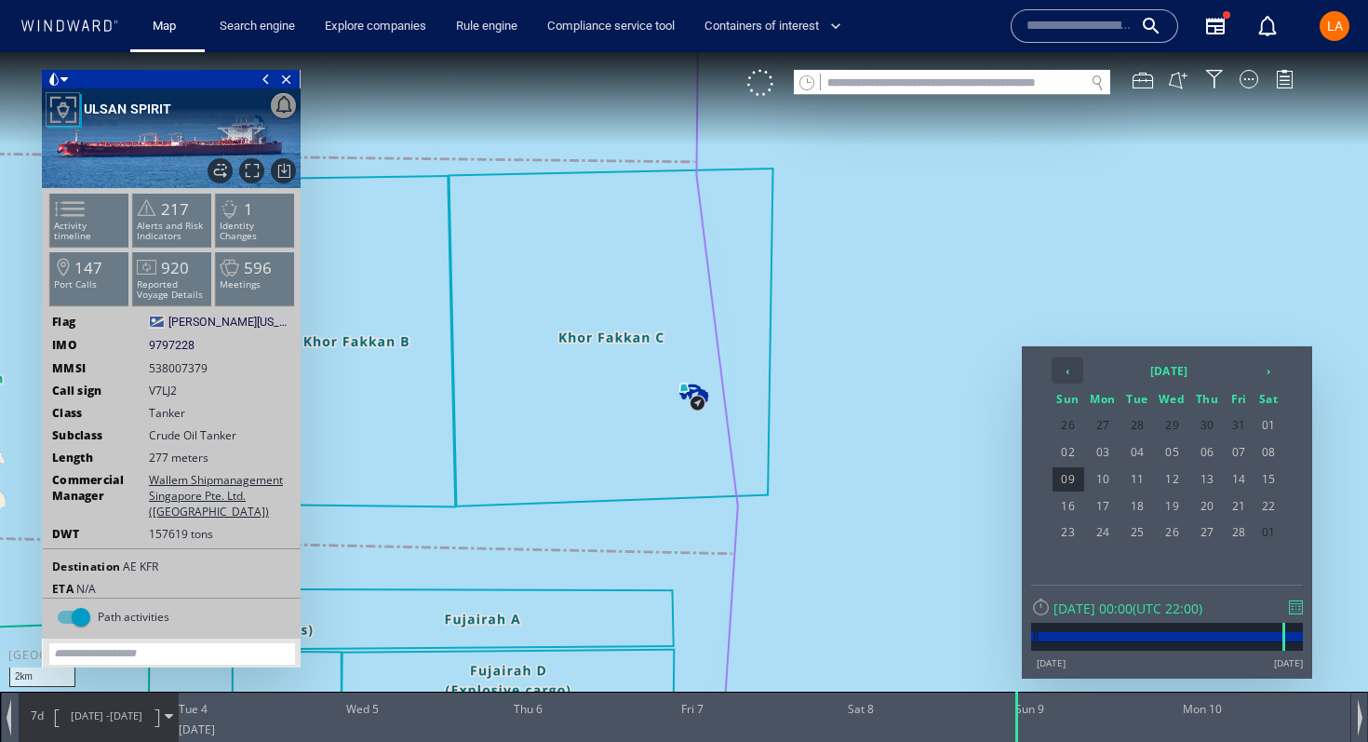
click at [1070, 369] on th "‹" at bounding box center [1068, 370] width 32 height 26
click at [1105, 540] on span "27" at bounding box center [1103, 532] width 34 height 24
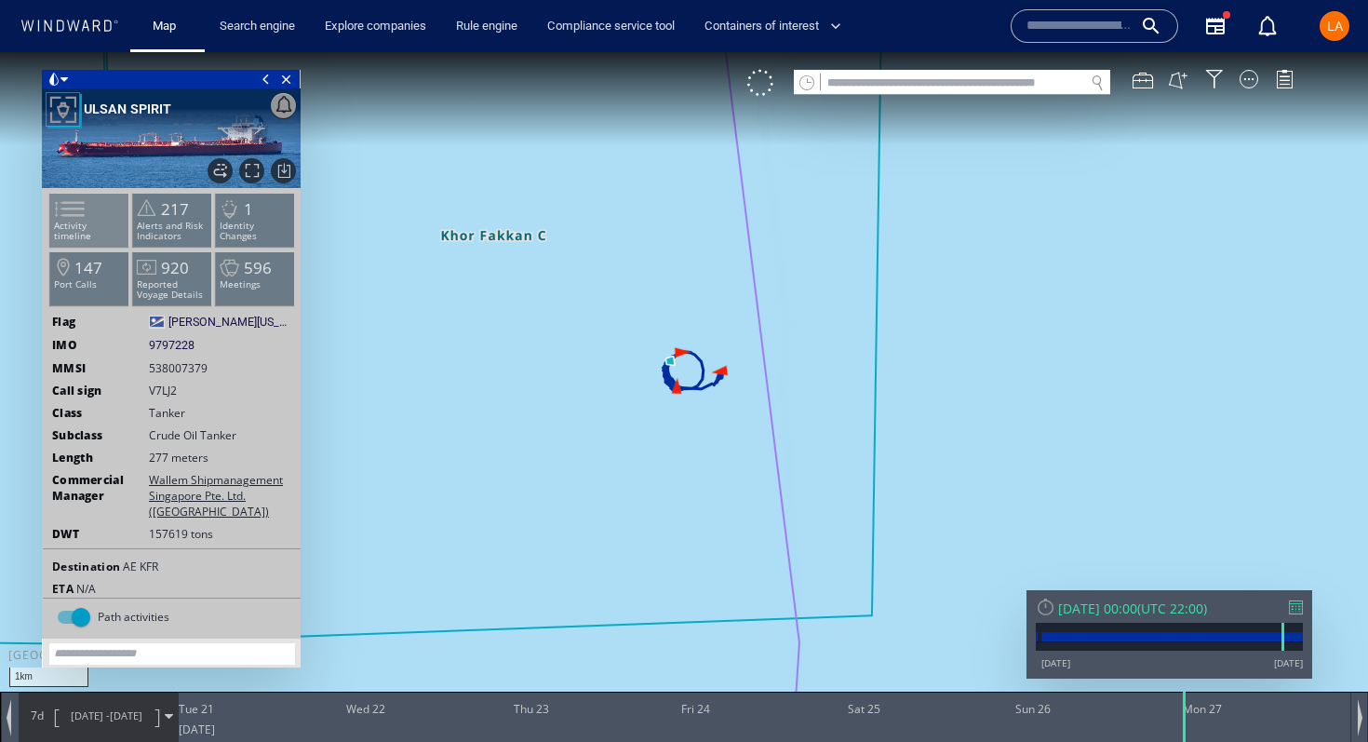
click at [73, 216] on span at bounding box center [59, 208] width 28 height 27
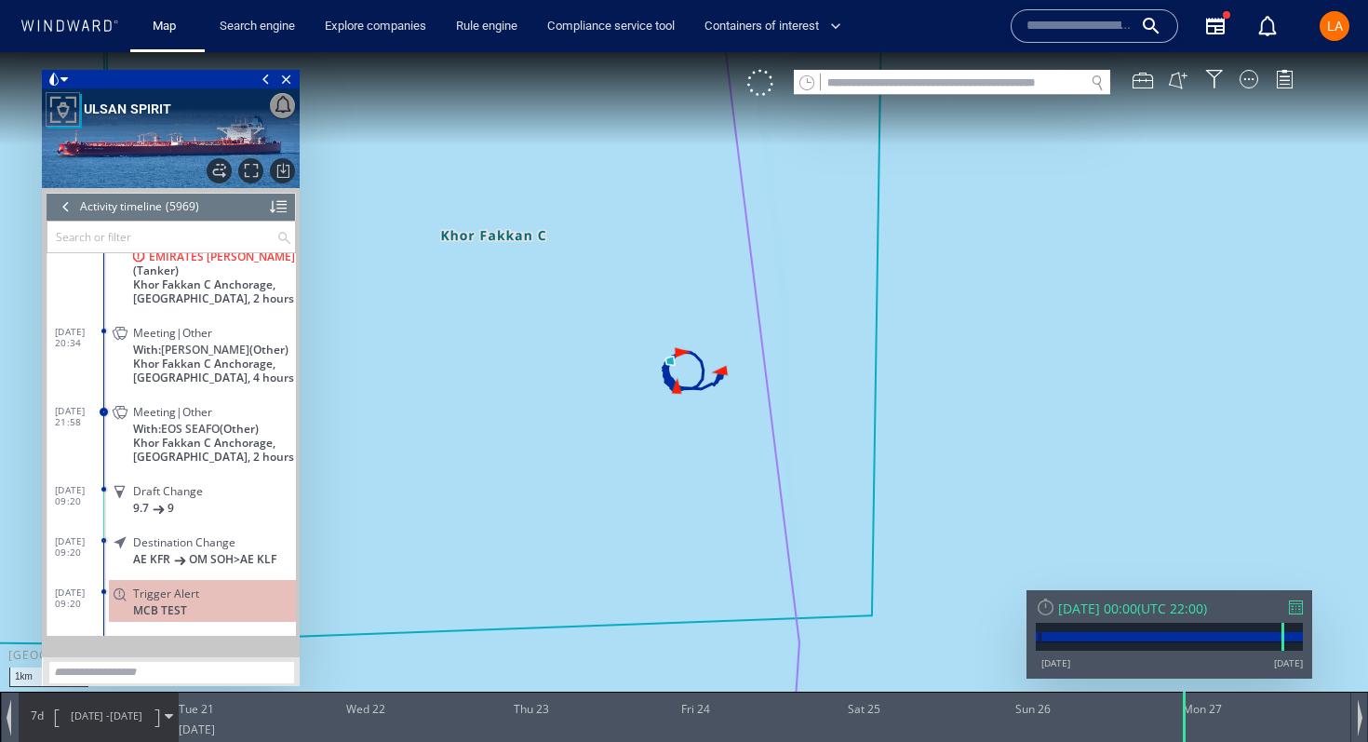
scroll to position [280779, 0]
click at [208, 435] on span "EOS SEAFO" at bounding box center [190, 428] width 59 height 14
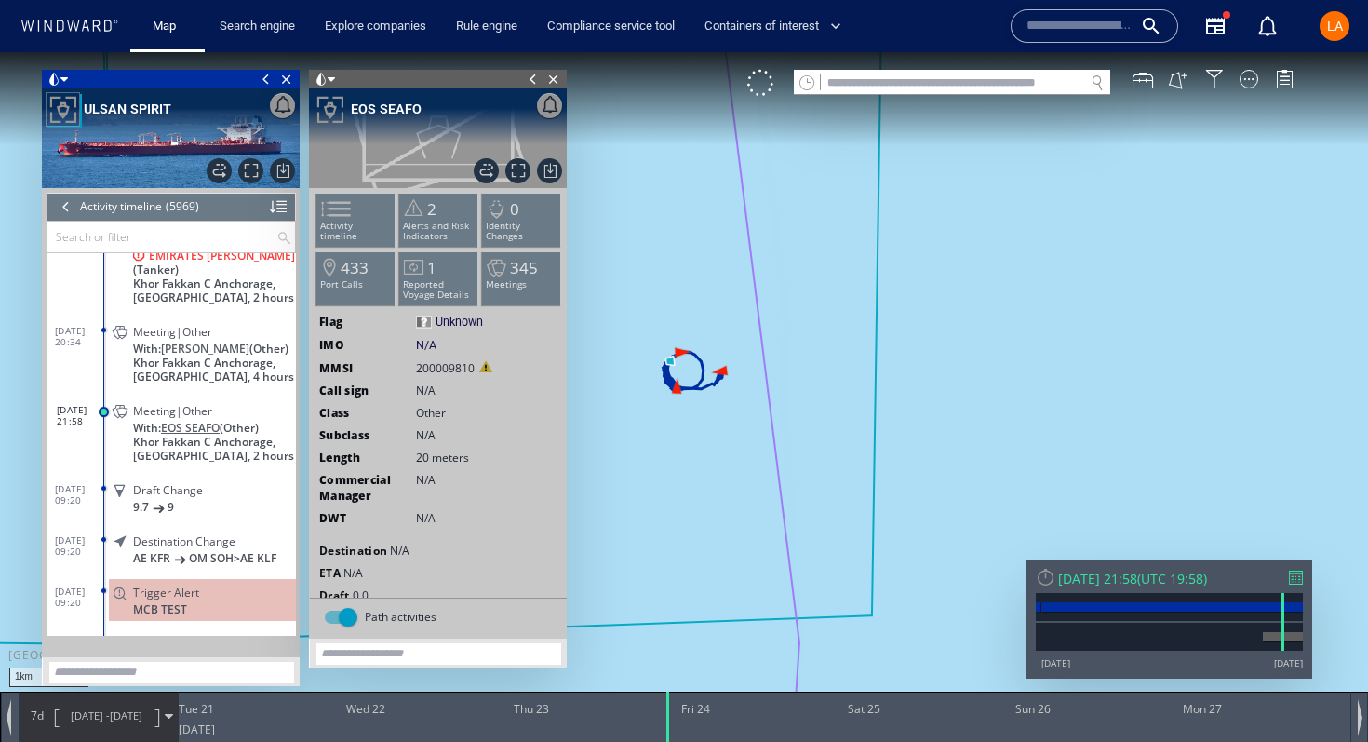
scroll to position [280791, 0]
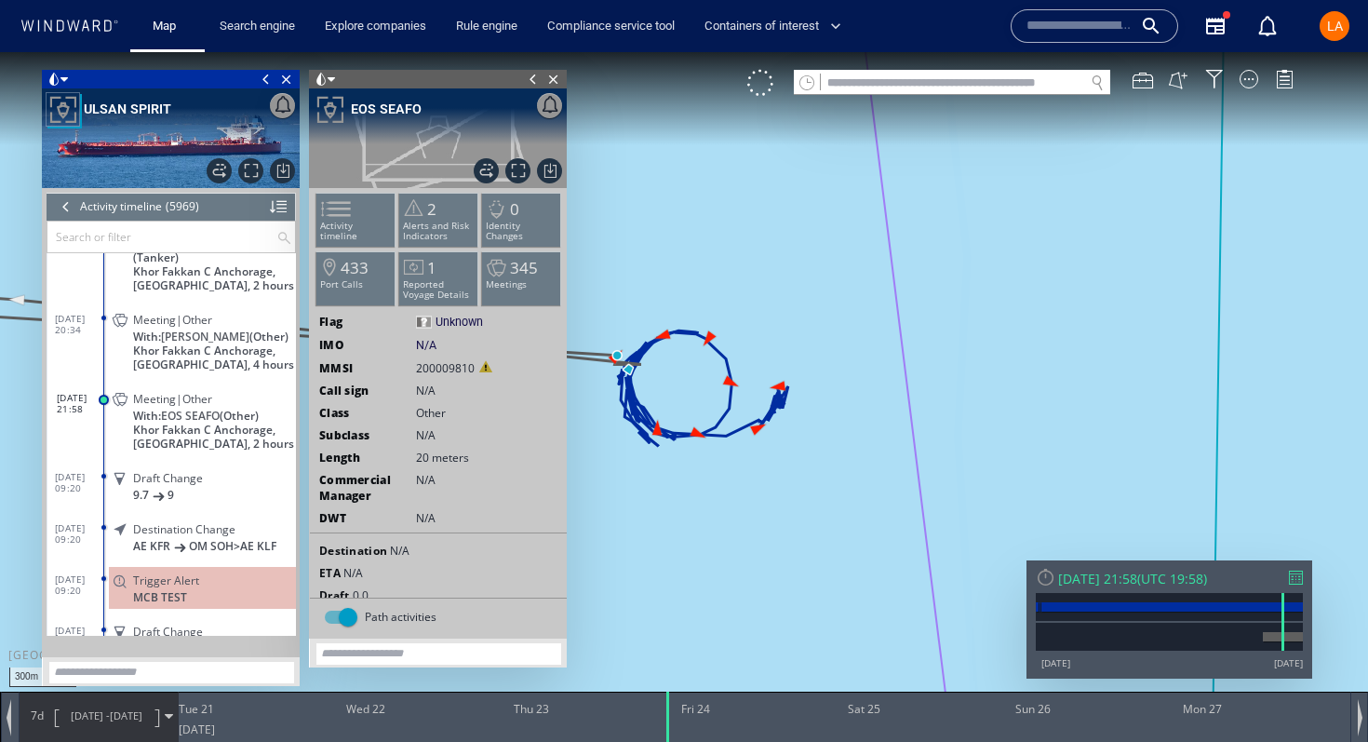
click at [62, 242] on input "text" at bounding box center [161, 237] width 229 height 31
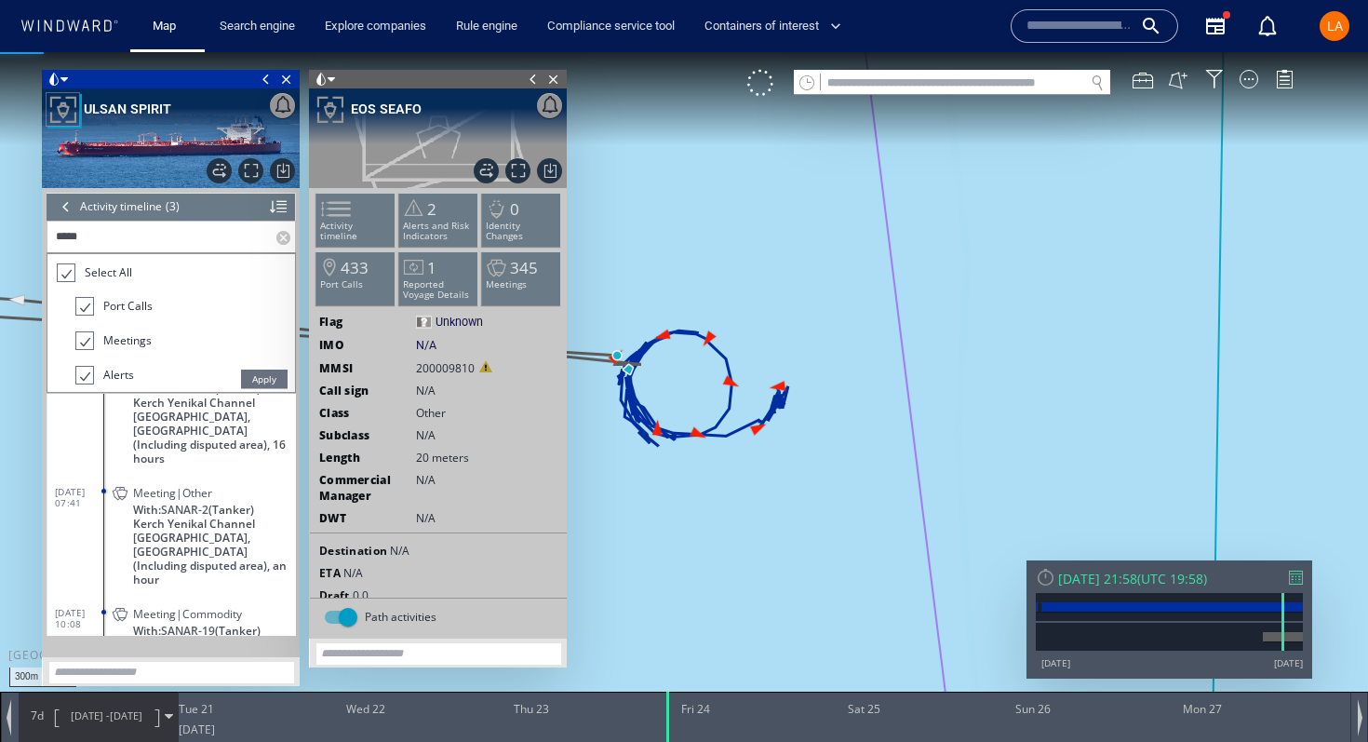
scroll to position [98, 0]
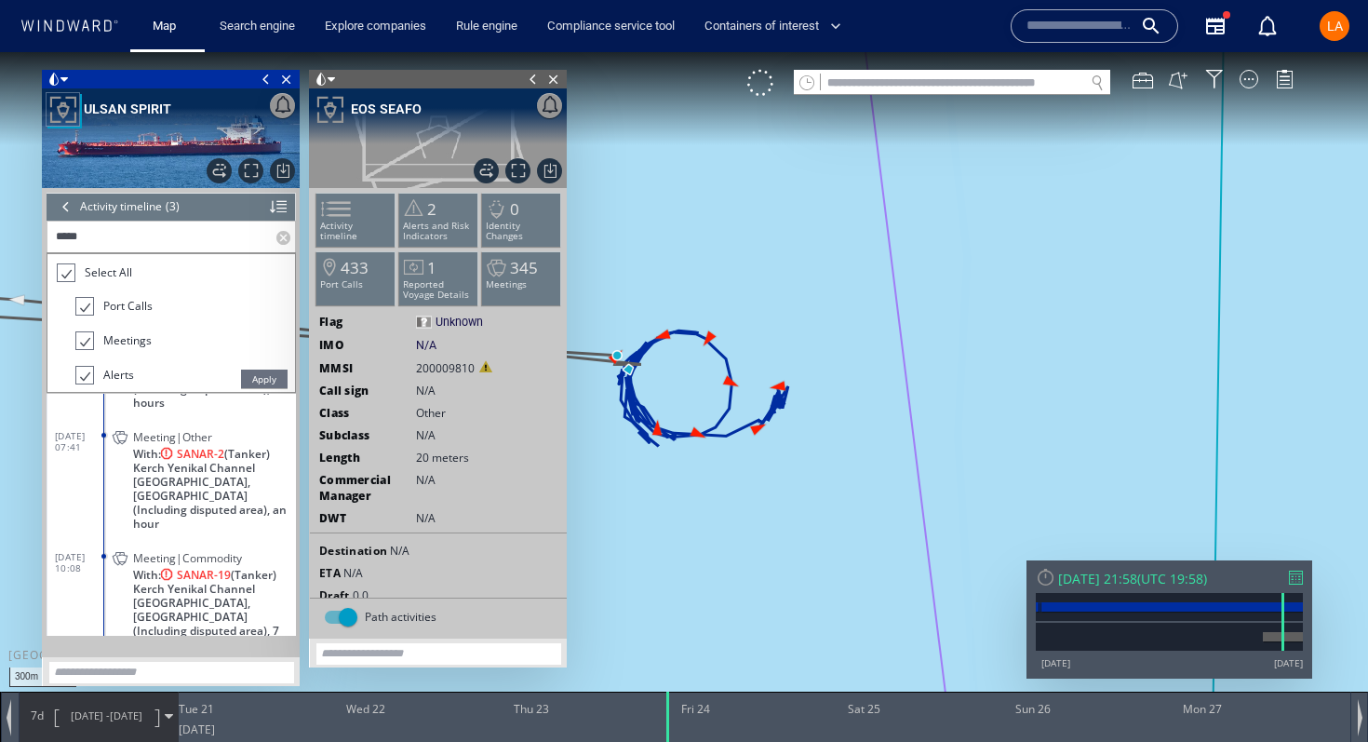
type input "*****"
click at [250, 380] on span "Apply" at bounding box center [264, 379] width 47 height 19
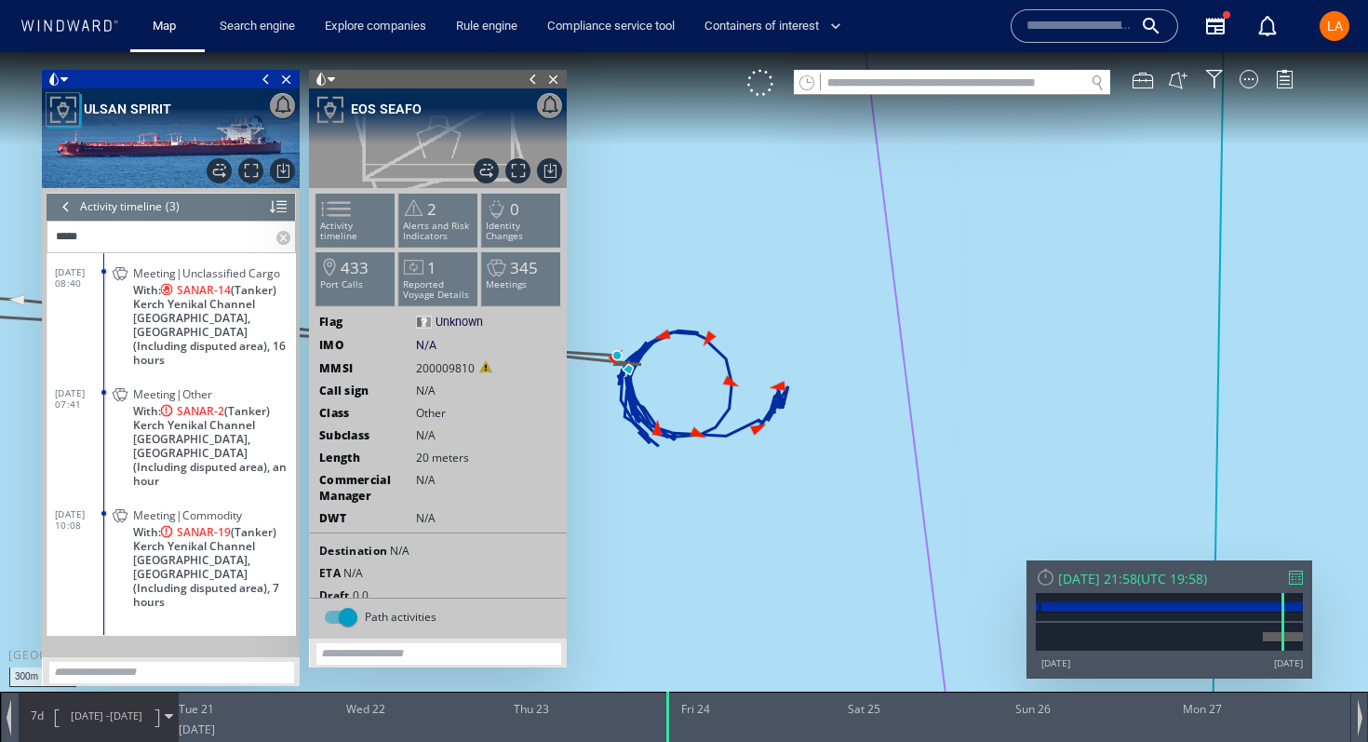
click at [99, 320] on dl "27/01/24 08:40 Meeting|Unclassified Cargo With: SANAR-14 (Tanker) Kerch Yenikal…" at bounding box center [175, 313] width 241 height 121
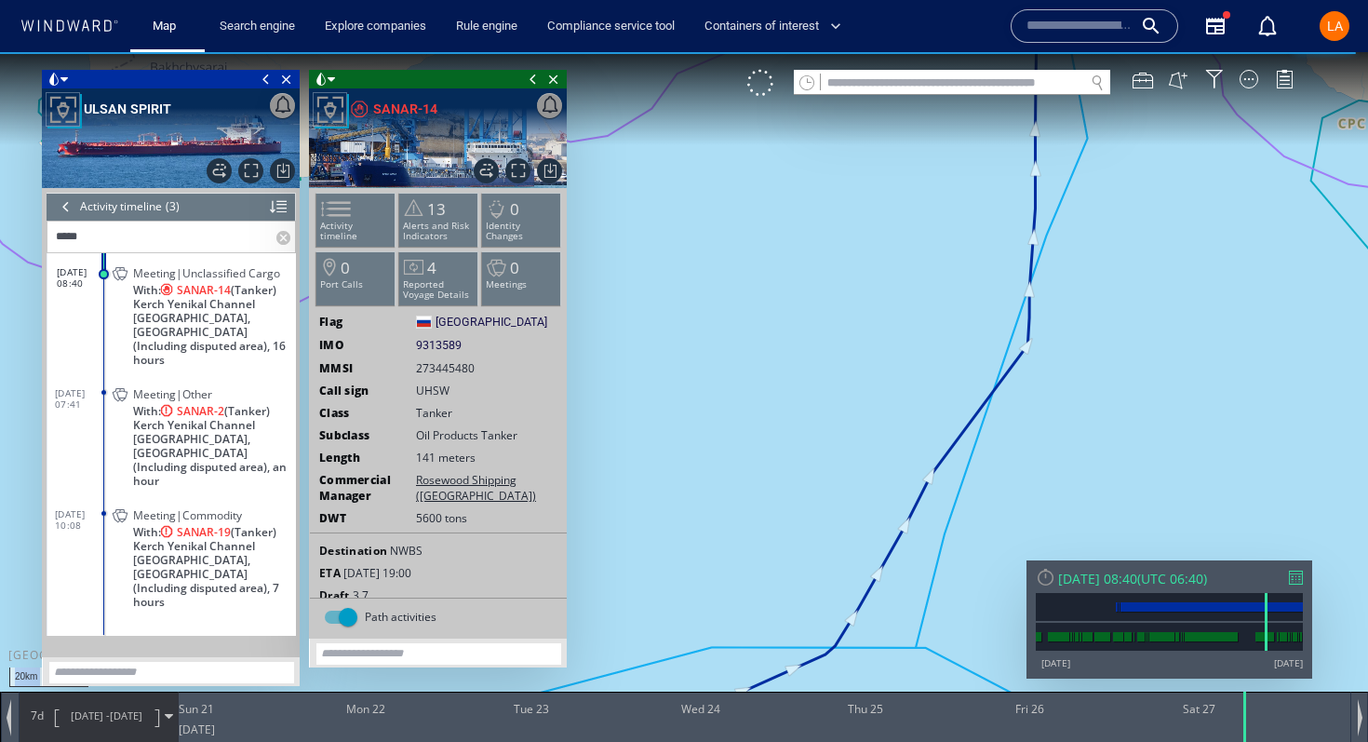
drag, startPoint x: 1079, startPoint y: 210, endPoint x: 1074, endPoint y: 433, distance: 222.5
drag, startPoint x: 1062, startPoint y: 251, endPoint x: 949, endPoint y: 737, distance: 499.0
click at [950, 52] on div "20km © Mapbox © OpenStreetMap Improve this map 0 0 Sat 20 January 2024 Sun 21 M…" at bounding box center [684, 52] width 1368 height 0
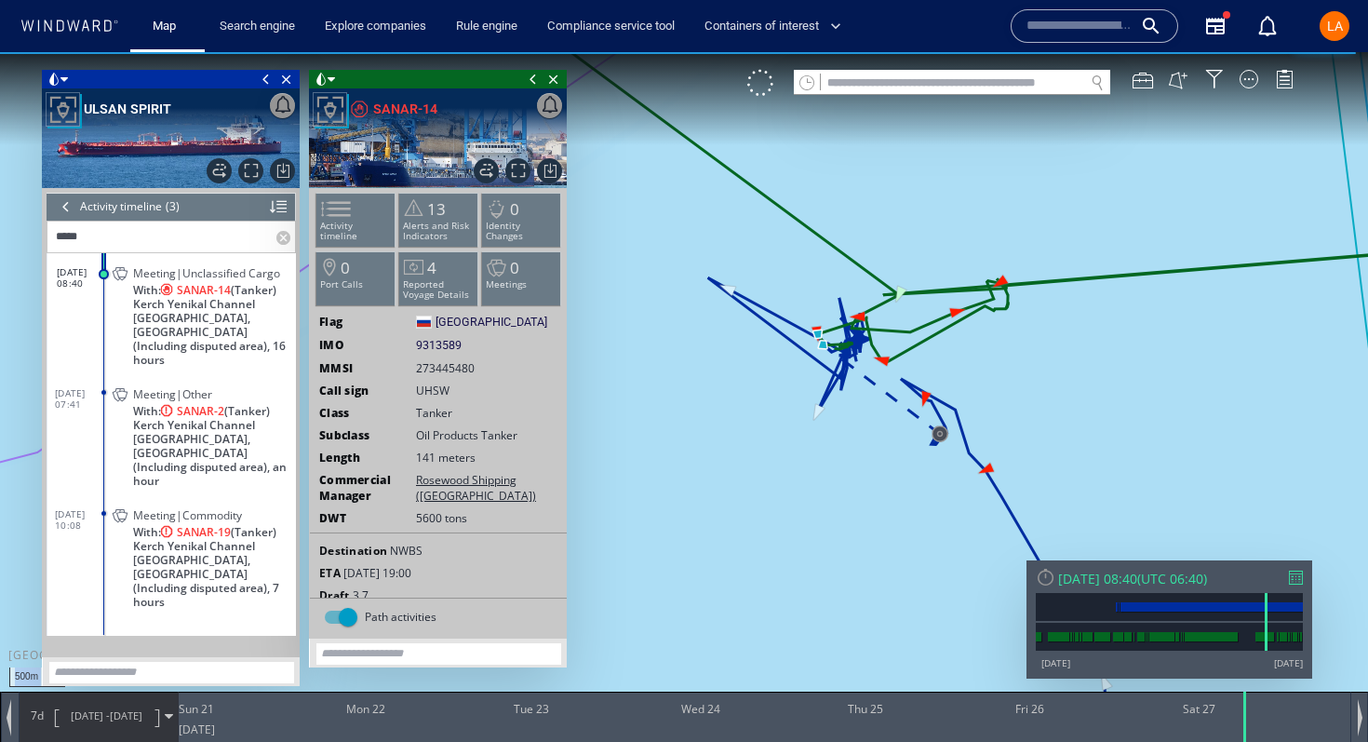
drag, startPoint x: 939, startPoint y: 509, endPoint x: 933, endPoint y: 586, distance: 76.6
click at [934, 586] on canvas "Map" at bounding box center [684, 387] width 1368 height 671
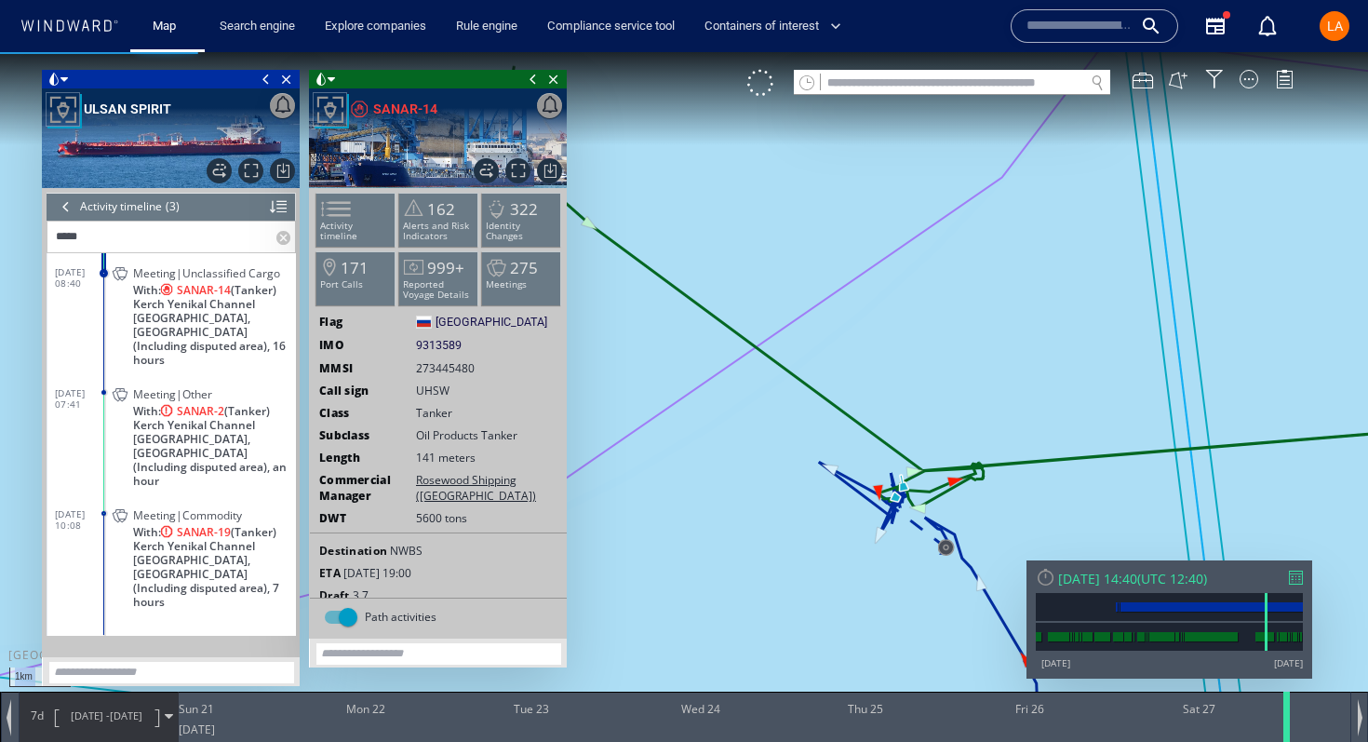
drag, startPoint x: 1244, startPoint y: 734, endPoint x: 1286, endPoint y: 726, distance: 42.5
click at [1286, 726] on div at bounding box center [1290, 717] width 19 height 50
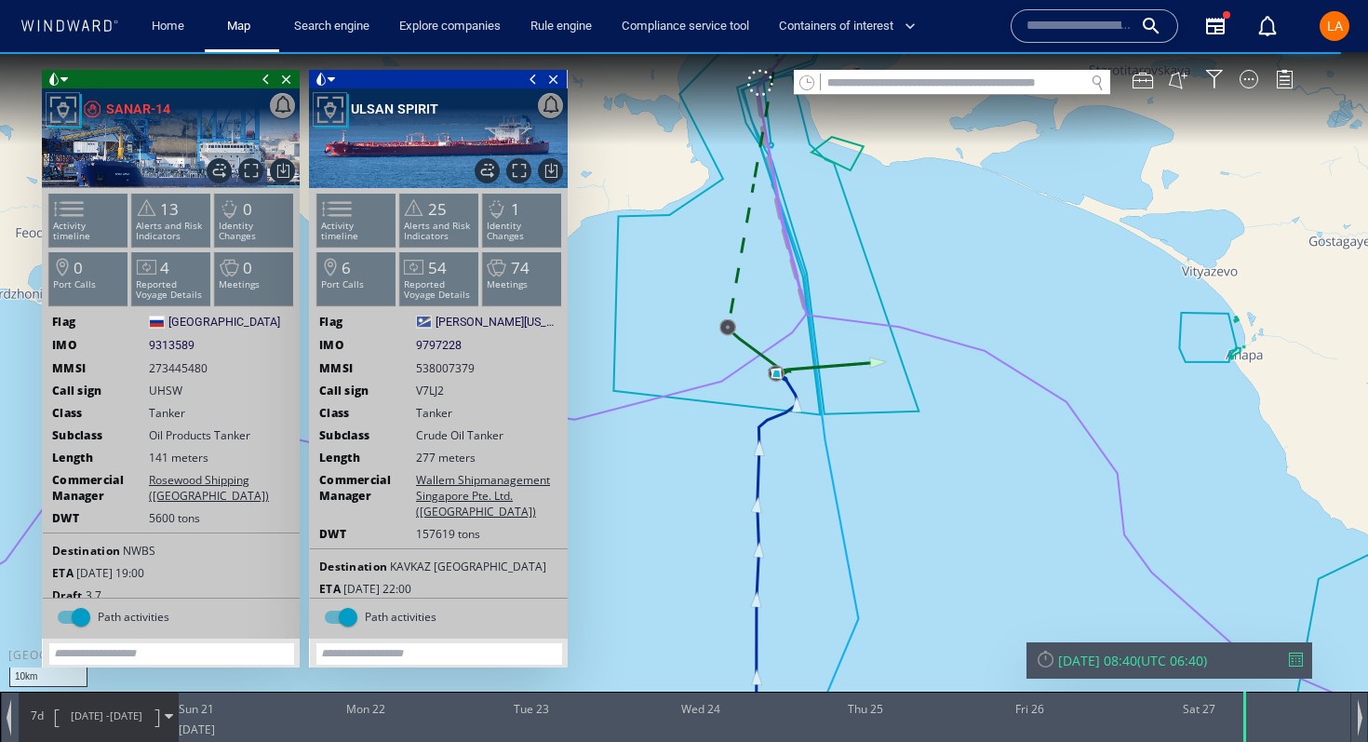
click at [90, 729] on span "[DATE] - [DATE]" at bounding box center [107, 716] width 94 height 47
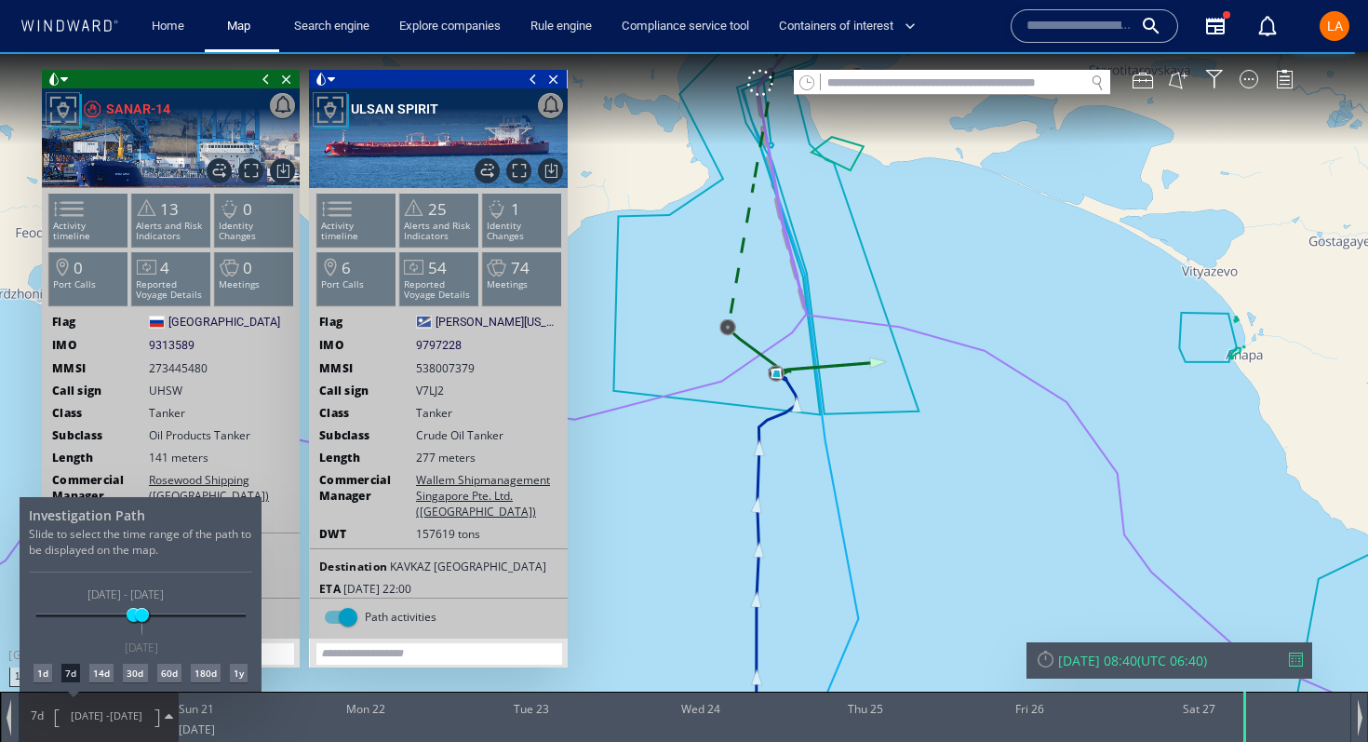
click at [102, 681] on div "14d" at bounding box center [101, 673] width 24 height 19
click at [936, 483] on div at bounding box center [684, 397] width 1368 height 690
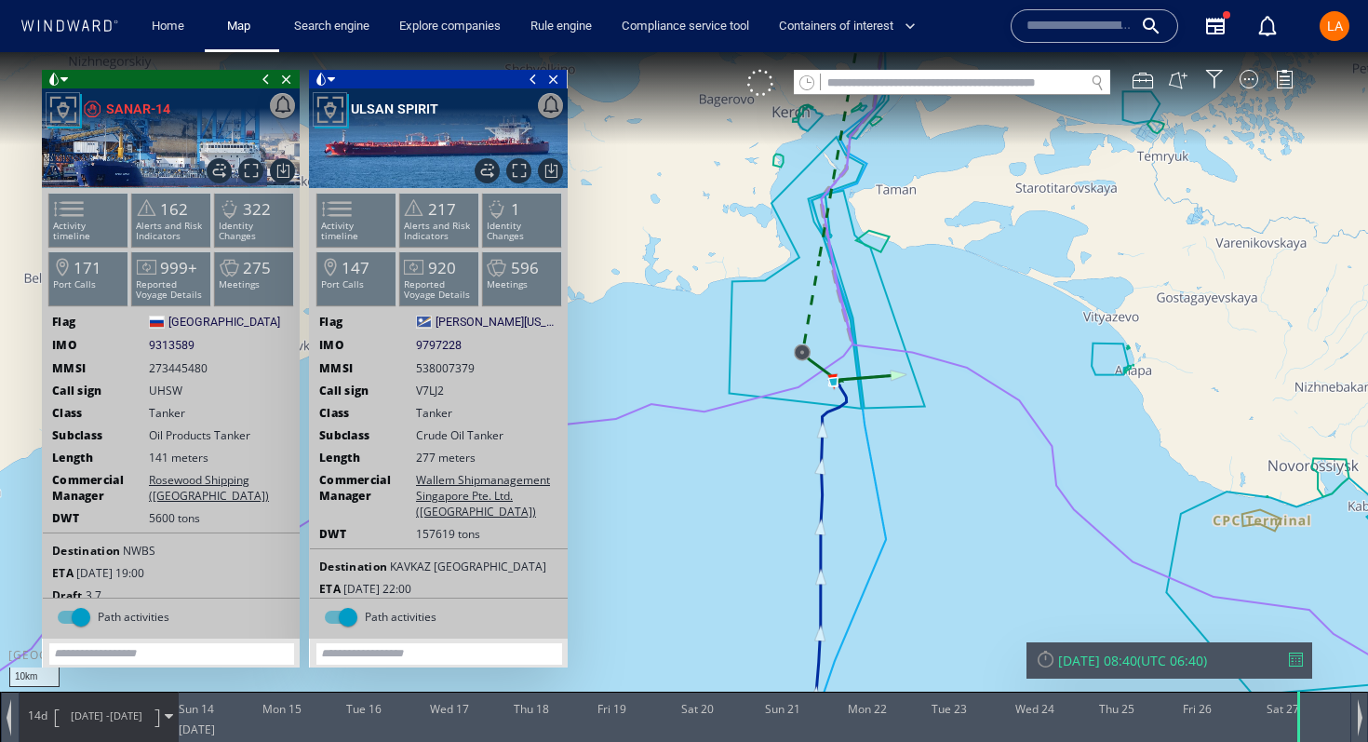
click at [84, 714] on span "13/01/24 -" at bounding box center [90, 715] width 39 height 14
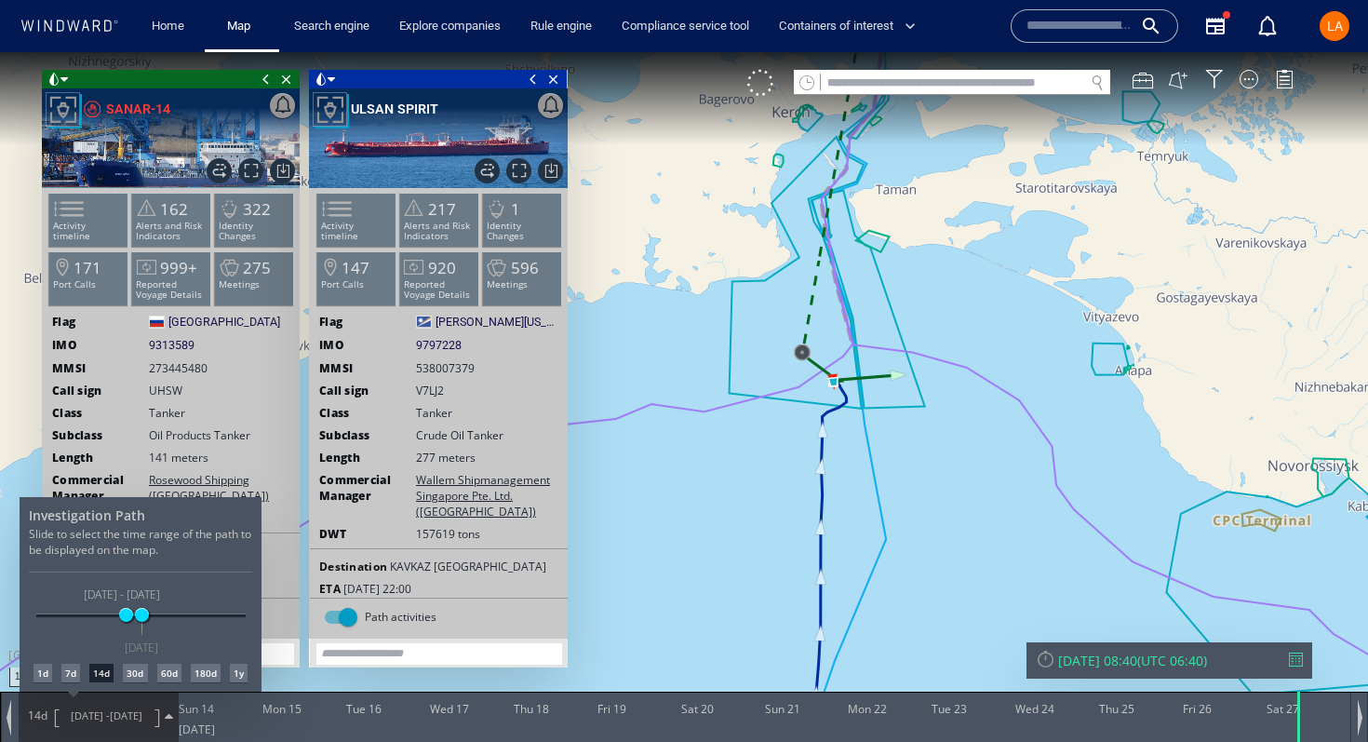
click at [141, 675] on div "30d" at bounding box center [135, 673] width 24 height 19
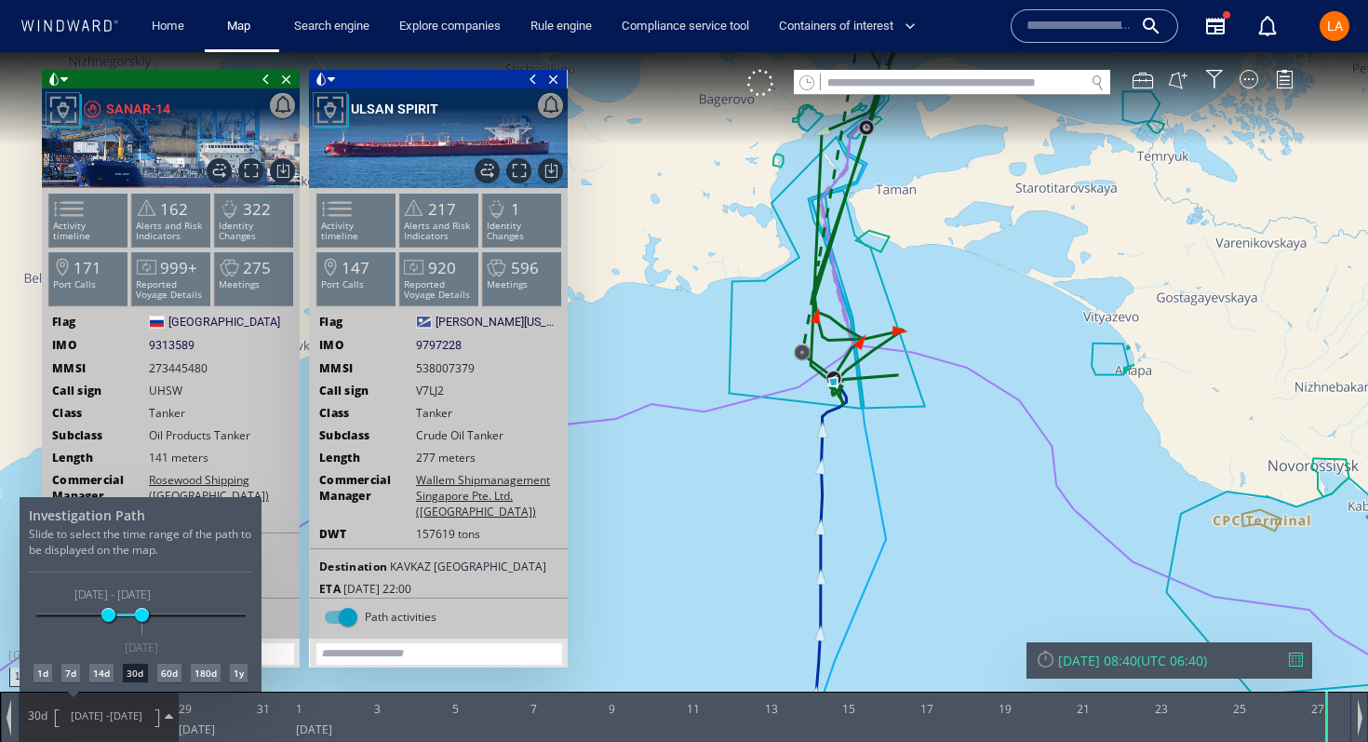
click at [861, 334] on div at bounding box center [684, 397] width 1368 height 690
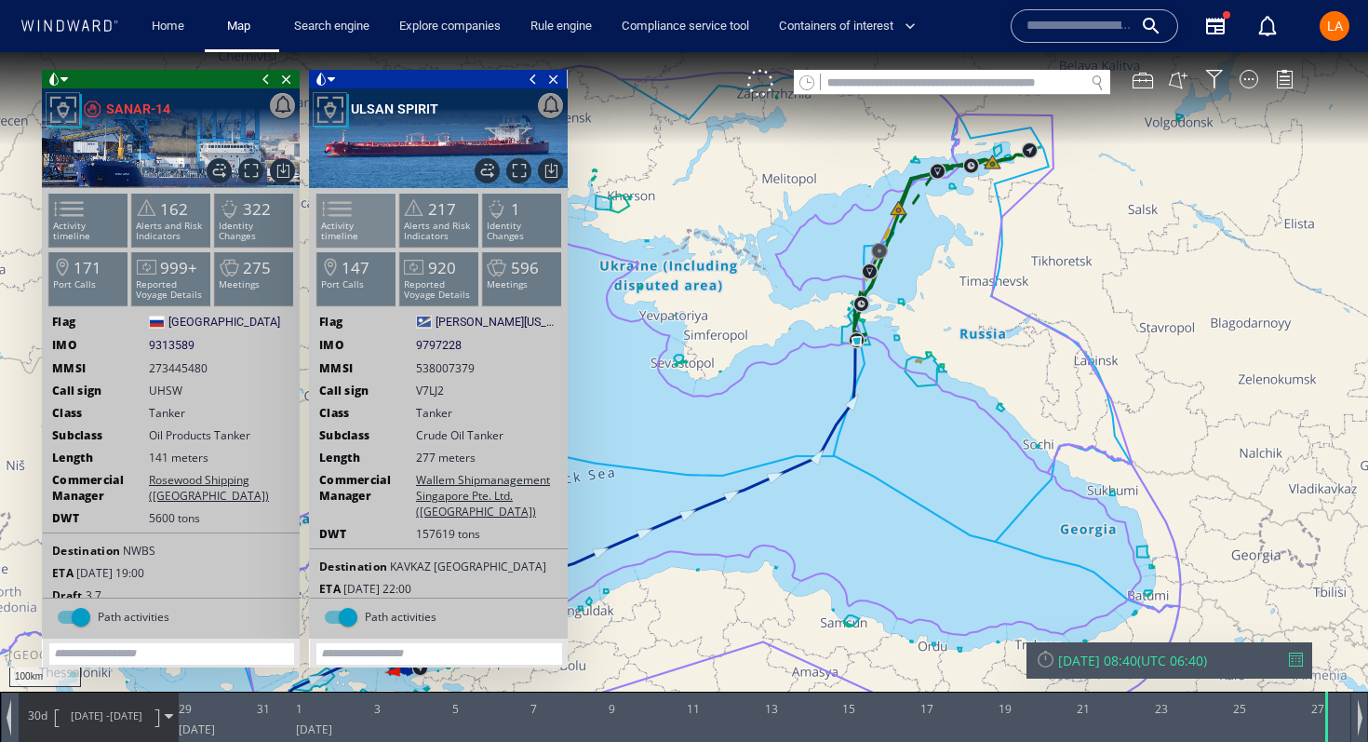
click at [340, 222] on span at bounding box center [326, 208] width 28 height 27
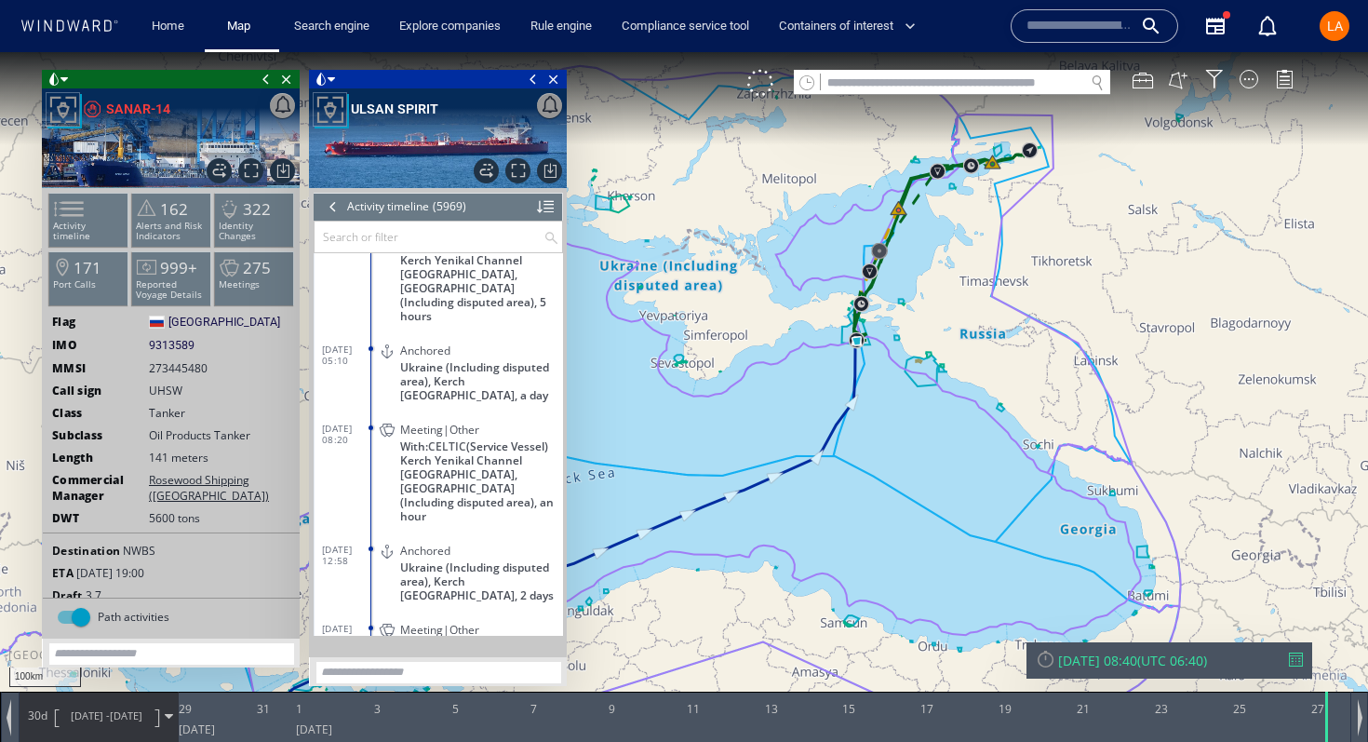
scroll to position [273031, 0]
click at [369, 449] on dl "29/01/24 08:20 Meeting|Other With: CELTIC (Service Vessel) Kerch Yenikal Channe…" at bounding box center [442, 472] width 241 height 121
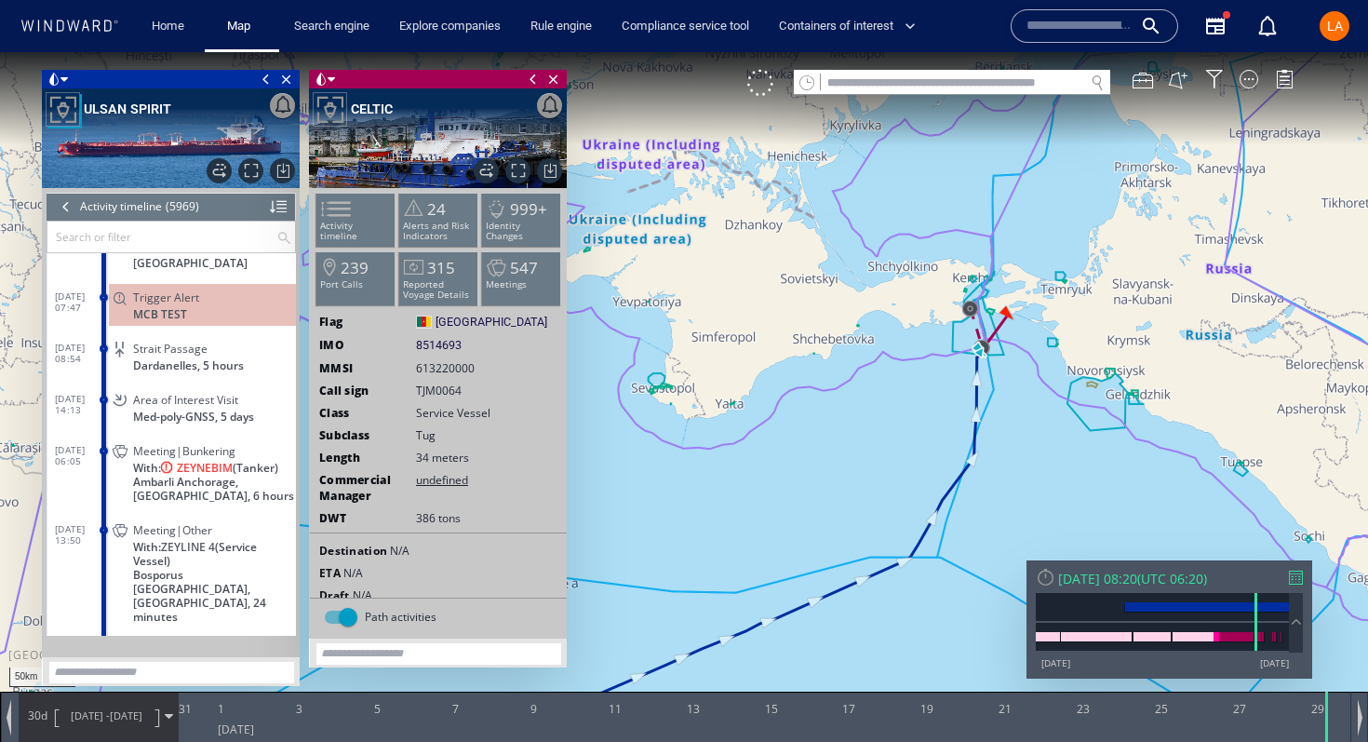
scroll to position [271749, 0]
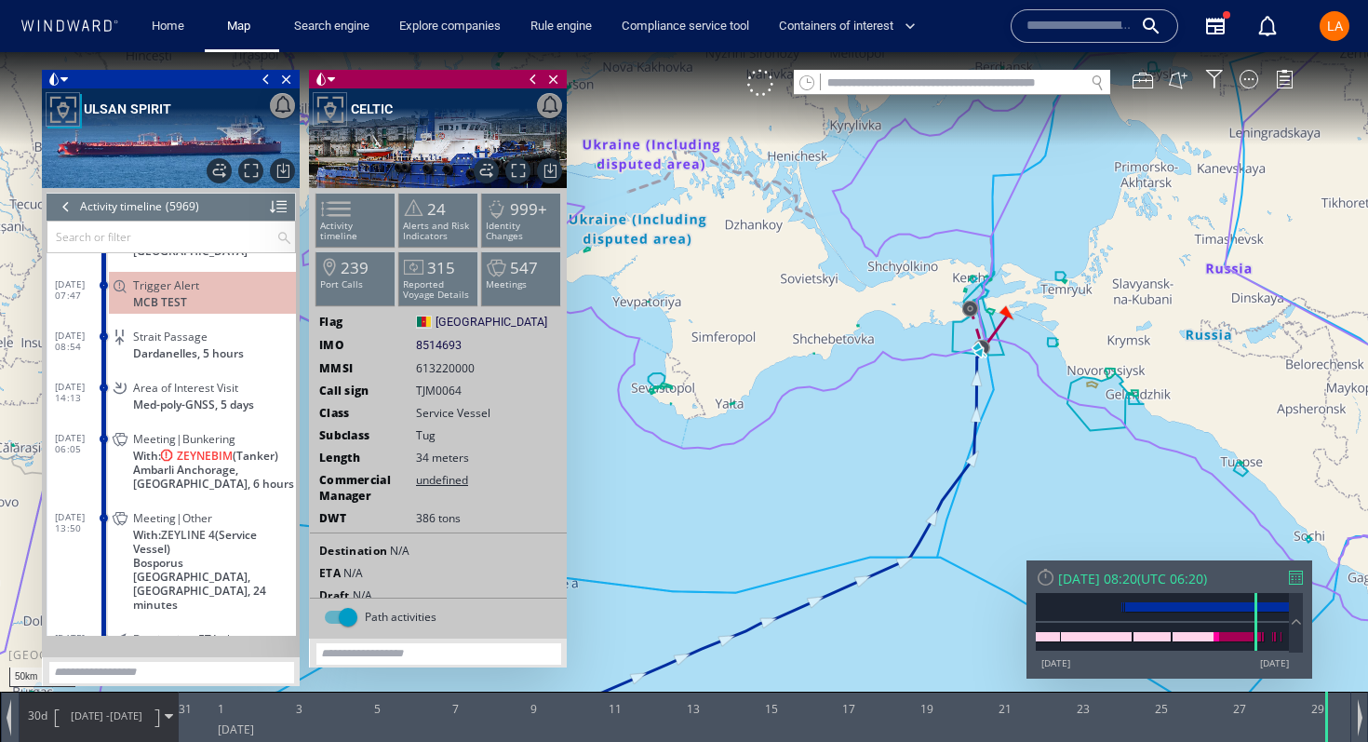
click at [74, 432] on dt "21/01/24 06:05" at bounding box center [79, 440] width 48 height 43
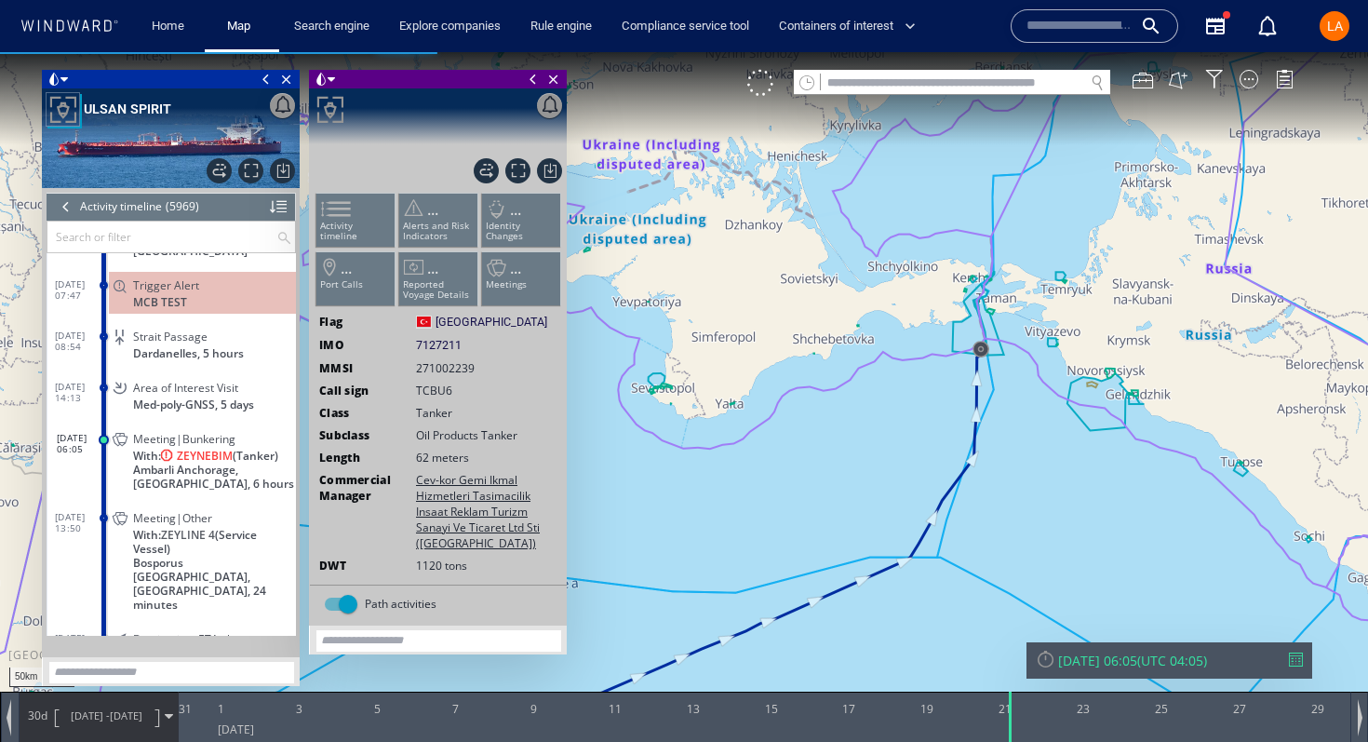
scroll to position [271831, 0]
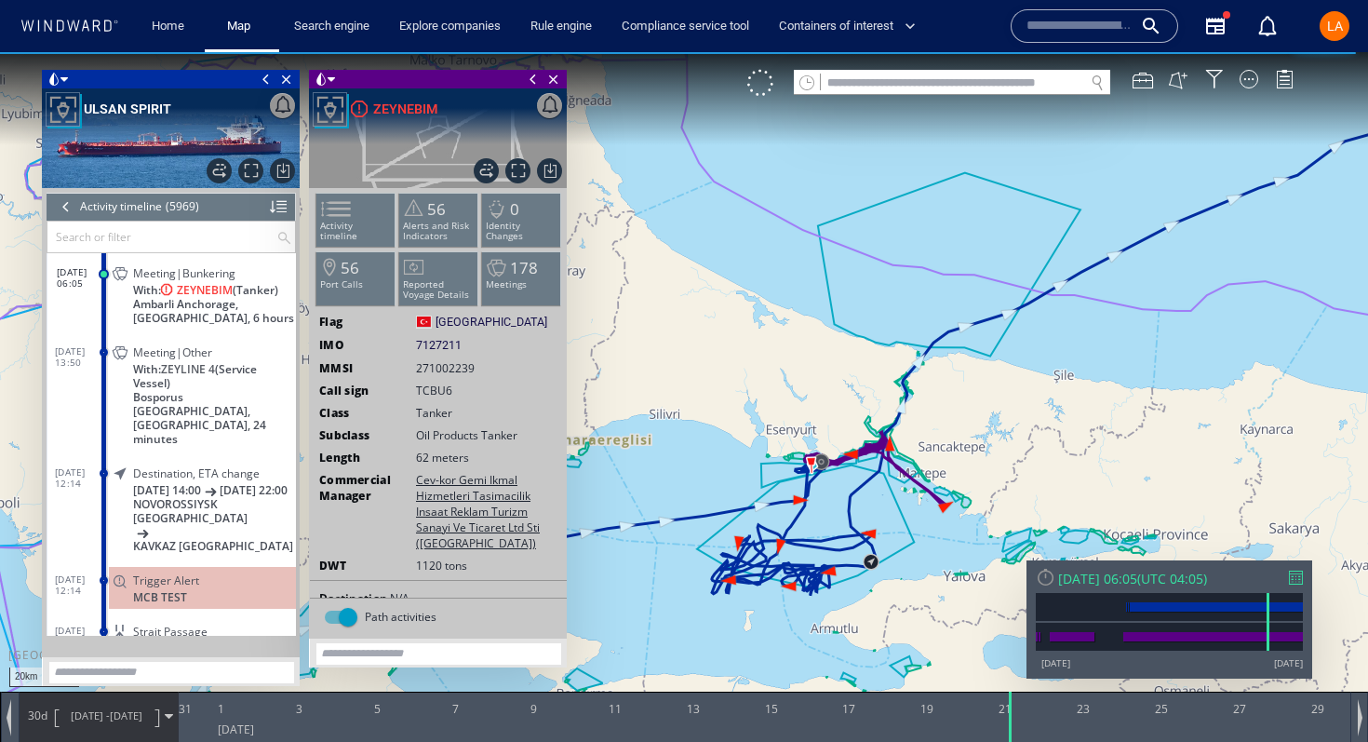
click at [142, 396] on span "Bosporus South Anchorage, Türkiye, 24 minutes" at bounding box center [214, 418] width 163 height 56
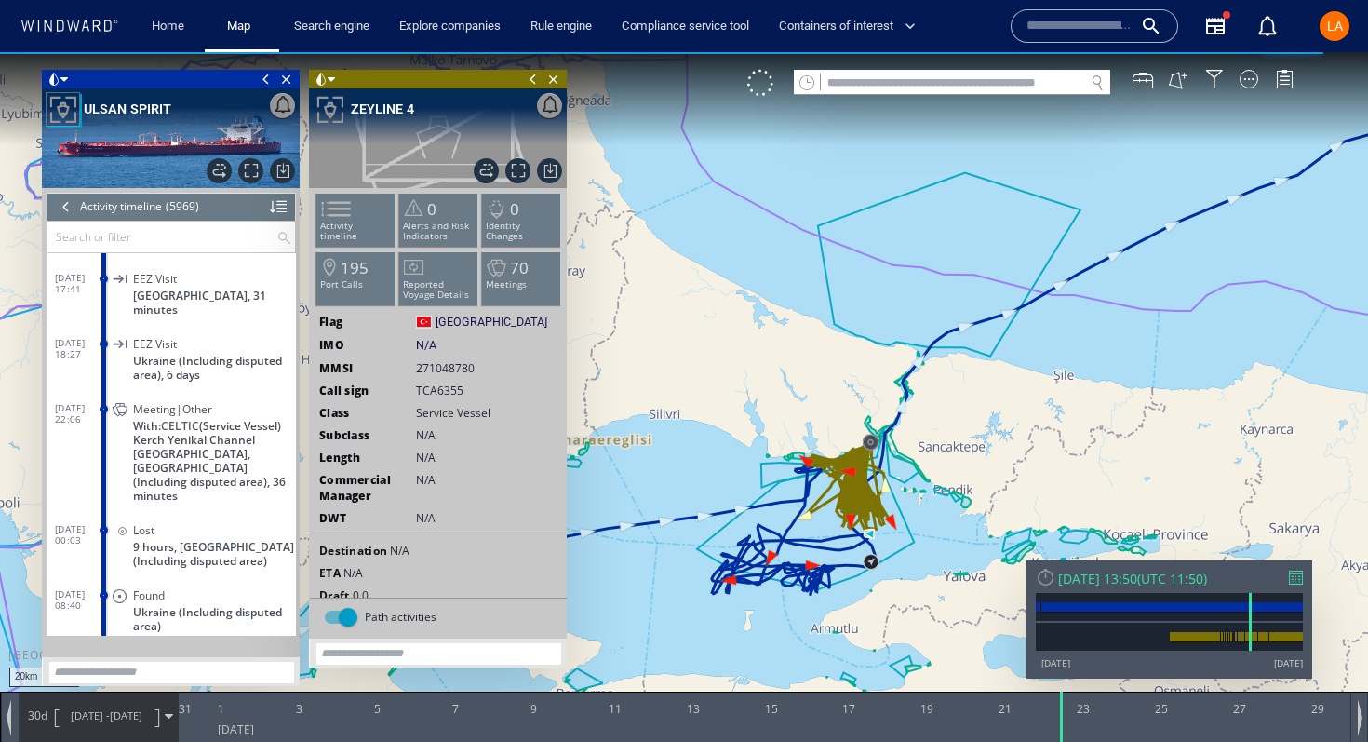
scroll to position [272267, 0]
click at [128, 442] on div "Meeting|Other With: CELTIC (Service Vessel) Kerch Yenikal Channel South East An…" at bounding box center [202, 448] width 187 height 112
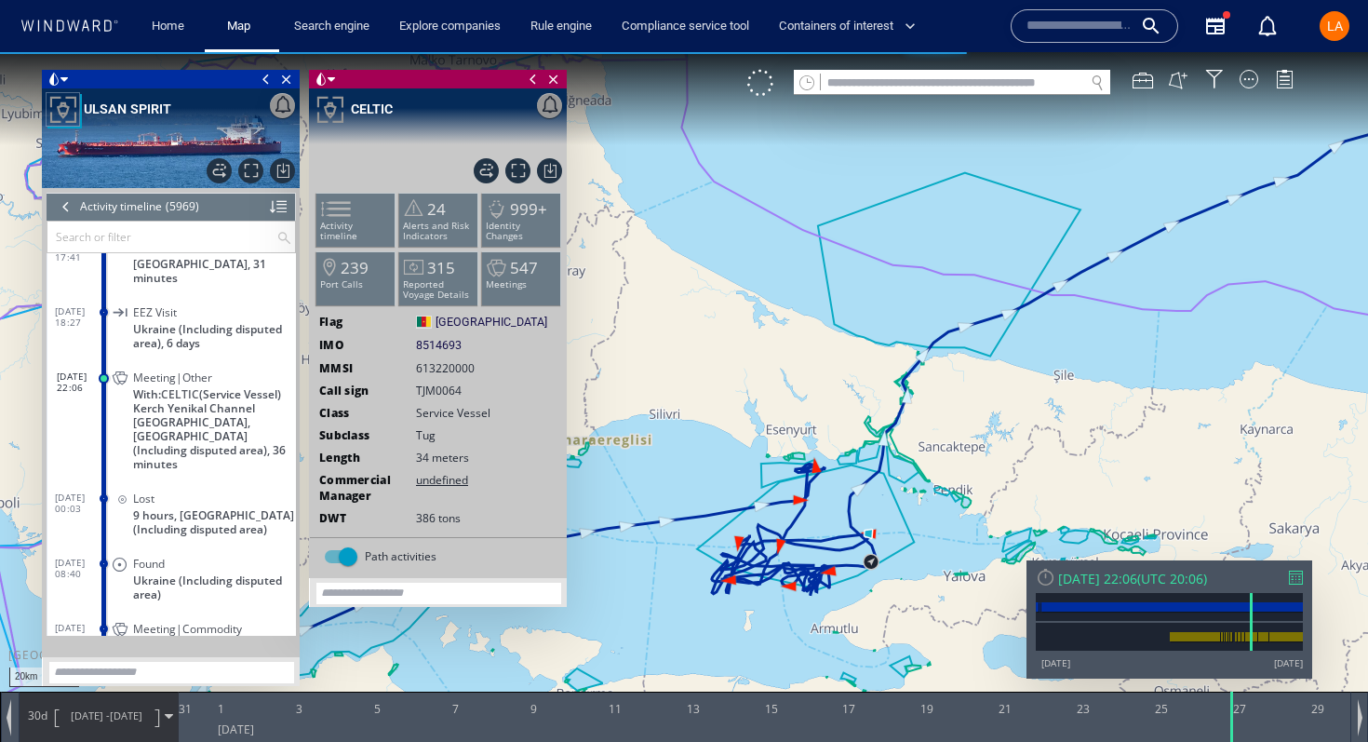
scroll to position [272343, 0]
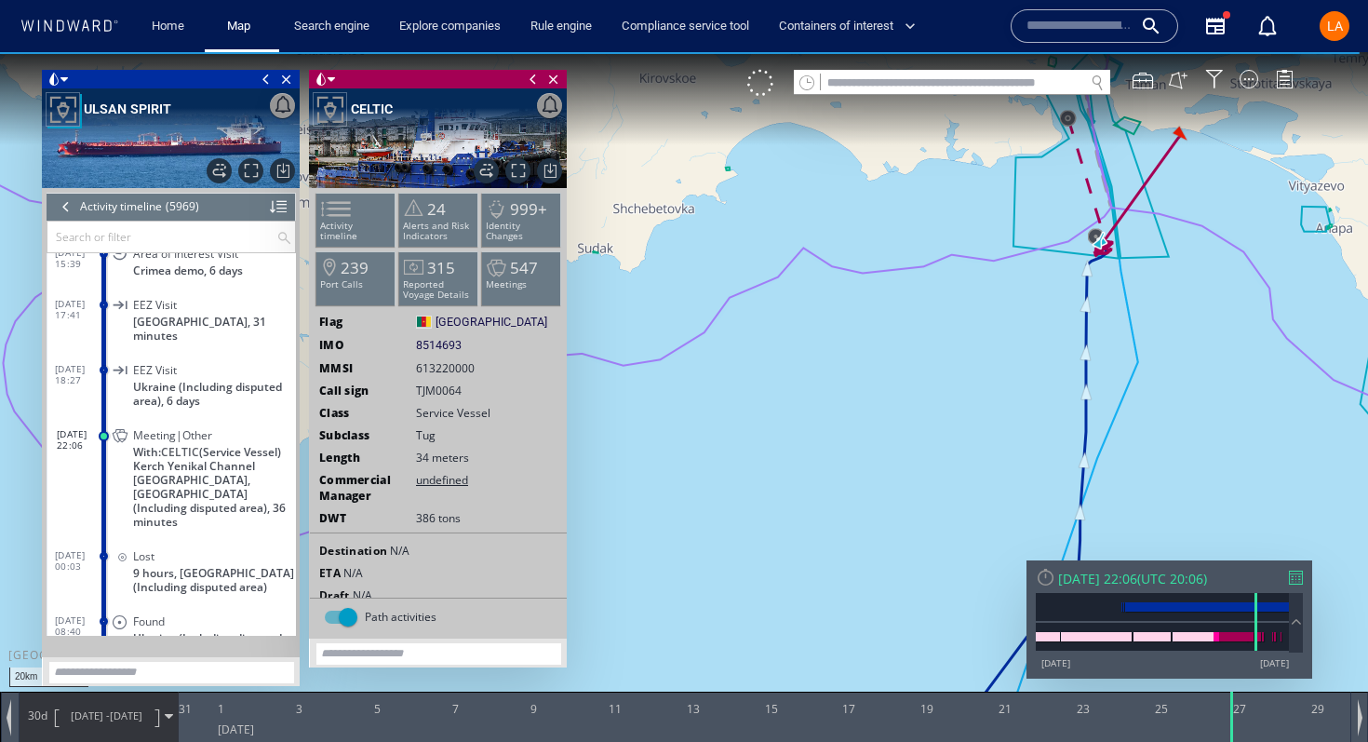
scroll to position [272228, 0]
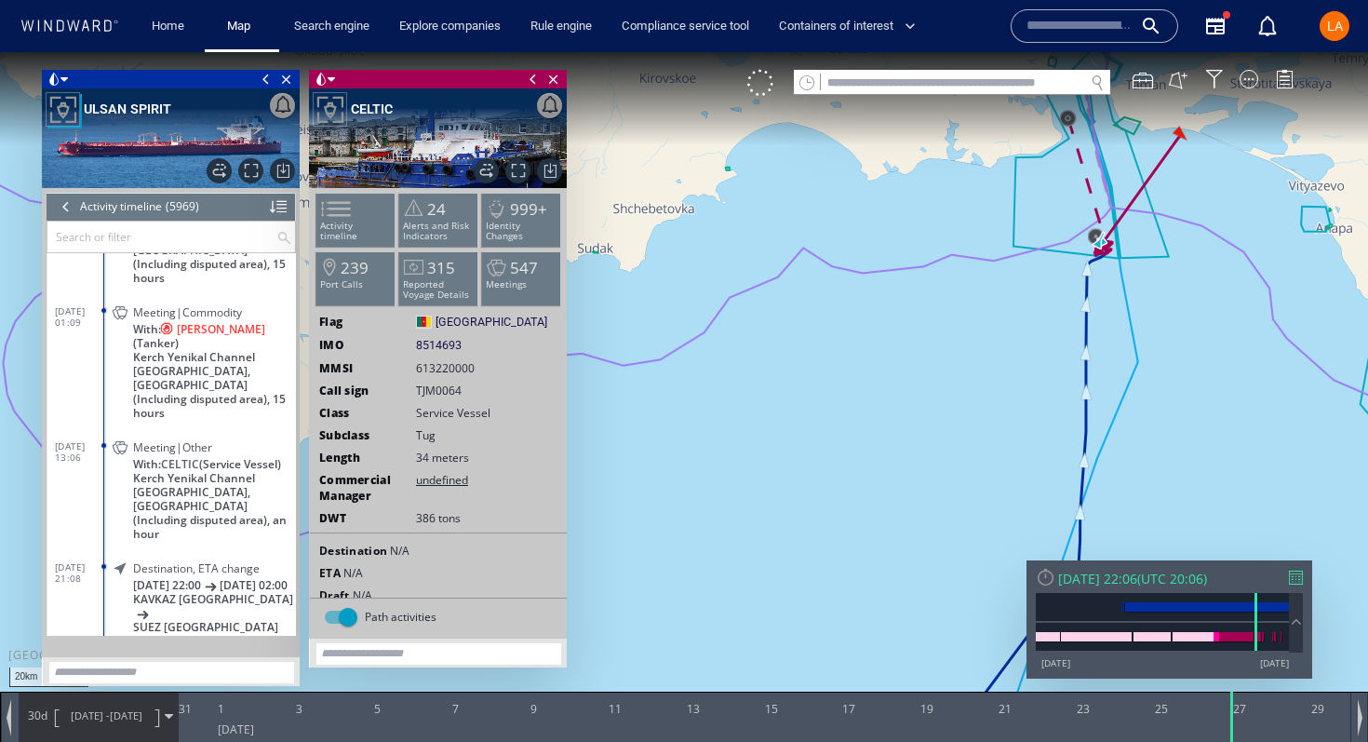
scroll to position [273516, 0]
